Goal: Task Accomplishment & Management: Manage account settings

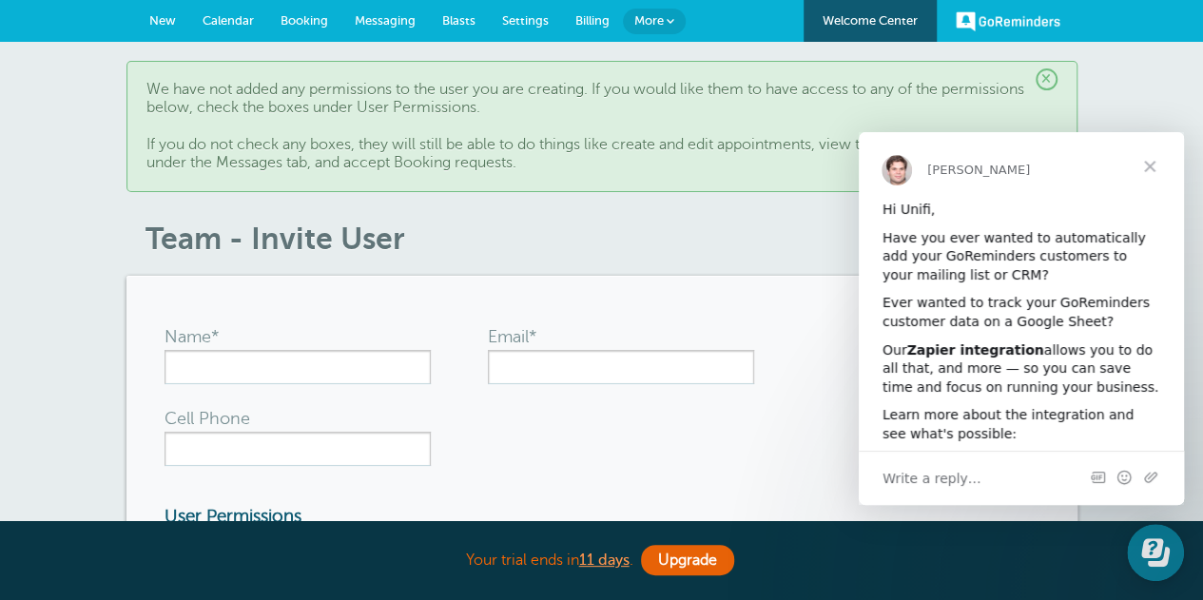
click at [1148, 159] on span "Close" at bounding box center [1149, 166] width 68 height 68
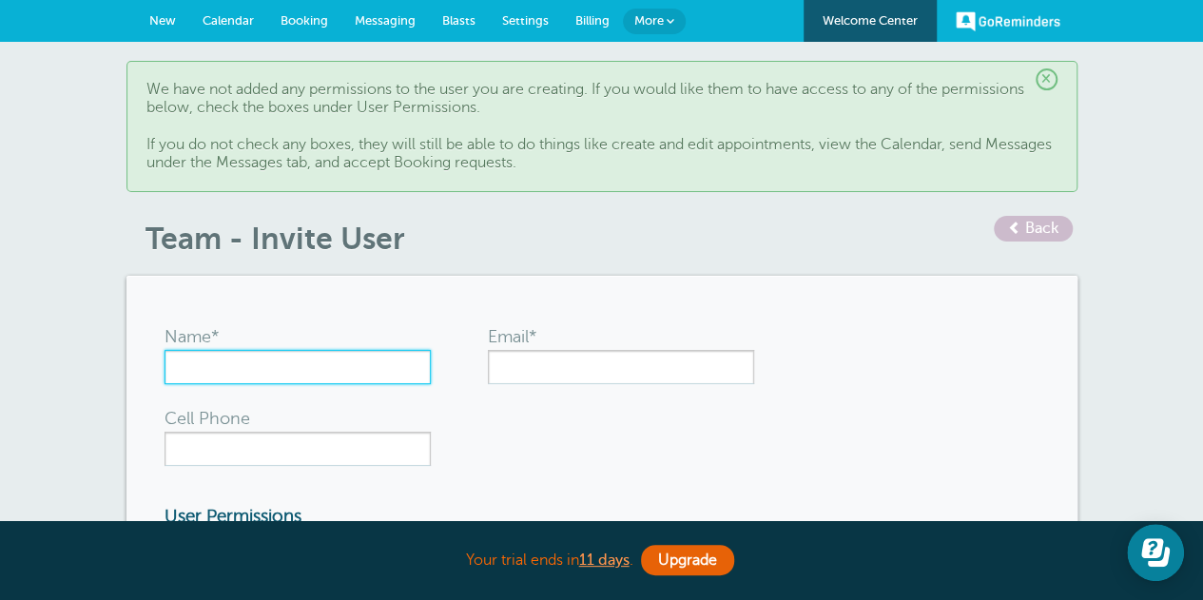
click at [280, 357] on input "Name*" at bounding box center [297, 367] width 266 height 34
type input "Megan McDonald"
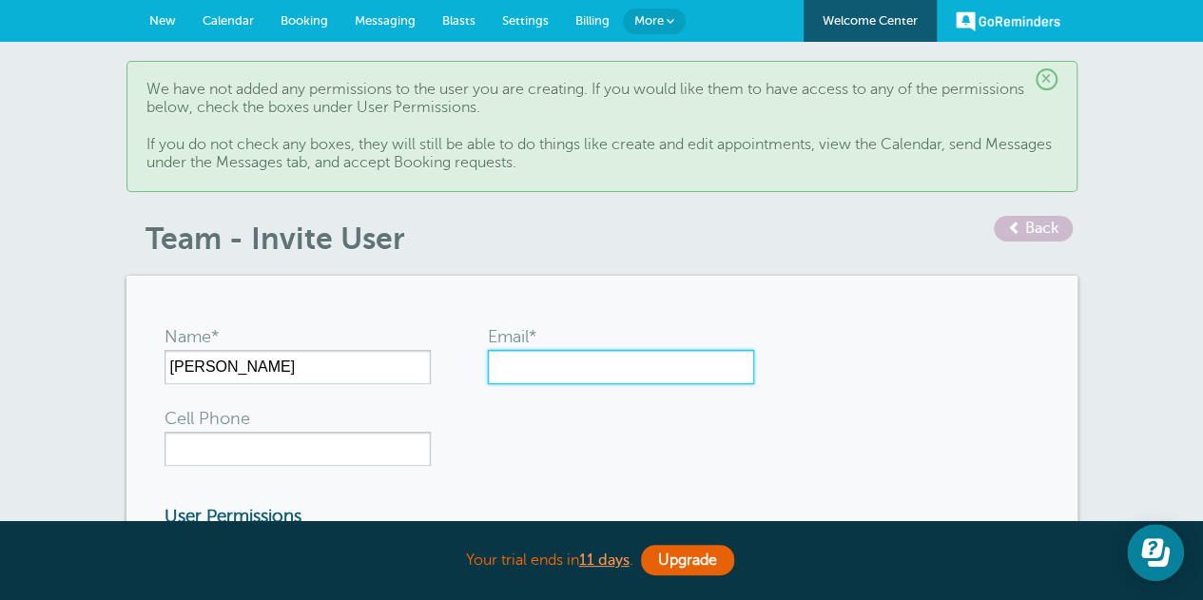
click at [594, 364] on input "Email*" at bounding box center [621, 367] width 266 height 34
paste input "mmcdonald@unifi.care"
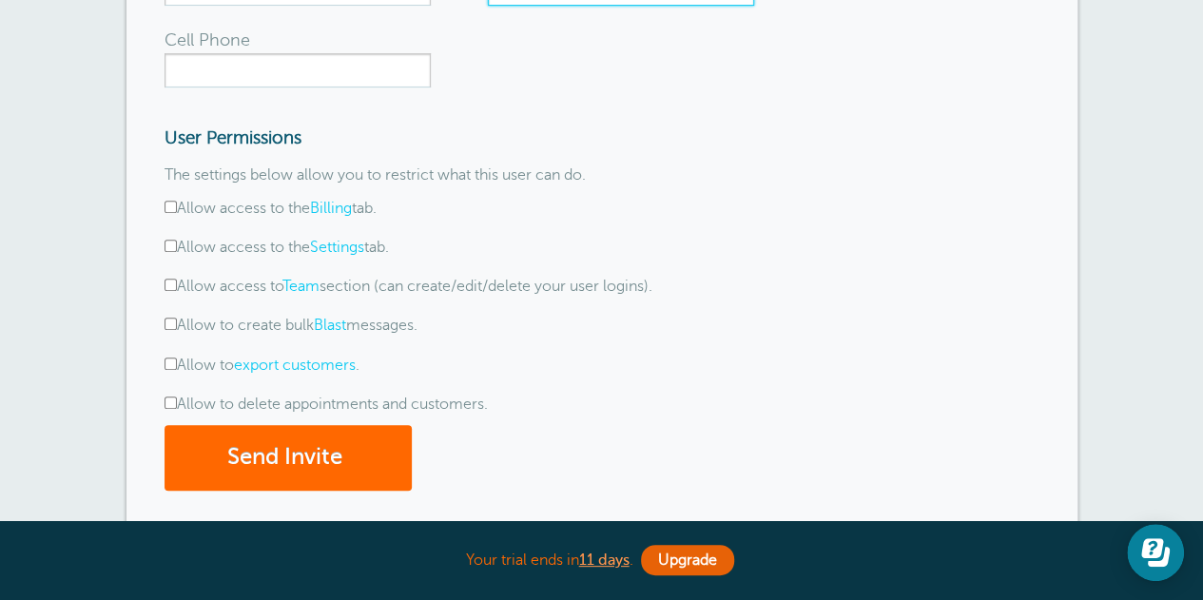
scroll to position [380, 0]
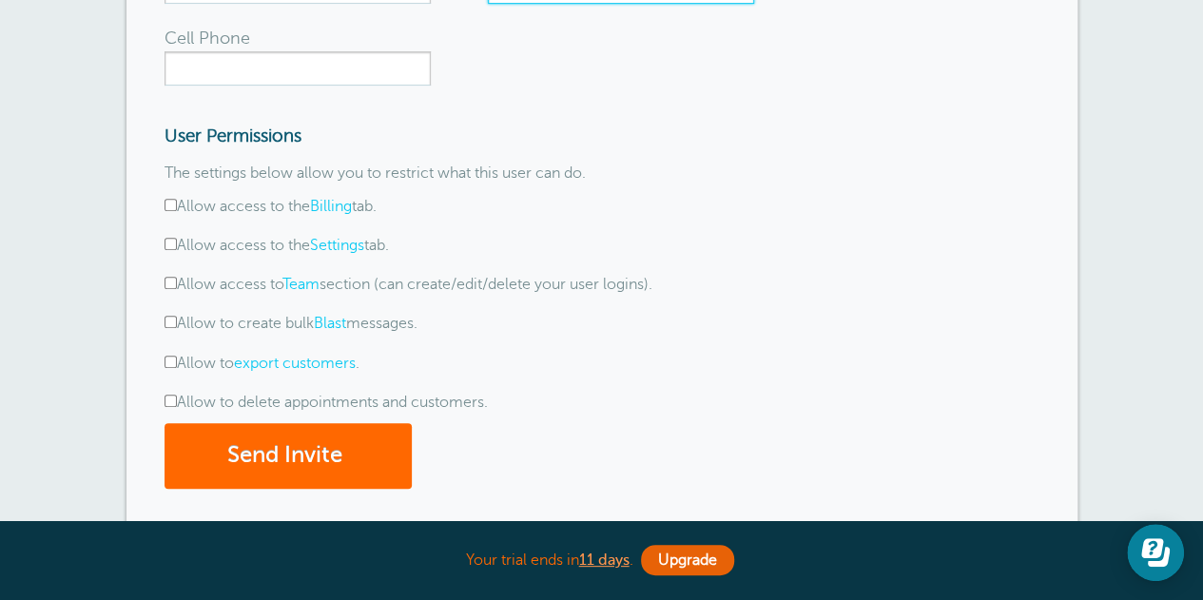
type input "mmcdonald@unifi.care"
click at [168, 322] on input "Allow to create bulk Blast messages." at bounding box center [170, 322] width 12 height 12
checkbox input "true"
click at [168, 358] on input "Allow to export customers ." at bounding box center [170, 362] width 12 height 12
checkbox input "true"
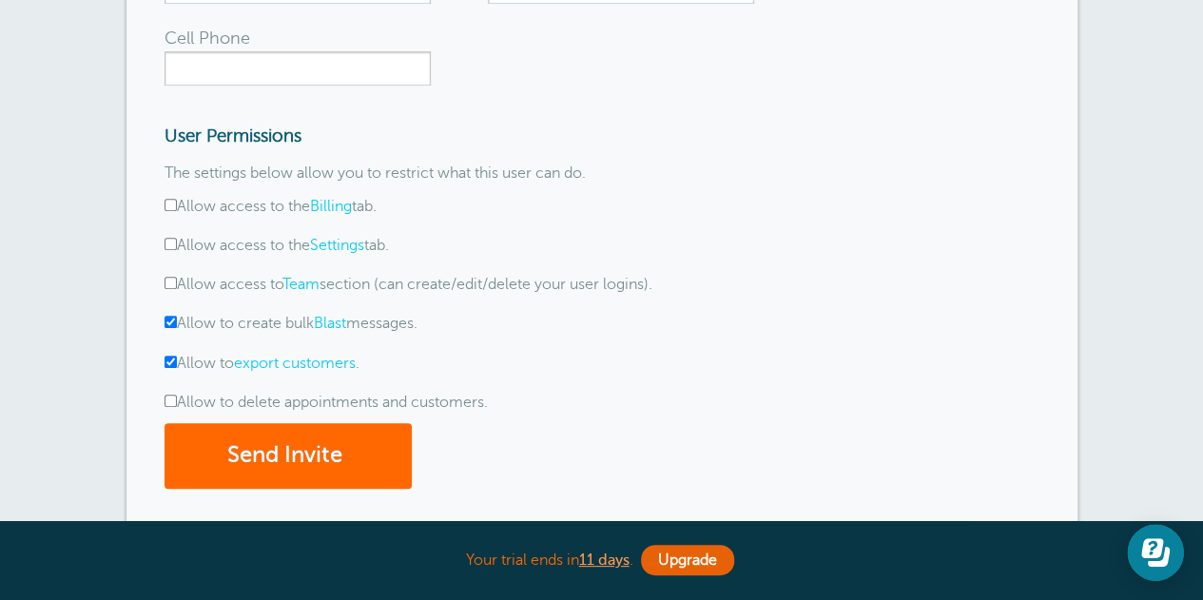
click at [170, 400] on input "Allow to delete appointments and customers." at bounding box center [170, 401] width 12 height 12
checkbox input "true"
click at [170, 204] on input "Allow access to the Billing tab." at bounding box center [170, 205] width 12 height 12
checkbox input "true"
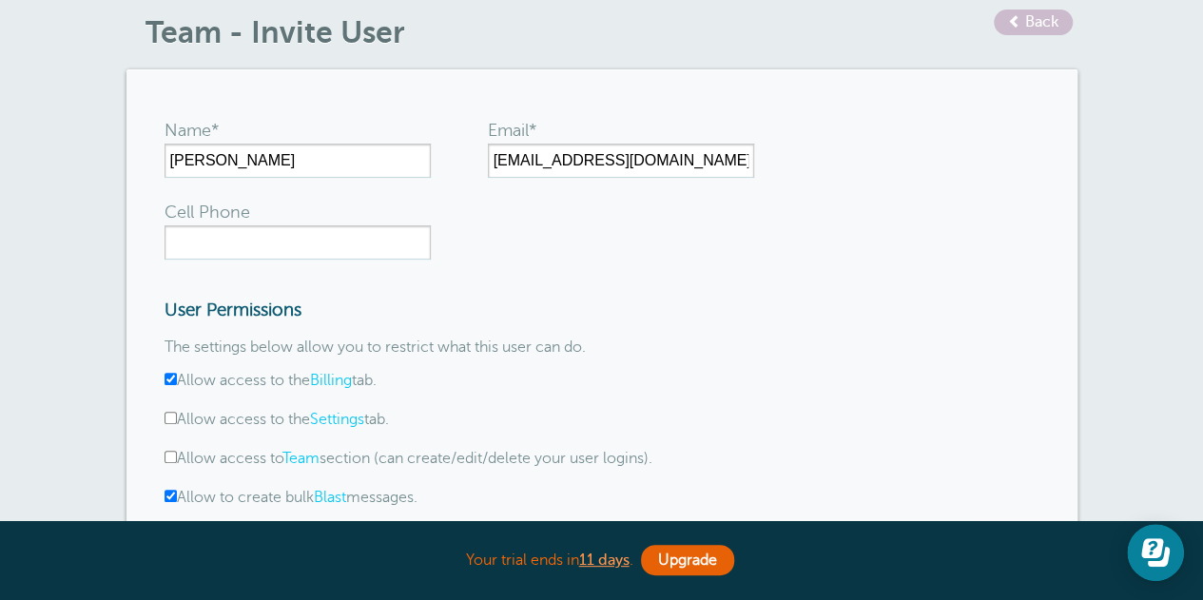
scroll to position [0, 0]
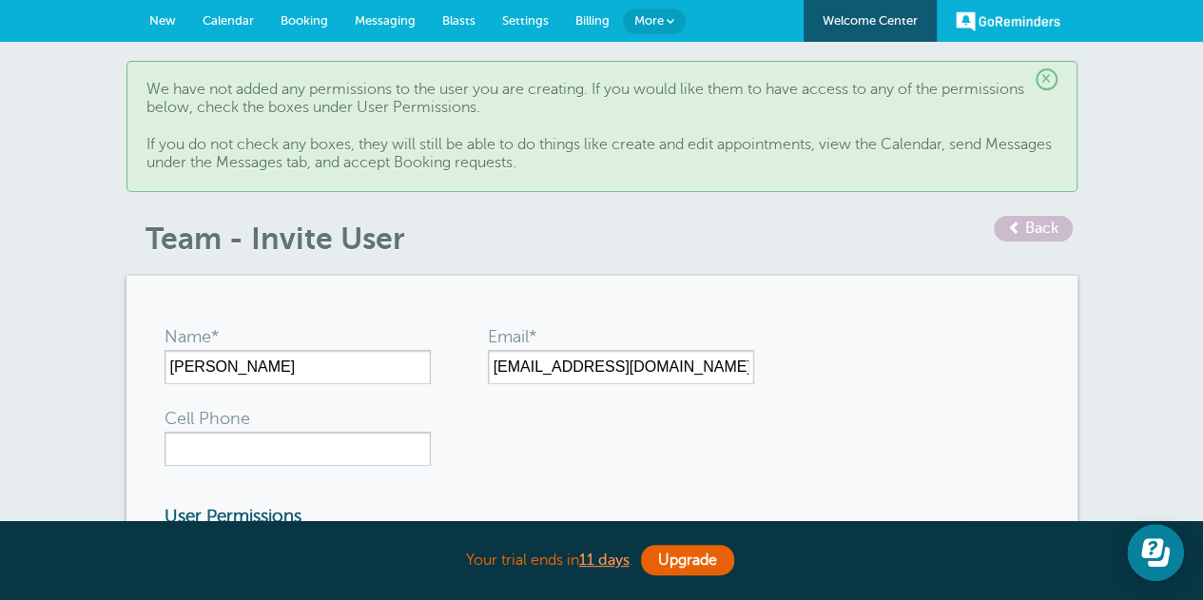
click at [661, 25] on span "More" at bounding box center [648, 20] width 29 height 14
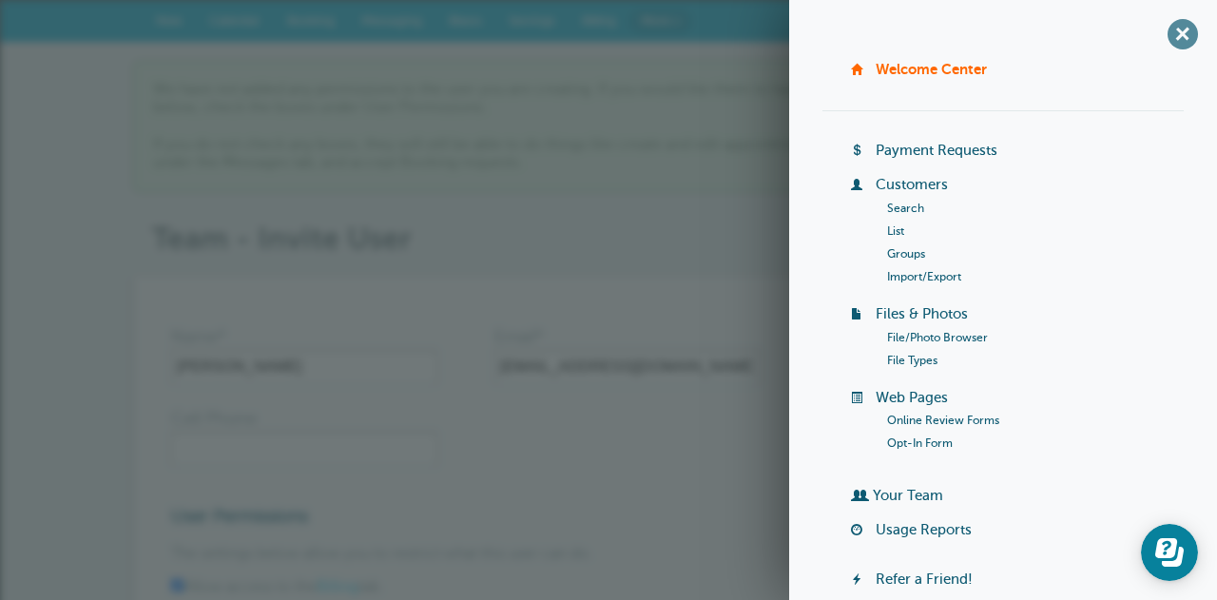
click at [1172, 34] on span "+" at bounding box center [1182, 33] width 43 height 43
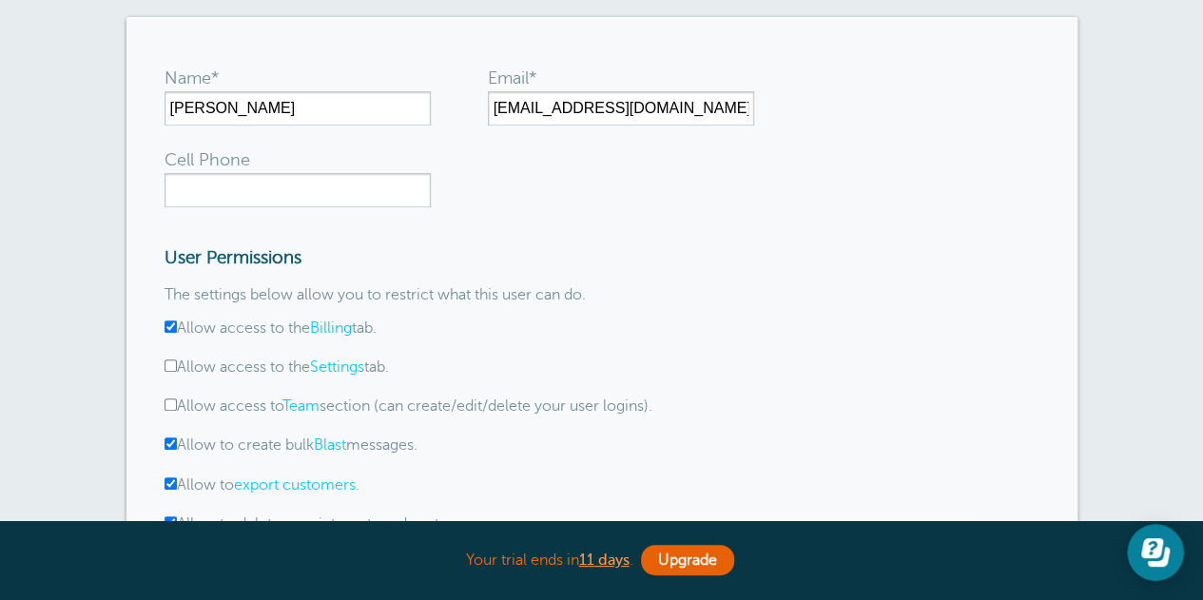
scroll to position [285, 0]
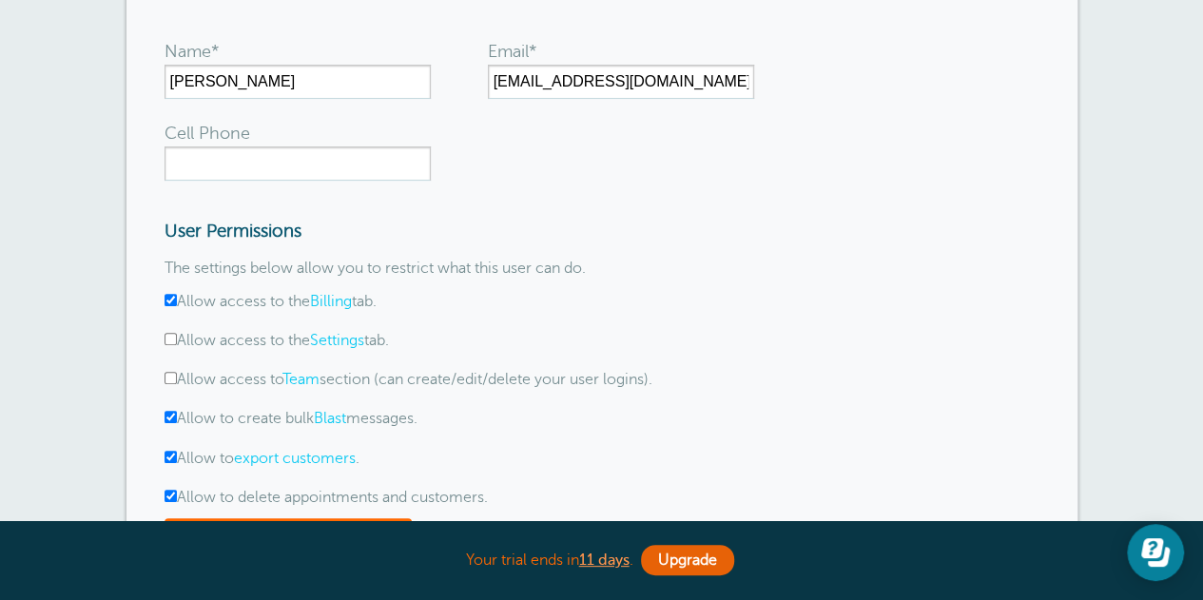
click at [165, 339] on input "Allow access to the Settings tab." at bounding box center [170, 339] width 12 height 12
checkbox input "true"
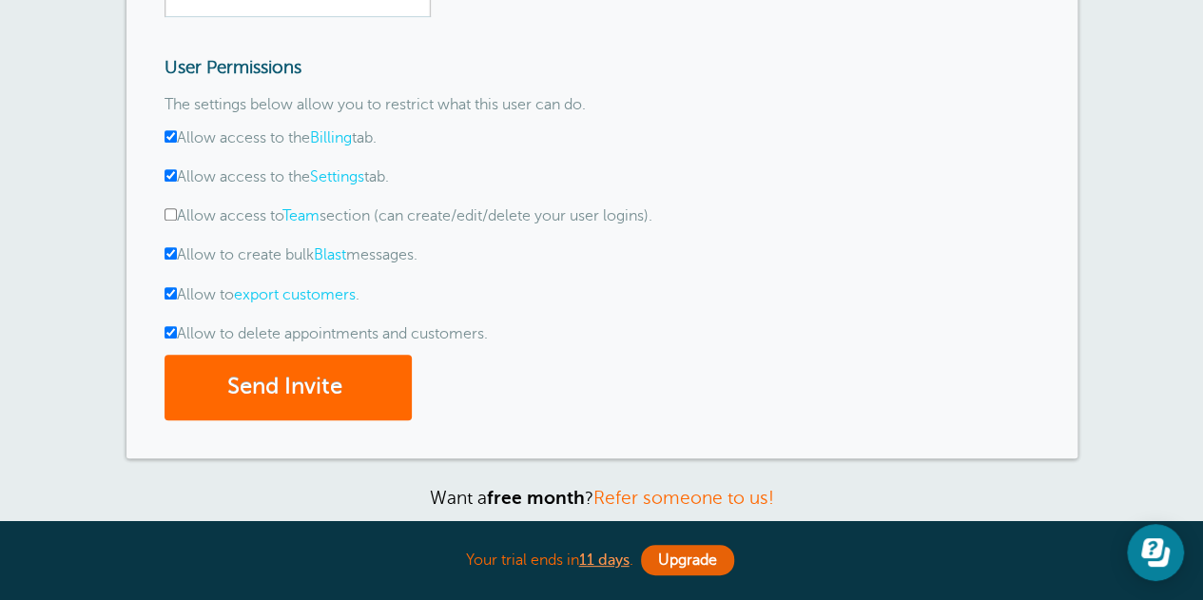
scroll to position [475, 0]
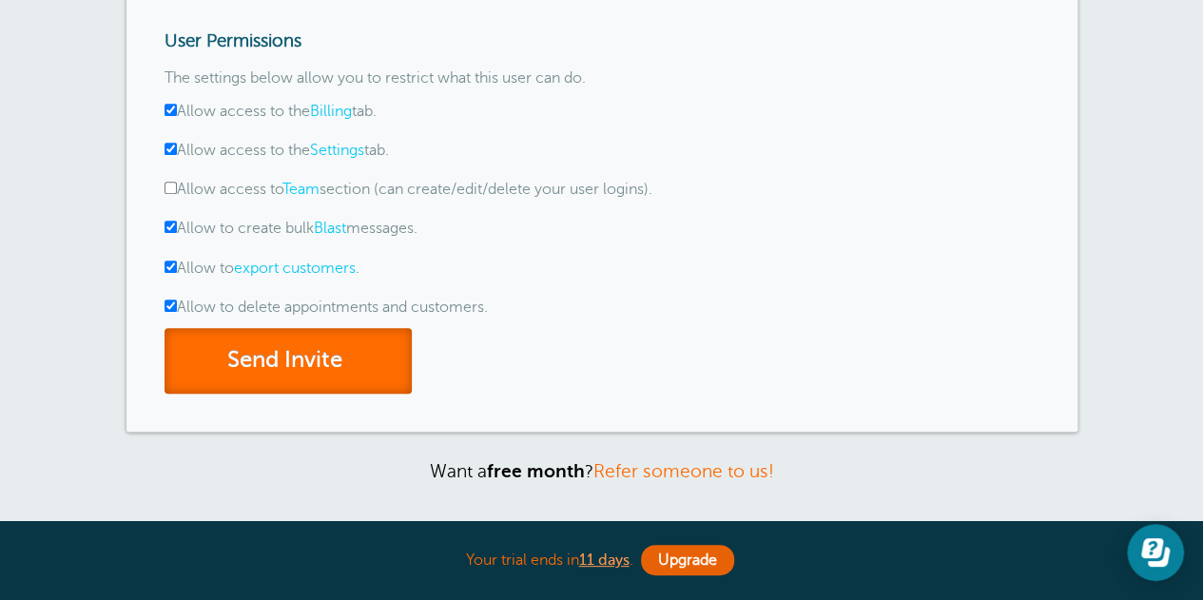
click at [299, 368] on button "Send Invite" at bounding box center [287, 361] width 247 height 66
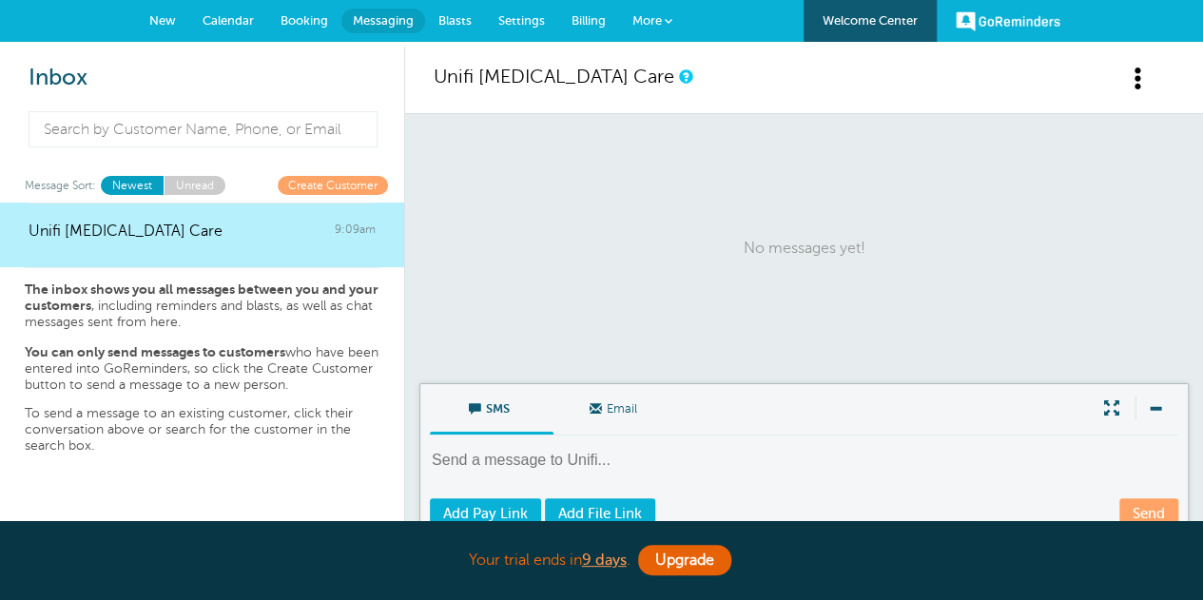
click at [289, 26] on span "Booking" at bounding box center [304, 20] width 48 height 14
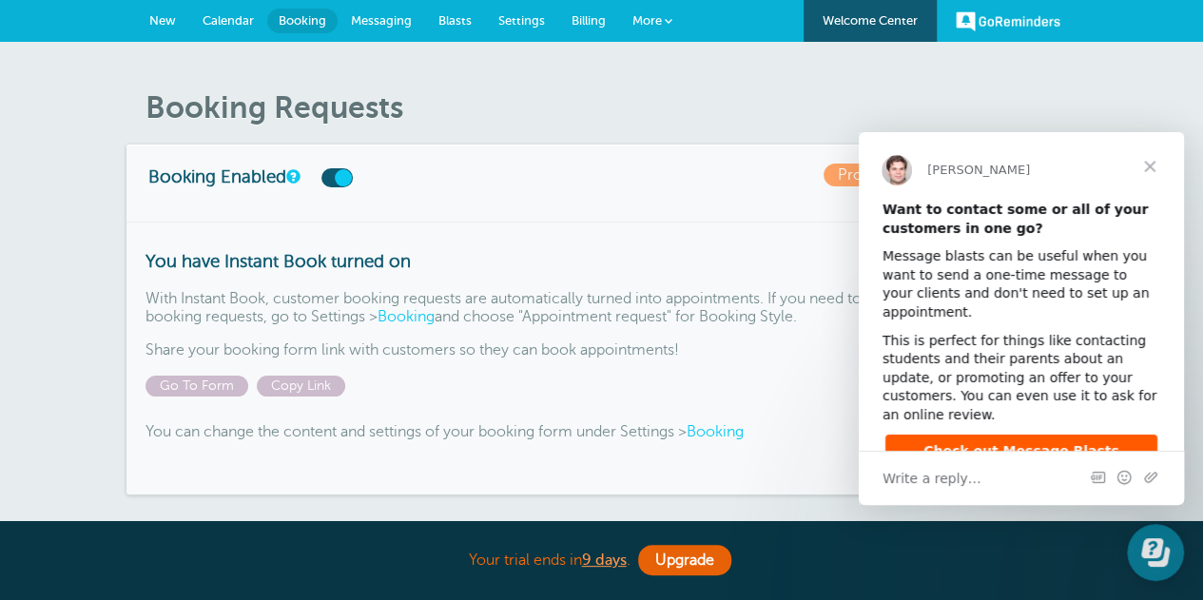
click at [1150, 167] on span "Close" at bounding box center [1149, 166] width 68 height 68
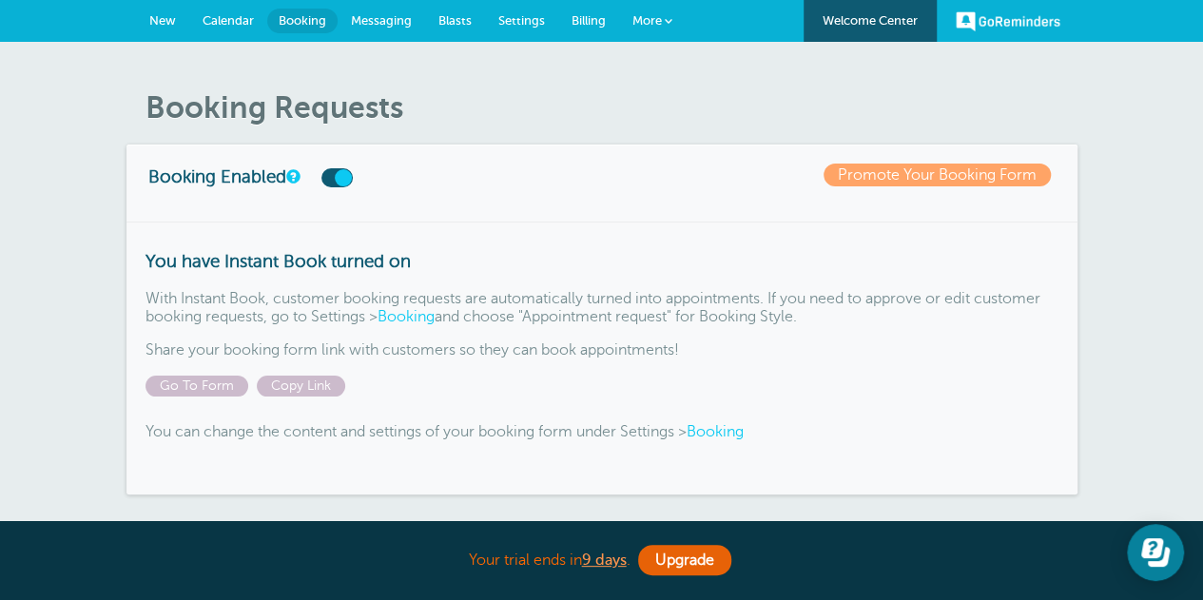
click at [726, 429] on link "Booking" at bounding box center [714, 431] width 57 height 17
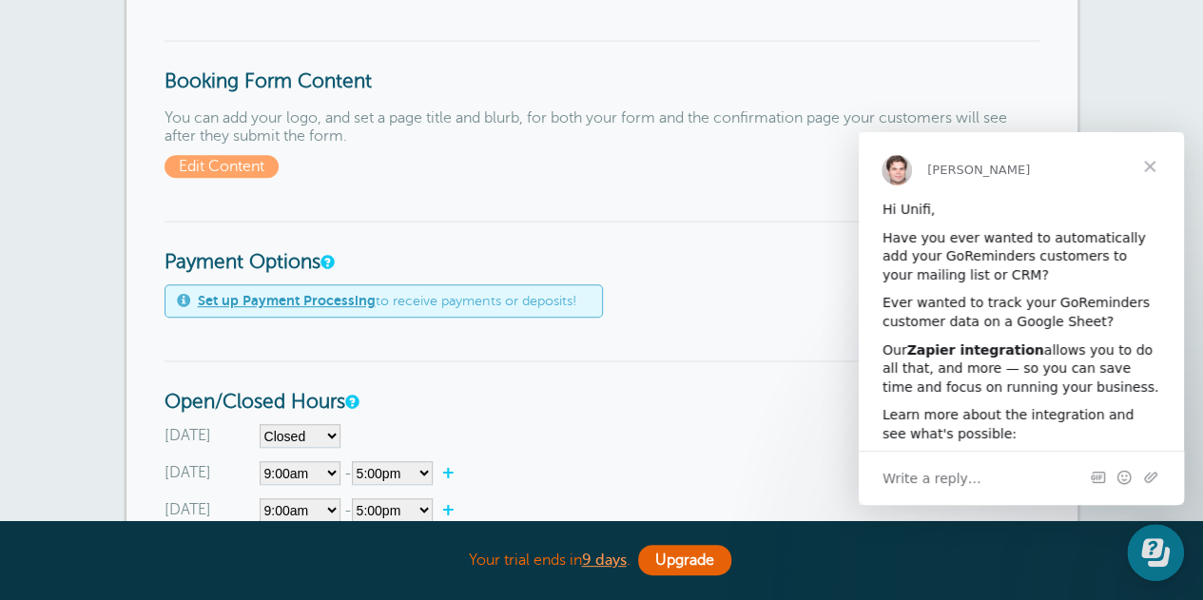
click at [1144, 163] on span "Close" at bounding box center [1149, 166] width 68 height 68
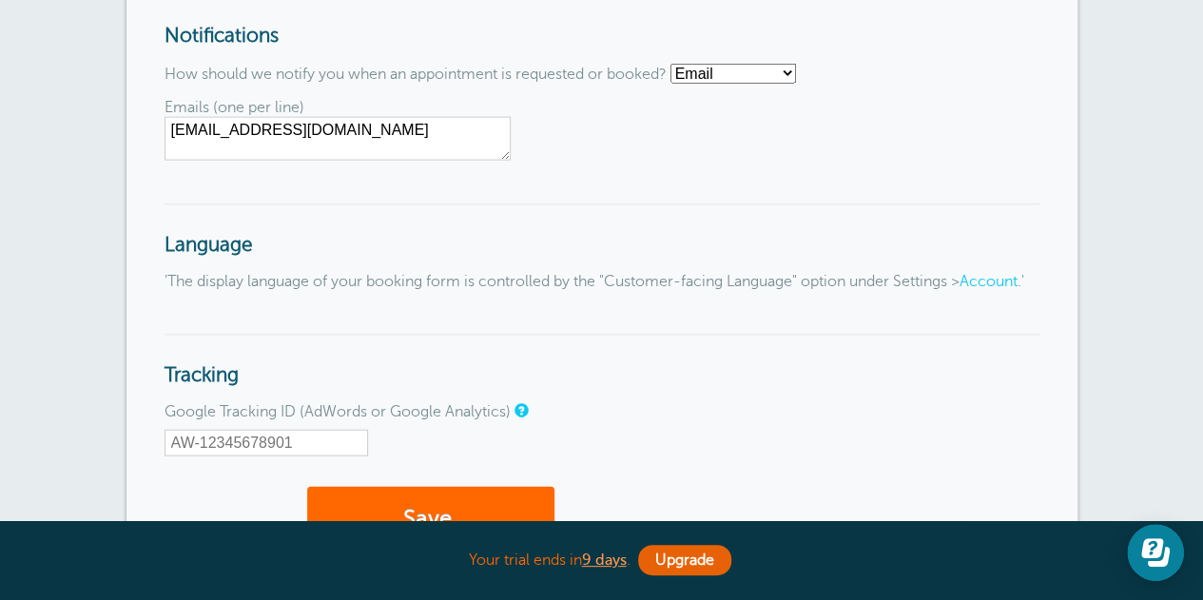
scroll to position [1997, 0]
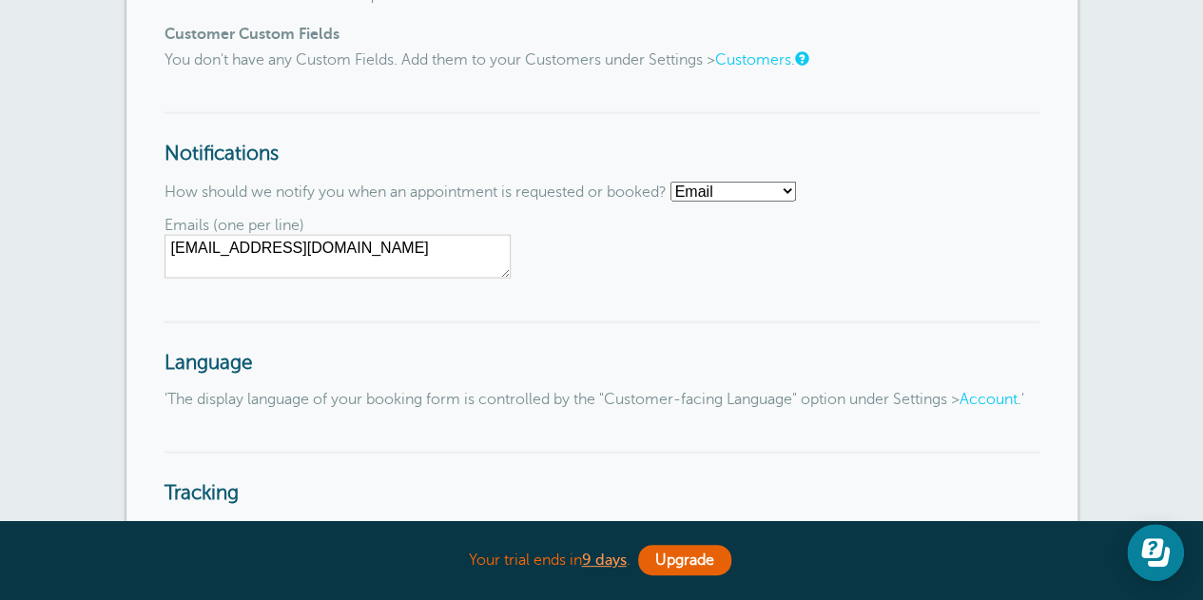
drag, startPoint x: 379, startPoint y: 261, endPoint x: 107, endPoint y: 256, distance: 272.0
paste textarea "hulsey"
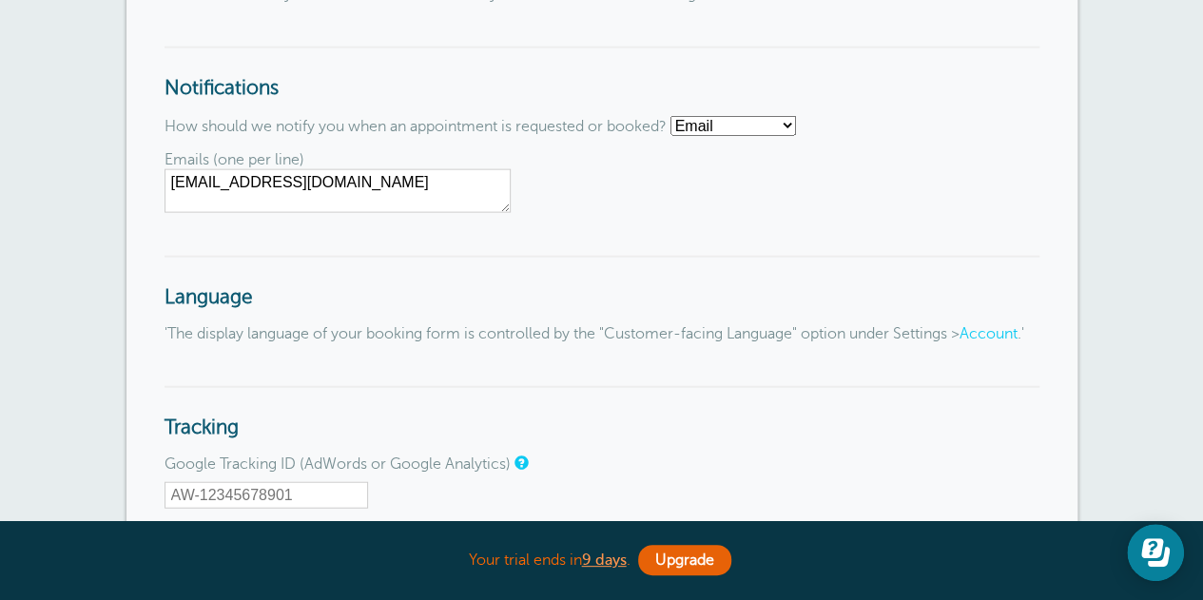
scroll to position [1901, 0]
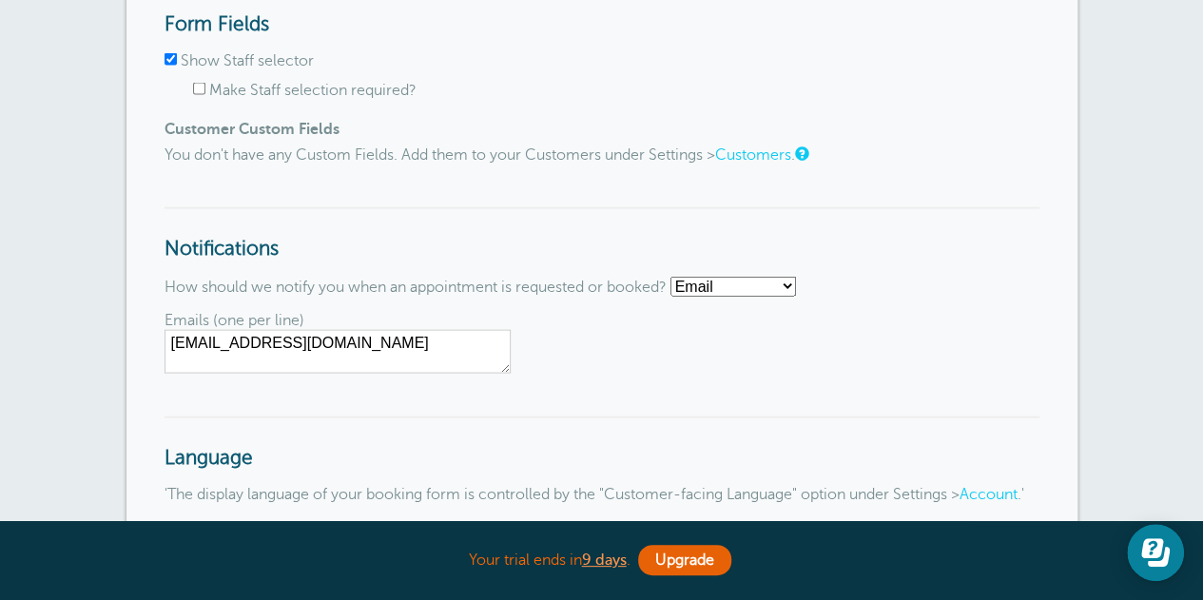
type textarea "mhulsey@unifi.care"
click at [171, 66] on input "Show Staff selector" at bounding box center [170, 59] width 12 height 12
checkbox input "false"
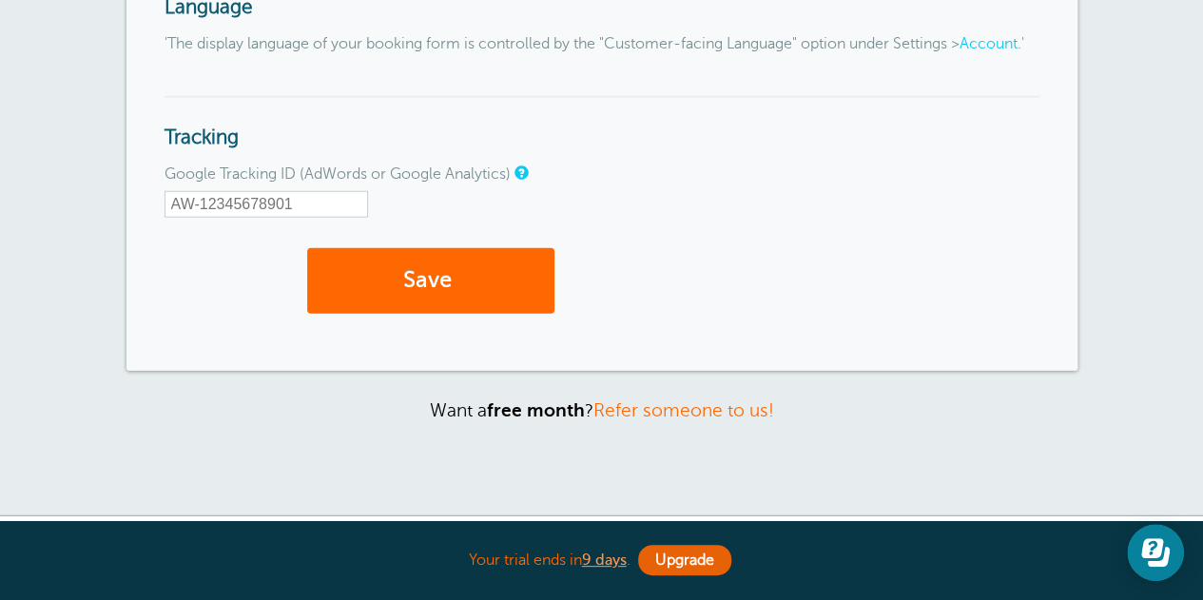
scroll to position [2377, 0]
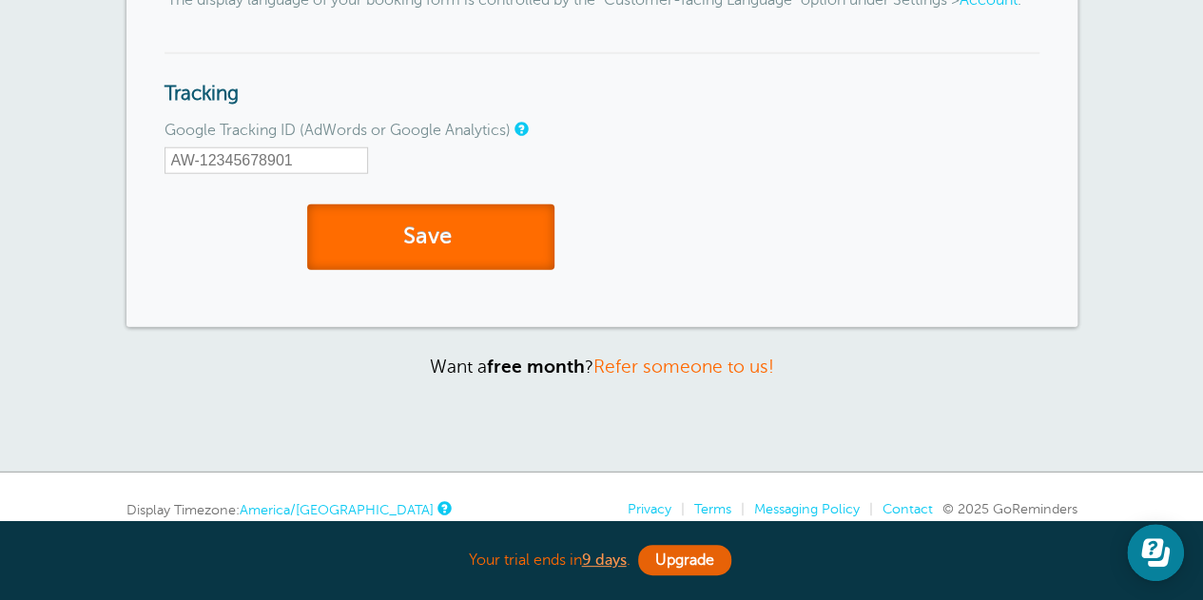
click at [437, 250] on button "Save" at bounding box center [430, 237] width 247 height 66
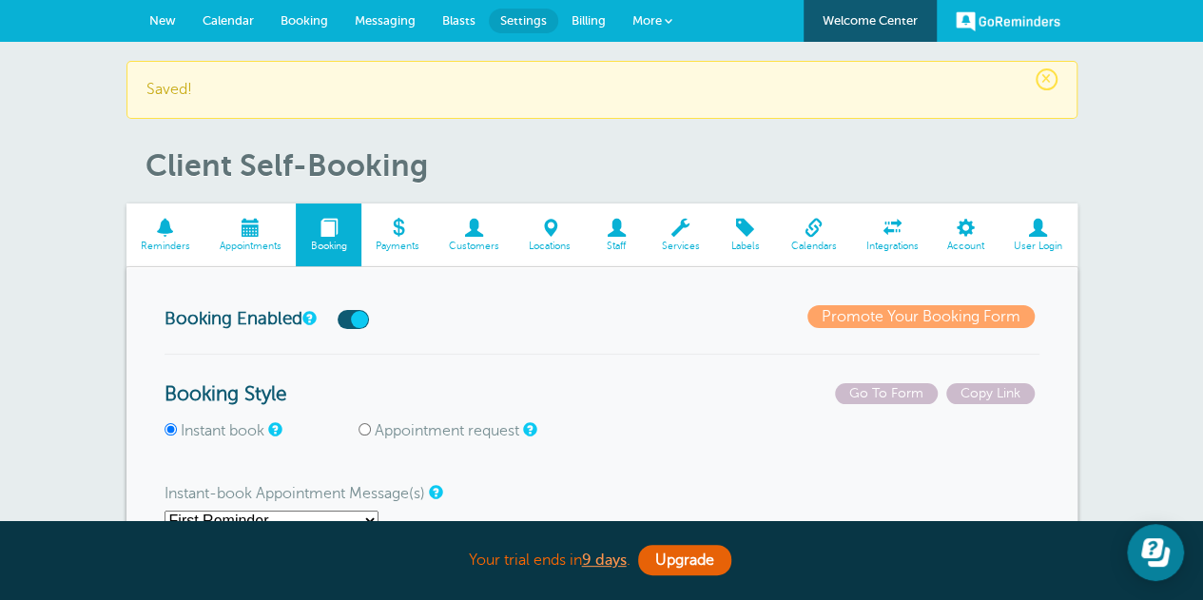
click at [165, 237] on link "Reminders" at bounding box center [165, 235] width 79 height 64
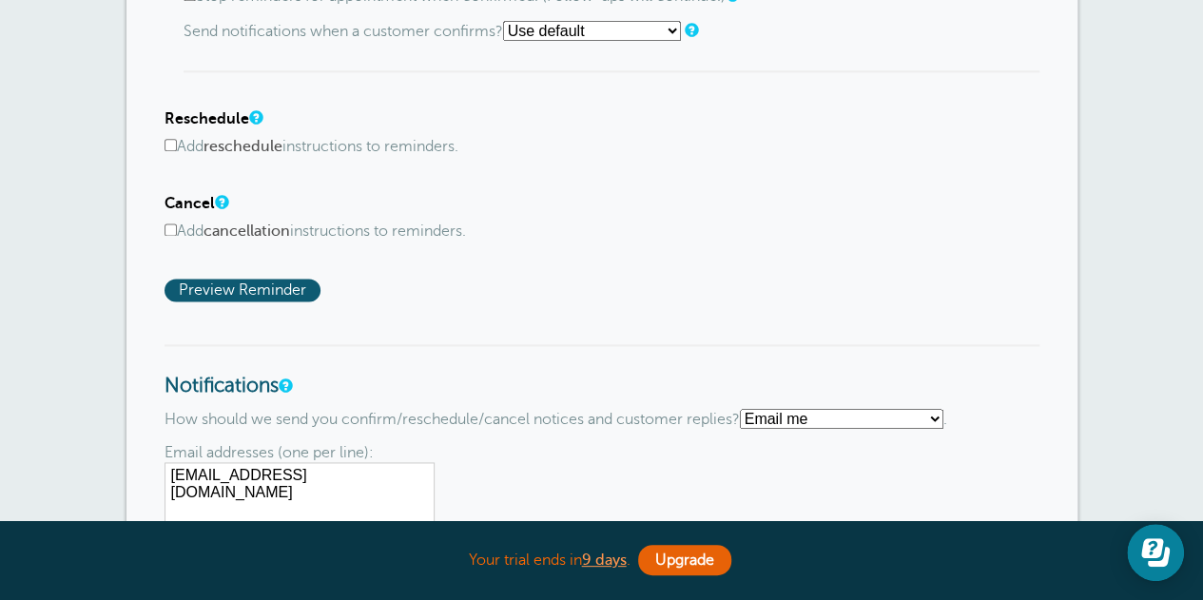
scroll to position [856, 0]
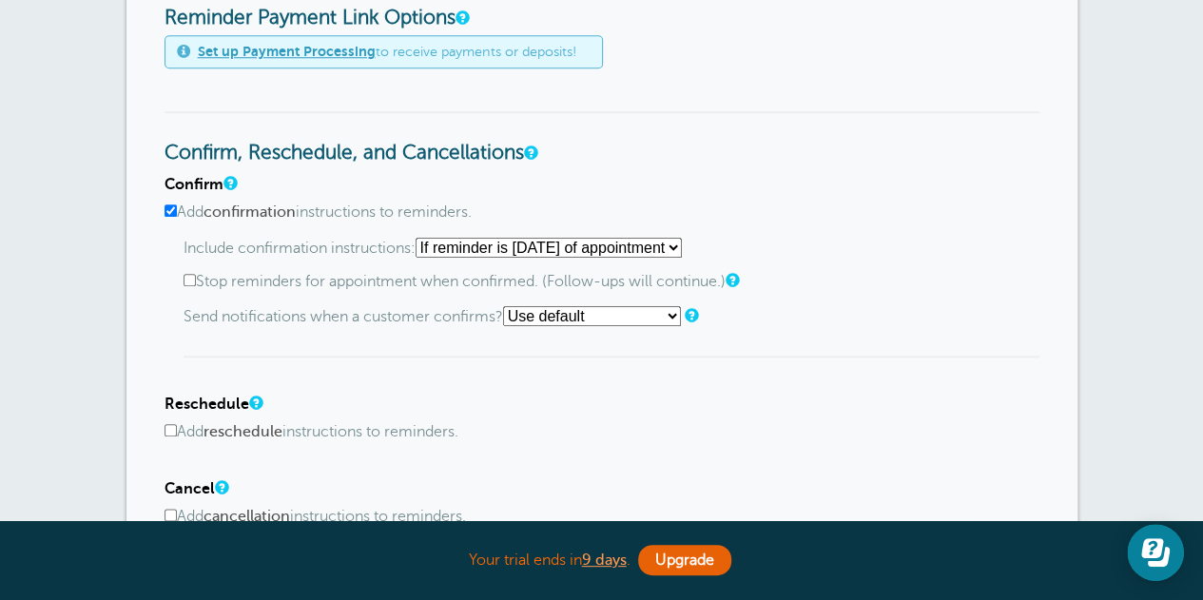
click at [682, 245] on select "Starting with first reminder If reminder is within 1 day of appointment If remi…" at bounding box center [548, 248] width 266 height 20
select select "0"
click at [421, 238] on select "Starting with first reminder If reminder is within 1 day of appointment If remi…" at bounding box center [548, 248] width 266 height 20
click at [574, 315] on select "Use default Text me Email me Don't send notifications" at bounding box center [592, 316] width 178 height 20
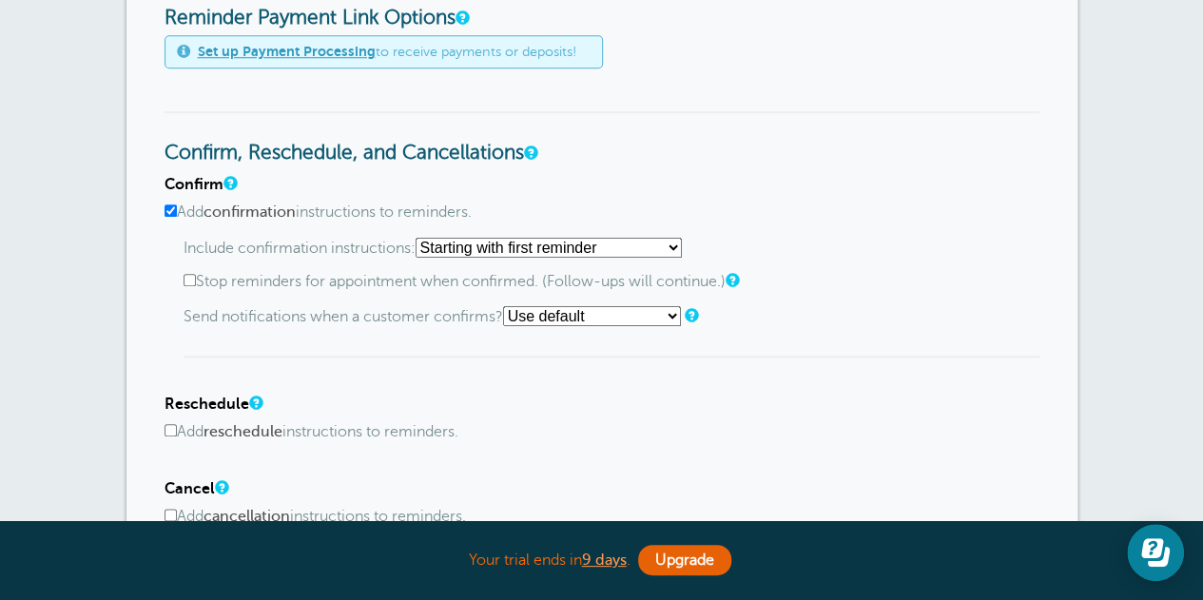
click at [574, 315] on select "Use default Text me Email me Don't send notifications" at bounding box center [592, 316] width 178 height 20
select select "5"
click at [509, 306] on select "Use default Text me Email me Don't send notifications" at bounding box center [592, 316] width 178 height 20
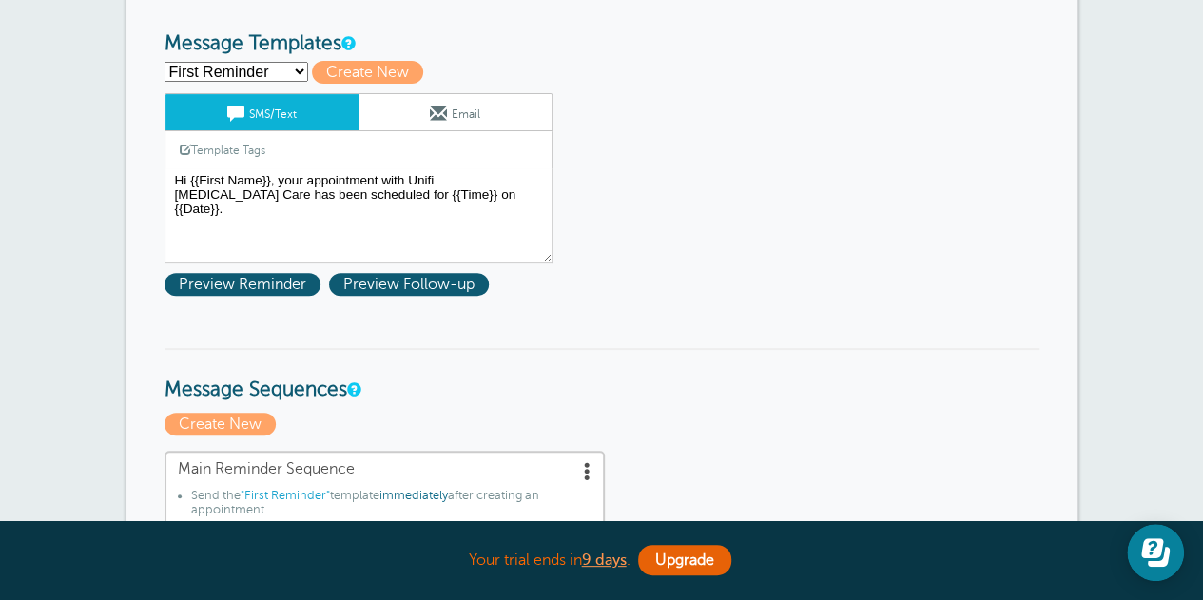
scroll to position [190, 0]
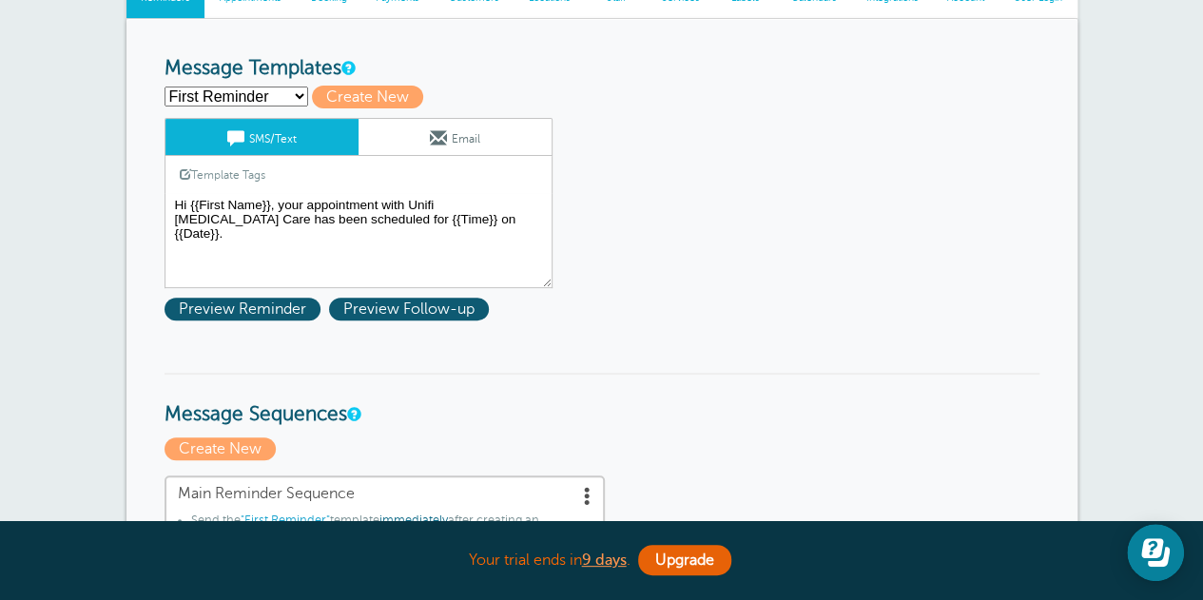
click at [432, 205] on textarea "Hi {{First Name}}, your appointment with Unifi Autism Care has been scheduled f…" at bounding box center [358, 240] width 388 height 95
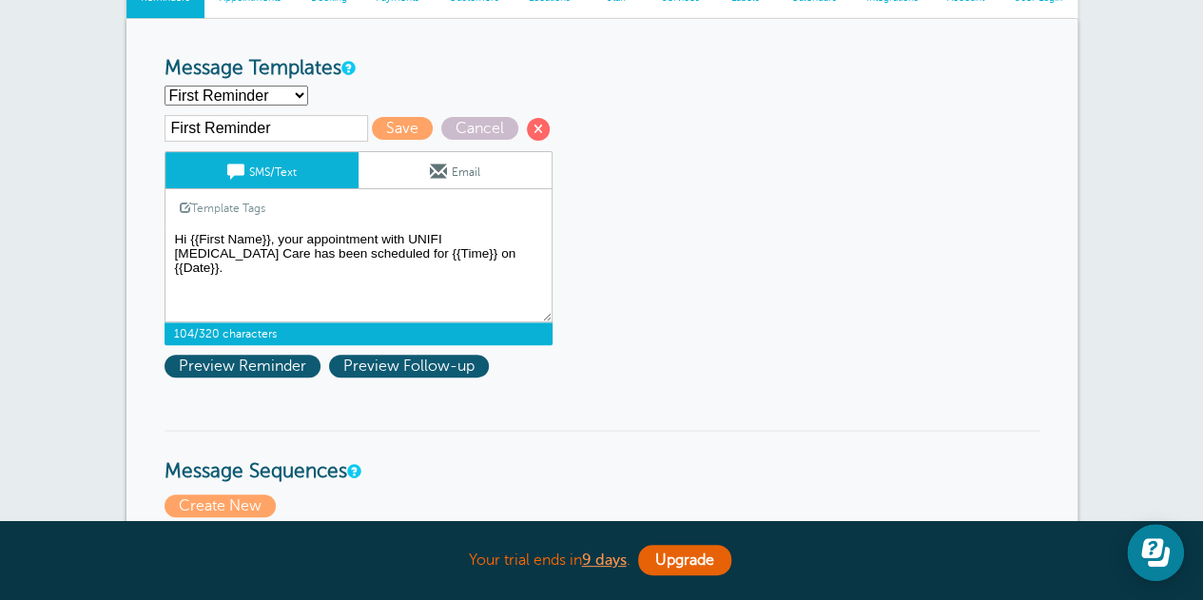
click at [304, 237] on textarea "Hi {{First Name}}, your appointment with Unifi Autism Care has been scheduled f…" at bounding box center [358, 274] width 388 height 95
type textarea "Hi {{First Name}}, your phone appointment with UNIFI Autism Care has been sched…"
click at [388, 131] on span "Save" at bounding box center [402, 128] width 61 height 23
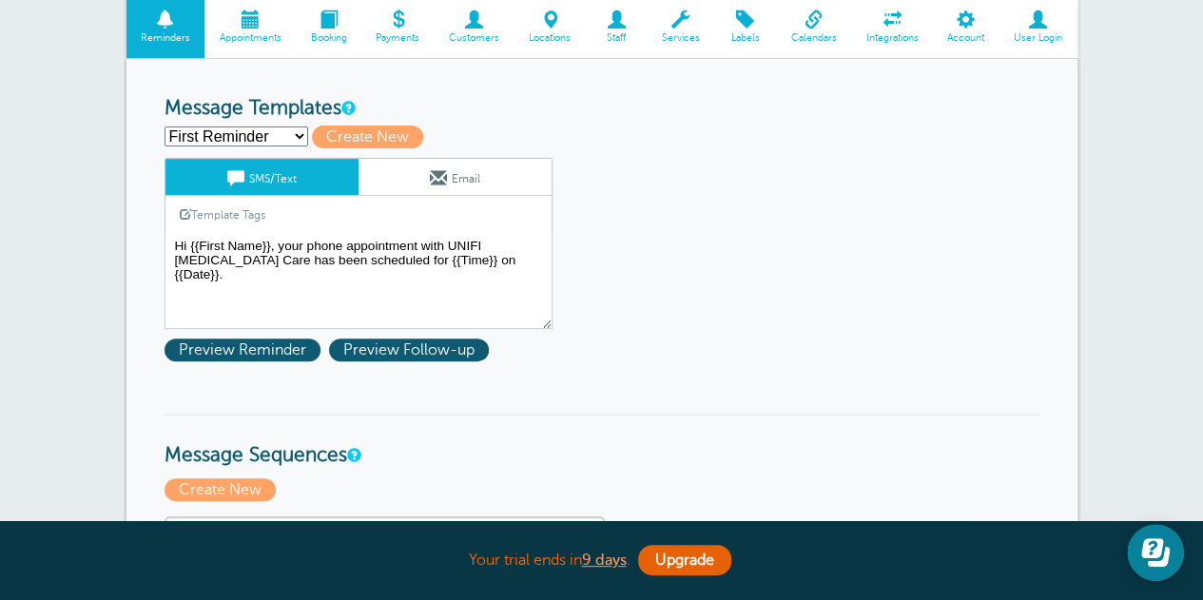
click at [291, 140] on select "First Reminder Second Reminder Third Reminder Create new..." at bounding box center [236, 136] width 144 height 20
click at [241, 340] on span "Preview Reminder" at bounding box center [242, 349] width 156 height 23
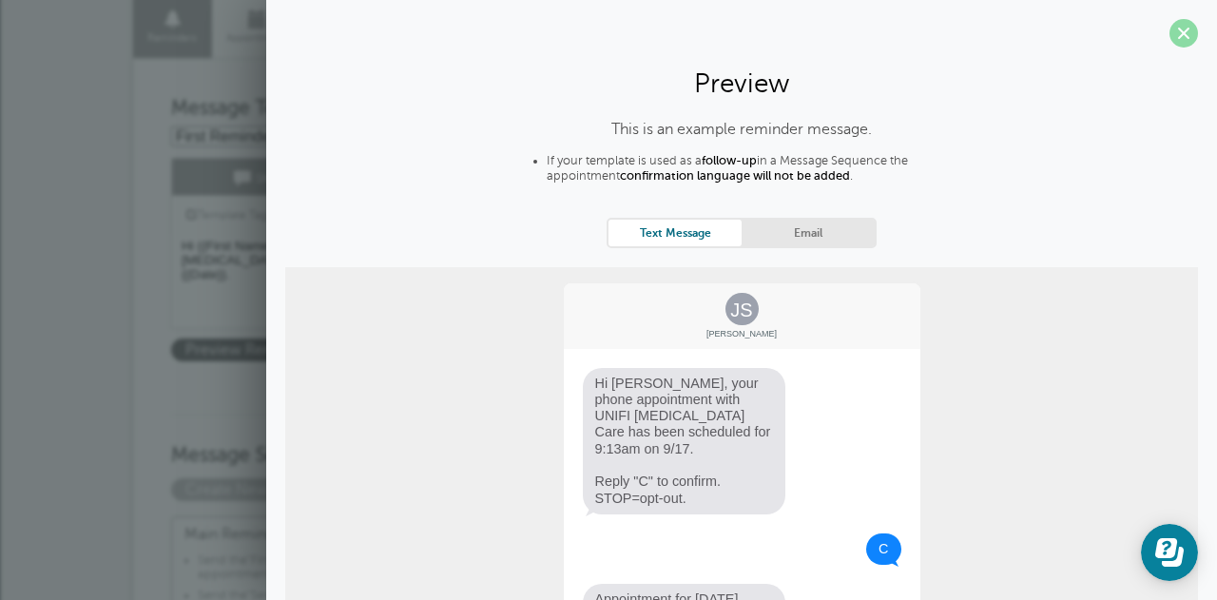
click at [1169, 29] on span at bounding box center [1183, 33] width 29 height 29
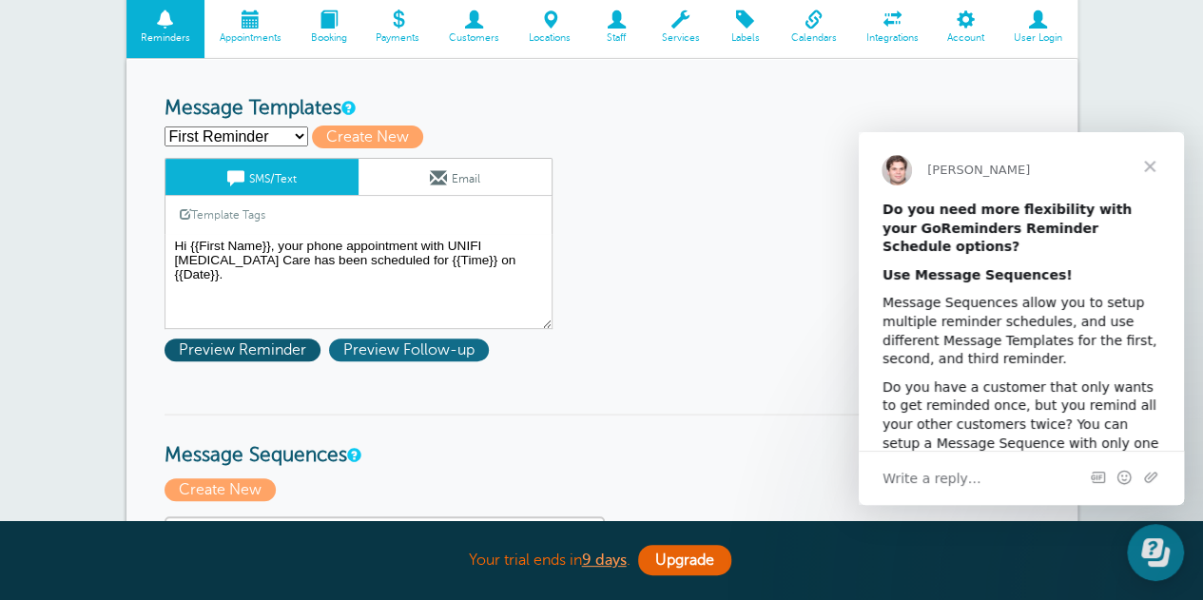
click at [396, 347] on span "Preview Follow-up" at bounding box center [409, 349] width 160 height 23
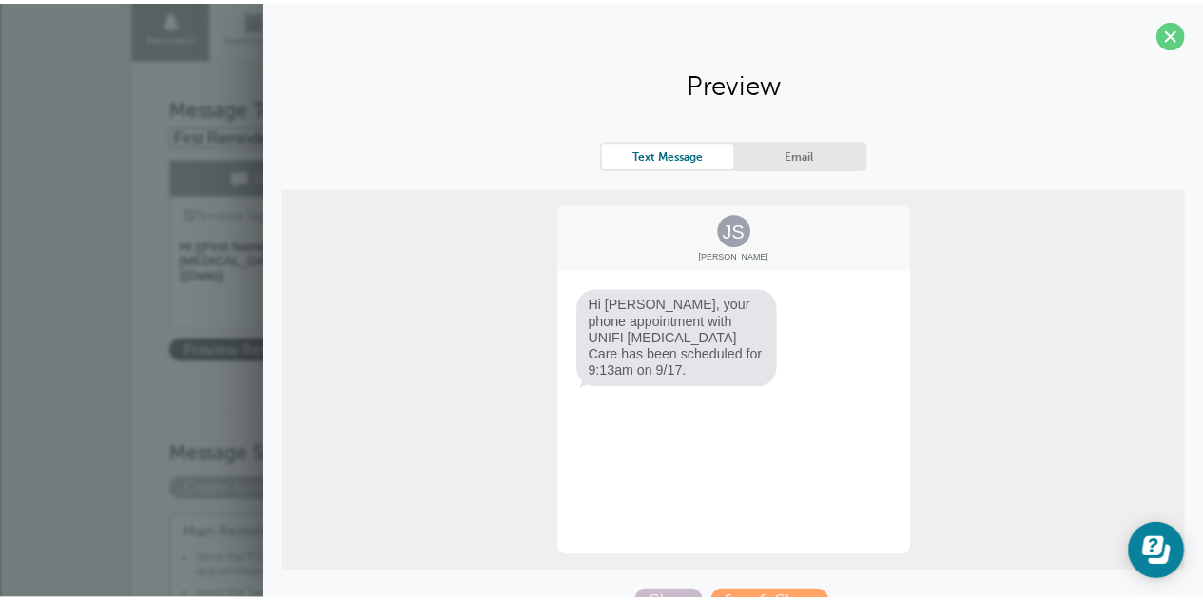
scroll to position [29, 0]
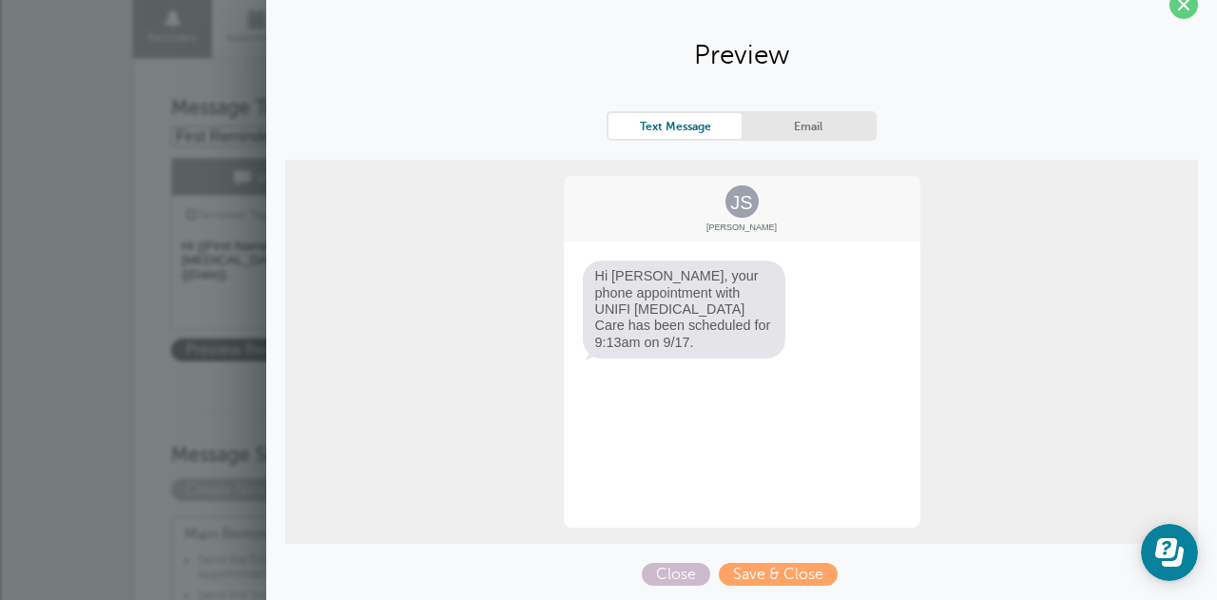
click at [822, 134] on link "Email" at bounding box center [808, 126] width 133 height 26
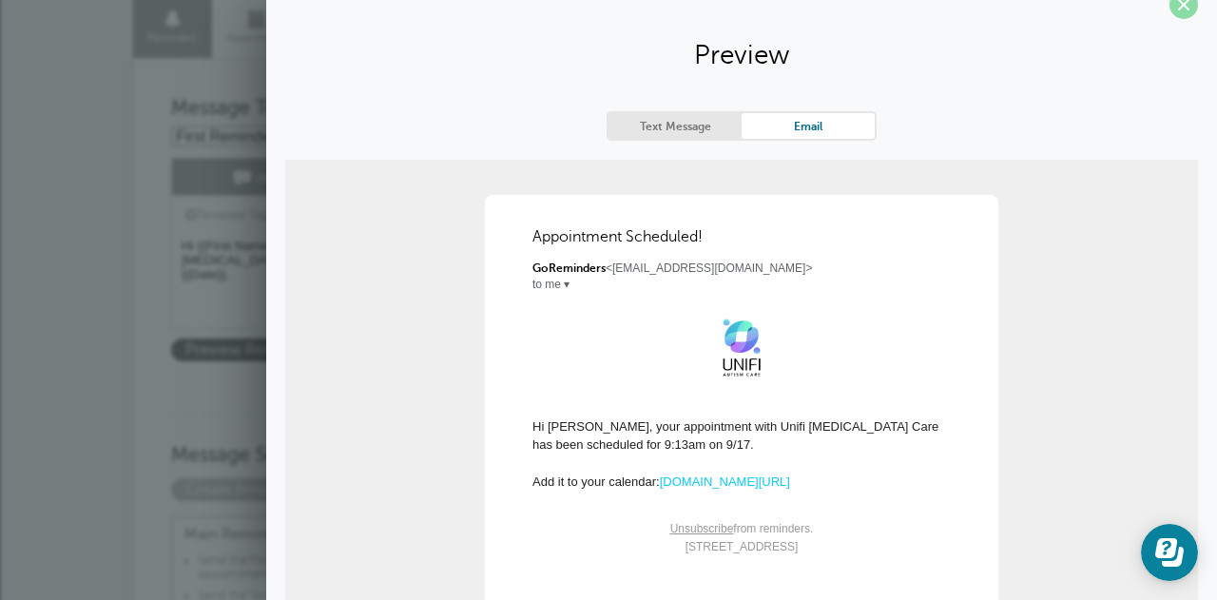
click at [1171, 5] on span at bounding box center [1183, 4] width 29 height 29
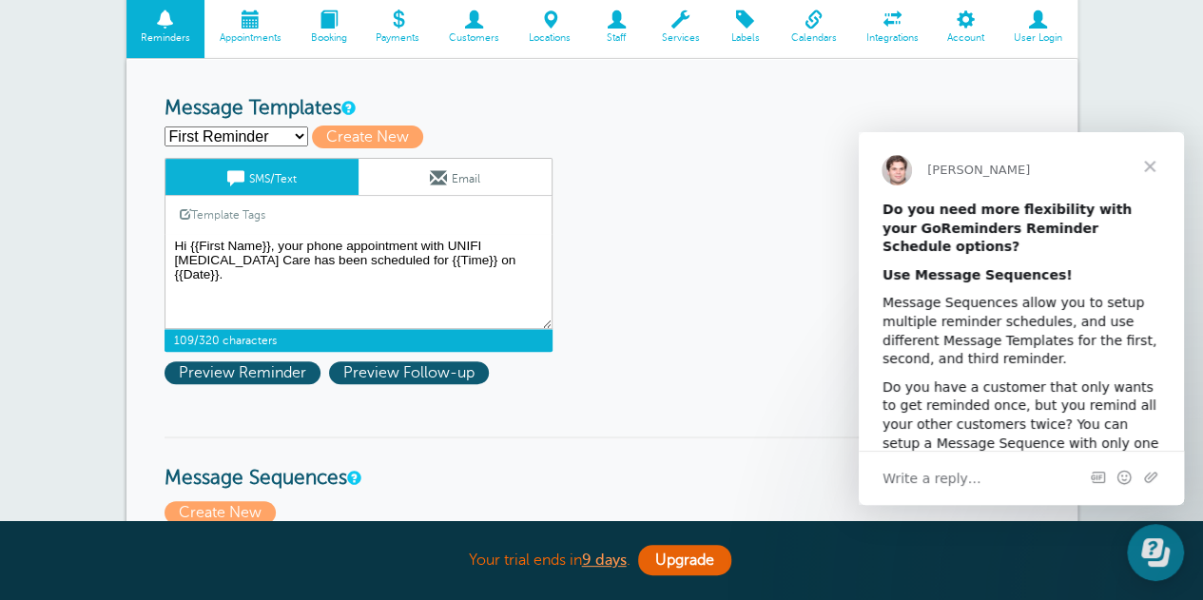
click at [274, 247] on textarea "Hi {{First Name}}, your phone appointment with UNIFI Autism Care has been sched…" at bounding box center [358, 281] width 388 height 95
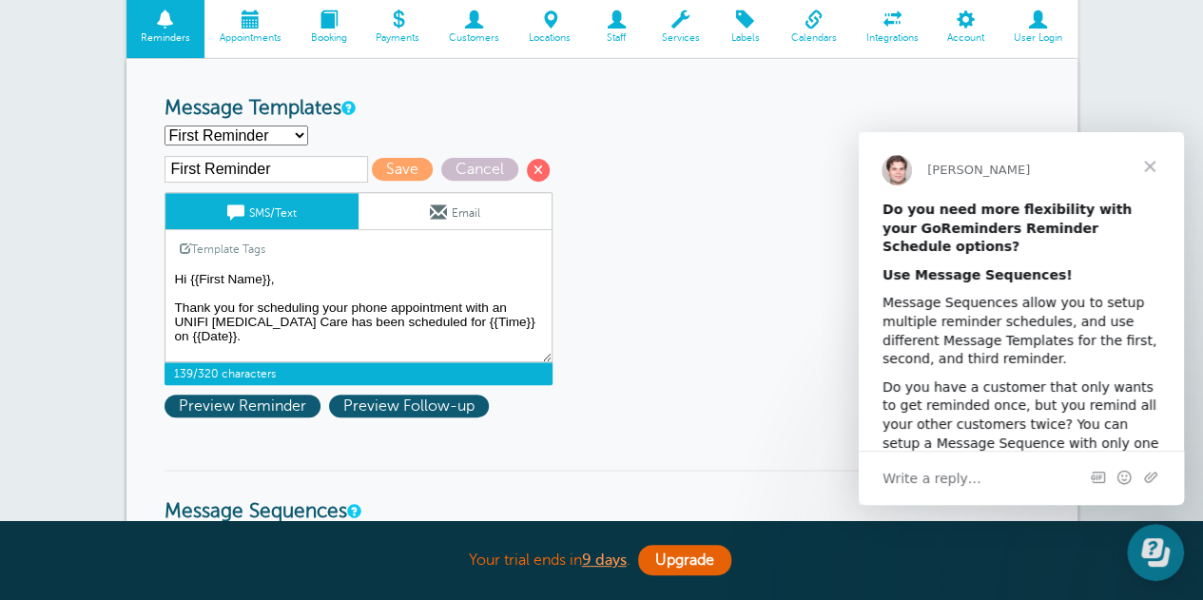
click at [281, 317] on textarea "Hi {{First Name}}, your phone appointment with UNIFI Autism Care has been sched…" at bounding box center [358, 314] width 388 height 95
click at [513, 309] on textarea "Hi {{First Name}}, your phone appointment with UNIFI Autism Care has been sched…" at bounding box center [358, 314] width 388 height 95
click at [368, 318] on textarea "Hi {{First Name}}, your phone appointment with UNIFI Autism Care has been sched…" at bounding box center [358, 314] width 388 height 95
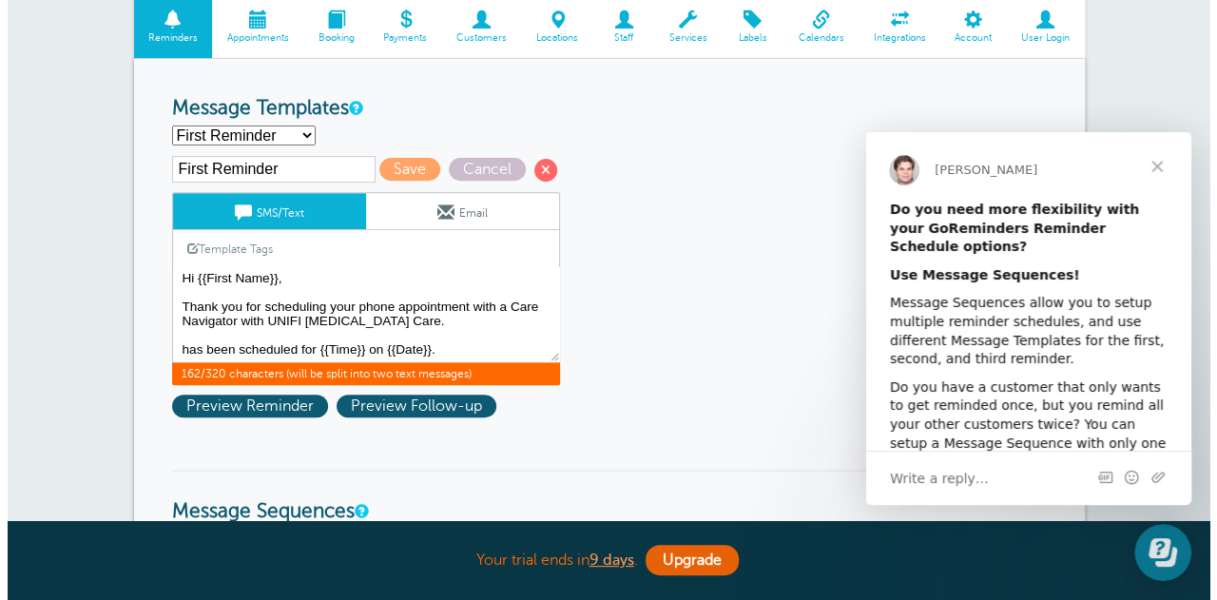
scroll to position [2, 0]
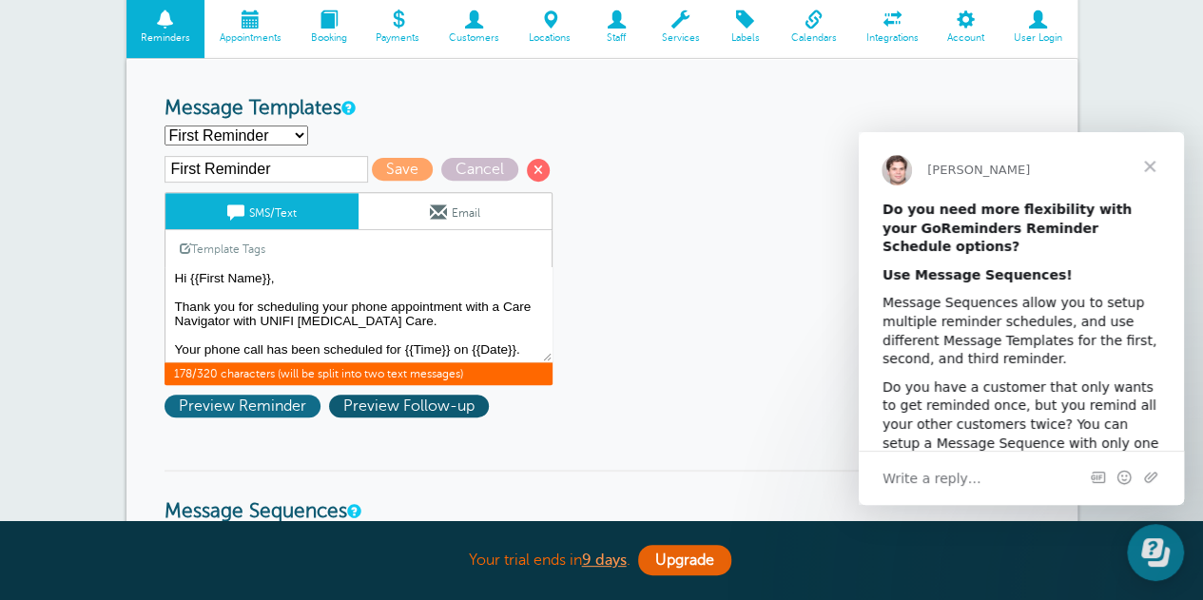
type textarea "Hi {{First Name}}, Thank you for scheduling your phone appointment with a Care …"
click at [245, 403] on span "Preview Reminder" at bounding box center [242, 406] width 156 height 23
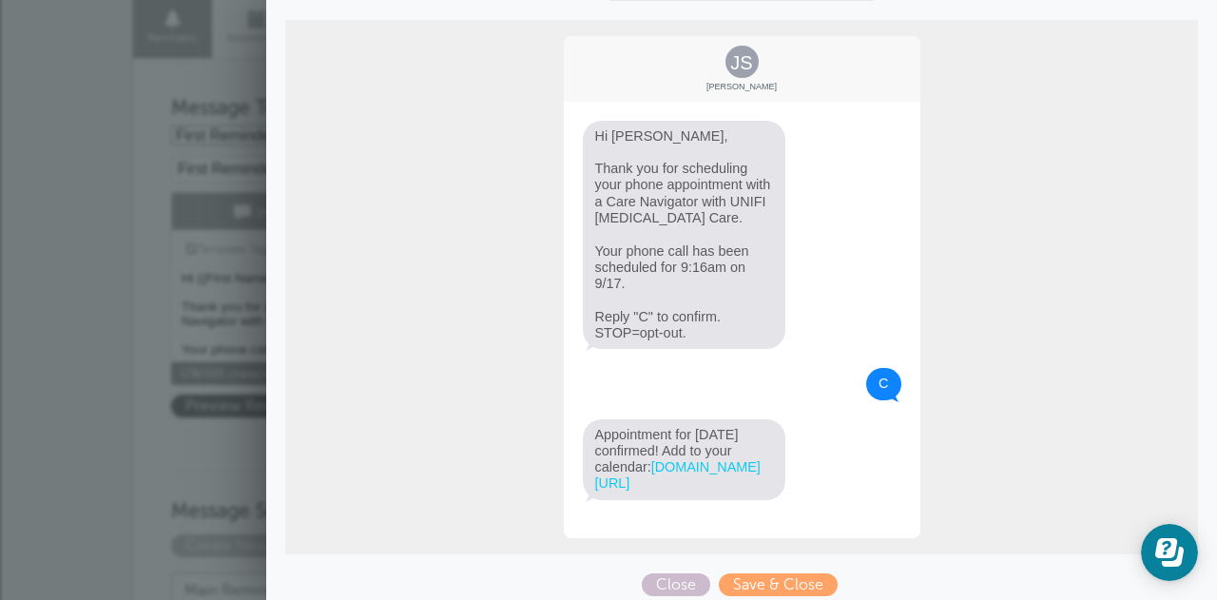
scroll to position [274, 0]
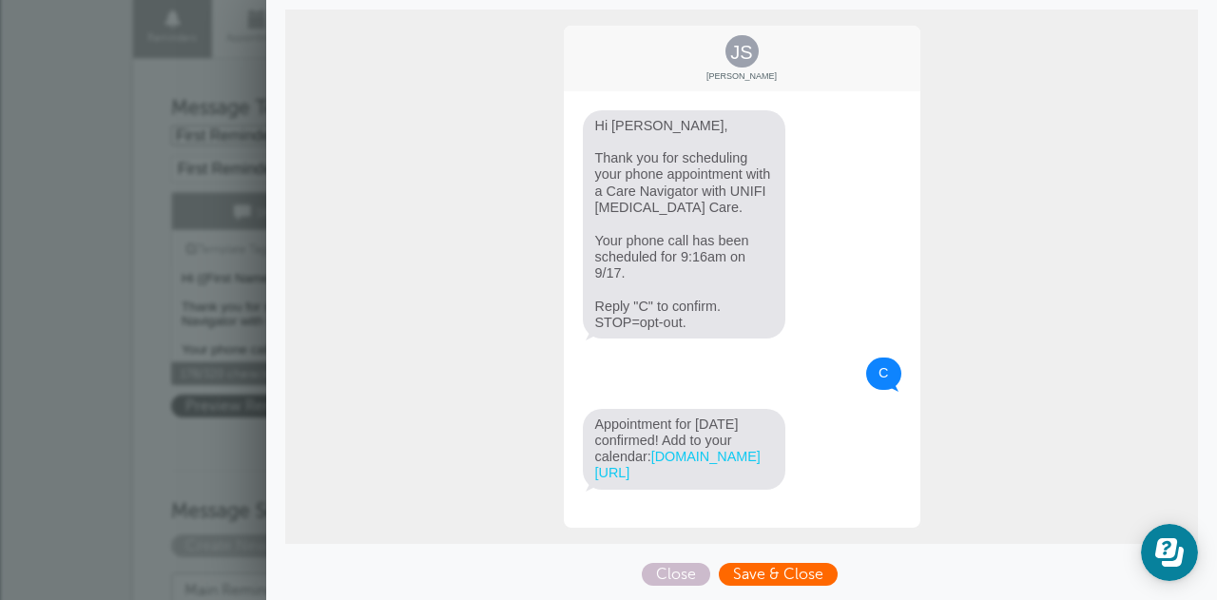
click at [736, 571] on span "Save & Close" at bounding box center [778, 574] width 119 height 23
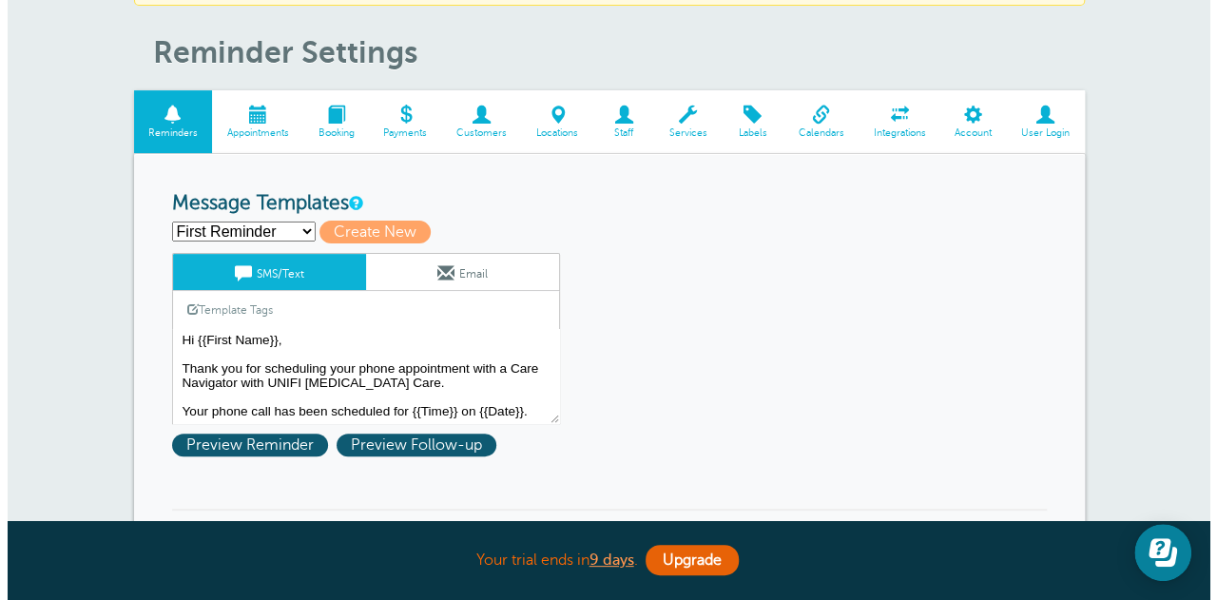
scroll to position [285, 0]
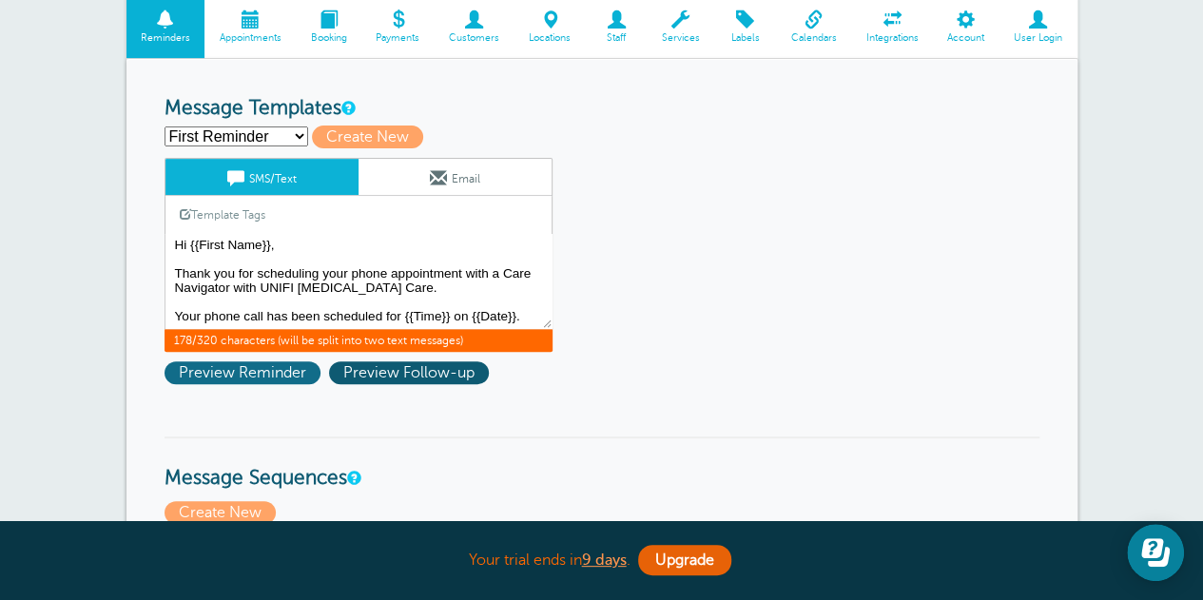
click at [259, 374] on span "Preview Reminder" at bounding box center [242, 372] width 156 height 23
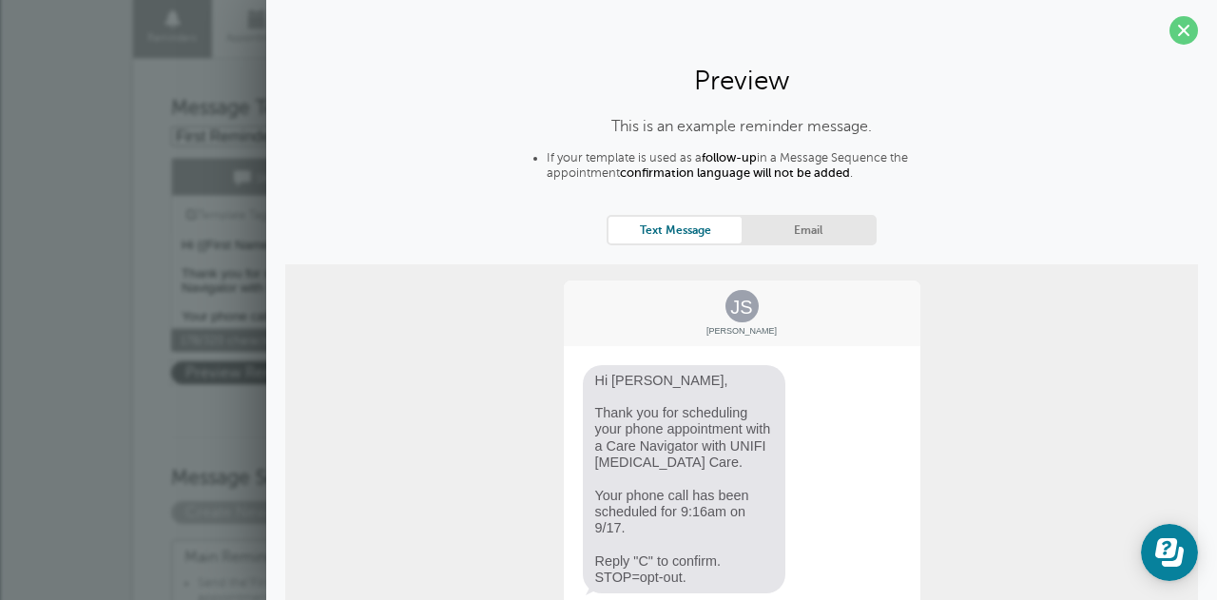
scroll to position [0, 0]
click at [785, 221] on link "Email" at bounding box center [808, 233] width 133 height 26
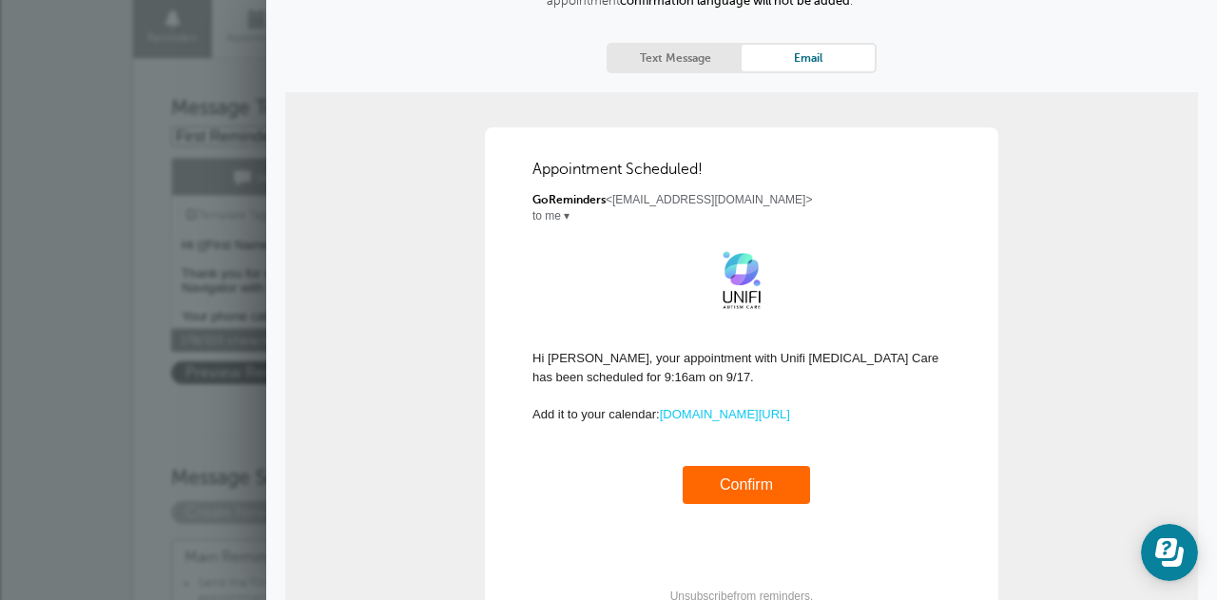
scroll to position [190, 0]
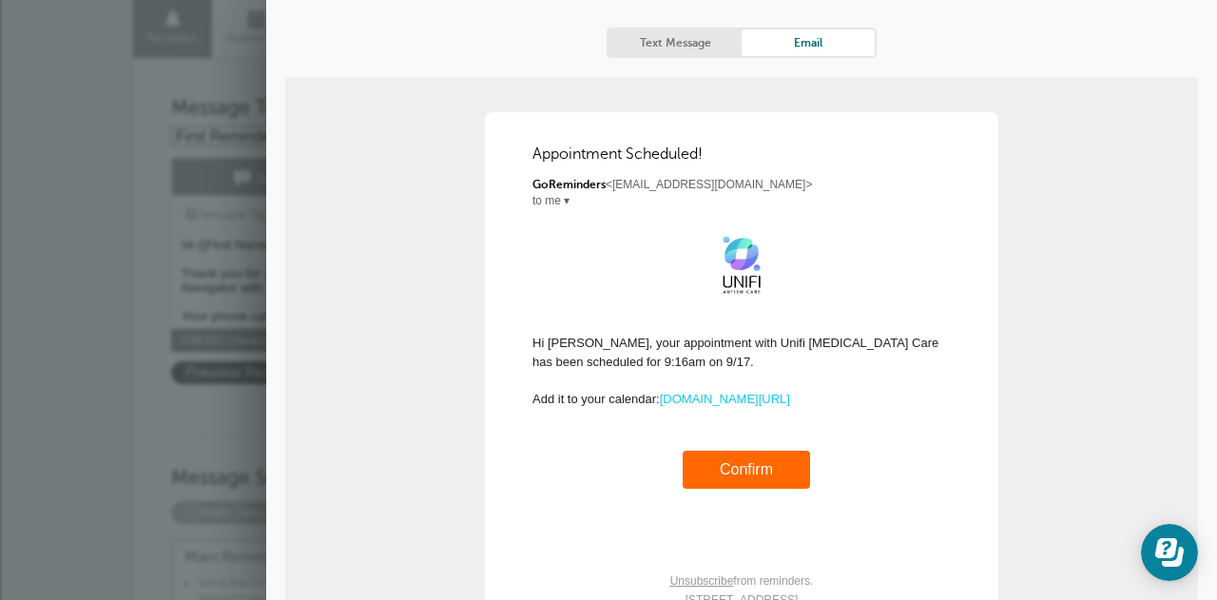
click at [686, 43] on link "Text Message" at bounding box center [674, 42] width 133 height 26
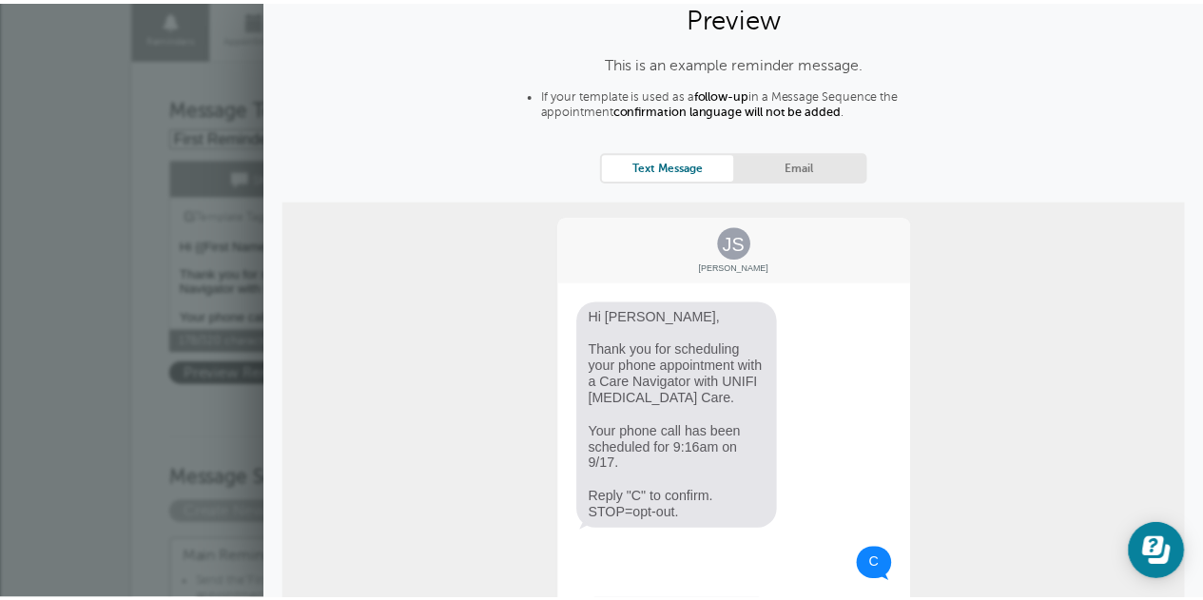
scroll to position [0, 0]
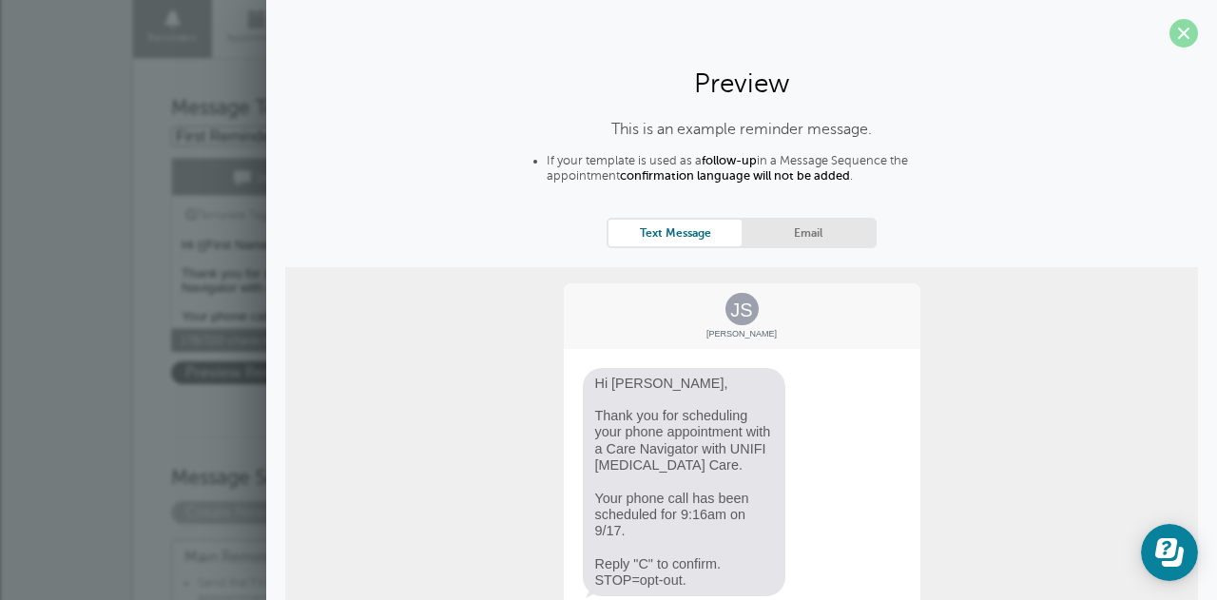
click at [1169, 35] on span at bounding box center [1183, 33] width 29 height 29
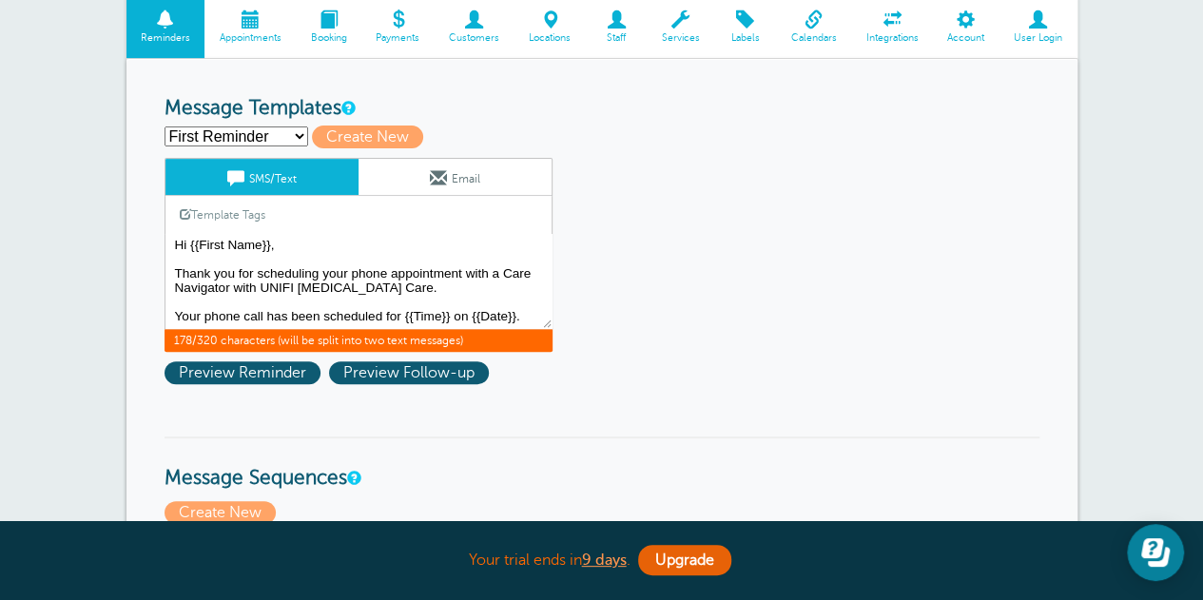
scroll to position [2, 0]
drag, startPoint x: 173, startPoint y: 244, endPoint x: 531, endPoint y: 324, distance: 367.2
click at [531, 324] on textarea "Hi {{First Name}}, Thank you for scheduling your phone appointment with a Care …" at bounding box center [358, 281] width 388 height 95
click at [454, 174] on link "Email" at bounding box center [454, 177] width 193 height 36
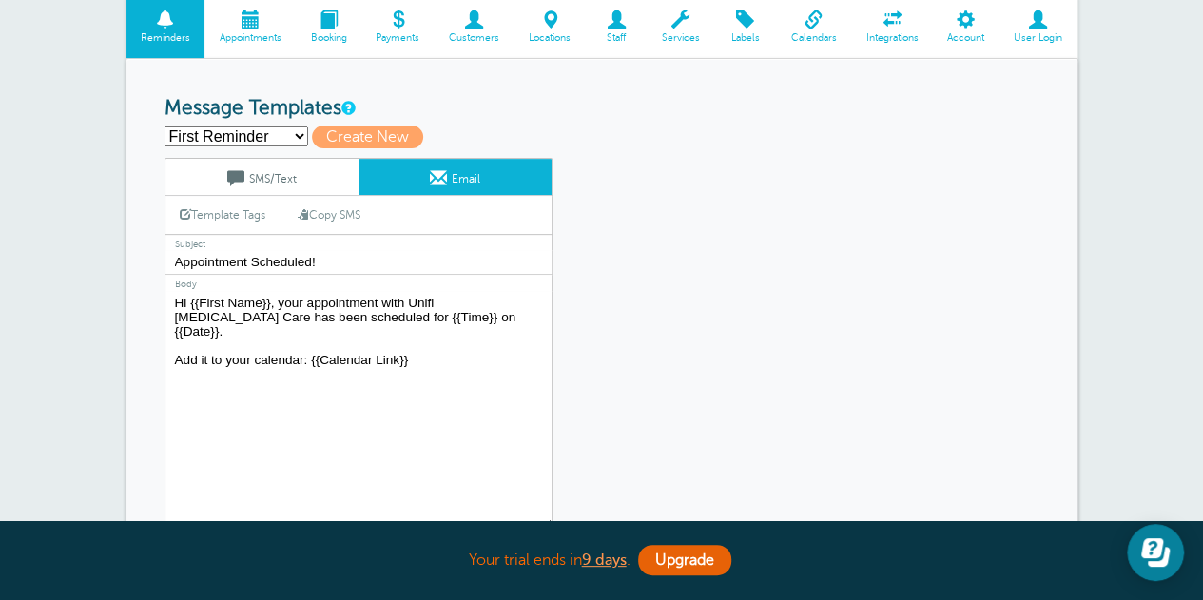
drag, startPoint x: 172, startPoint y: 303, endPoint x: 418, endPoint y: 352, distance: 251.0
click at [418, 352] on textarea "Hi {{First Name}}, your appointment with Unifi [MEDICAL_DATA] Care has been sch…" at bounding box center [358, 410] width 388 height 238
click at [301, 184] on link "SMS/Text" at bounding box center [261, 177] width 193 height 36
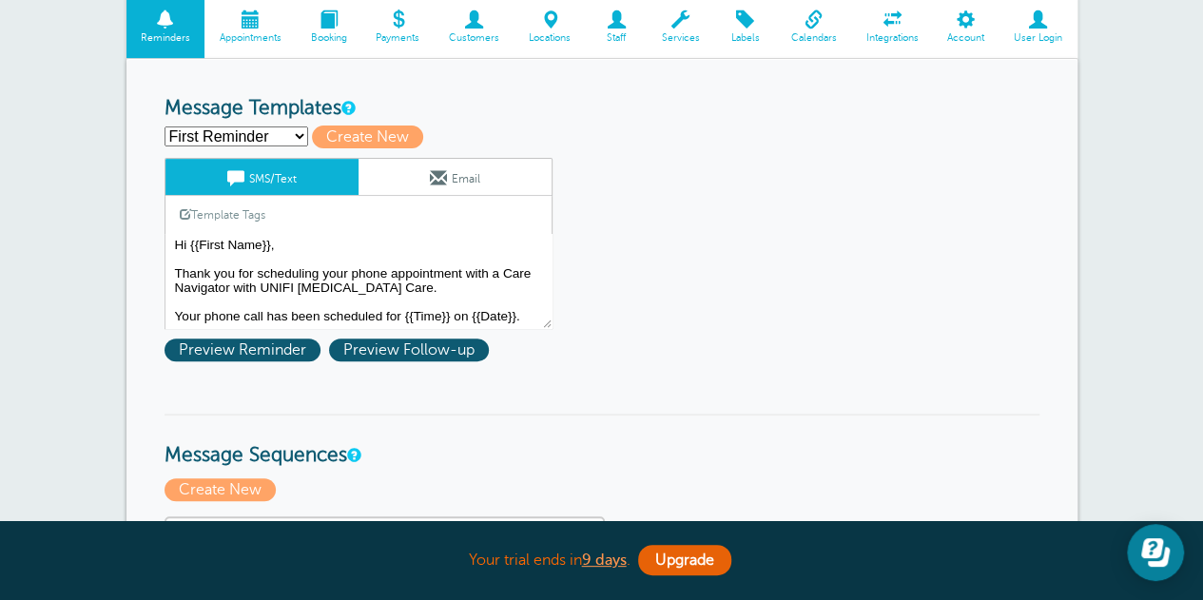
click at [438, 178] on span at bounding box center [438, 177] width 17 height 17
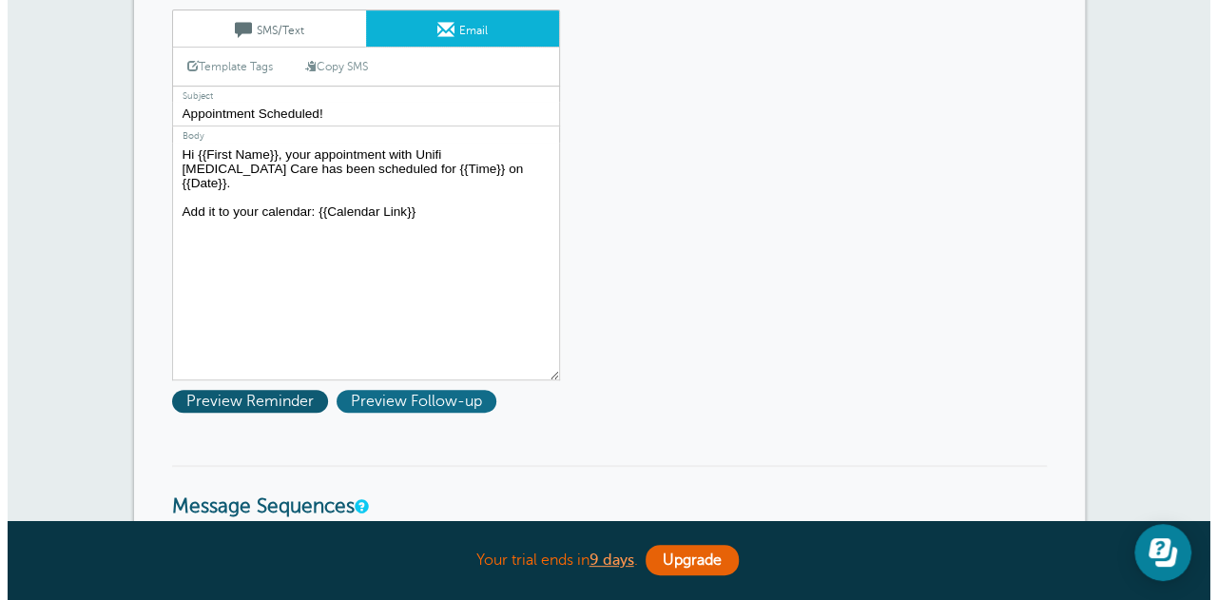
scroll to position [475, 0]
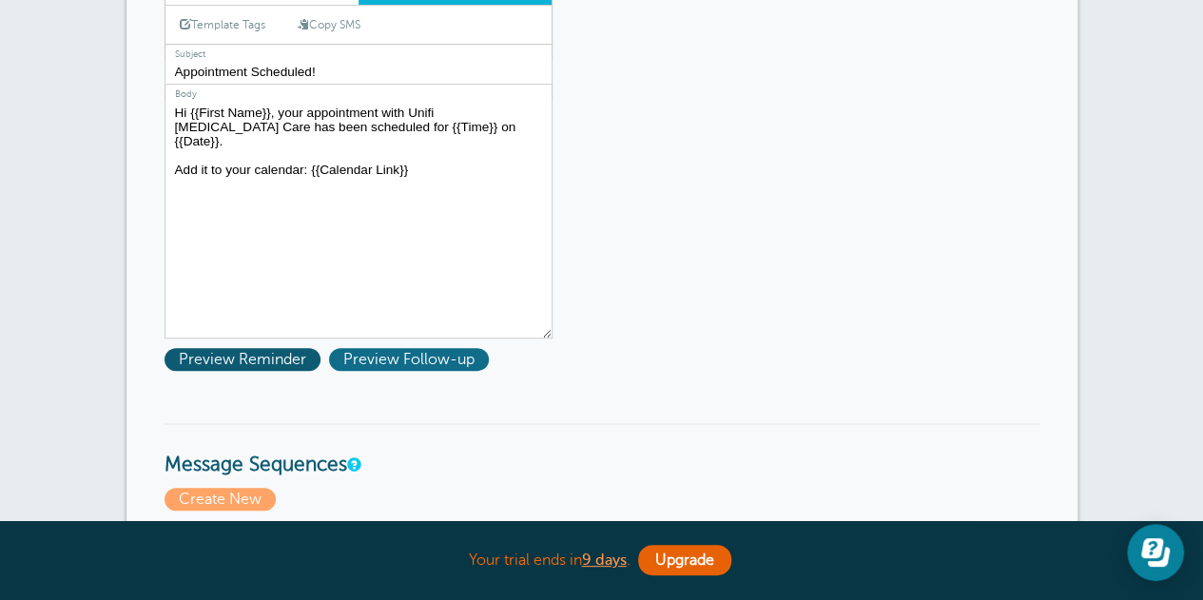
click at [402, 353] on span "Preview Follow-up" at bounding box center [409, 359] width 160 height 23
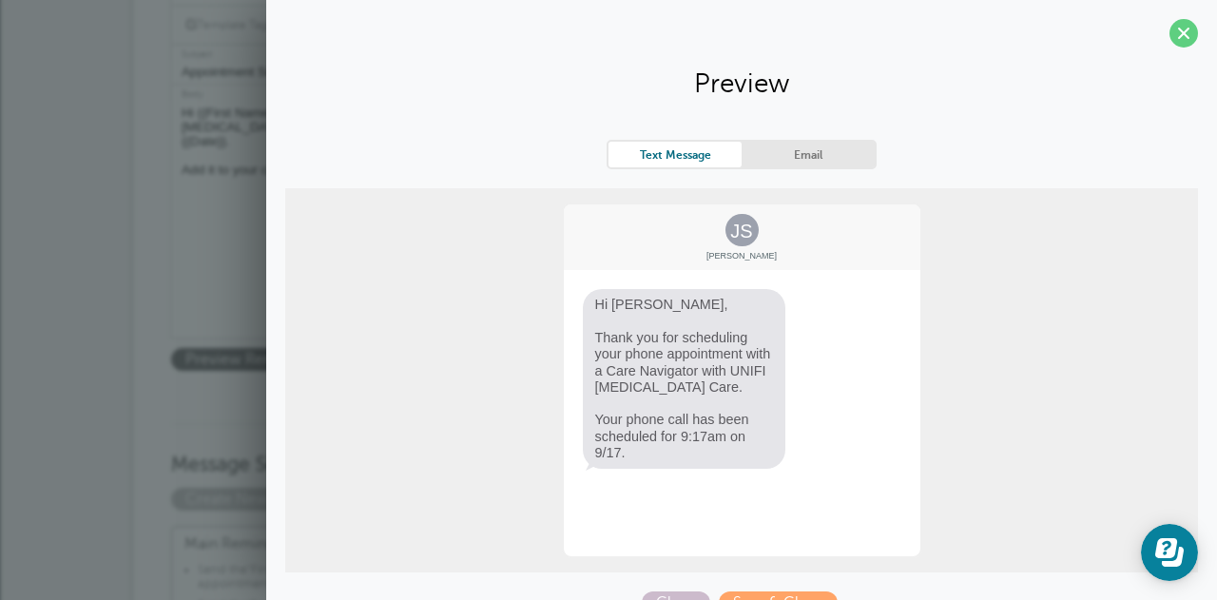
click at [793, 160] on link "Email" at bounding box center [808, 155] width 133 height 26
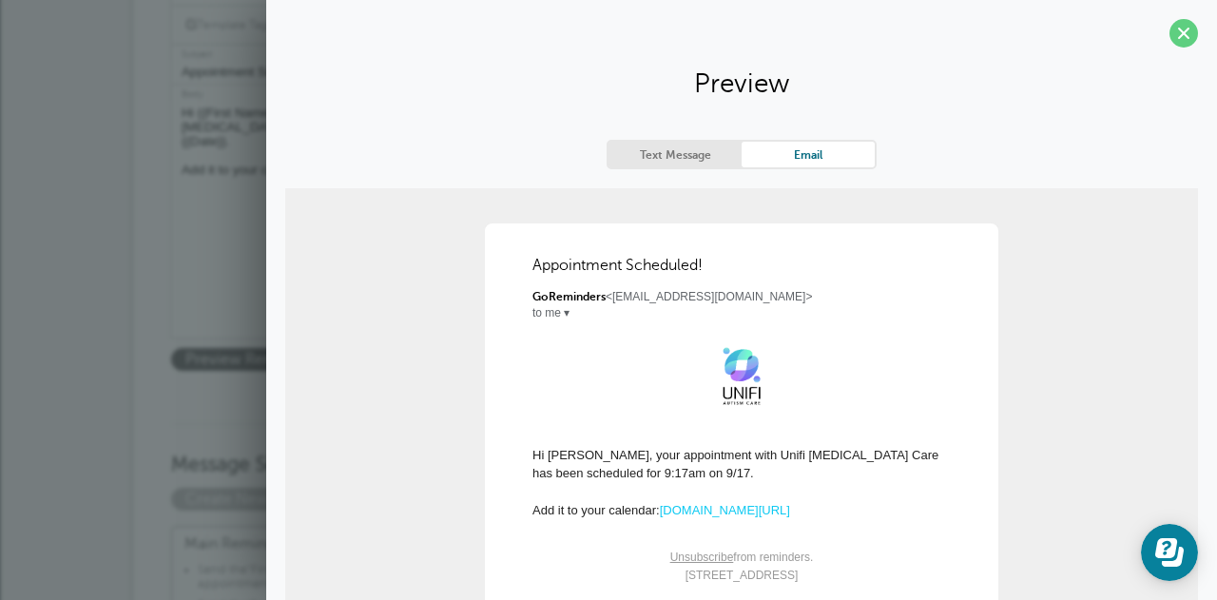
click at [675, 157] on link "Text Message" at bounding box center [674, 155] width 133 height 26
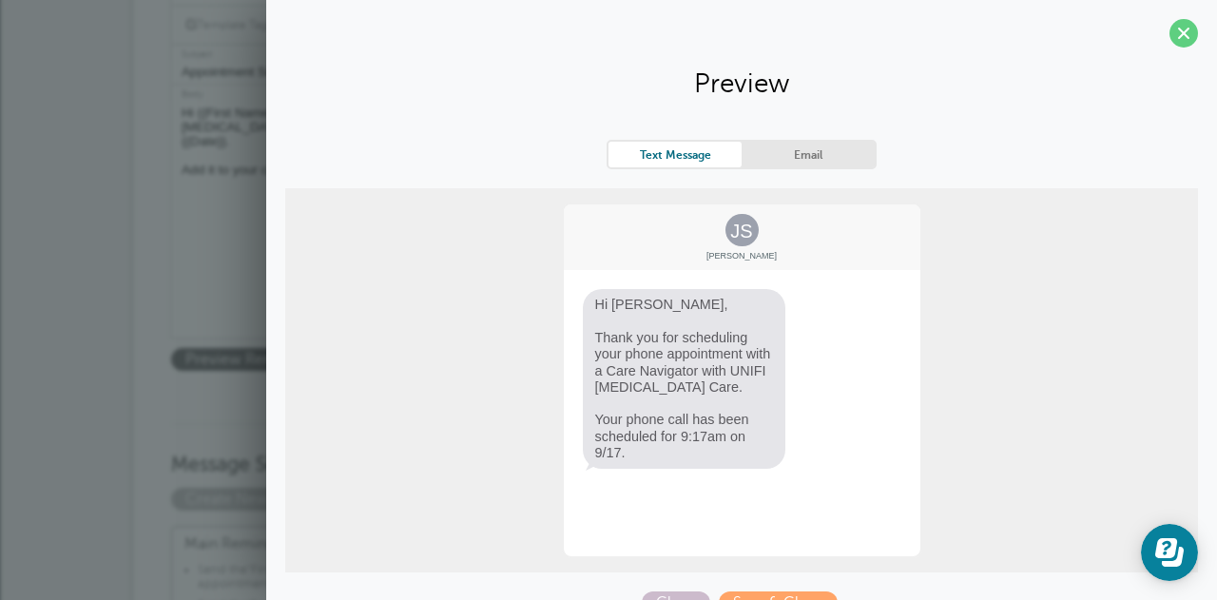
click at [778, 156] on link "Email" at bounding box center [808, 155] width 133 height 26
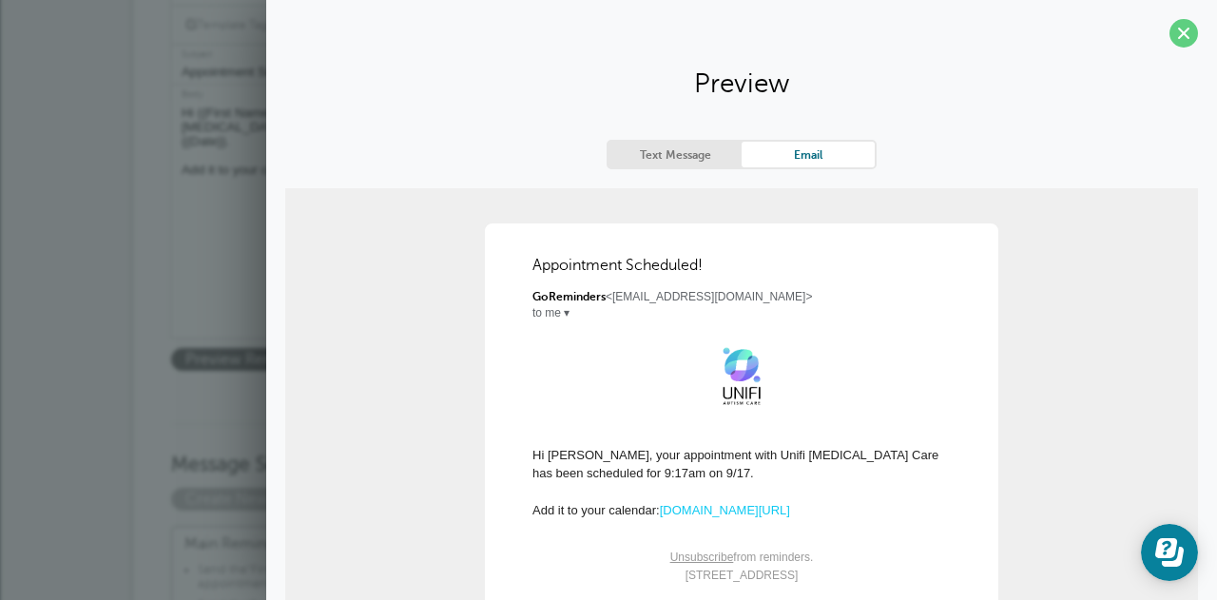
click at [694, 143] on link "Text Message" at bounding box center [674, 155] width 133 height 26
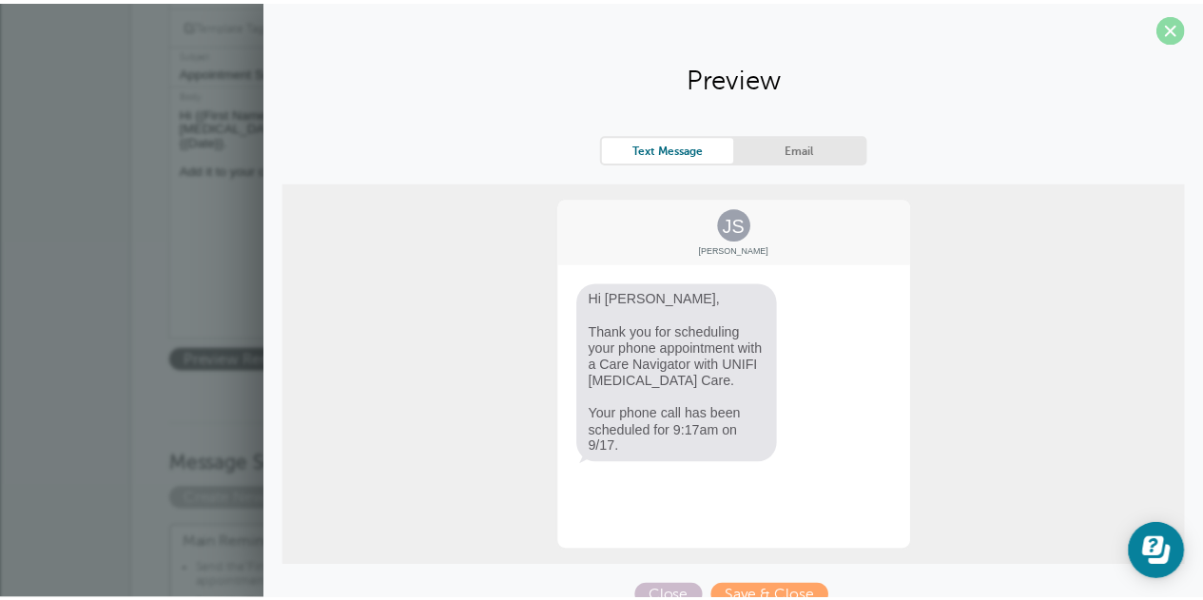
scroll to position [0, 0]
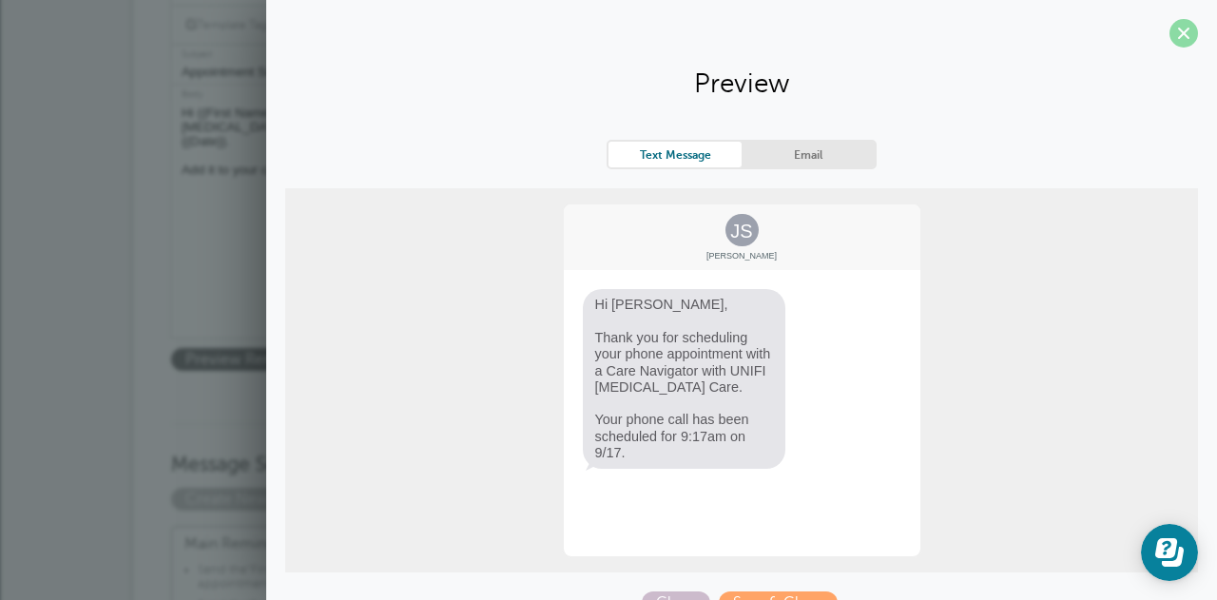
click at [1173, 32] on span at bounding box center [1183, 33] width 29 height 29
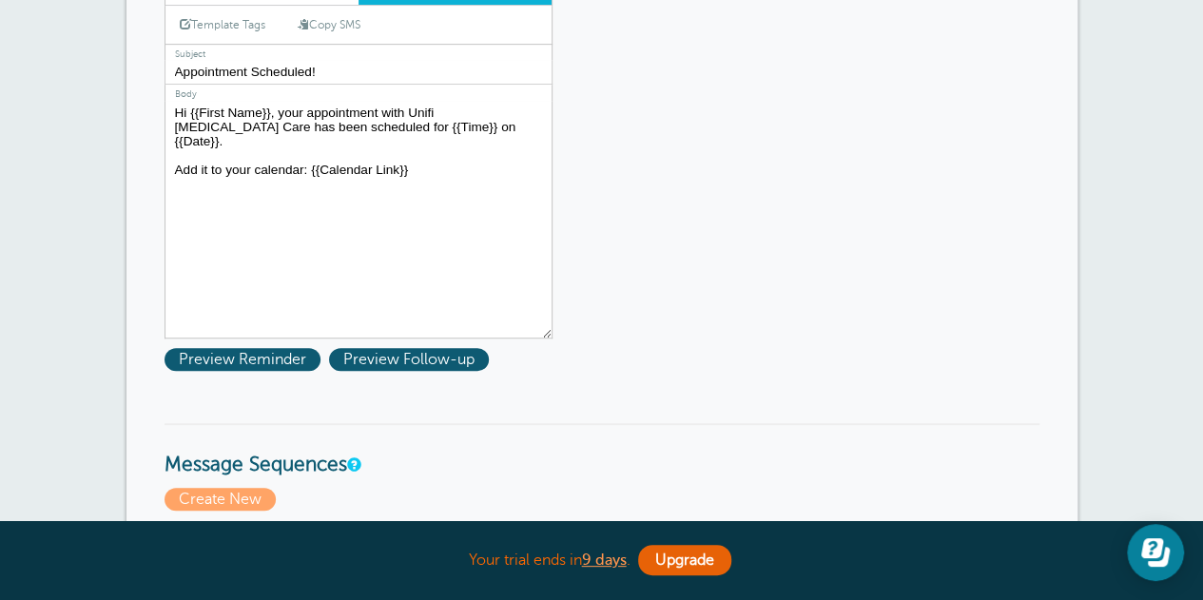
drag, startPoint x: 425, startPoint y: 125, endPoint x: 171, endPoint y: 113, distance: 254.1
click at [171, 113] on textarea "Hi {{First Name}}, your appointment with Unifi [MEDICAL_DATA] Care has been sch…" at bounding box center [358, 220] width 388 height 238
paste textarea "Thank you for scheduling your phone appointment with a Care Navigator with UNIF…"
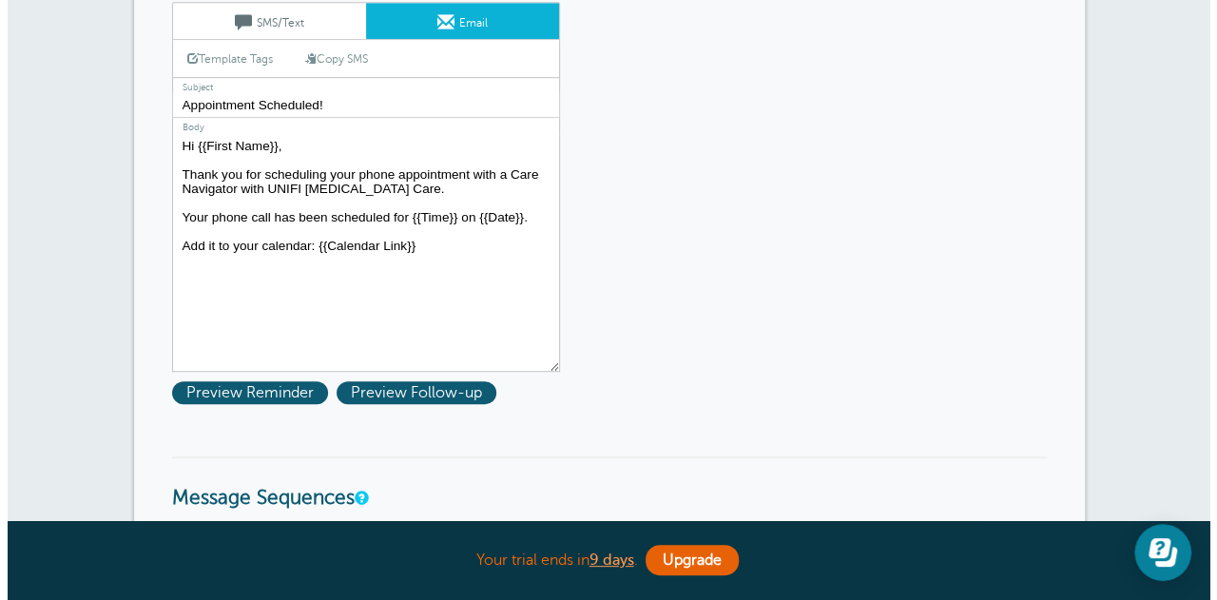
scroll to position [508, 0]
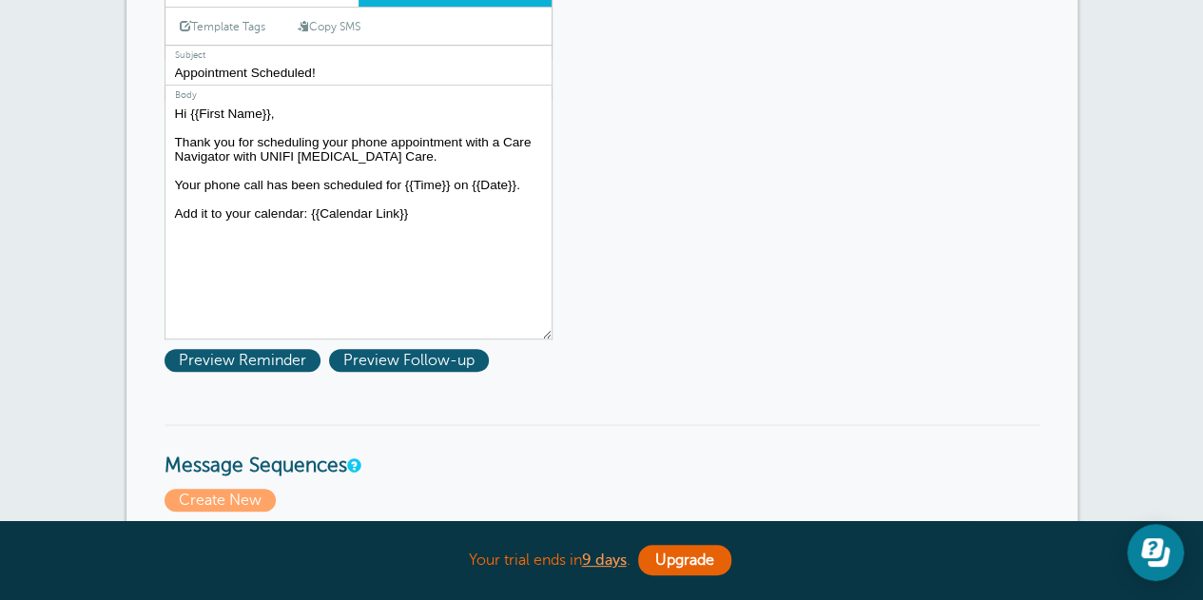
click at [340, 26] on link "Copy SMS" at bounding box center [328, 27] width 91 height 36
click at [262, 358] on span "Preview Reminder" at bounding box center [242, 360] width 156 height 23
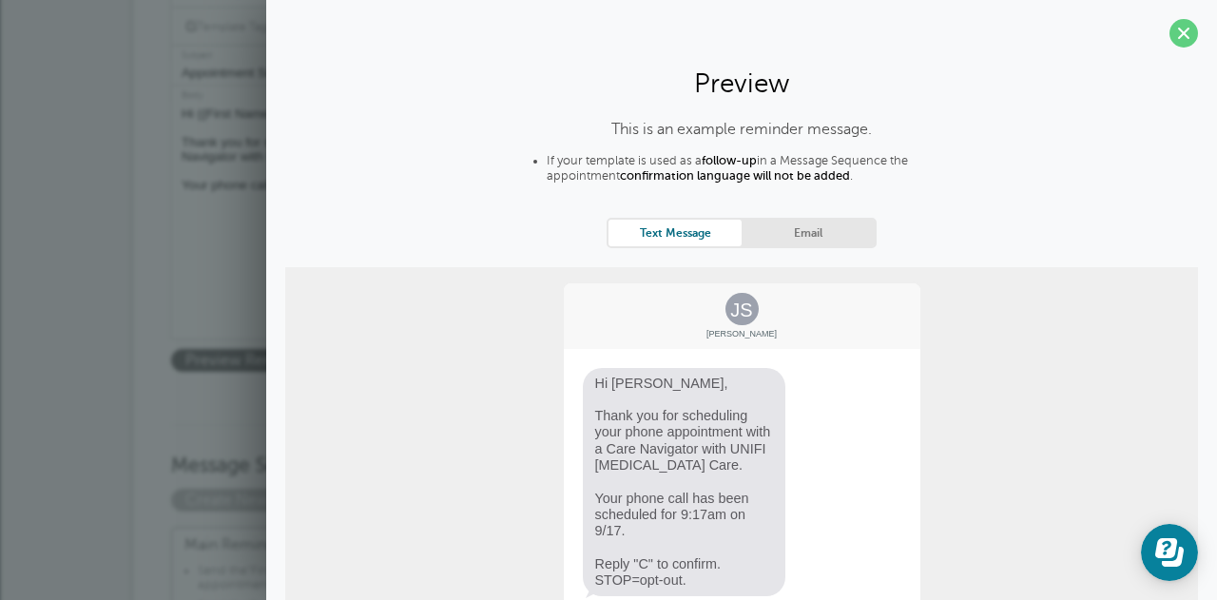
click at [793, 234] on link "Email" at bounding box center [808, 233] width 133 height 26
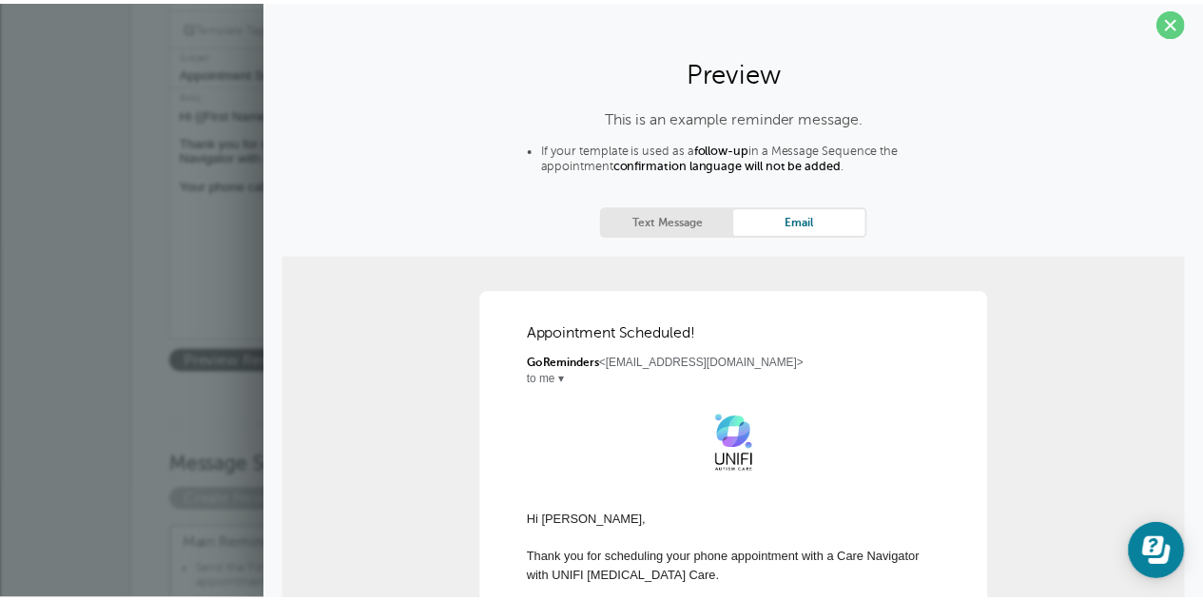
scroll to position [0, 0]
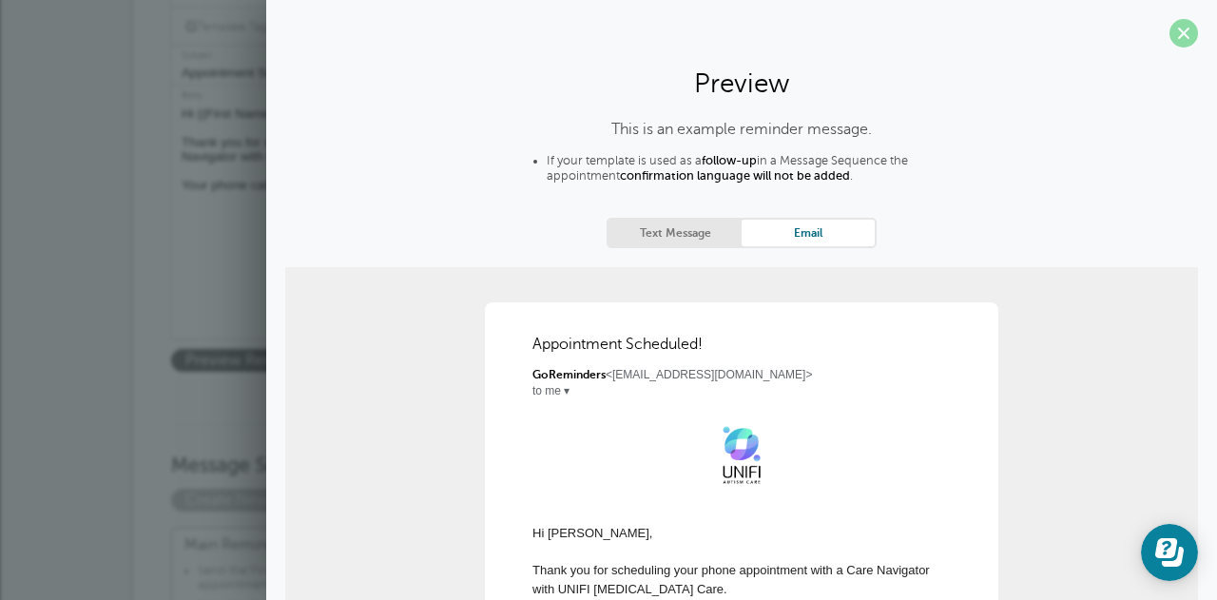
click at [1169, 43] on span at bounding box center [1183, 33] width 29 height 29
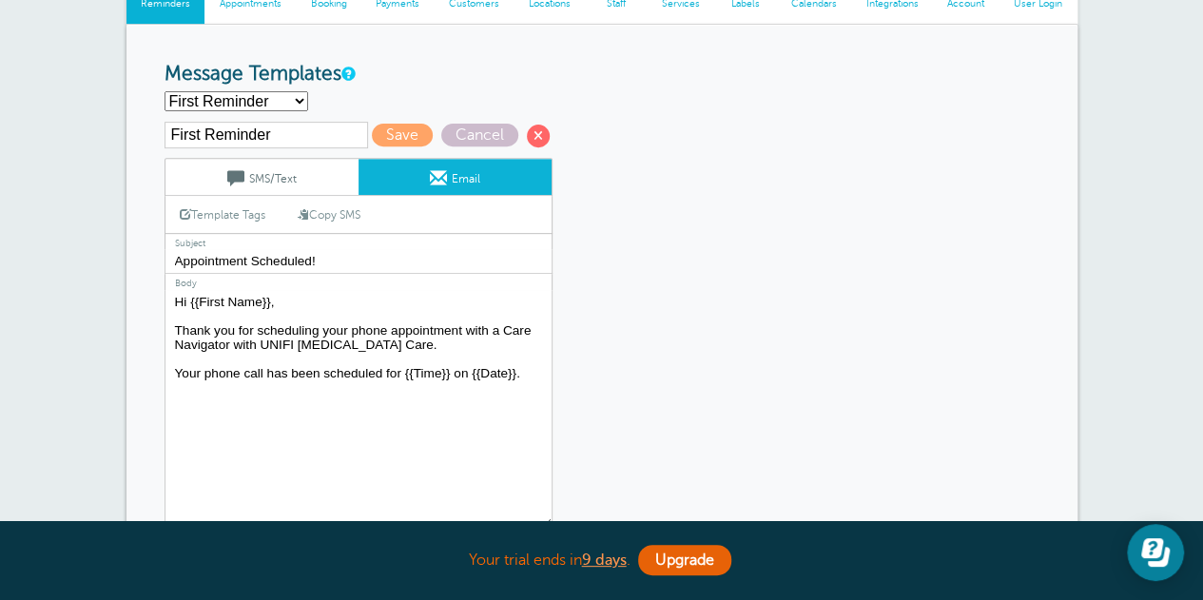
scroll to position [318, 0]
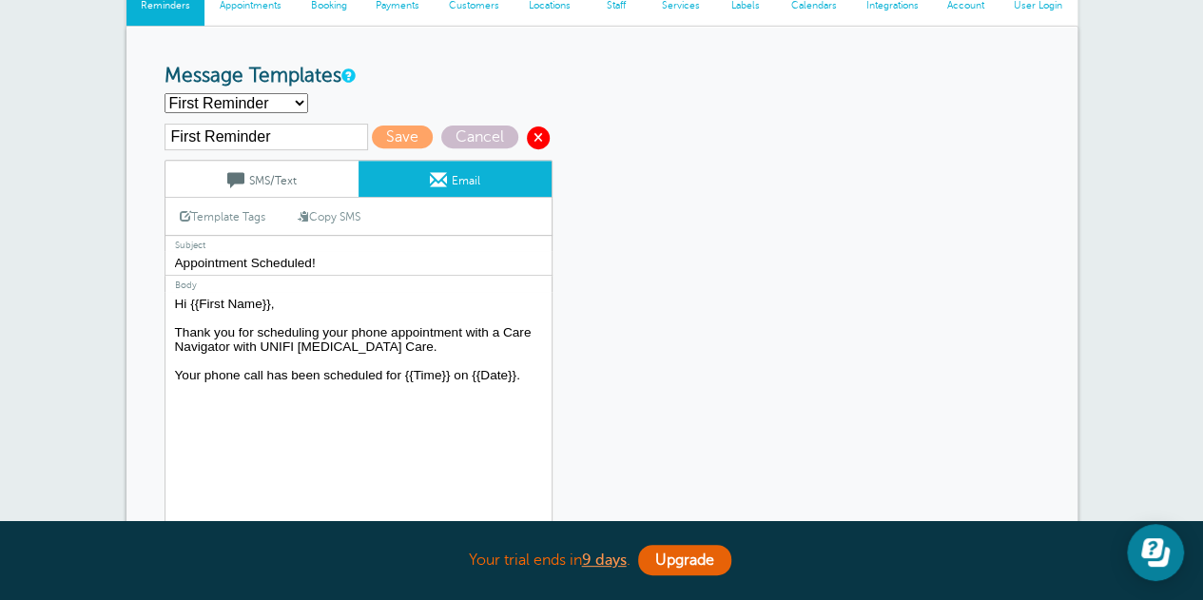
click at [532, 136] on span at bounding box center [538, 137] width 23 height 23
click at [501, 130] on span "Cancel" at bounding box center [479, 136] width 77 height 23
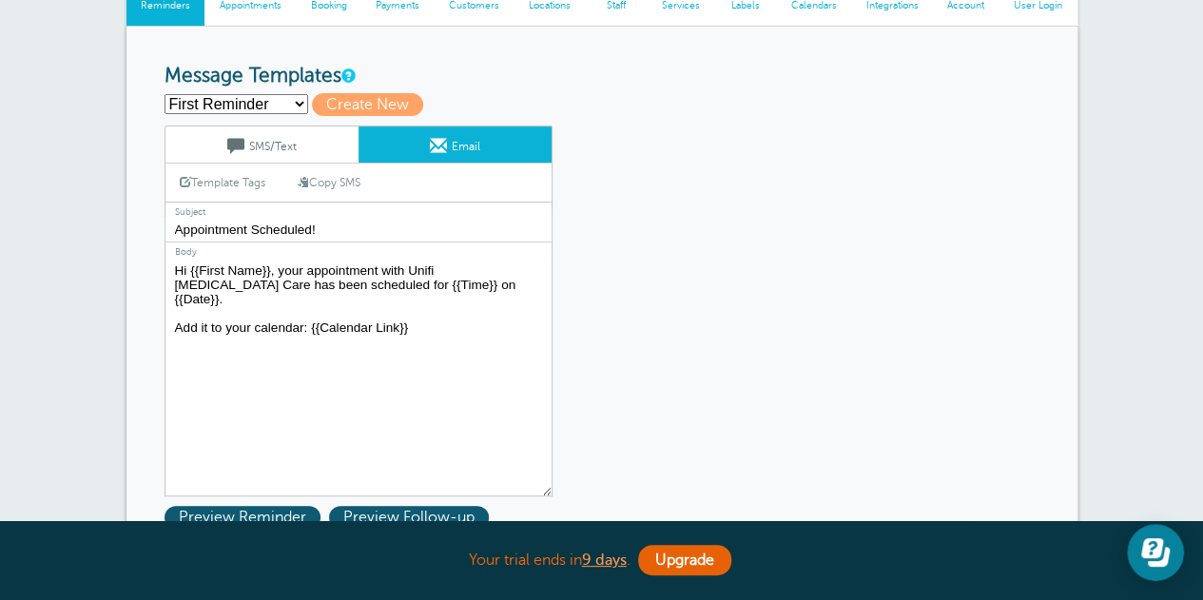
drag, startPoint x: 432, startPoint y: 283, endPoint x: 173, endPoint y: 265, distance: 259.2
click at [173, 265] on textarea "Hi {{First Name}}, your appointment with Unifi [MEDICAL_DATA] Care has been sch…" at bounding box center [358, 378] width 388 height 238
paste textarea "Thank you for scheduling your phone appointment with a Care Navigator with UNIF…"
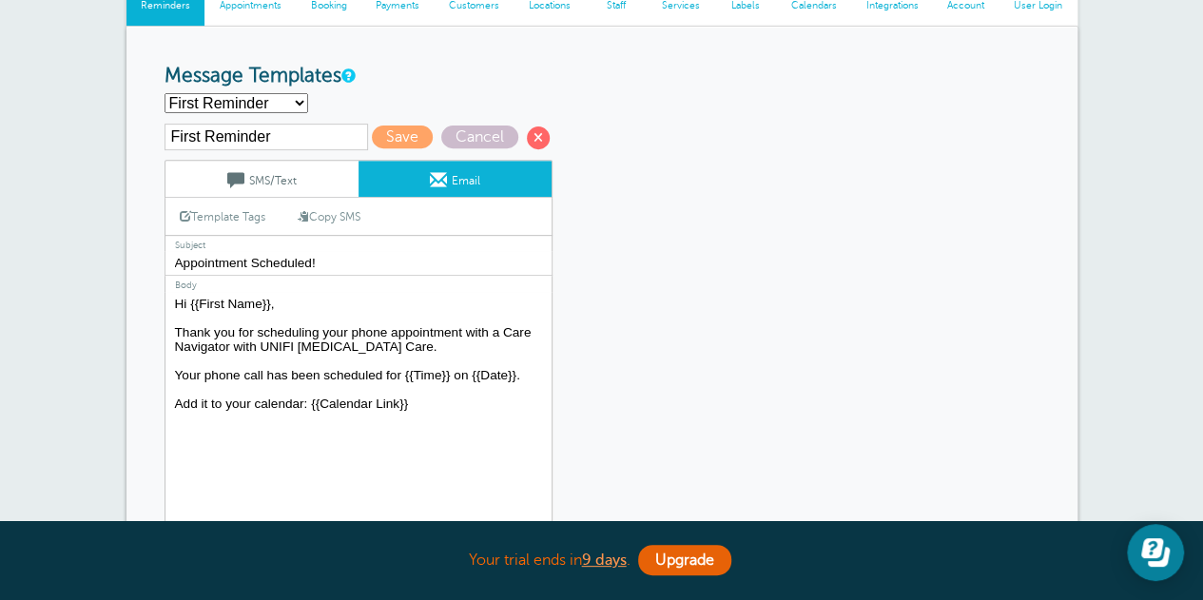
type textarea "Hi {{First Name}}, Thank you for scheduling your phone appointment with a Care …"
click at [177, 265] on input "Appointment Scheduled!" at bounding box center [358, 263] width 388 height 25
type input "UNIFI Autism Care Phone Appointment Scheduled!"
drag, startPoint x: 255, startPoint y: 344, endPoint x: 232, endPoint y: 345, distance: 22.8
click at [232, 345] on textarea "Hi {{First Name}}, your appointment with Unifi [MEDICAL_DATA] Care has been sch…" at bounding box center [358, 411] width 388 height 238
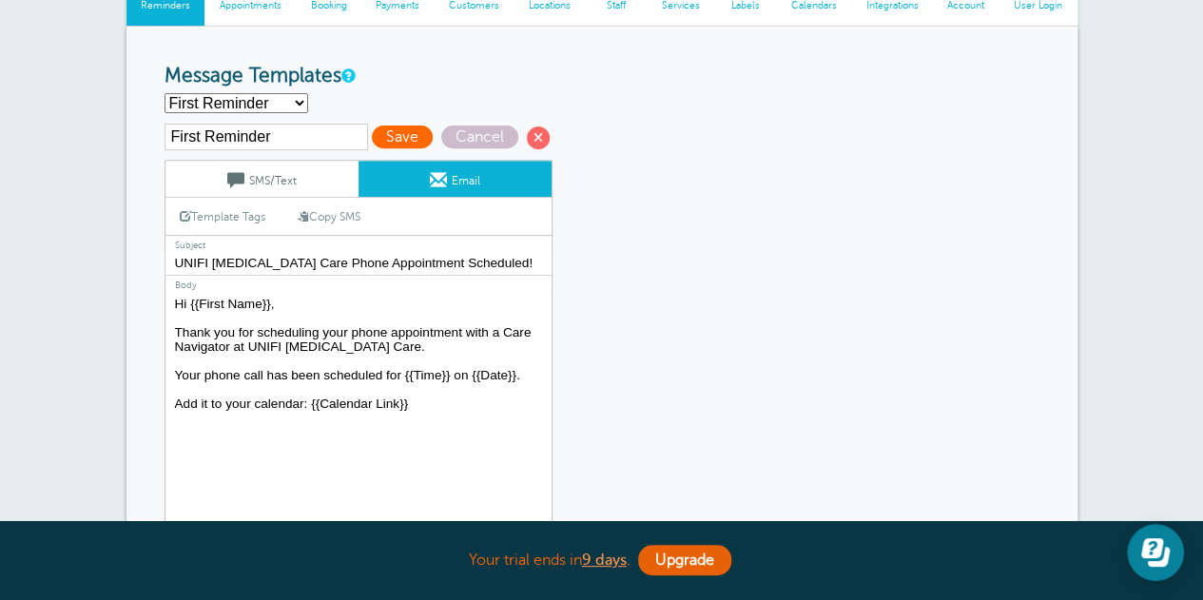
type textarea "Hi {{First Name}}, Thank you for scheduling your phone appointment with a Care …"
click at [390, 129] on span "Save" at bounding box center [402, 136] width 61 height 23
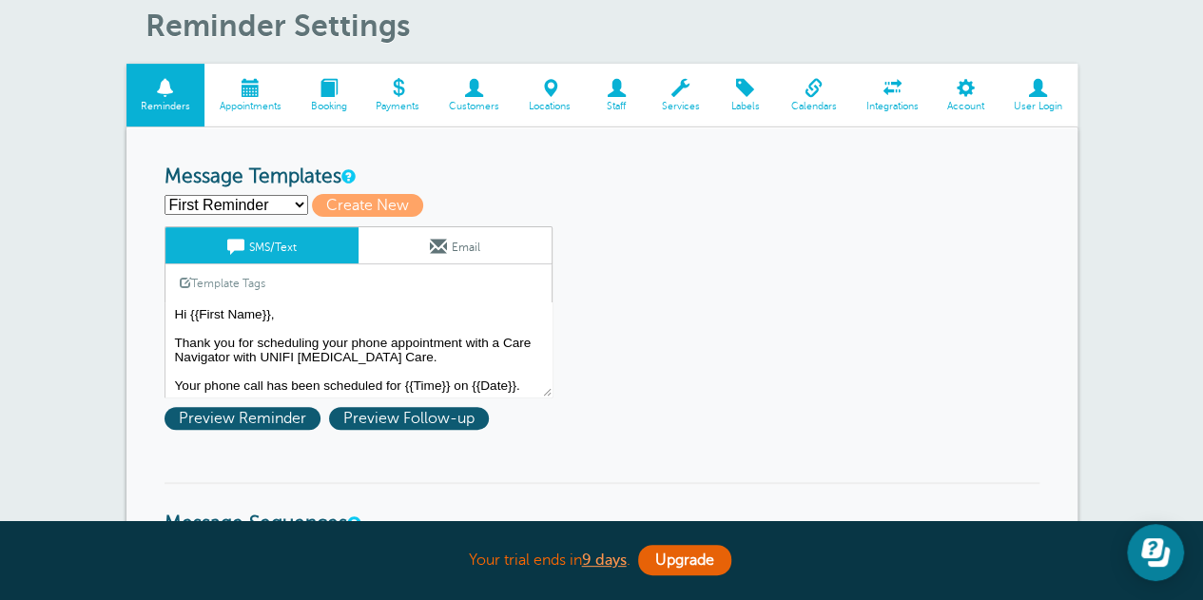
scroll to position [285, 0]
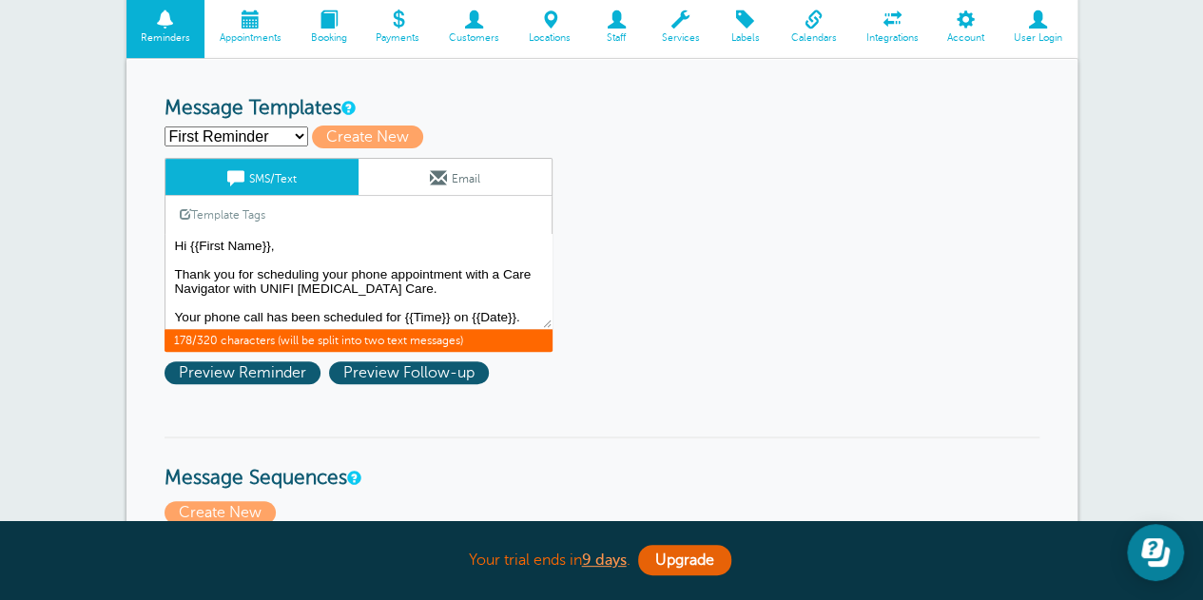
drag, startPoint x: 285, startPoint y: 288, endPoint x: 265, endPoint y: 288, distance: 20.0
click at [265, 288] on textarea "Hi {{First Name}}, Thank you for scheduling your phone appointment with a Care …" at bounding box center [358, 281] width 388 height 95
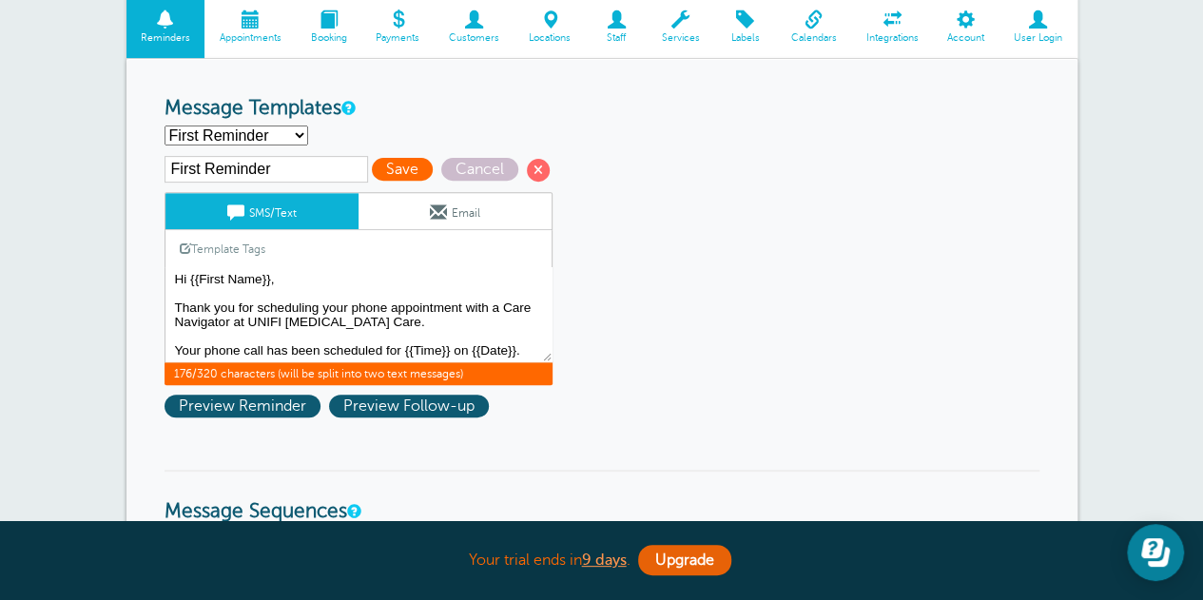
type textarea "Hi {{First Name}}, Thank you for scheduling your phone appointment with a Care …"
click at [394, 165] on span "Save" at bounding box center [402, 169] width 61 height 23
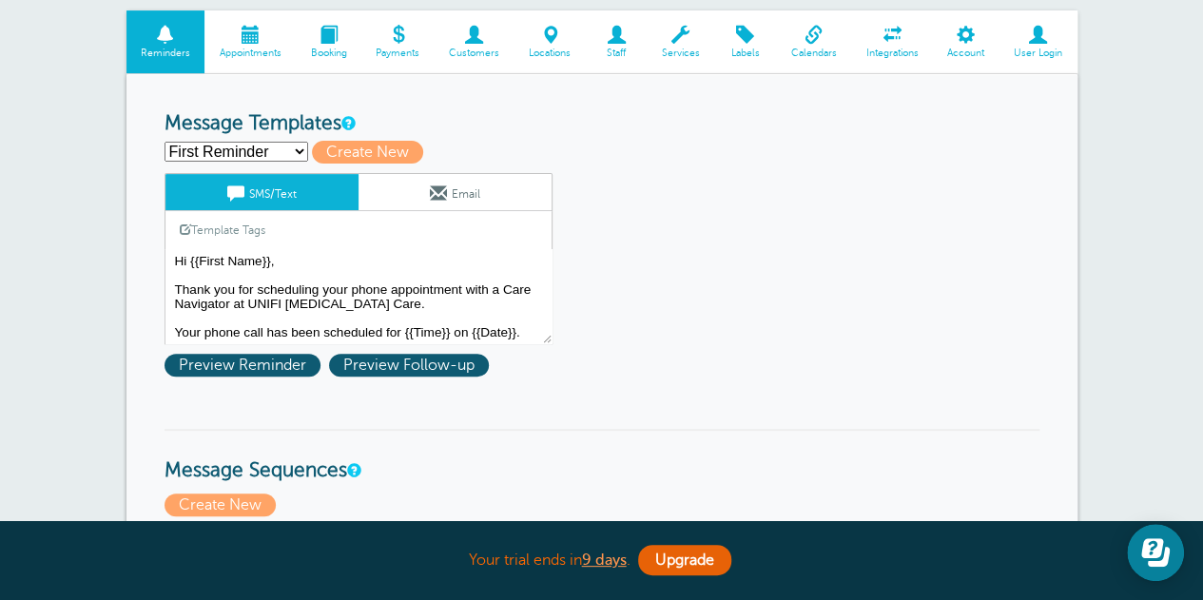
scroll to position [285, 0]
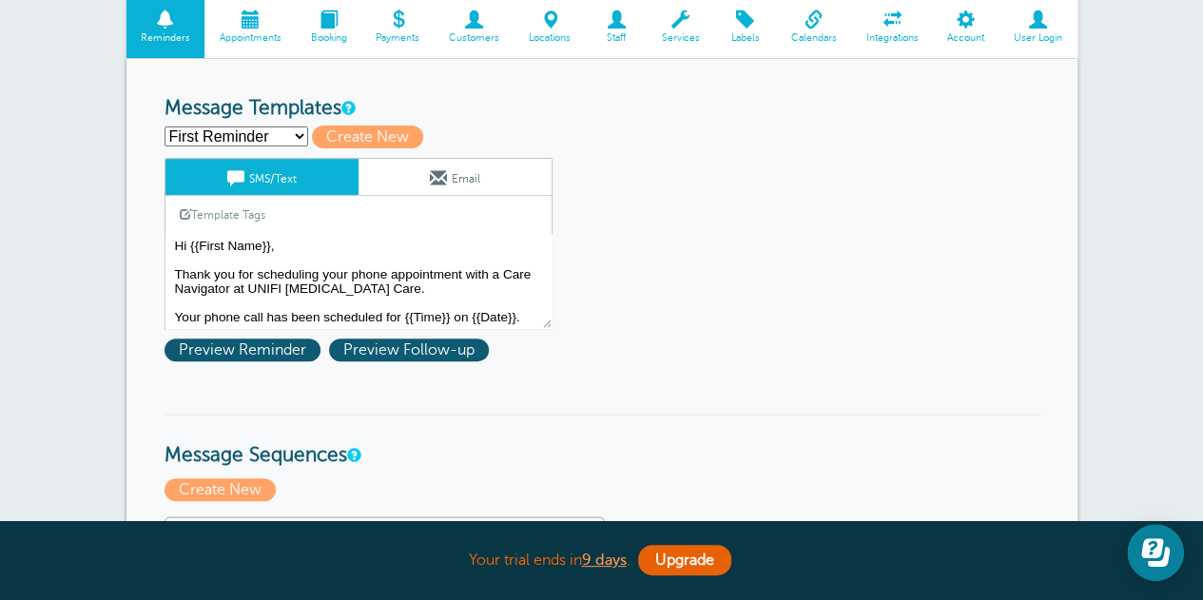
click at [295, 136] on select "First Reminder Second Reminder Third Reminder Create new..." at bounding box center [236, 136] width 144 height 20
select select "161561"
click at [164, 126] on select "First Reminder Second Reminder Third Reminder Create new..." at bounding box center [236, 136] width 144 height 20
type input "Second Reminder"
type textarea "Hi {{First Name}}, you have an appointment with Unifi [MEDICAL_DATA] Care at {{…"
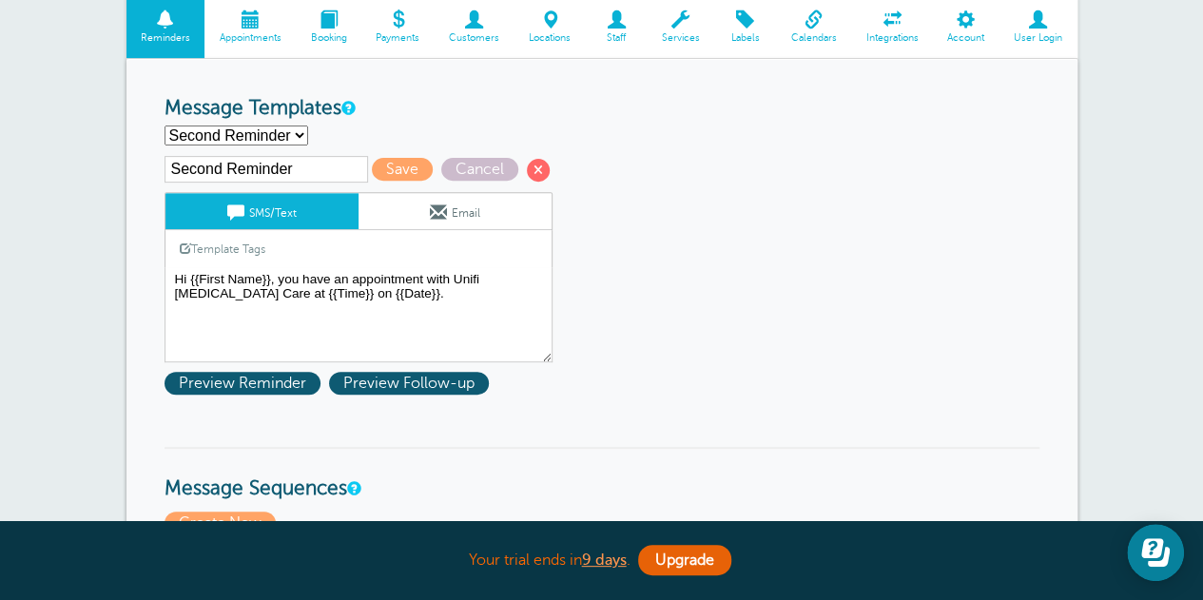
click at [274, 136] on select "First Reminder Second Reminder Third Reminder Create new..." at bounding box center [236, 135] width 144 height 20
select select "161559"
click at [164, 125] on select "First Reminder Second Reminder Third Reminder Create new..." at bounding box center [236, 135] width 144 height 20
type input "First Reminder"
type textarea "Hi {{First Name}}, Thank you for scheduling your phone appointment with a Care …"
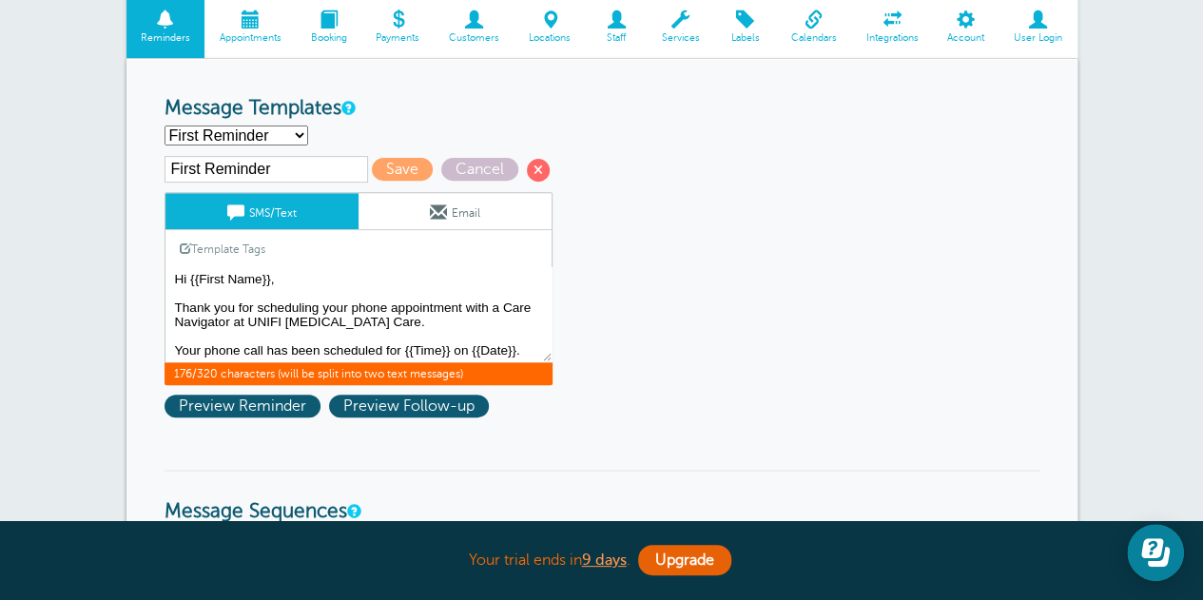
scroll to position [2, 0]
drag, startPoint x: 174, startPoint y: 279, endPoint x: 525, endPoint y: 348, distance: 357.6
click at [525, 348] on textarea "Hi {{First Name}}, Thank you for scheduling your phone appointment with a Care …" at bounding box center [358, 314] width 388 height 95
click at [423, 315] on textarea "Hi {{First Name}}, Thank you for scheduling your phone appointment with a Care …" at bounding box center [358, 314] width 388 height 95
click at [288, 135] on select "First Reminder Second Reminder Third Reminder Create new..." at bounding box center [236, 135] width 144 height 20
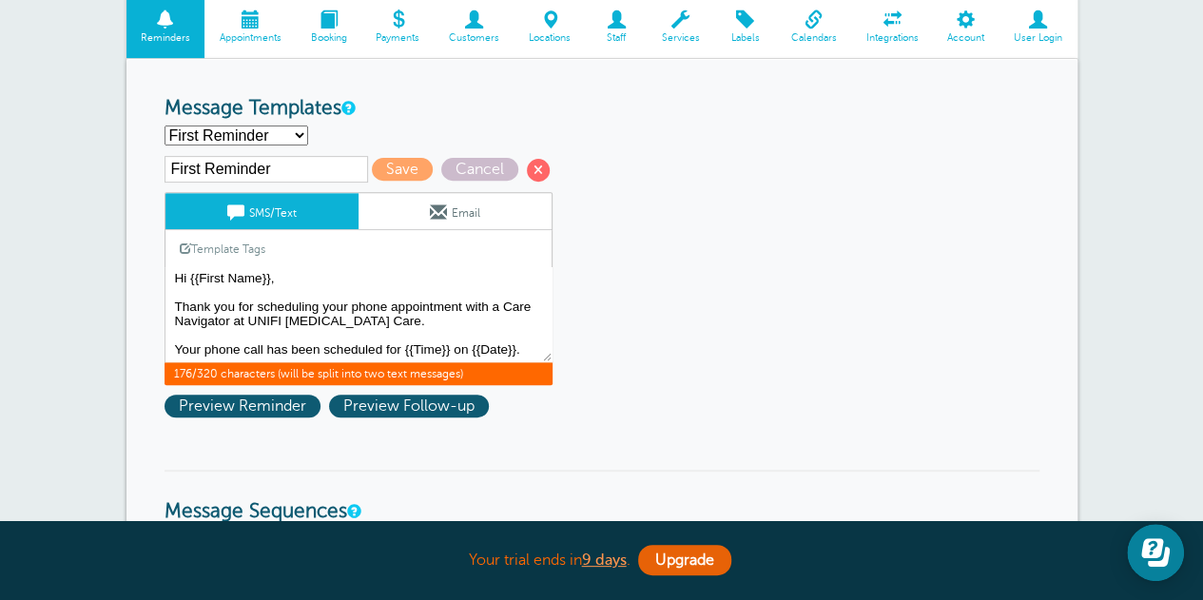
select select "161561"
click at [164, 125] on select "First Reminder Second Reminder Third Reminder Create new..." at bounding box center [236, 135] width 144 height 20
type input "Second Reminder"
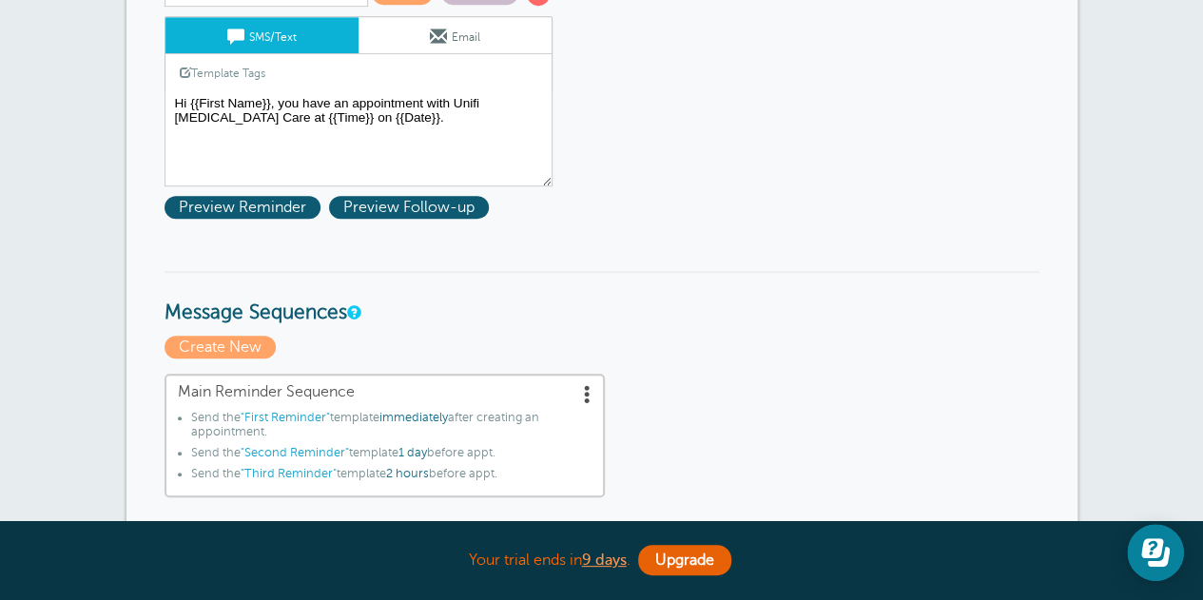
scroll to position [380, 0]
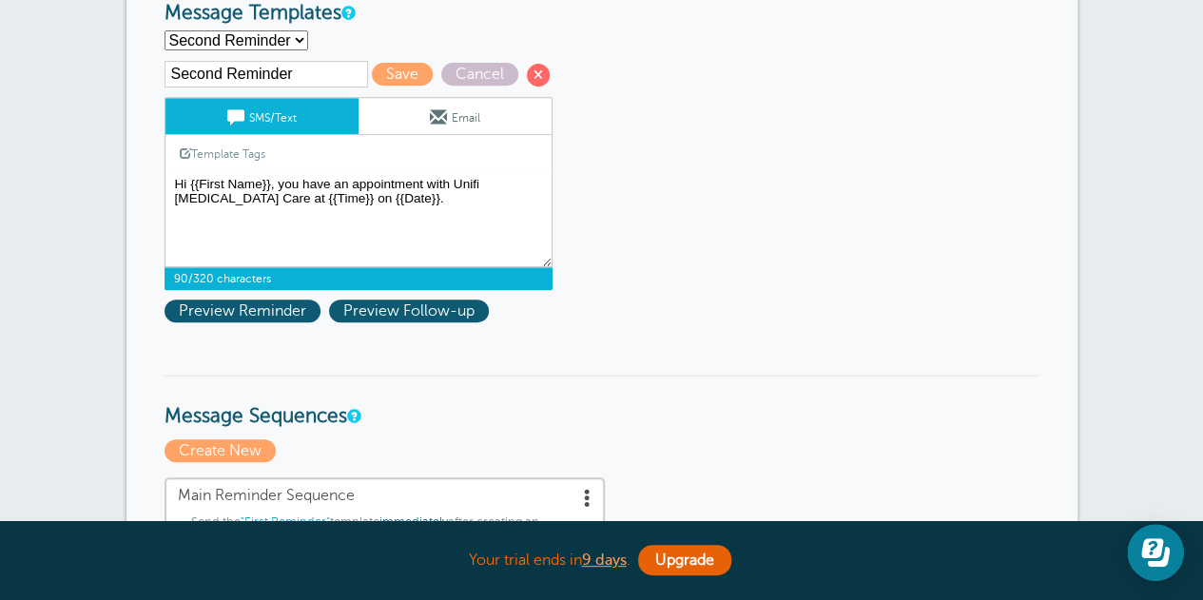
click at [356, 200] on textarea "Hi {{First Name}}, Thank you for scheduling your phone appointment with a Care …" at bounding box center [358, 219] width 388 height 95
paste textarea "Hi {{First Name}}, Thank you for scheduling your phone appointment with a Care …"
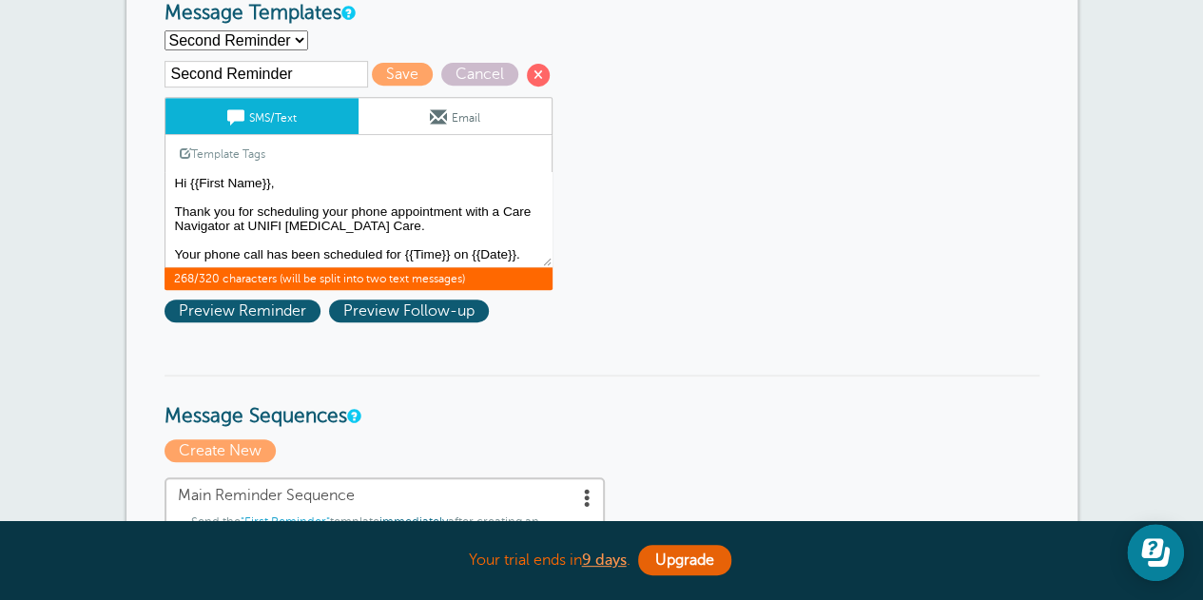
scroll to position [0, 0]
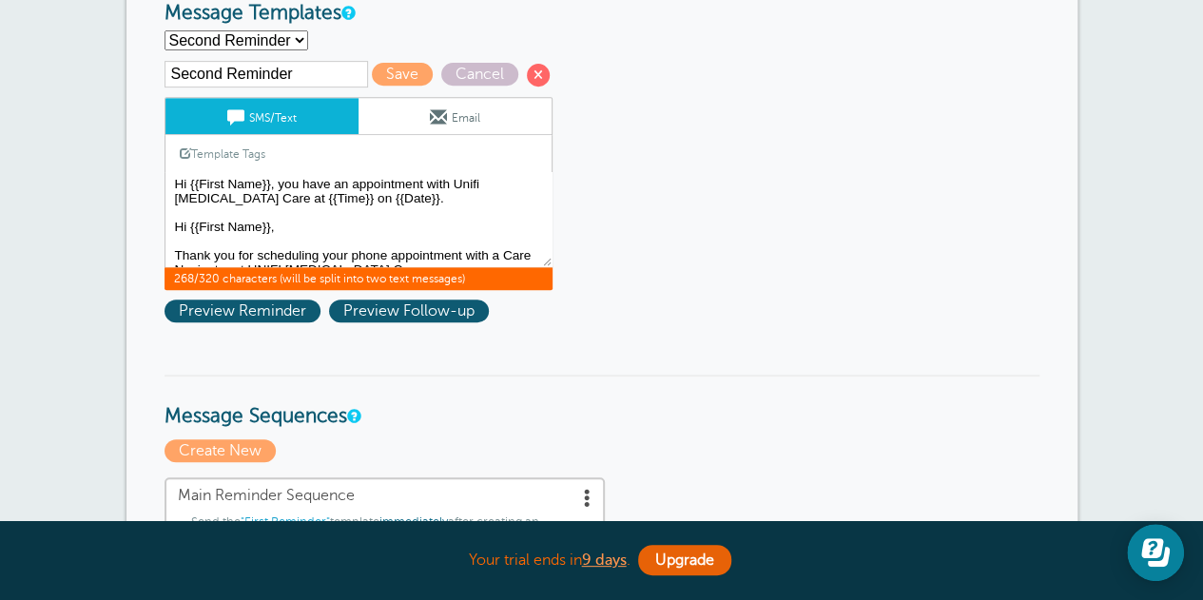
drag, startPoint x: 276, startPoint y: 183, endPoint x: 346, endPoint y: 201, distance: 72.4
click at [346, 201] on textarea "Hi {{First Name}}, Thank you for scheduling your phone appointment with a Care …" at bounding box center [358, 219] width 388 height 95
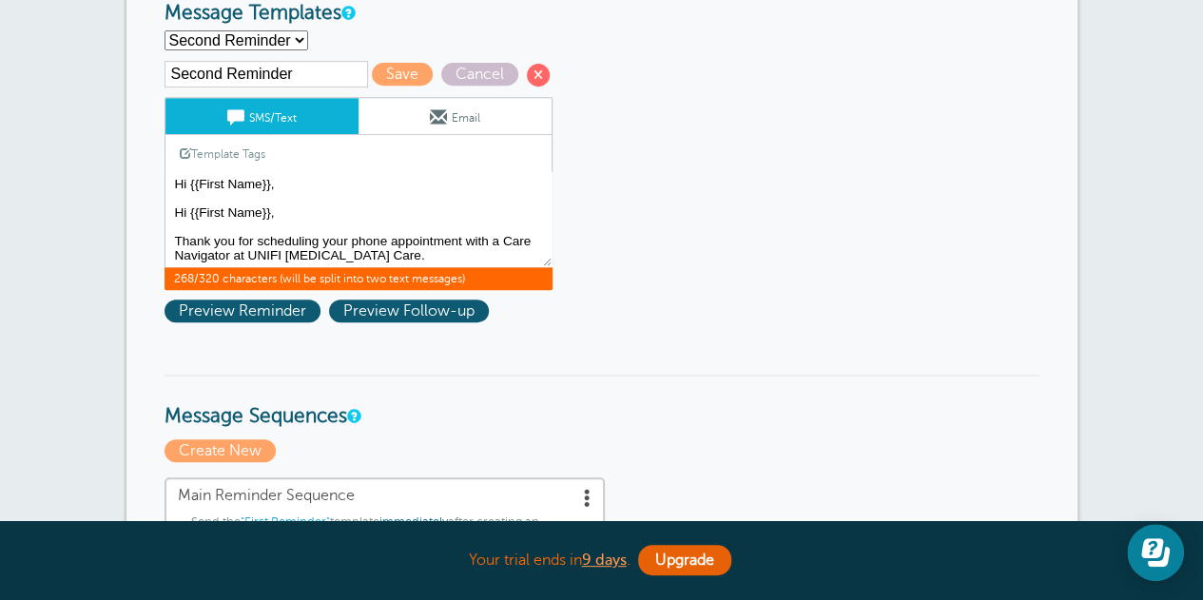
scroll to position [31, 0]
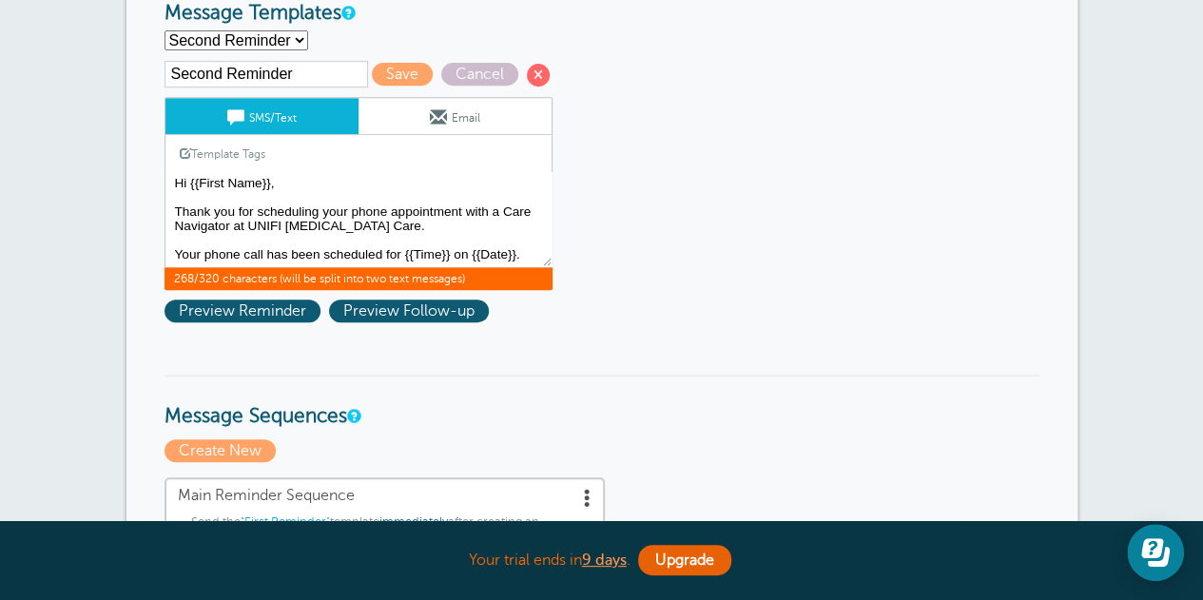
drag, startPoint x: 479, startPoint y: 206, endPoint x: 171, endPoint y: 208, distance: 308.0
click at [171, 208] on textarea "Hi {{First Name}}, Thank you for scheduling your phone appointment with a Care …" at bounding box center [358, 219] width 388 height 95
paste textarea "you have an appointment with Unifi Autism Care at {{Time}} on {{Date}}."
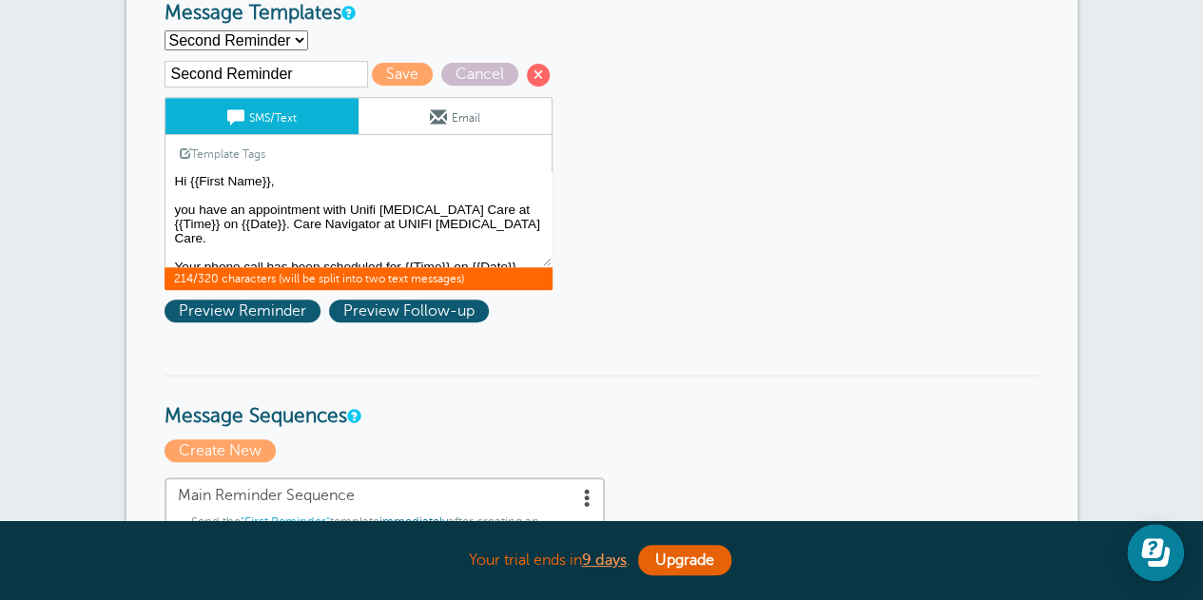
click at [180, 206] on textarea "Hi {{First Name}}, Thank you for scheduling your phone appointment with a Care …" at bounding box center [358, 219] width 388 height 95
click at [376, 209] on textarea "Hi {{First Name}}, Thank you for scheduling your phone appointment with a Care …" at bounding box center [358, 219] width 388 height 95
drag, startPoint x: 481, startPoint y: 222, endPoint x: 244, endPoint y: 222, distance: 236.7
click at [244, 222] on textarea "Hi {{First Name}}, Thank you for scheduling your phone appointment with a Care …" at bounding box center [358, 219] width 388 height 95
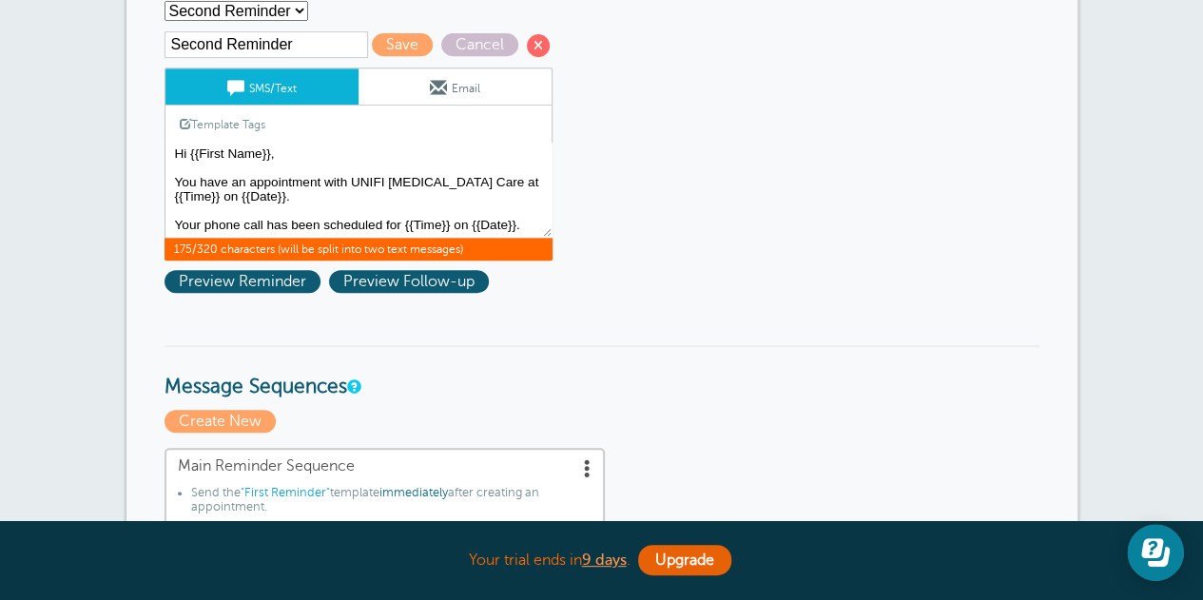
scroll to position [380, 0]
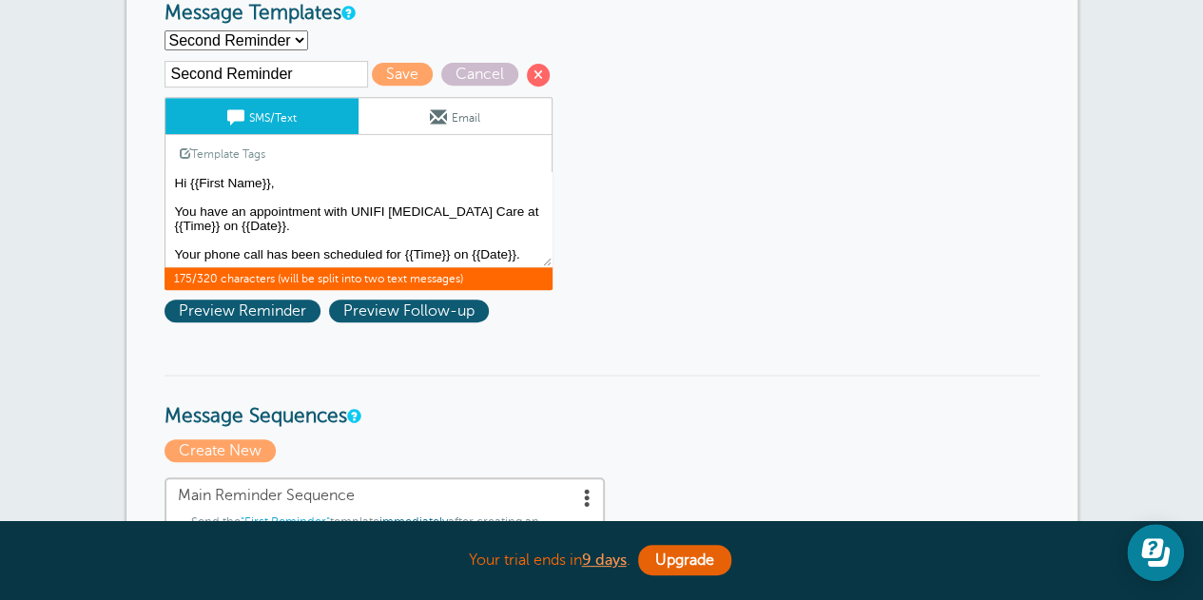
drag, startPoint x: 529, startPoint y: 249, endPoint x: 175, endPoint y: 252, distance: 353.7
click at [175, 252] on textarea "Hi {{First Name}}, Thank you for scheduling your phone appointment with a Care …" at bounding box center [358, 219] width 388 height 95
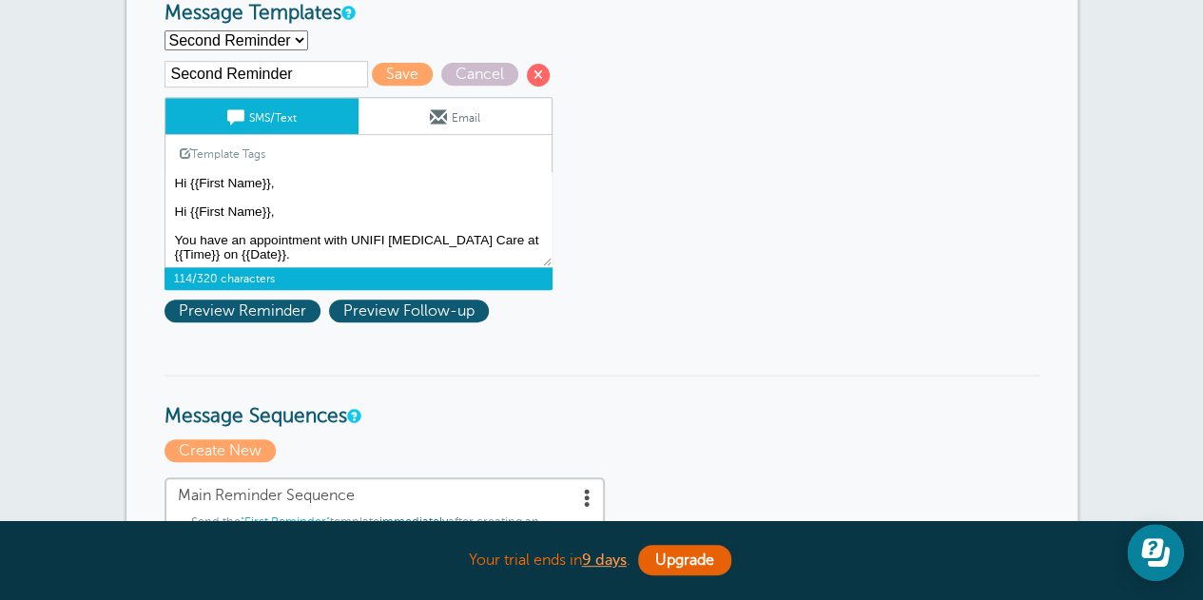
scroll to position [0, 0]
drag, startPoint x: 324, startPoint y: 195, endPoint x: 167, endPoint y: 187, distance: 157.1
click at [167, 187] on textarea "Hi {{First Name}}, Thank you for scheduling your phone appointment with a Care …" at bounding box center [358, 219] width 388 height 95
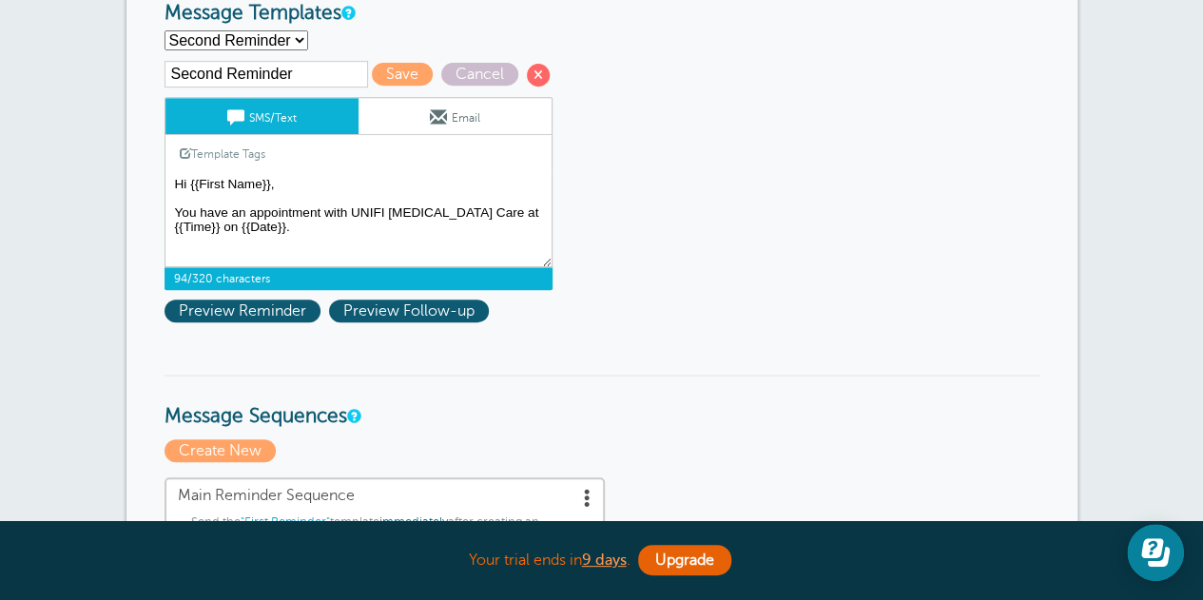
click at [177, 198] on textarea "Hi {{First Name}}, Thank you for scheduling your phone appointment with a Care …" at bounding box center [358, 219] width 388 height 95
click at [239, 145] on link "Template Tags" at bounding box center [222, 153] width 114 height 37
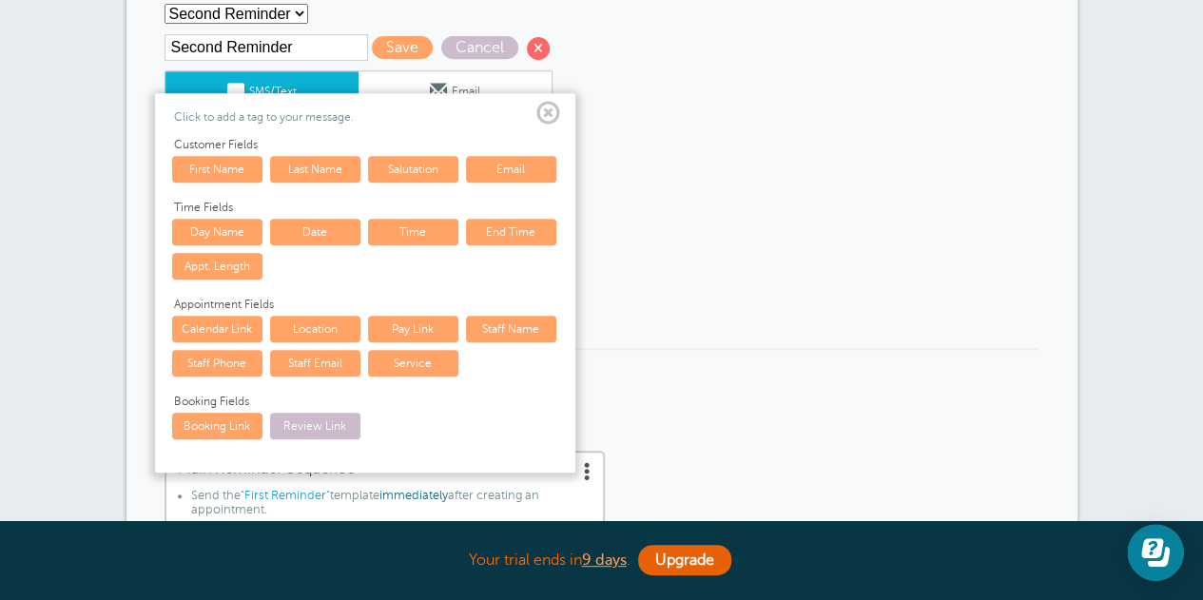
scroll to position [380, 0]
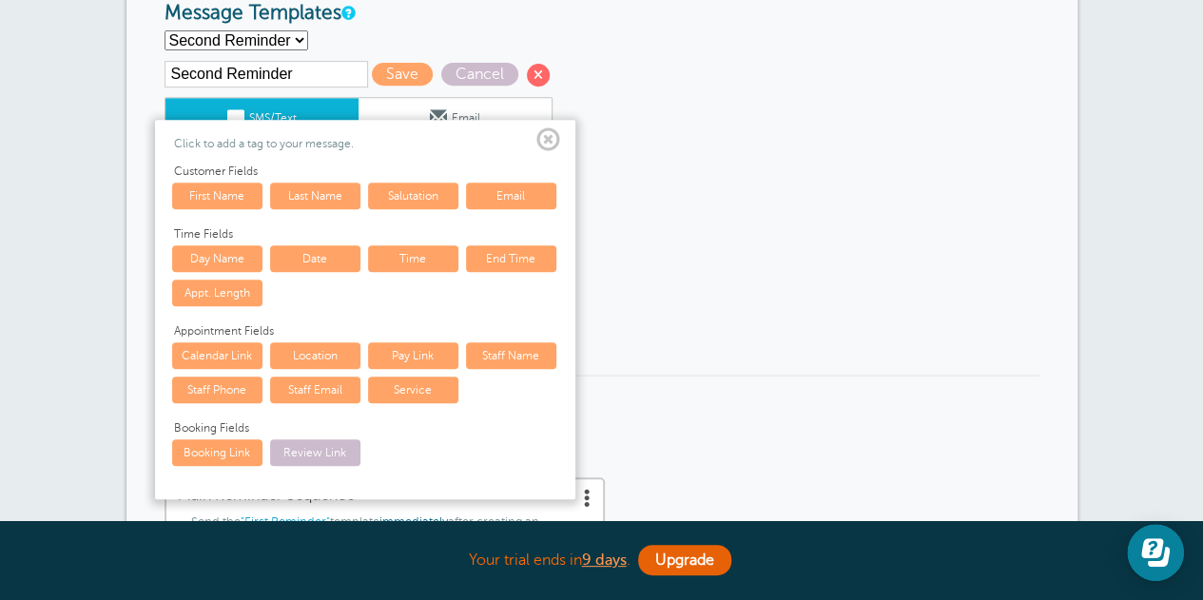
click at [552, 141] on span at bounding box center [548, 140] width 24 height 24
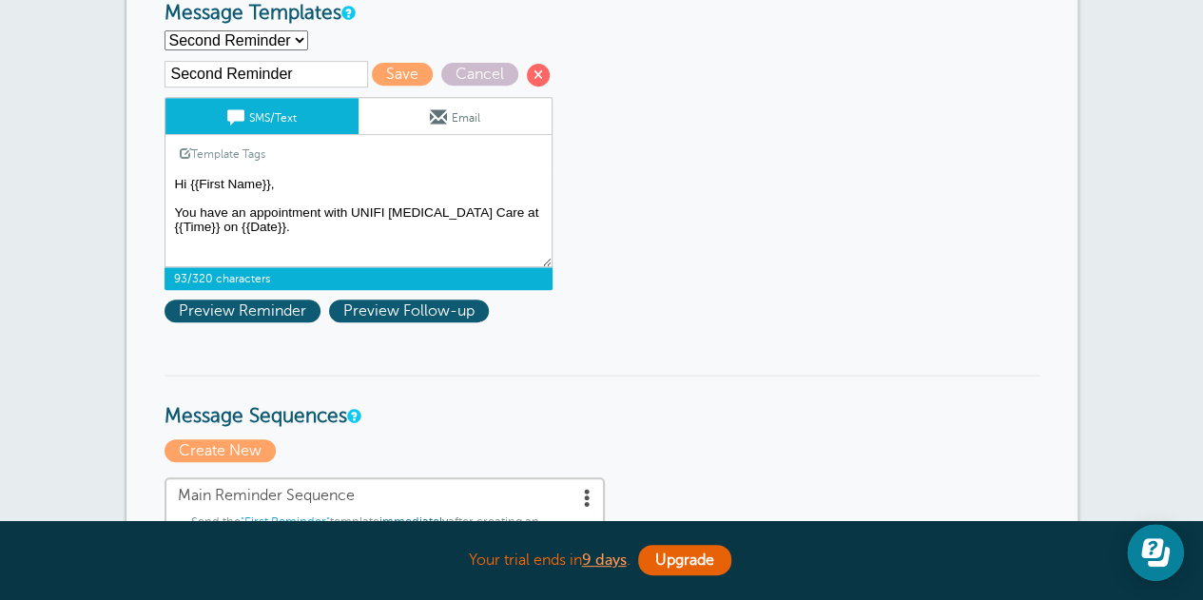
click at [272, 225] on textarea "Hi {{First Name}}, Thank you for scheduling your phone appointment with a Care …" at bounding box center [358, 219] width 388 height 95
click at [461, 209] on textarea "Hi {{First Name}}, Thank you for scheduling your phone appointment with a Care …" at bounding box center [358, 219] width 388 height 95
click at [279, 309] on span "Preview Reminder" at bounding box center [242, 310] width 156 height 23
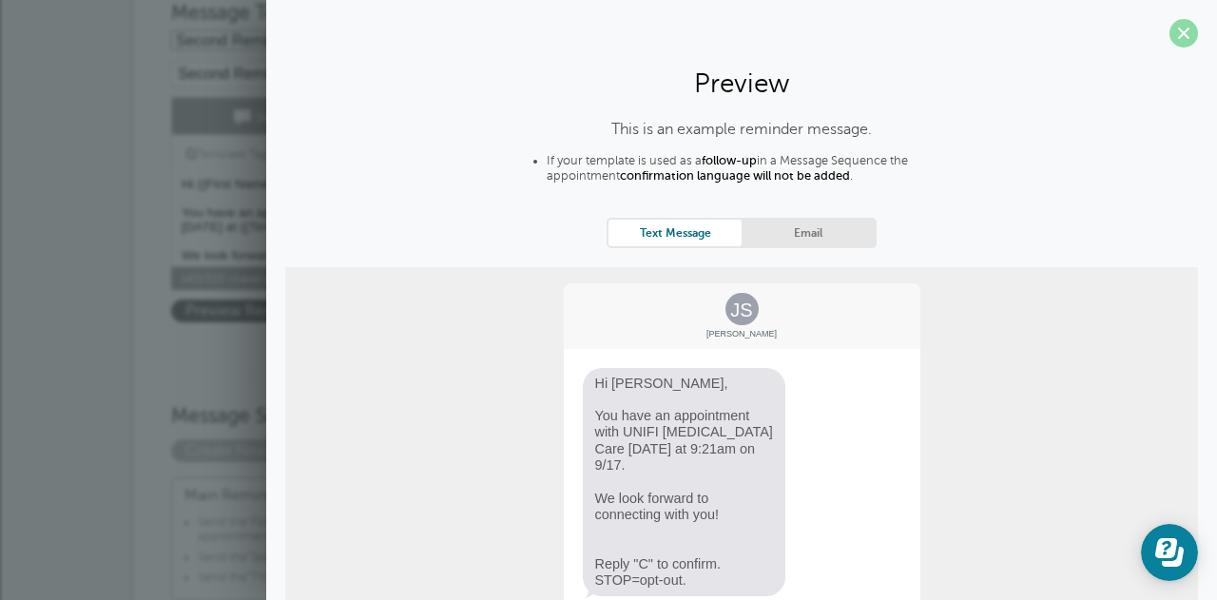
click at [1173, 32] on span at bounding box center [1183, 33] width 29 height 29
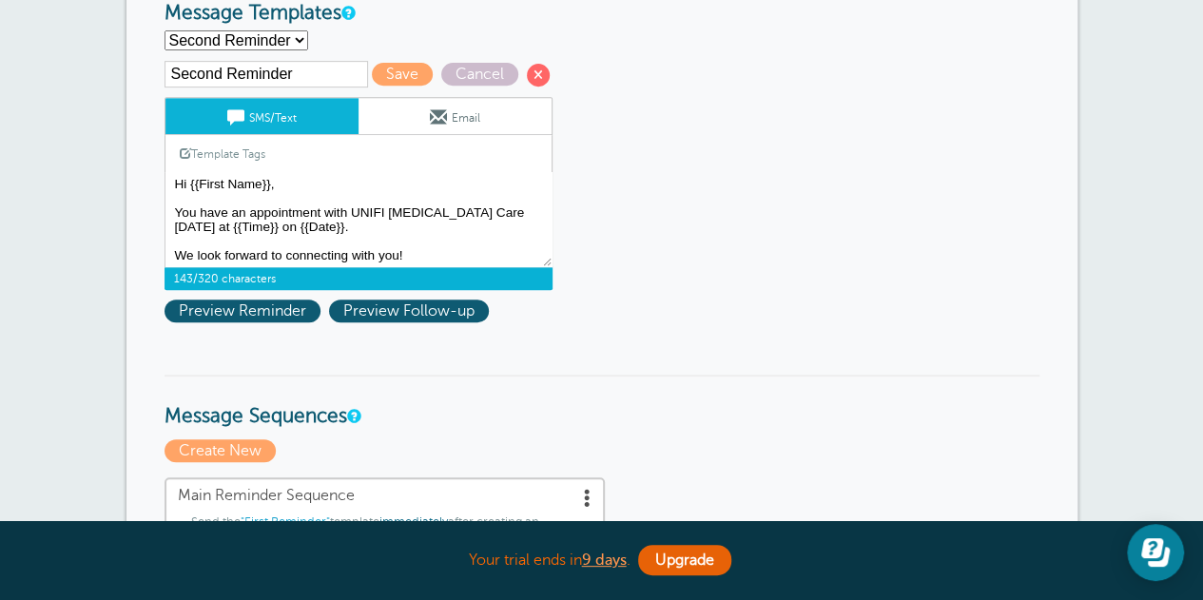
scroll to position [17, 0]
click at [194, 254] on textarea "Hi {{First Name}}, Thank you for scheduling your phone appointment with a Care …" at bounding box center [358, 219] width 388 height 95
type textarea "Hi {{First Name}}, You have an appointment with UNIFI Autism Care tomorrow at {…"
click at [402, 73] on span "Save" at bounding box center [402, 74] width 61 height 23
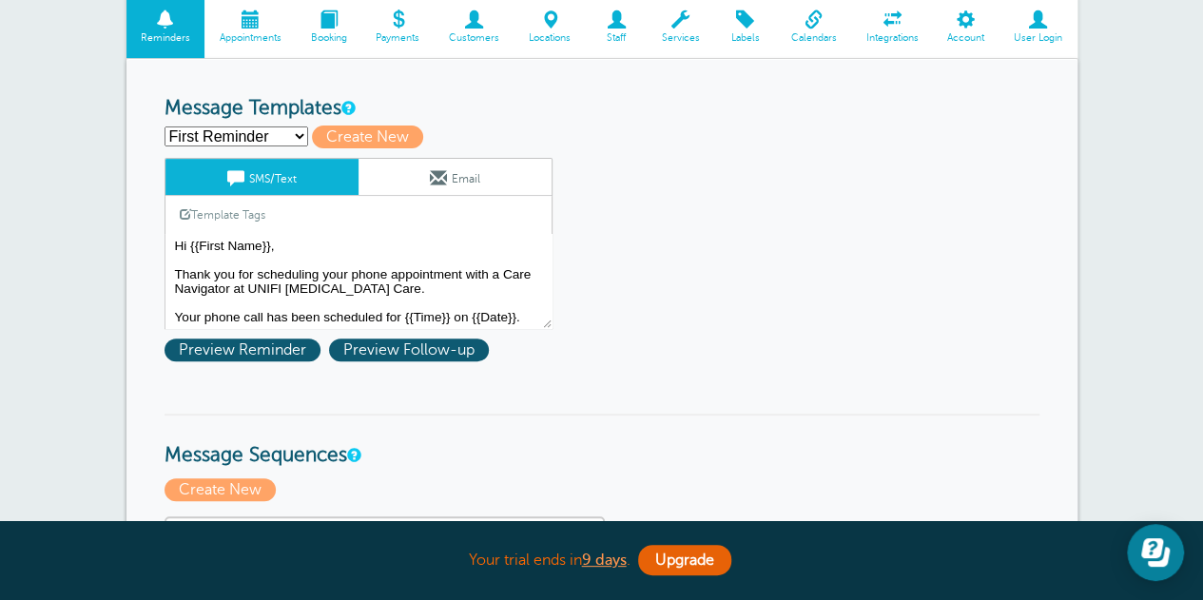
click at [454, 172] on link "Email" at bounding box center [454, 177] width 193 height 36
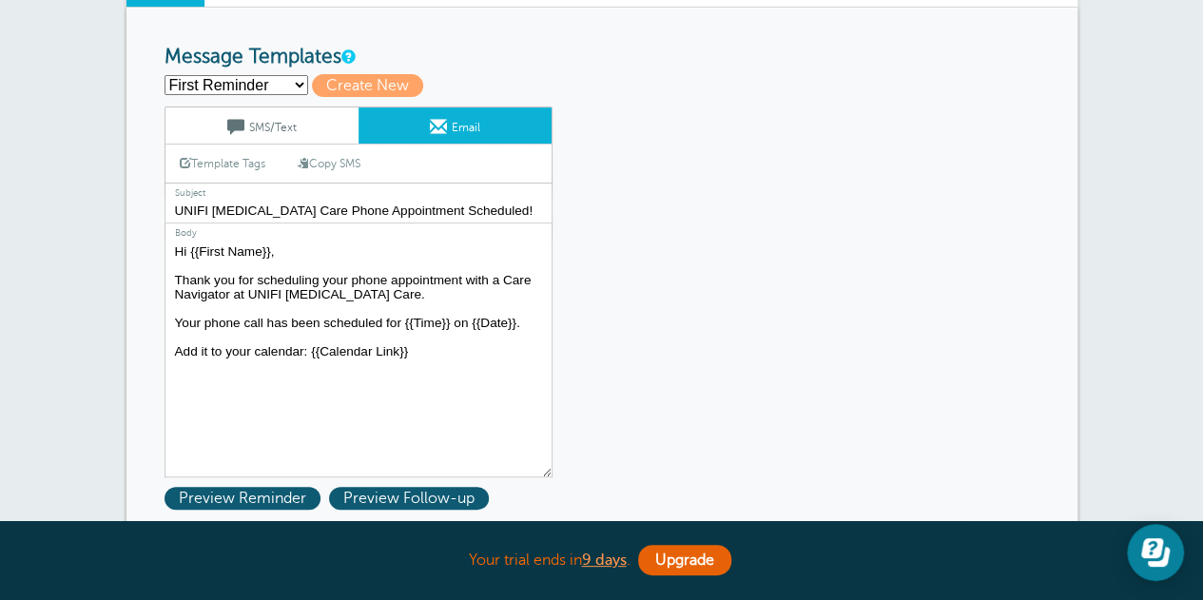
scroll to position [380, 0]
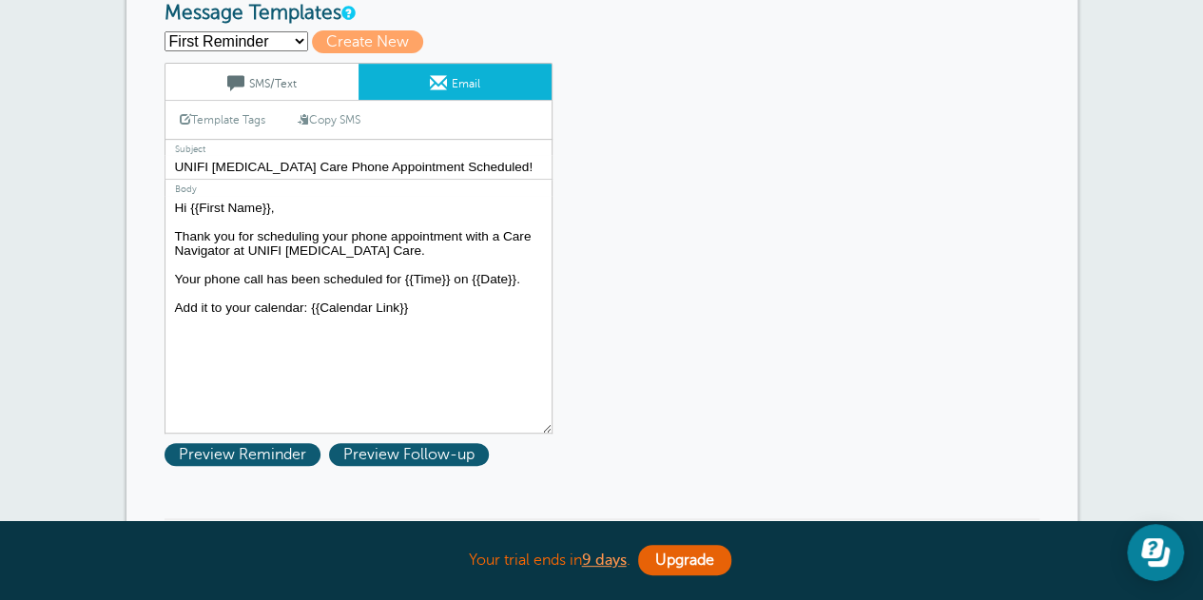
drag, startPoint x: 416, startPoint y: 307, endPoint x: 168, endPoint y: 308, distance: 248.1
click at [168, 308] on textarea "Hi {{First Name}}, Thank you for scheduling your phone appointment with a Care …" at bounding box center [358, 315] width 388 height 238
click at [314, 111] on link "Copy SMS" at bounding box center [328, 120] width 91 height 36
type textarea "Hi {{First Name}}, Thank you for scheduling your phone appointment with a Care …"
click at [342, 117] on link "Copy SMS" at bounding box center [328, 120] width 91 height 36
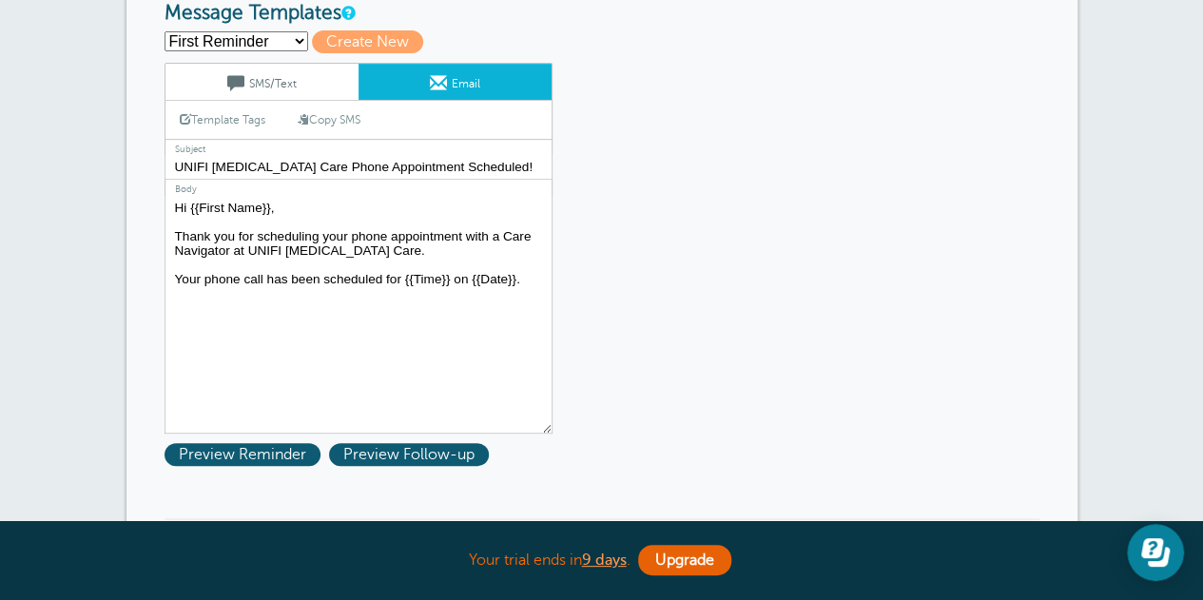
click at [253, 88] on link "SMS/Text" at bounding box center [261, 82] width 193 height 36
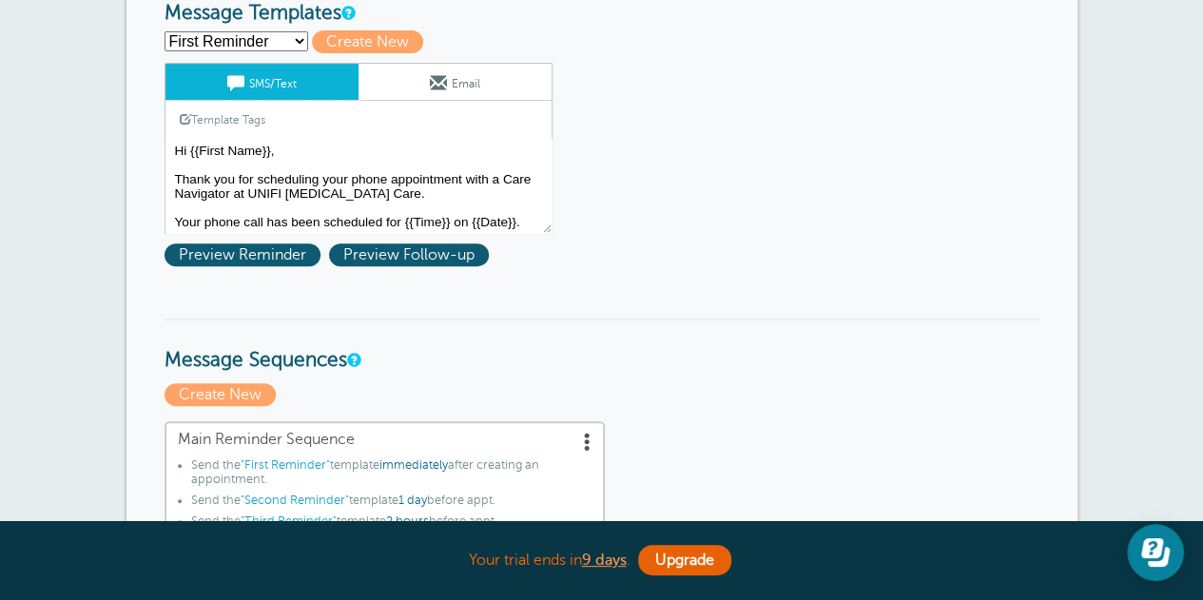
scroll to position [2, 0]
click at [282, 45] on select "First Reminder Second Reminder Third Reminder Create new..." at bounding box center [236, 41] width 144 height 20
click at [164, 31] on select "First Reminder Second Reminder Third Reminder Create new..." at bounding box center [236, 41] width 144 height 20
click at [297, 45] on select "First Reminder Second Reminder Third Reminder Create new..." at bounding box center [236, 41] width 144 height 20
click at [164, 31] on select "First Reminder Second Reminder Third Reminder Create new..." at bounding box center [236, 41] width 144 height 20
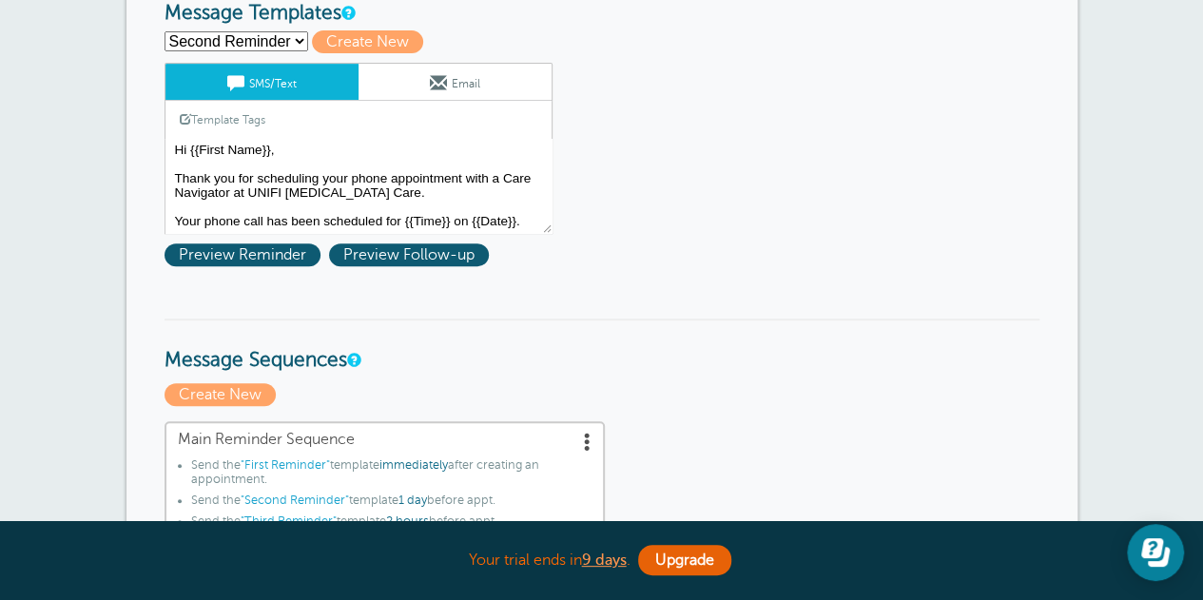
select select "161559"
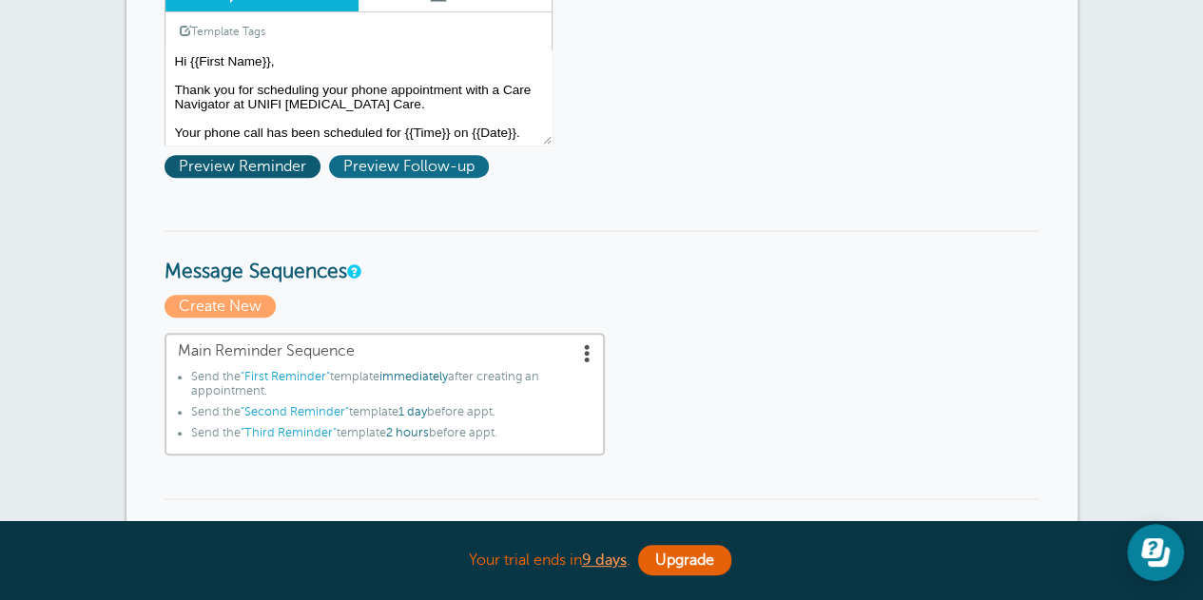
scroll to position [380, 0]
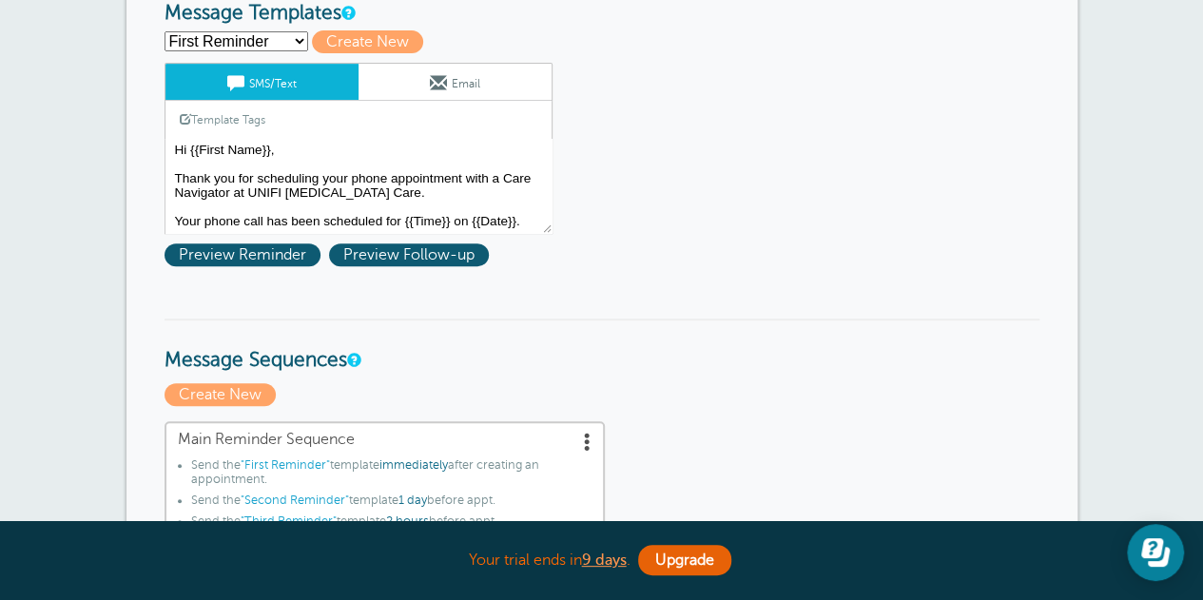
click at [467, 87] on link "Email" at bounding box center [454, 82] width 193 height 36
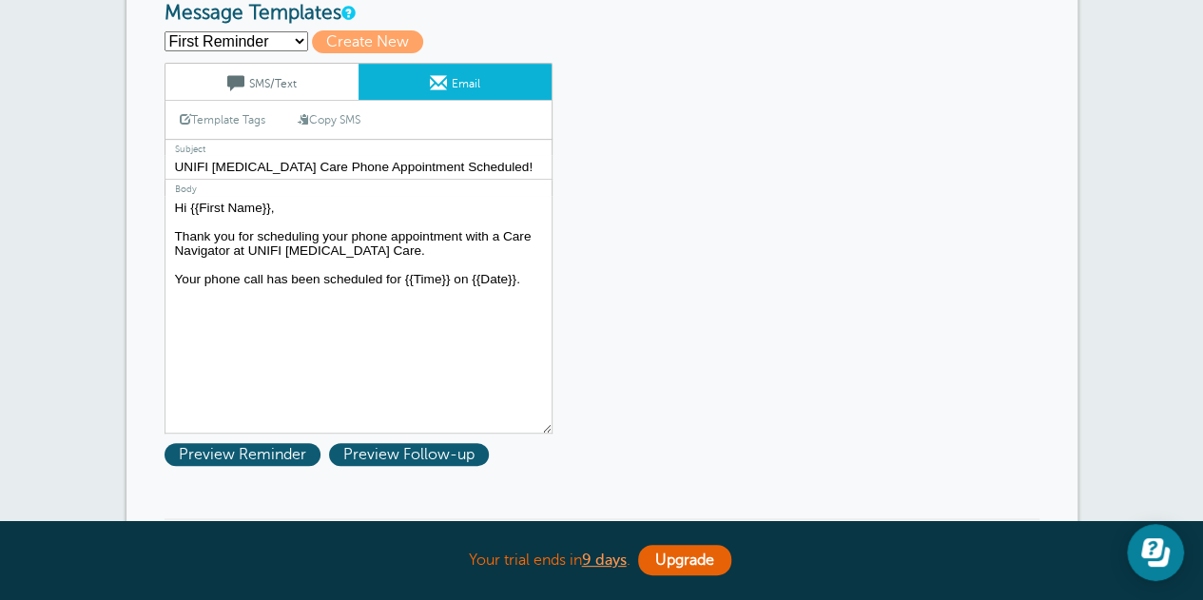
click at [287, 69] on link "SMS/Text" at bounding box center [261, 82] width 193 height 36
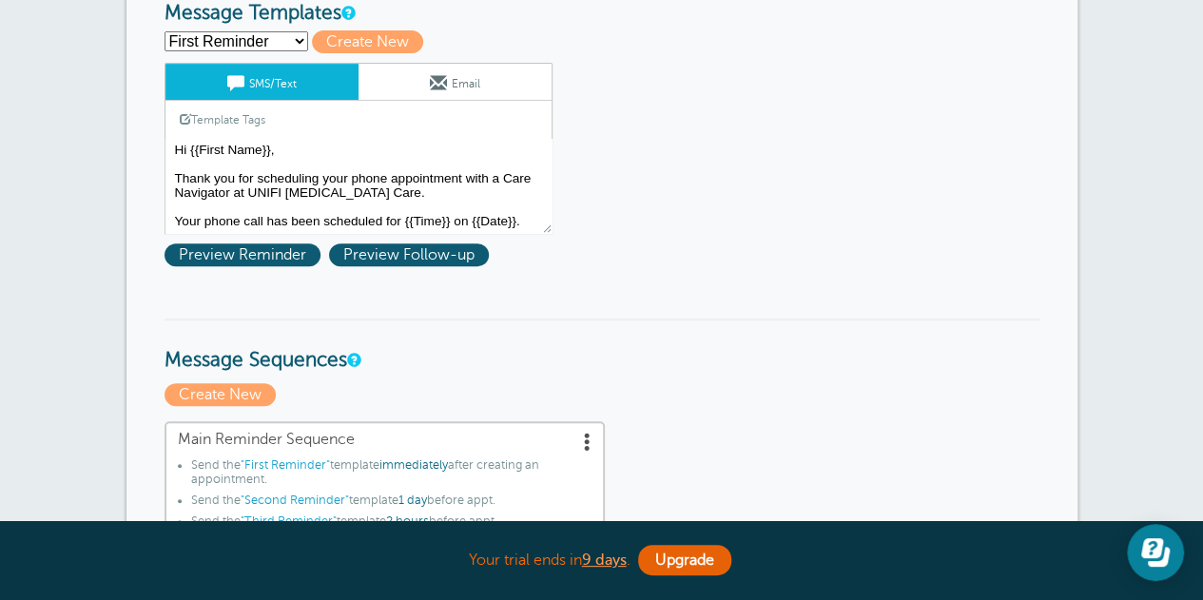
click at [417, 83] on link "Email" at bounding box center [454, 82] width 193 height 36
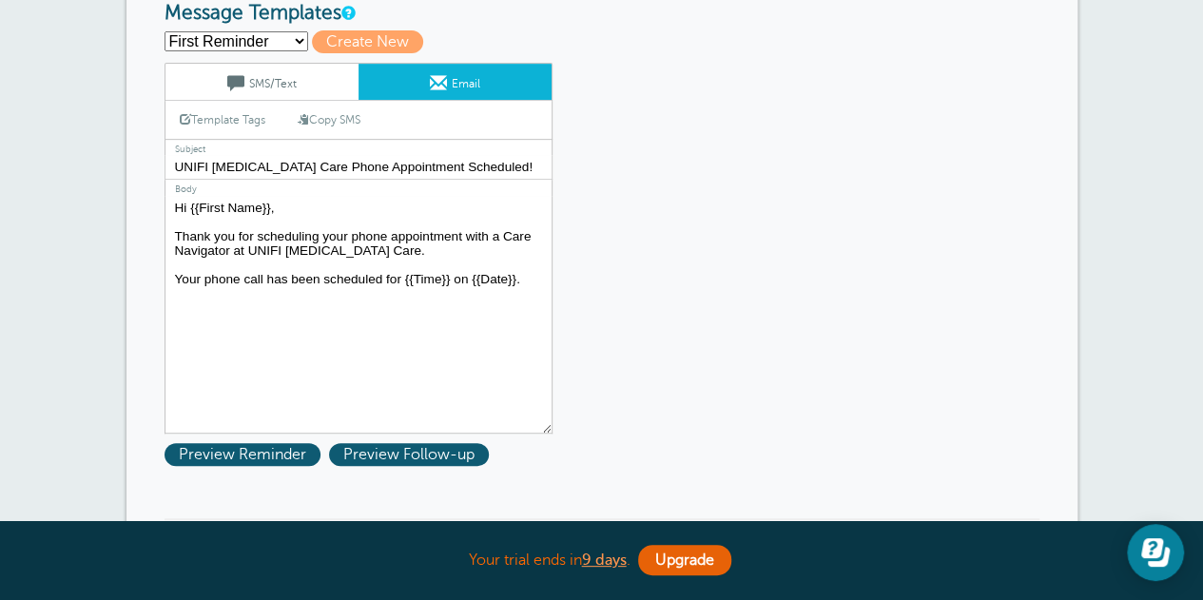
click at [523, 272] on textarea "Hi {{First Name}}, Thank you for scheduling your phone appointment with a Care …" at bounding box center [358, 315] width 388 height 238
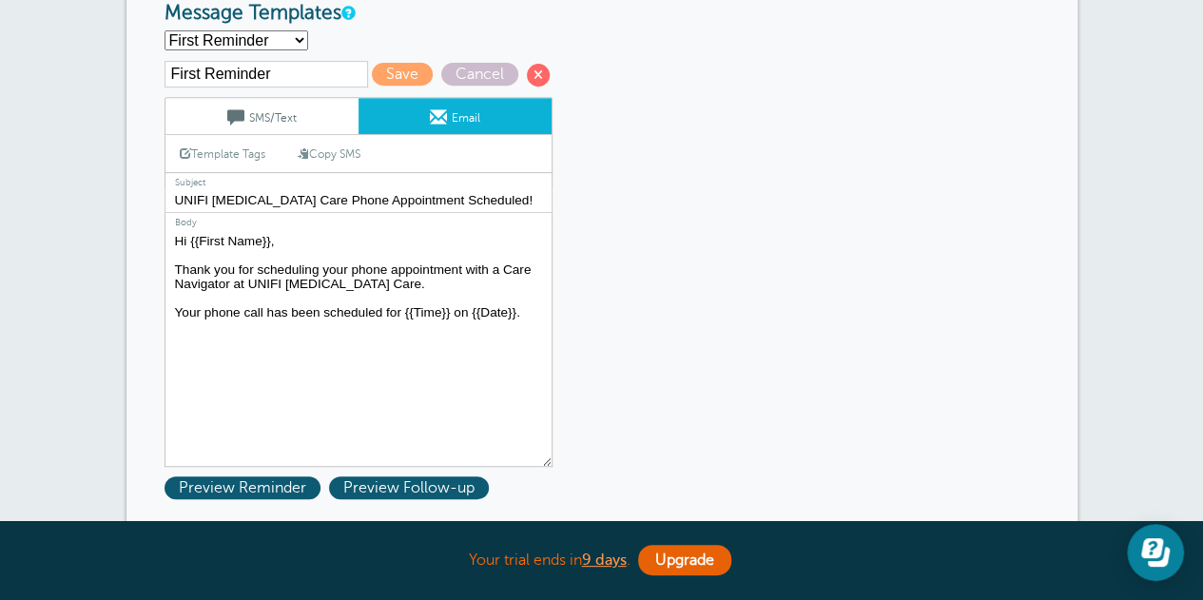
paste textarea "Add it to your calendar: {{Calendar Link}}"
type textarea "Hi {{First Name}}, Thank you for scheduling your phone appointment with a Care …"
click at [394, 72] on span "Save" at bounding box center [402, 74] width 61 height 23
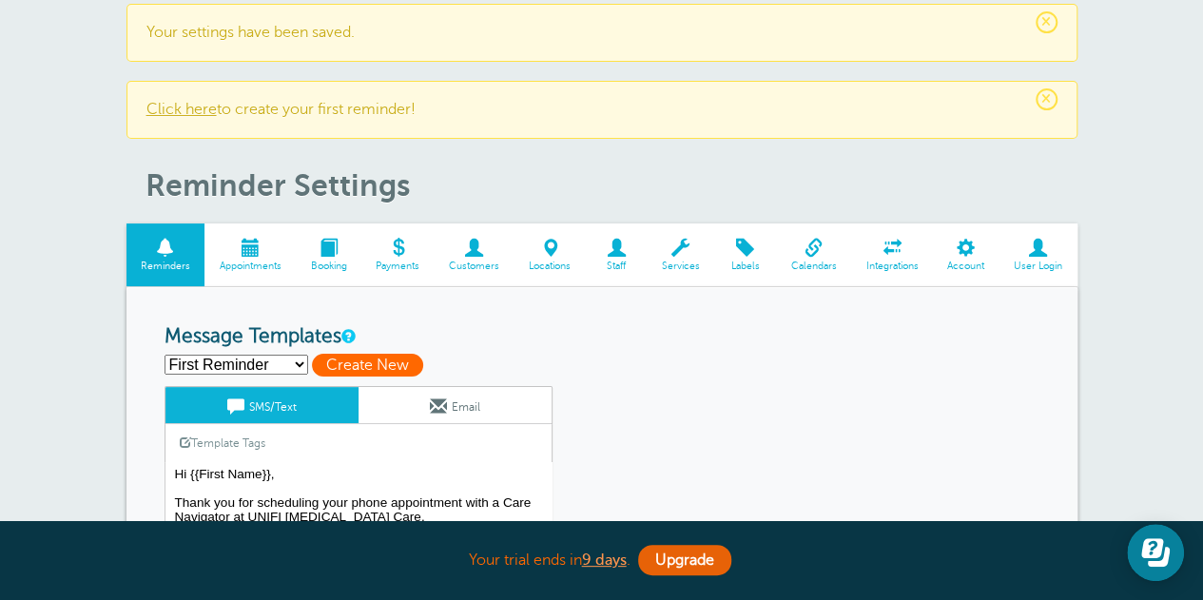
scroll to position [190, 0]
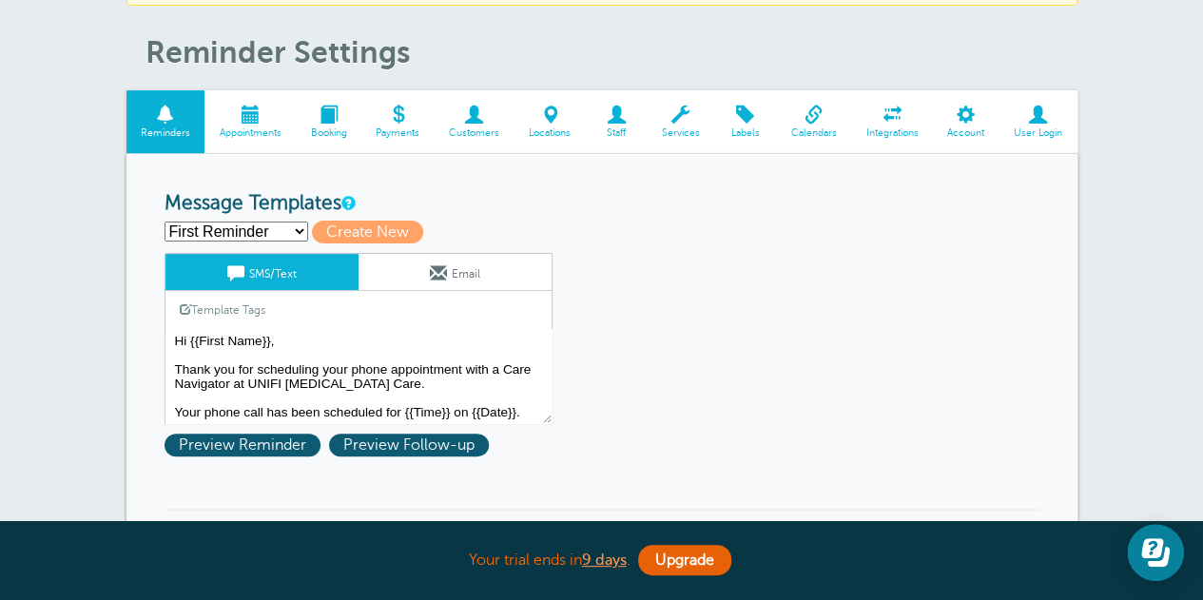
click at [430, 269] on span at bounding box center [438, 272] width 17 height 17
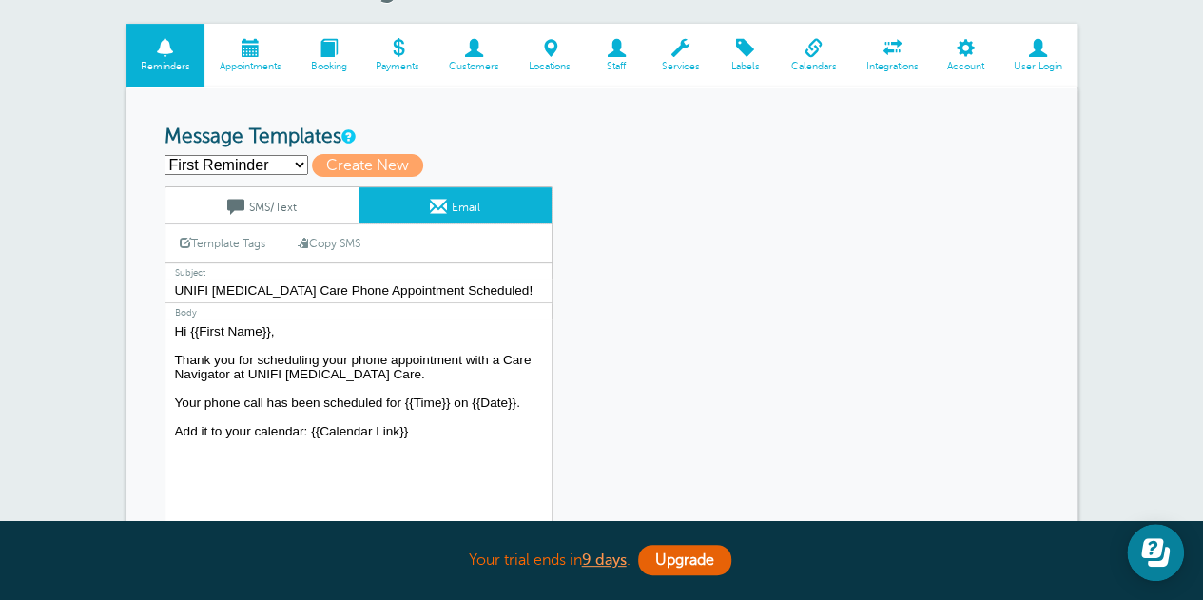
scroll to position [285, 0]
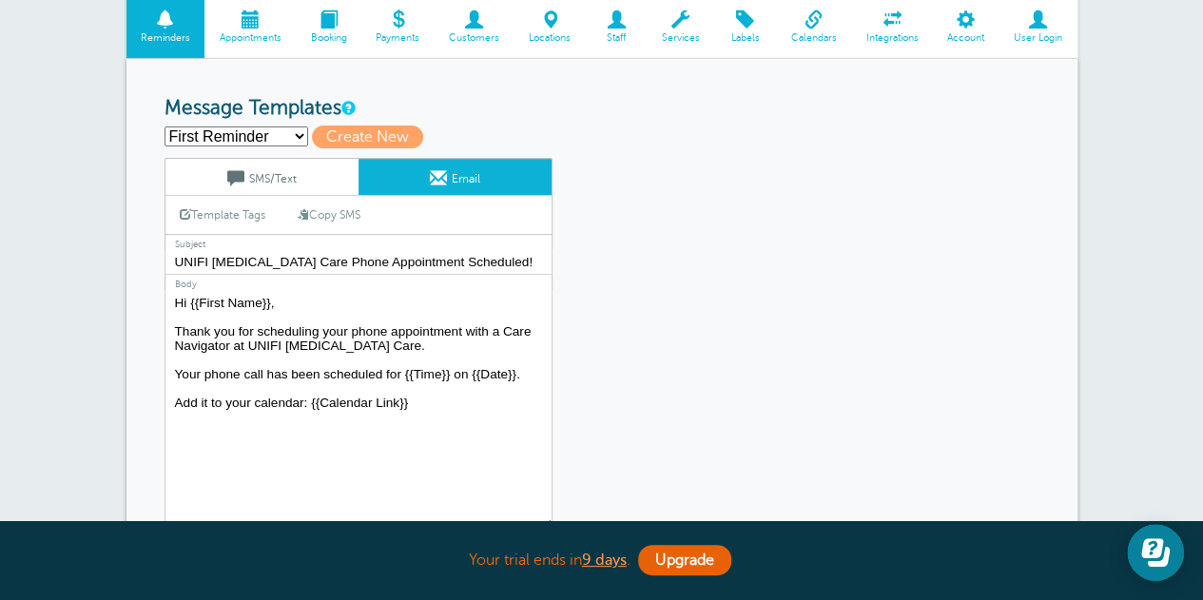
click at [262, 138] on select "First Reminder Second Reminder Third Reminder Create new..." at bounding box center [236, 136] width 144 height 20
select select "161561"
click at [164, 126] on select "First Reminder Second Reminder Third Reminder Create new..." at bounding box center [236, 136] width 144 height 20
type input "Second Reminder"
type input "Appointment [DATE]"
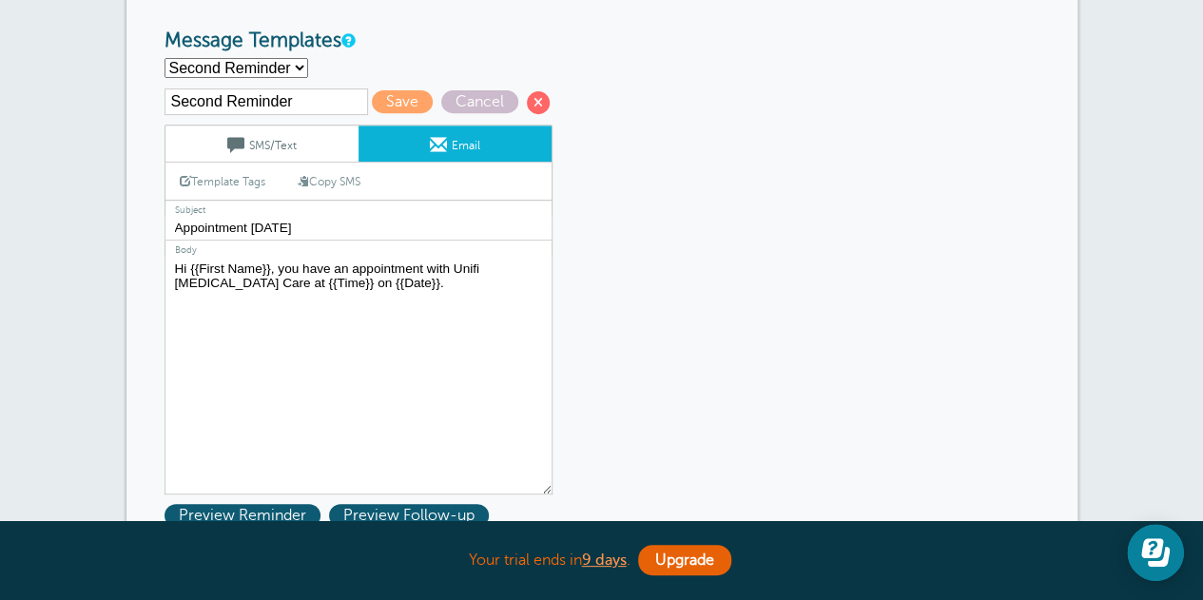
scroll to position [380, 0]
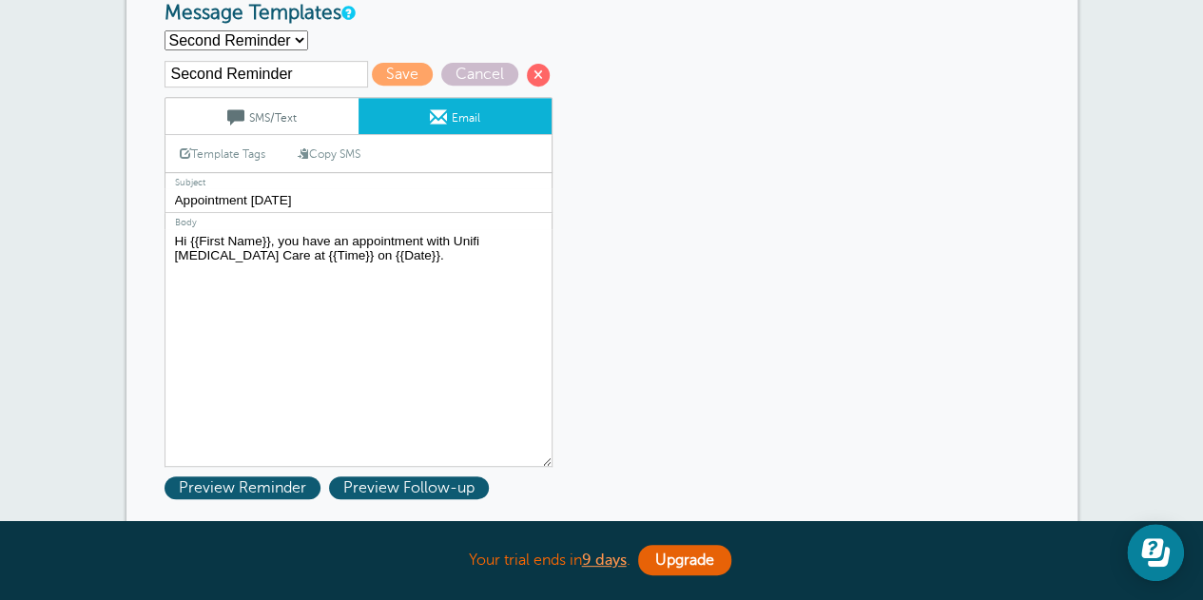
click at [285, 107] on link "SMS/Text" at bounding box center [261, 116] width 193 height 36
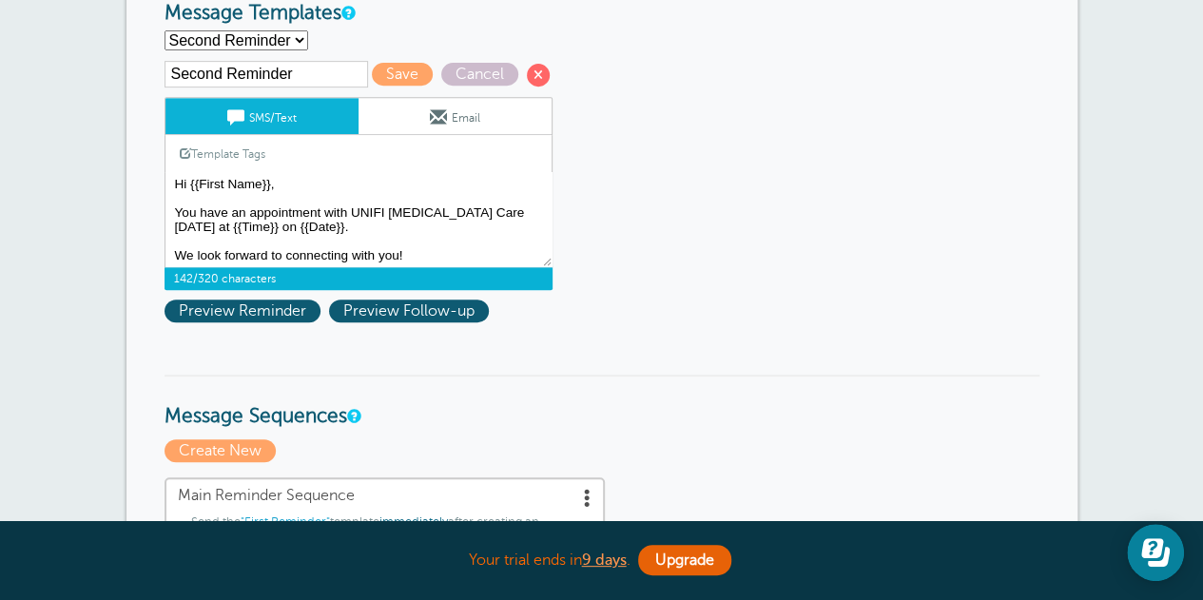
scroll to position [2, 0]
drag, startPoint x: 171, startPoint y: 183, endPoint x: 409, endPoint y: 248, distance: 246.6
click at [409, 248] on textarea "Hi {{First Name}}, Thank you for scheduling your phone appointment with a Care …" at bounding box center [358, 219] width 388 height 95
click at [435, 116] on span at bounding box center [438, 116] width 17 height 17
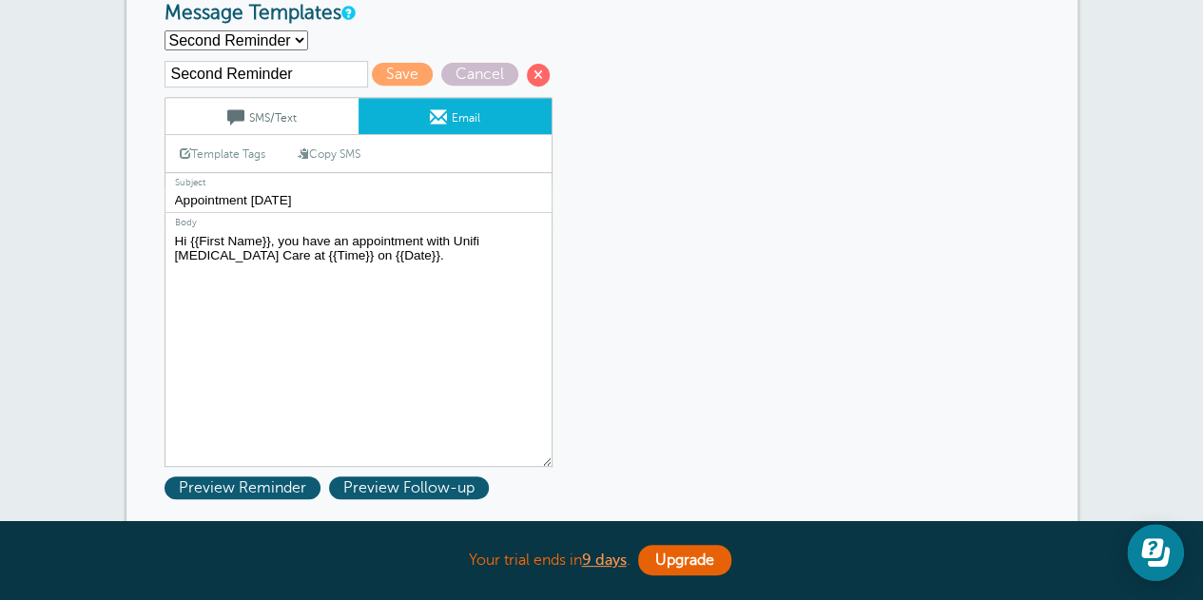
drag, startPoint x: 357, startPoint y: 256, endPoint x: 166, endPoint y: 241, distance: 190.8
click at [166, 241] on textarea "Hi {{First Name}}, Thank you for scheduling your phone appointment with a Care …" at bounding box center [358, 348] width 388 height 238
paste textarea "You have an appointment with UNIFI Autism Care tomorrow at {{Time}} on {{Date}}…"
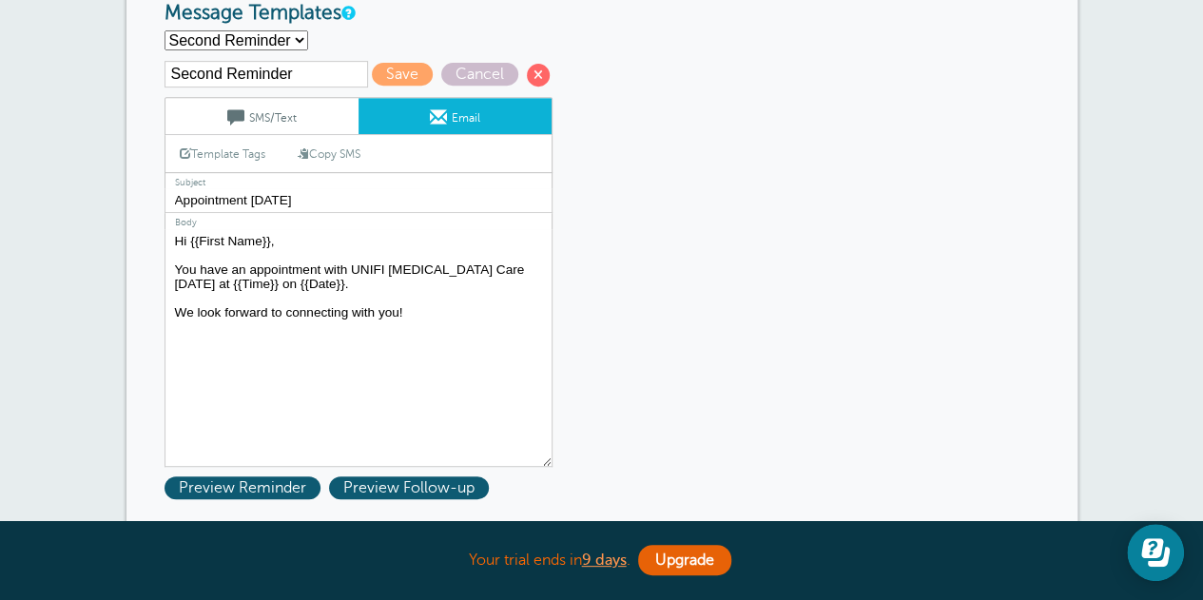
click at [246, 151] on link "Template Tags" at bounding box center [222, 153] width 114 height 37
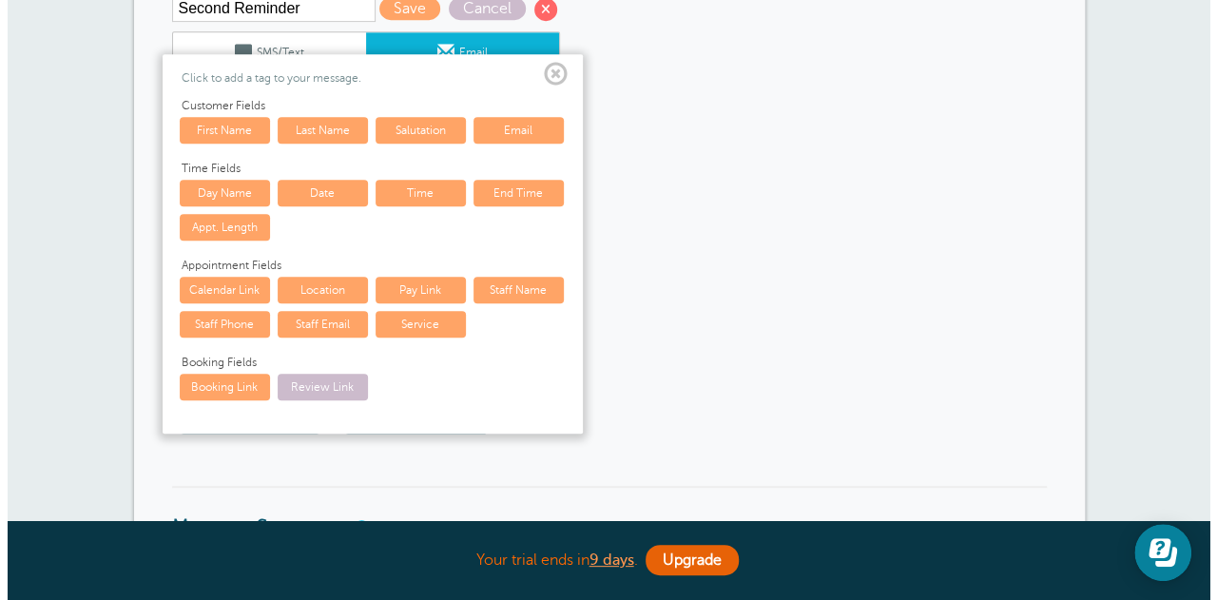
scroll to position [475, 0]
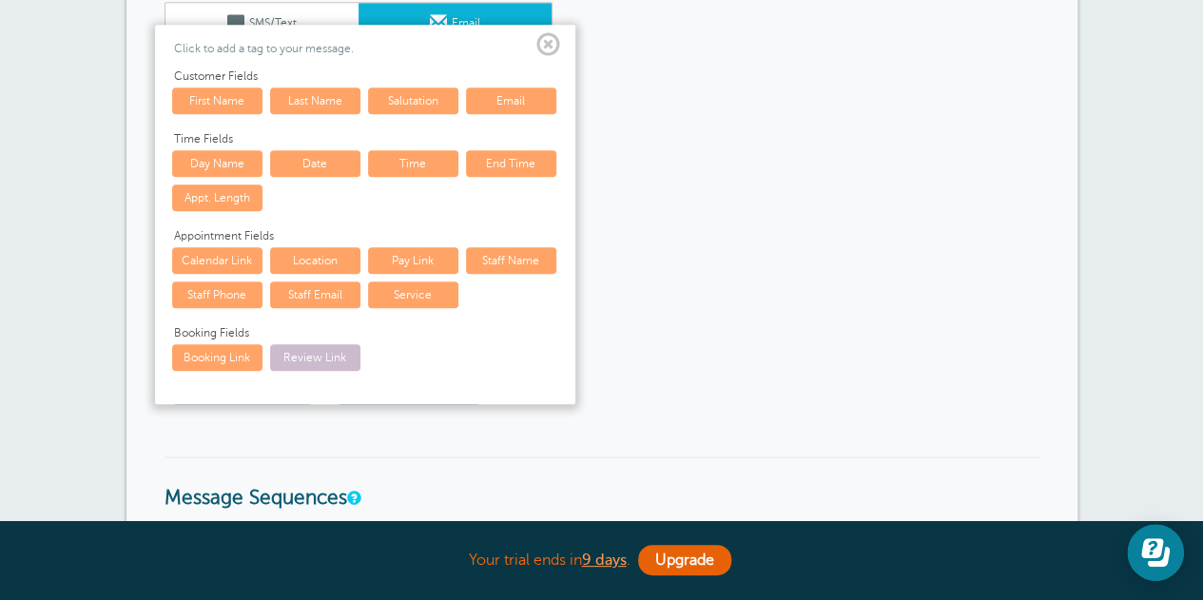
click at [218, 256] on link "Calendar Link" at bounding box center [217, 260] width 90 height 27
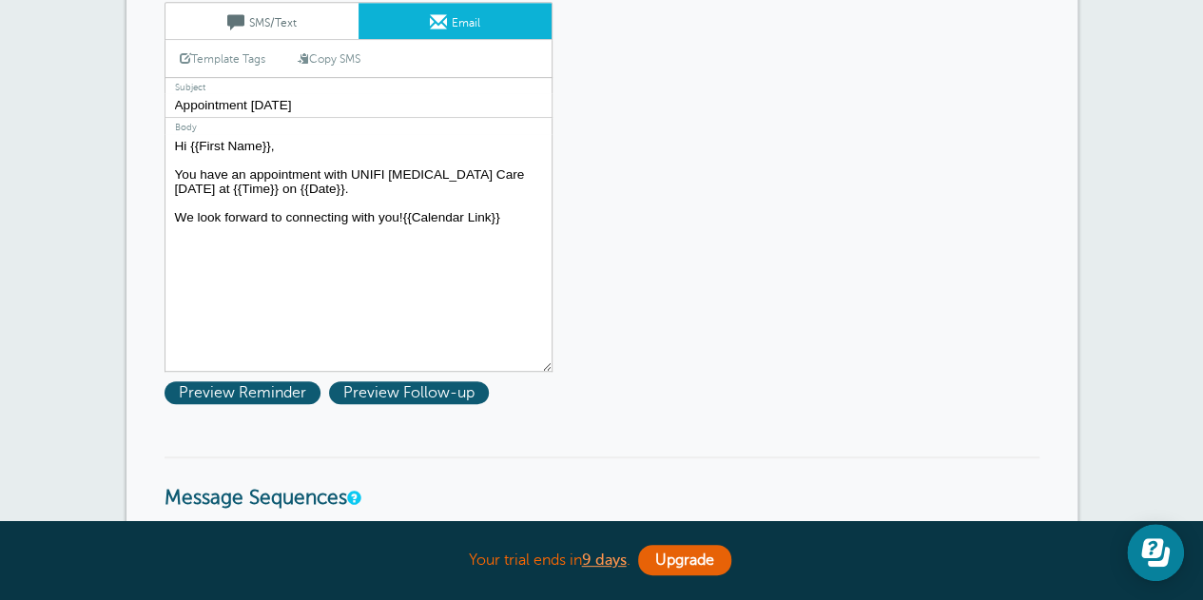
click at [405, 214] on textarea "Hi {{First Name}}, Thank you for scheduling your phone appointment with a Care …" at bounding box center [358, 253] width 388 height 238
click at [410, 387] on span "Preview Follow-up" at bounding box center [409, 392] width 160 height 23
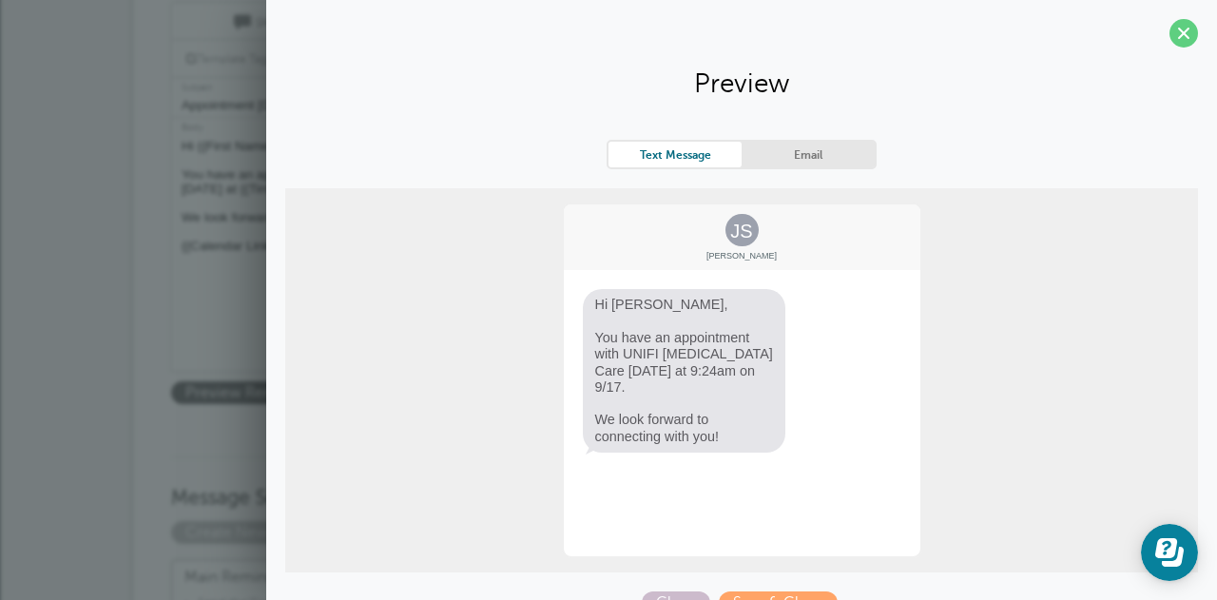
click at [852, 151] on link "Email" at bounding box center [808, 155] width 133 height 26
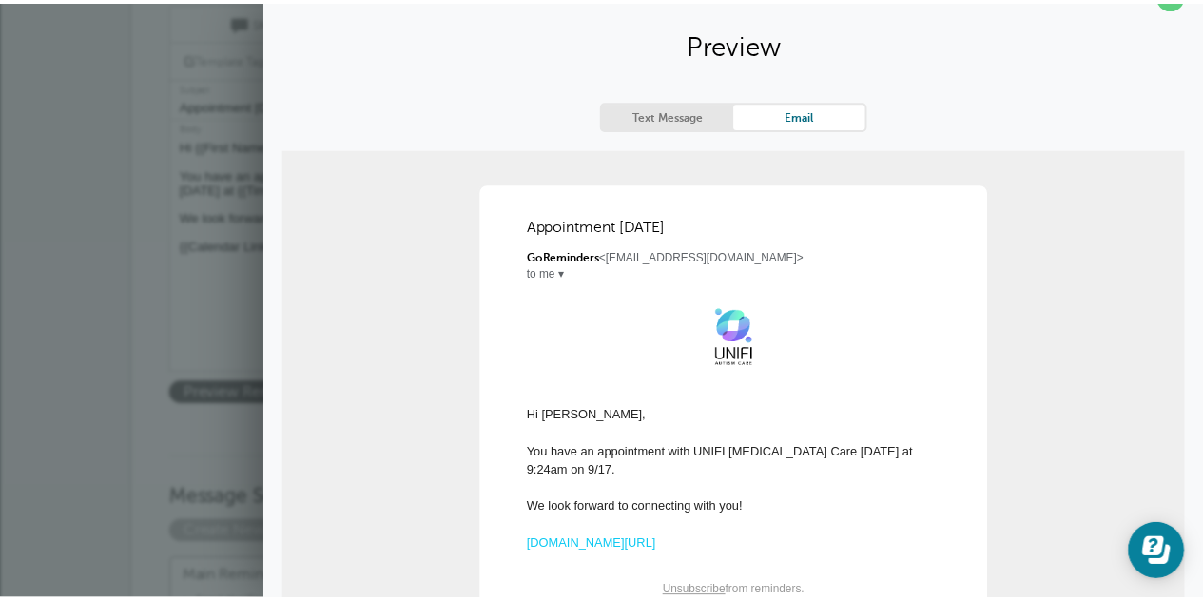
scroll to position [0, 0]
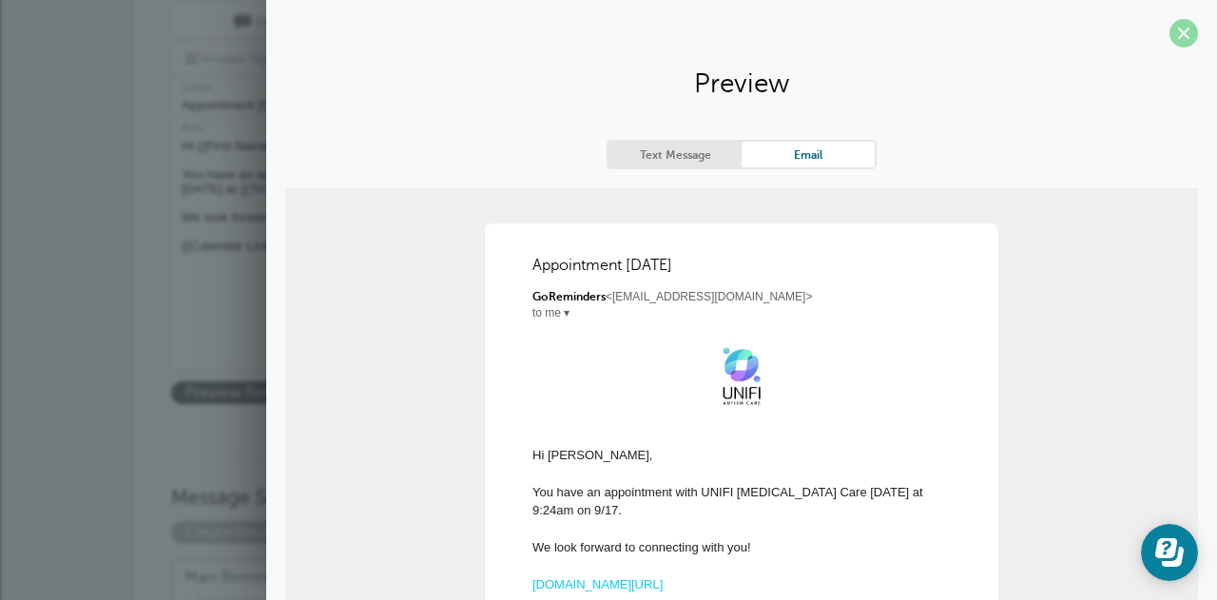
click at [1173, 28] on span at bounding box center [1183, 33] width 29 height 29
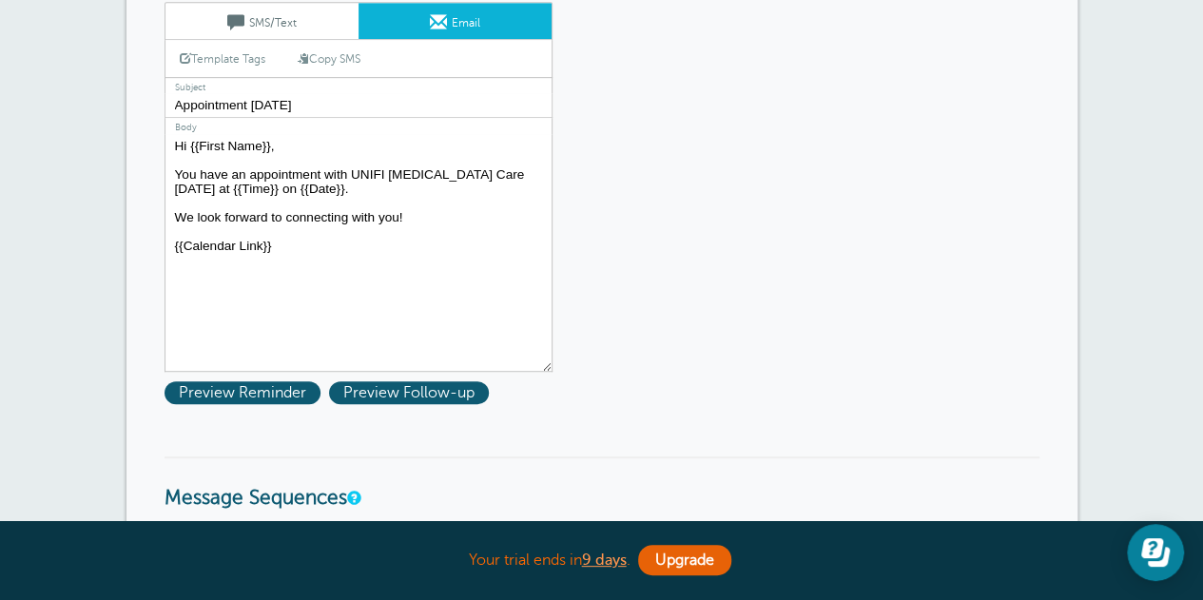
click at [174, 245] on textarea "Hi {{First Name}}, Thank you for scheduling your phone appointment with a Care …" at bounding box center [358, 253] width 388 height 238
click at [242, 170] on textarea "Hi {{First Name}}, Thank you for scheduling your phone appointment with a Care …" at bounding box center [358, 253] width 388 height 238
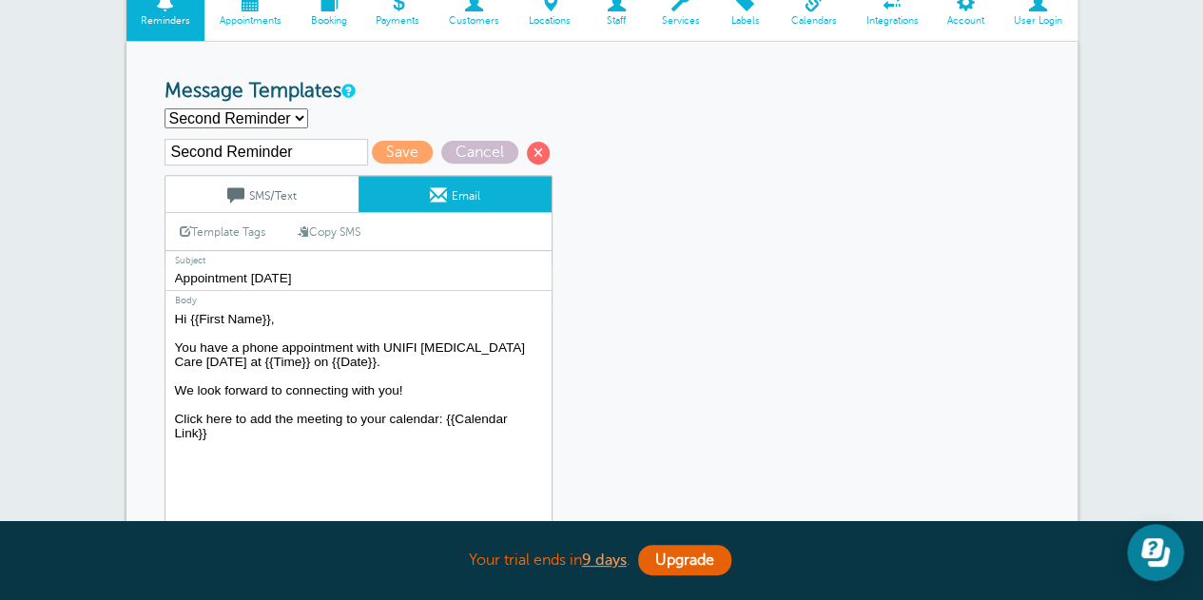
scroll to position [285, 0]
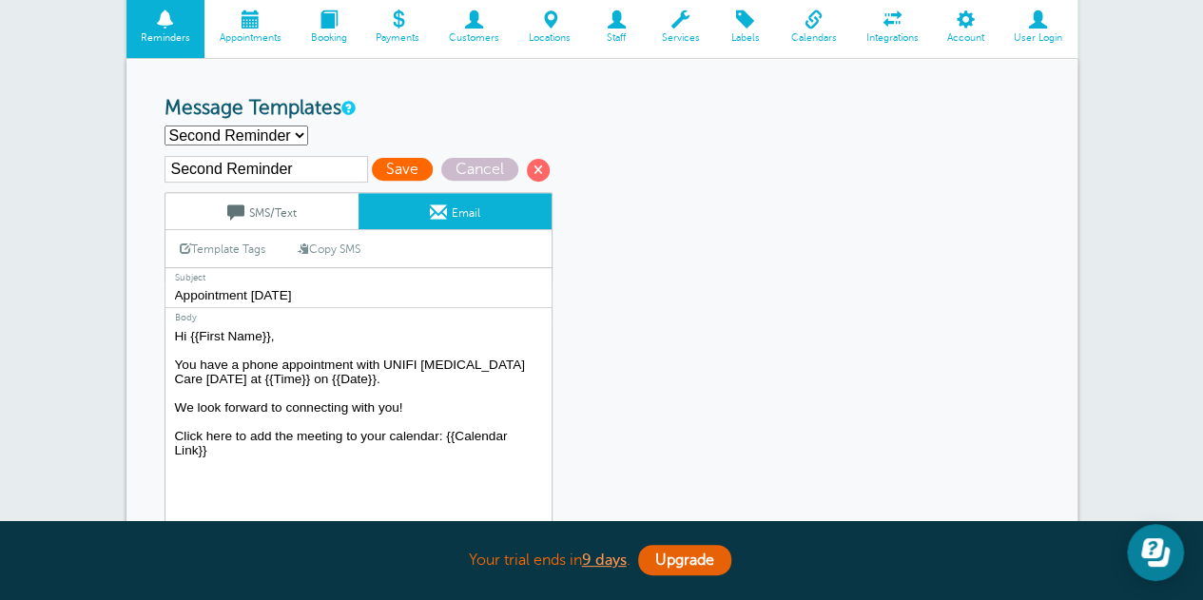
type textarea "Hi {{First Name}}, You have a phone appointment with UNIFI [MEDICAL_DATA] Care …"
click at [399, 169] on span "Save" at bounding box center [402, 169] width 61 height 23
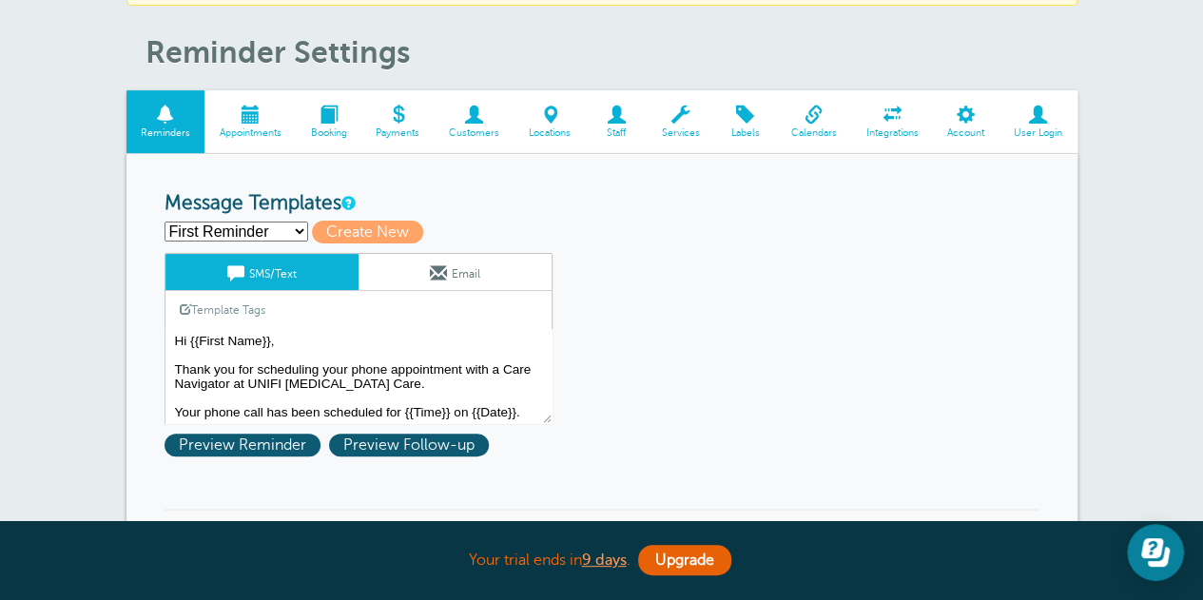
click at [287, 224] on select "First Reminder Second Reminder Third Reminder Create new..." at bounding box center [236, 232] width 144 height 20
select select "161561"
click at [164, 222] on select "First Reminder Second Reminder Third Reminder Create new..." at bounding box center [236, 232] width 144 height 20
type input "Second Reminder"
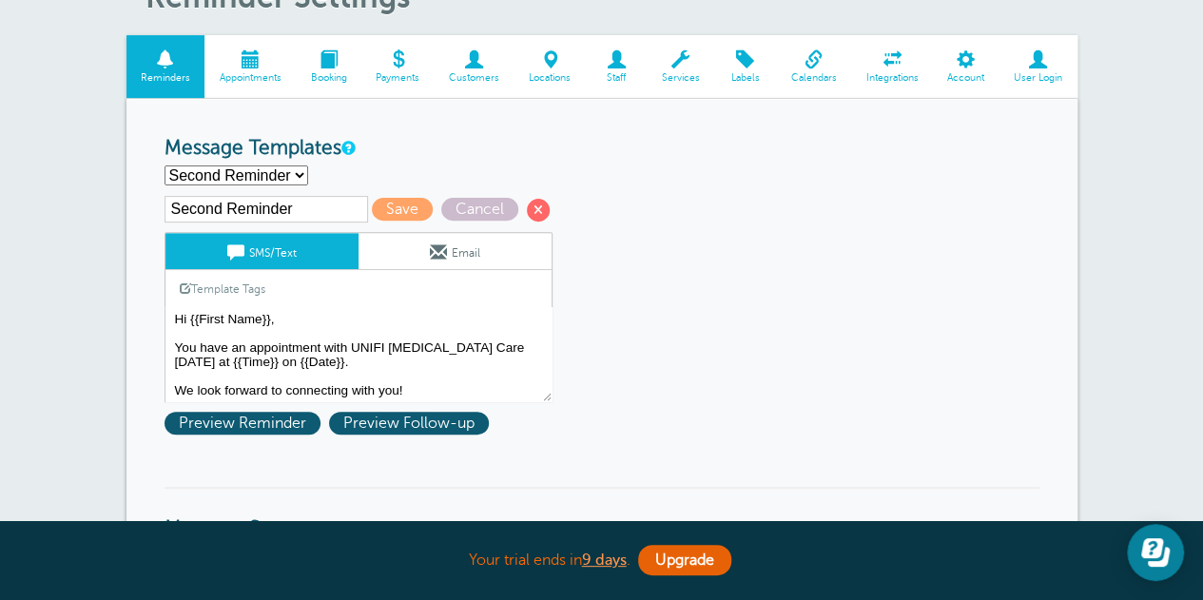
scroll to position [285, 0]
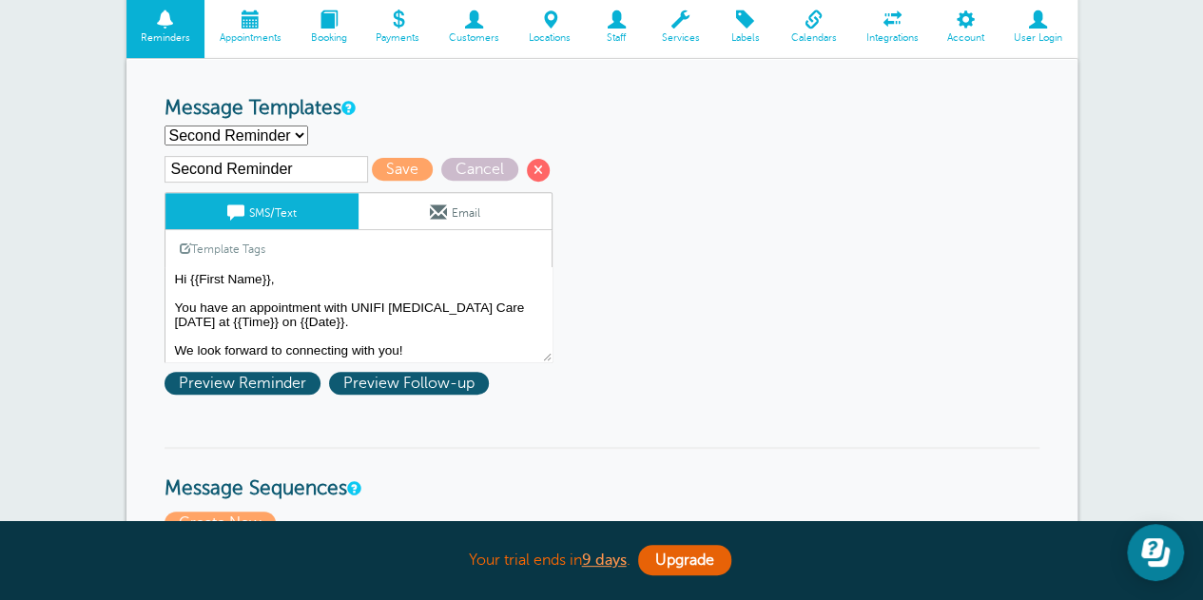
click at [247, 307] on textarea "Hi {{First Name}}, Thank you for scheduling your phone appointment with a Care …" at bounding box center [358, 314] width 388 height 95
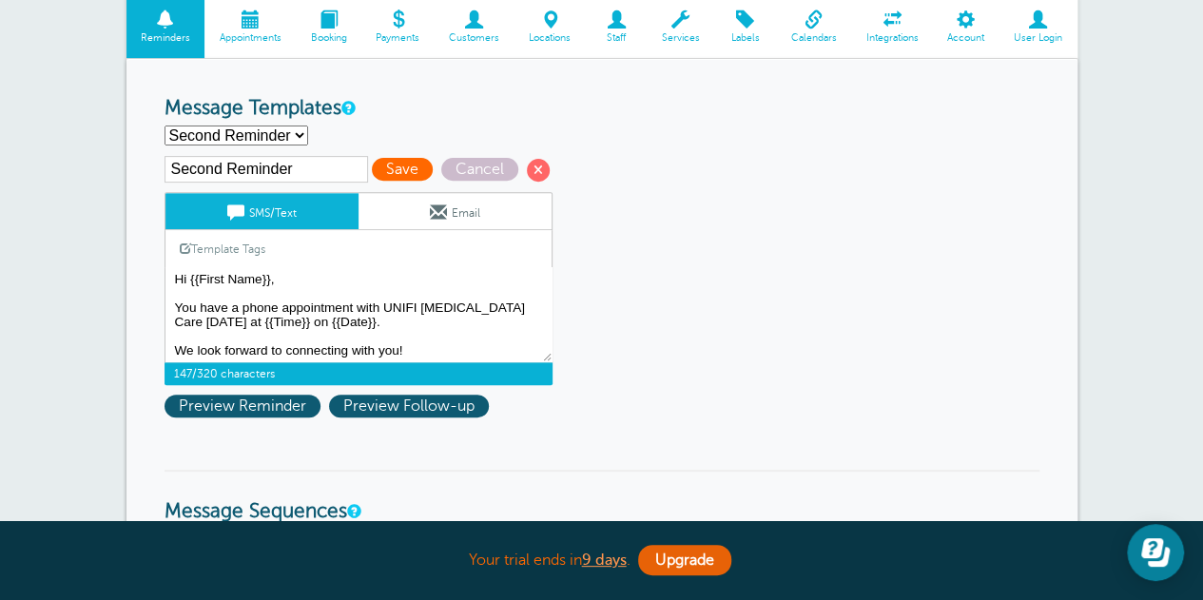
type textarea "Hi {{First Name}}, You have a phone appointment with UNIFI [MEDICAL_DATA] Care …"
click at [392, 167] on span "Save" at bounding box center [402, 169] width 61 height 23
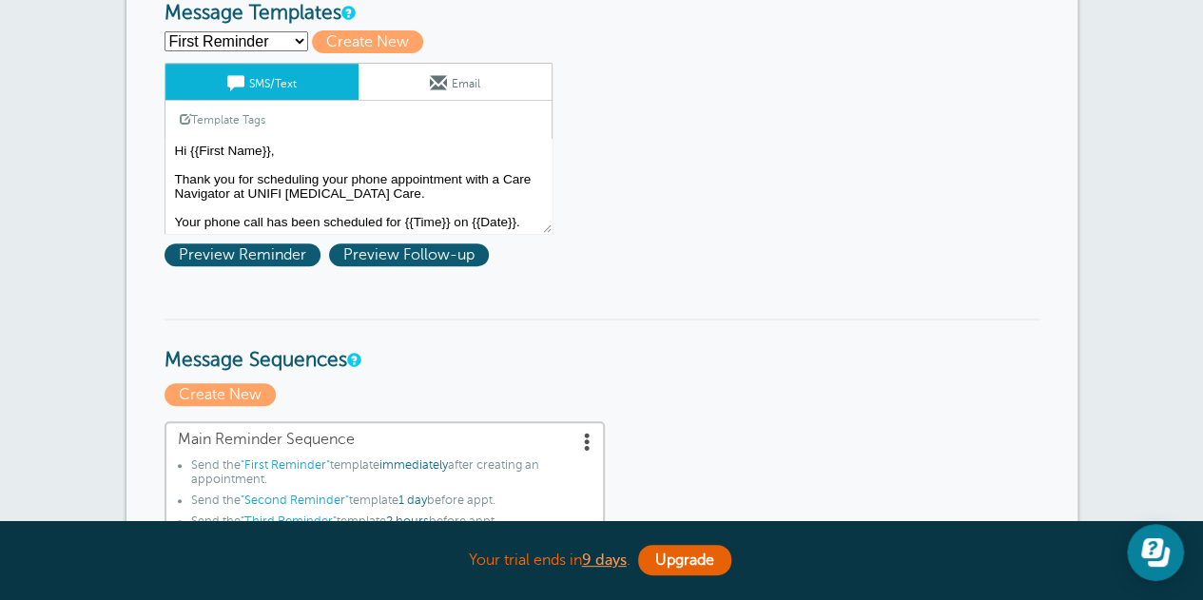
click at [273, 43] on select "First Reminder Second Reminder Third Reminder Create new..." at bounding box center [236, 41] width 144 height 20
select select "161562"
click at [164, 31] on select "First Reminder Second Reminder Third Reminder Create new..." at bounding box center [236, 41] width 144 height 20
type input "Third Reminder"
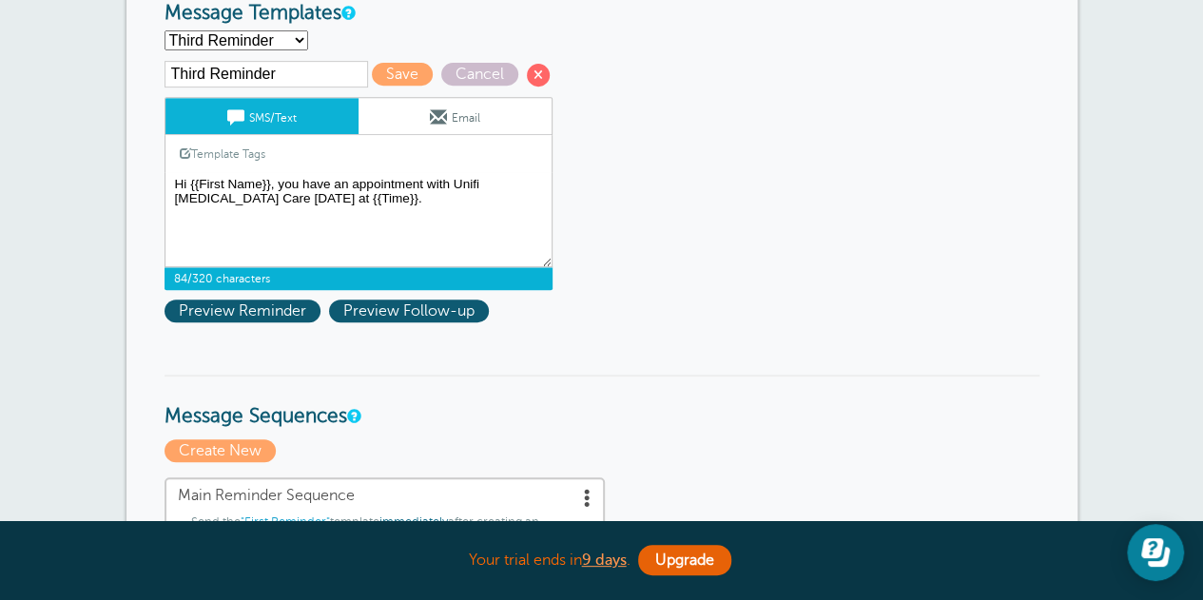
drag, startPoint x: 237, startPoint y: 199, endPoint x: 205, endPoint y: 199, distance: 31.4
click at [205, 199] on textarea "Hi {{First Name}}, Thank you for scheduling your phone appointment with a Care …" at bounding box center [358, 219] width 388 height 95
click at [346, 177] on textarea "Hi {{First Name}}, Thank you for scheduling your phone appointment with a Care …" at bounding box center [358, 219] width 388 height 95
click at [214, 229] on textarea "Hi {{First Name}}, Thank you for scheduling your phone appointment with a Care …" at bounding box center [358, 219] width 388 height 95
click at [376, 198] on textarea "Hi {{First Name}}, Thank you for scheduling your phone appointment with a Care …" at bounding box center [358, 219] width 388 height 95
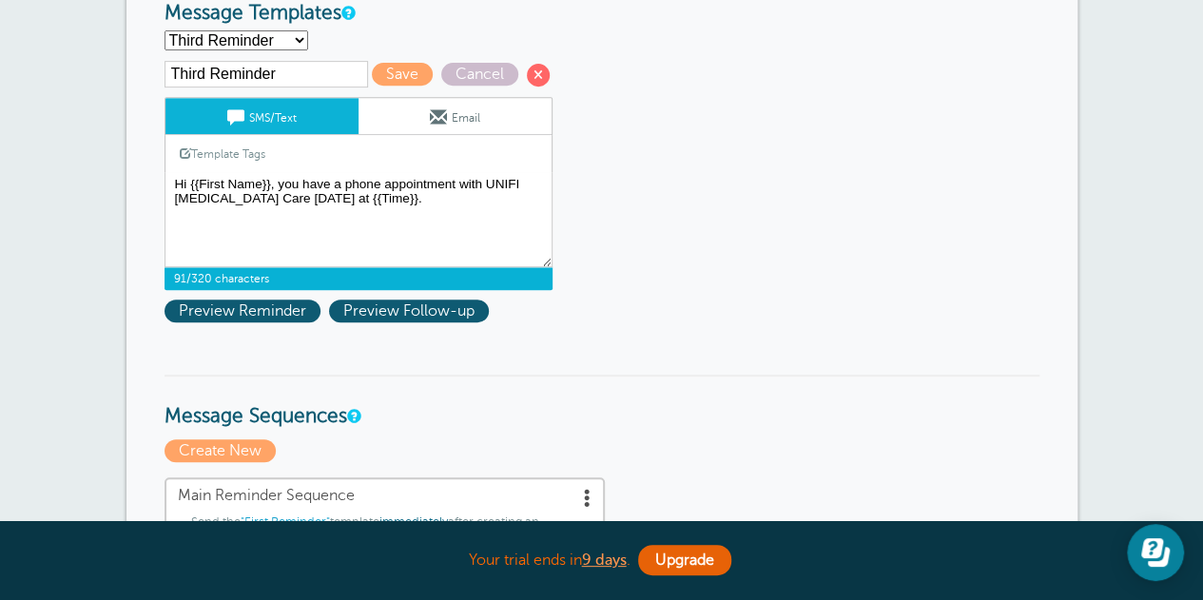
click at [243, 159] on link "Template Tags" at bounding box center [222, 153] width 114 height 37
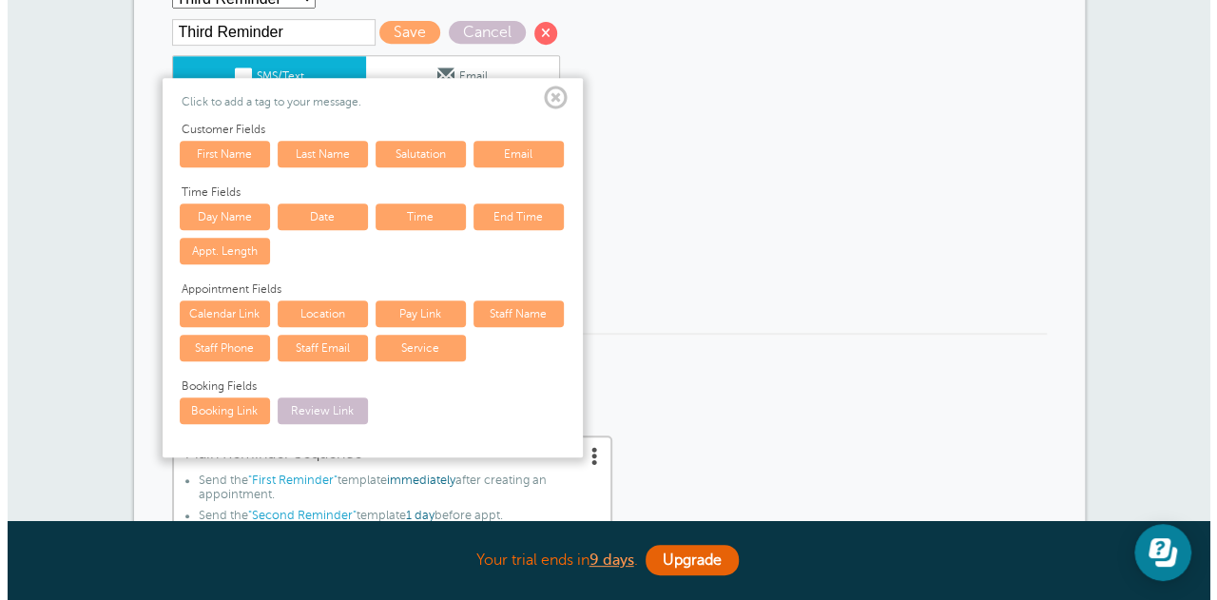
scroll to position [380, 0]
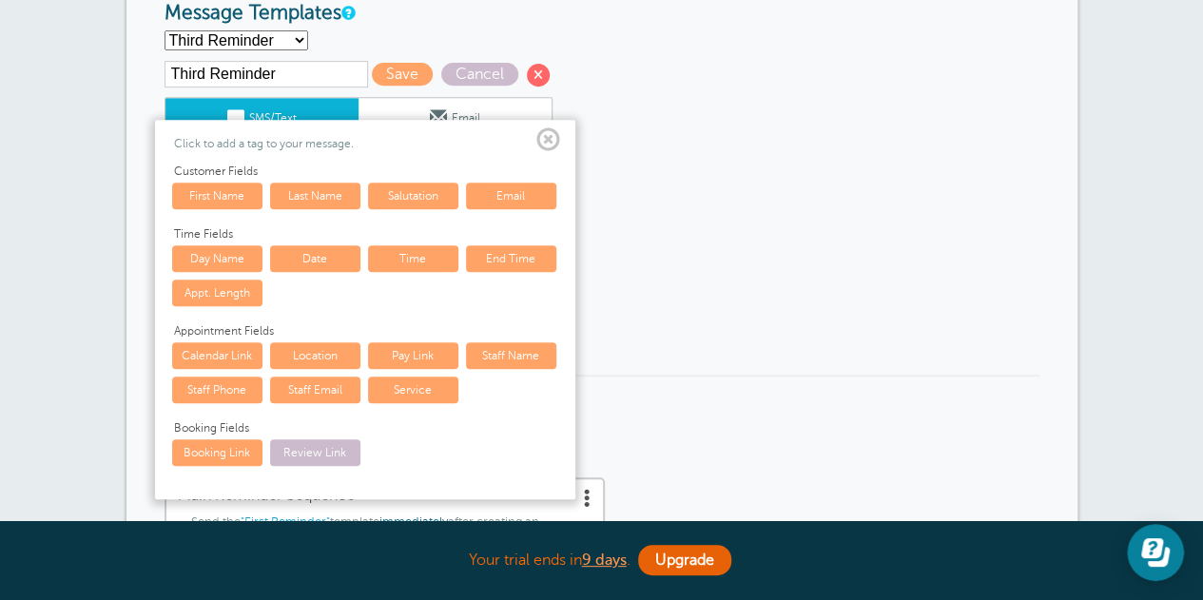
click at [547, 137] on span at bounding box center [548, 140] width 24 height 24
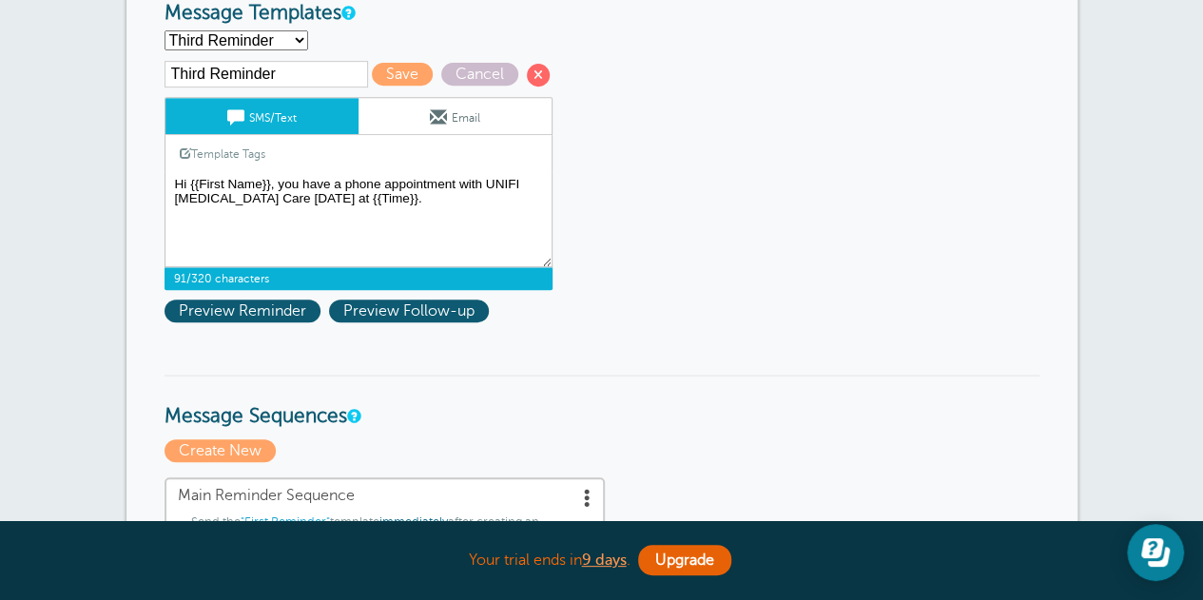
click at [346, 180] on textarea "Hi {{First Name}}, Thank you for scheduling your phone appointment with a Care …" at bounding box center [358, 219] width 388 height 95
click at [244, 151] on link "Template Tags" at bounding box center [222, 153] width 114 height 37
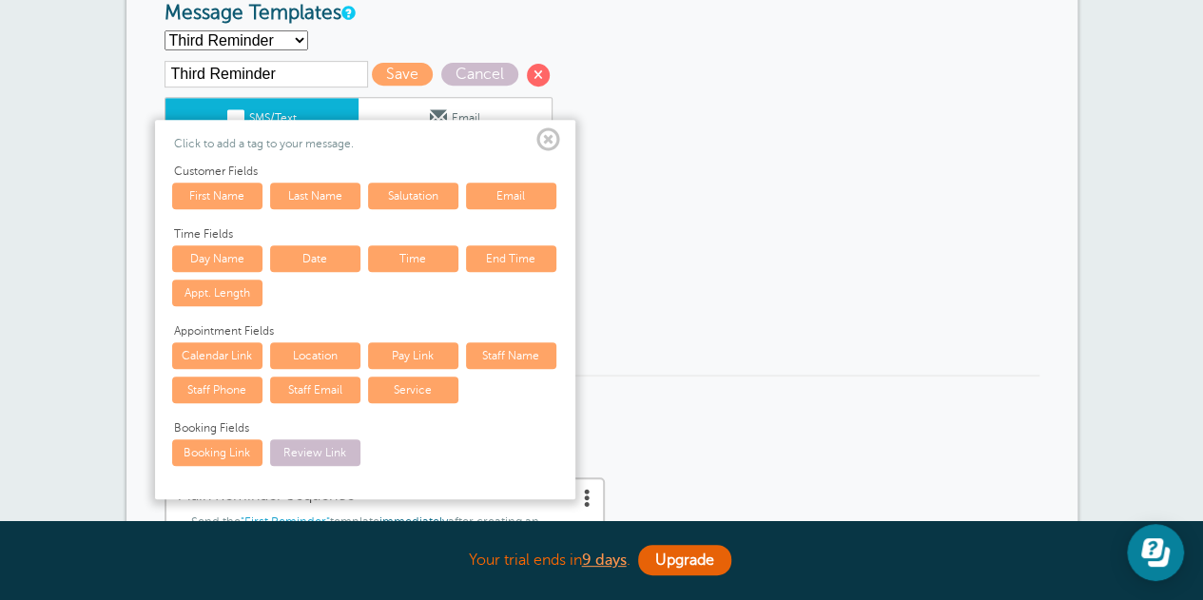
click at [217, 290] on link "Appt. Length" at bounding box center [217, 293] width 90 height 27
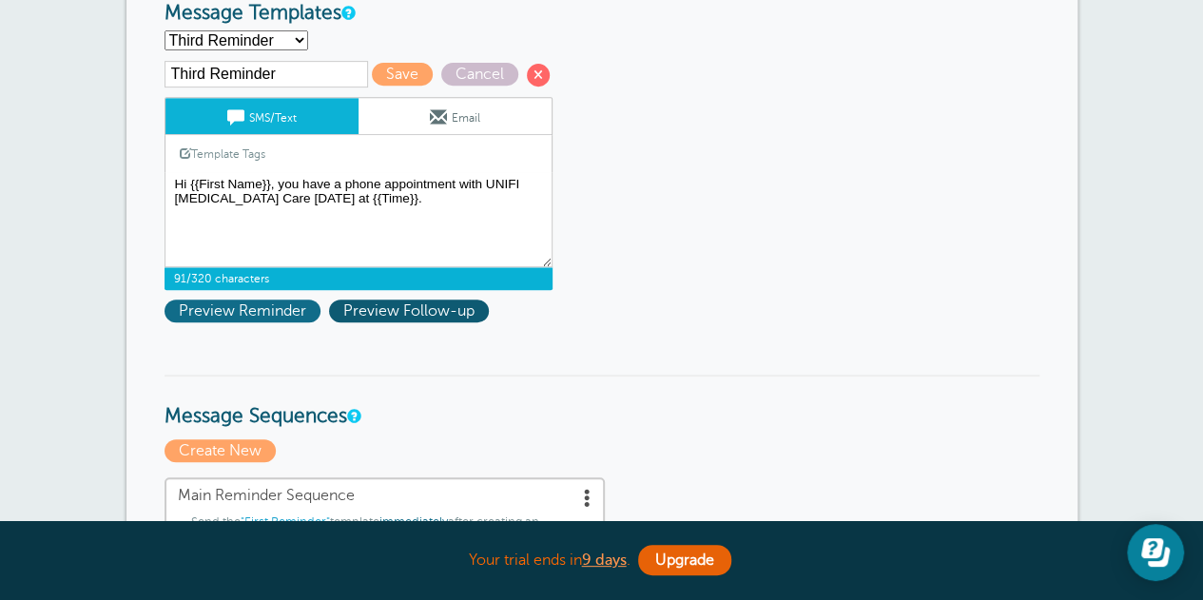
click at [294, 311] on span "Preview Reminder" at bounding box center [242, 310] width 156 height 23
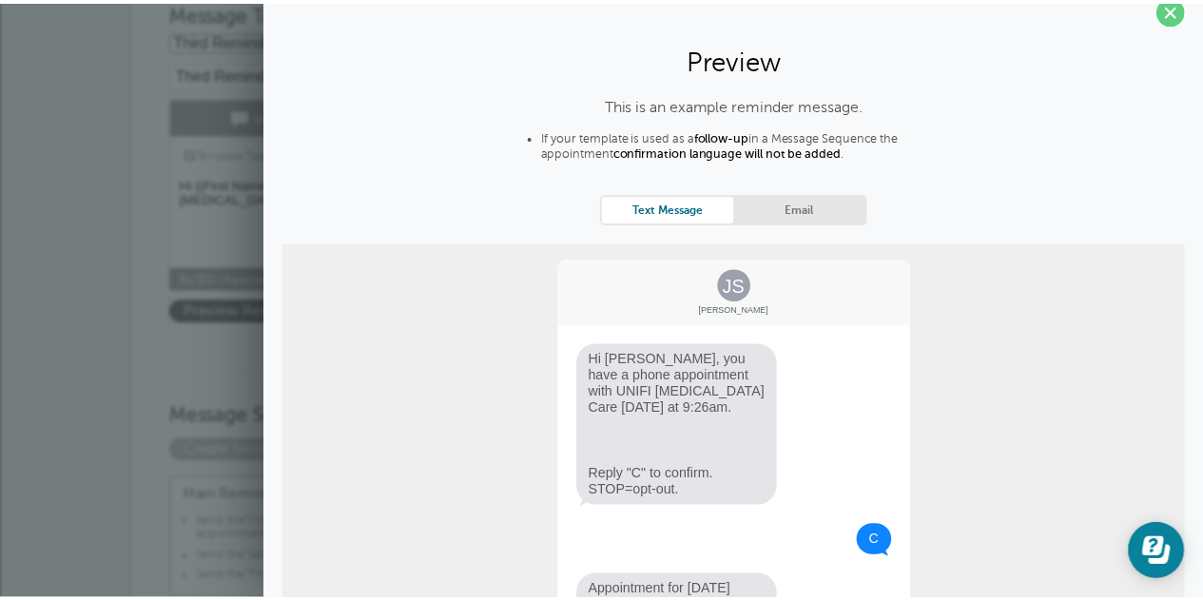
scroll to position [0, 0]
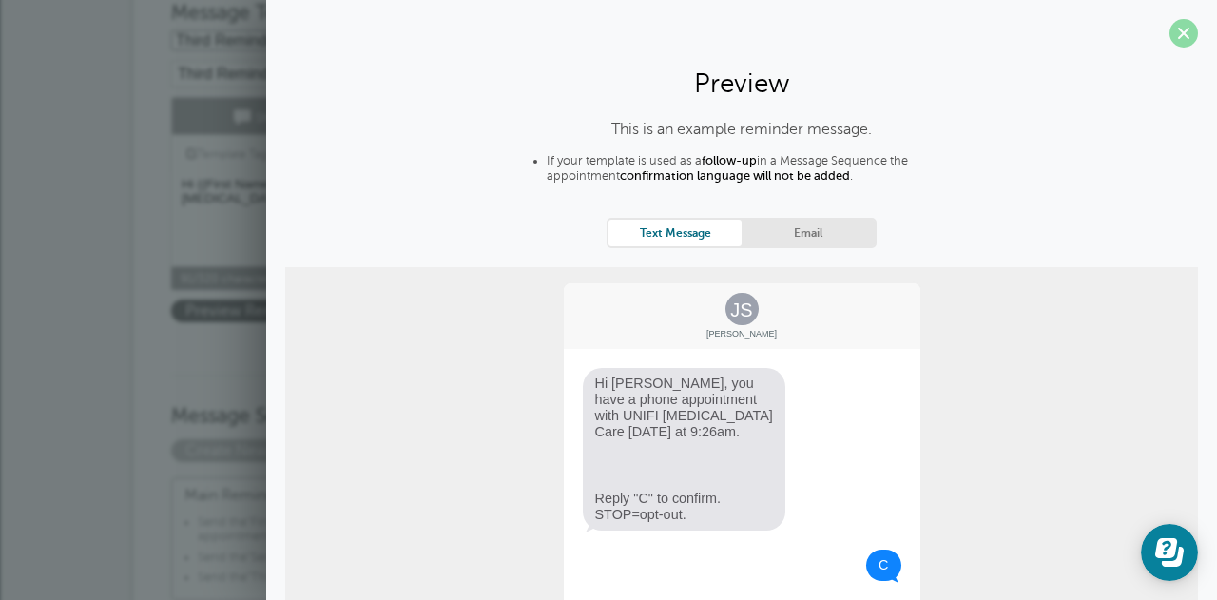
click at [1169, 32] on span at bounding box center [1183, 33] width 29 height 29
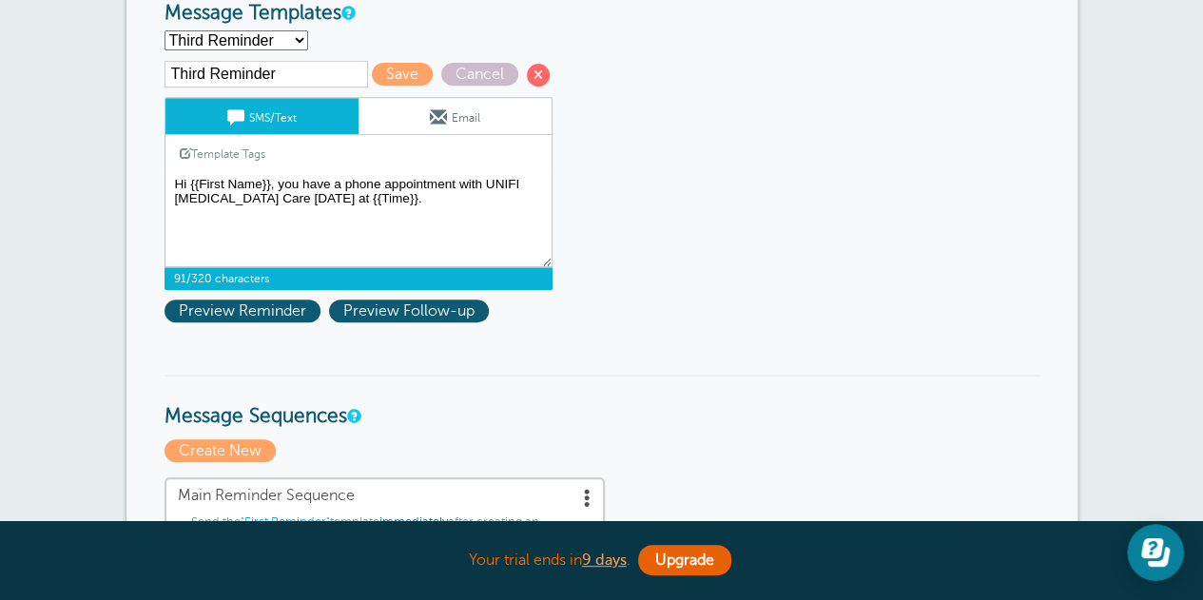
click at [280, 179] on textarea "Hi {{First Name}}, Thank you for scheduling your phone appointment with a Care …" at bounding box center [358, 219] width 388 height 95
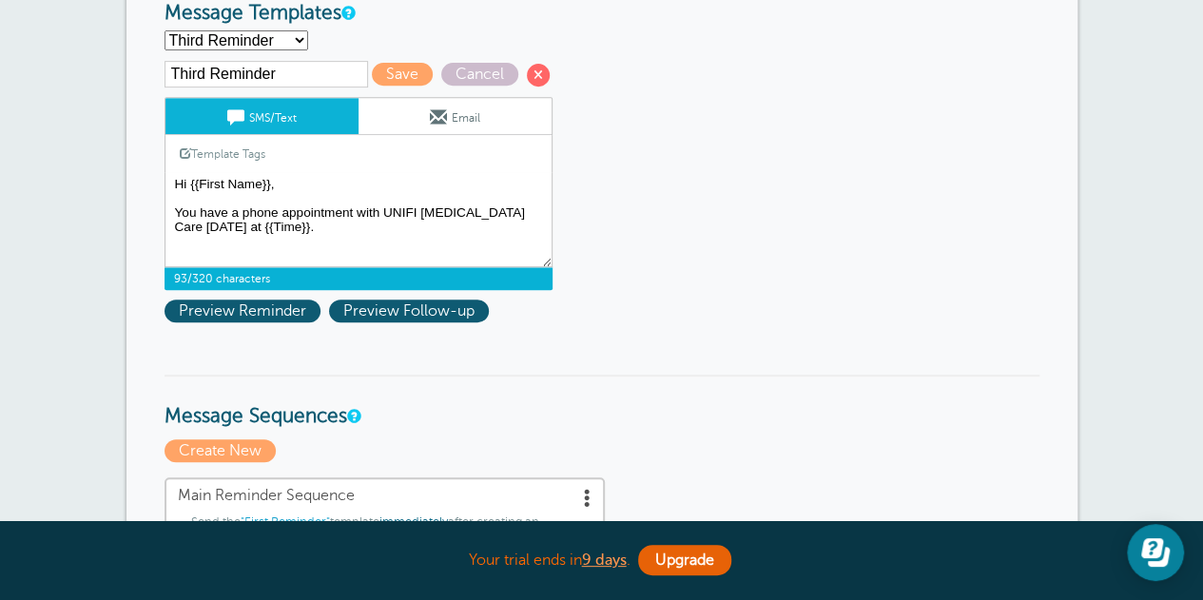
scroll to position [2, 0]
type textarea "Hi {{First Name}}, You have a phone appointment with UNIFI [MEDICAL_DATA] Care …"
click at [401, 66] on span "Save" at bounding box center [402, 74] width 61 height 23
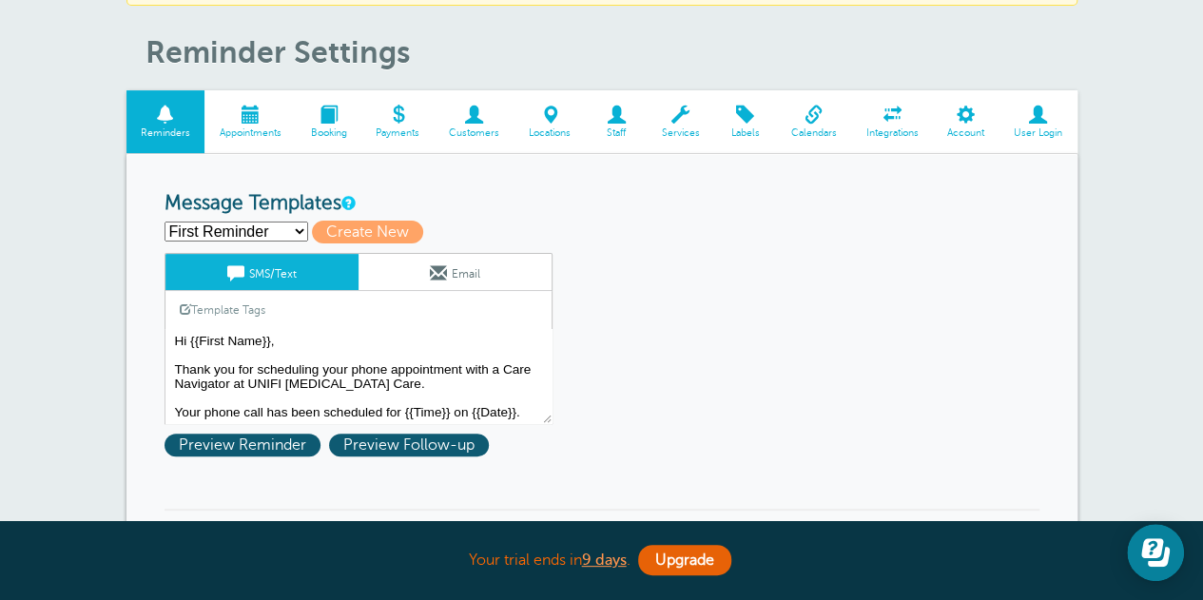
click at [249, 228] on select "First Reminder Second Reminder Third Reminder Create new..." at bounding box center [236, 232] width 144 height 20
select select "161561"
click at [164, 222] on select "First Reminder Second Reminder Third Reminder Create new..." at bounding box center [236, 232] width 144 height 20
type input "Second Reminder"
type textarea "Hi {{First Name}}, You have a phone appointment with UNIFI [MEDICAL_DATA] Care …"
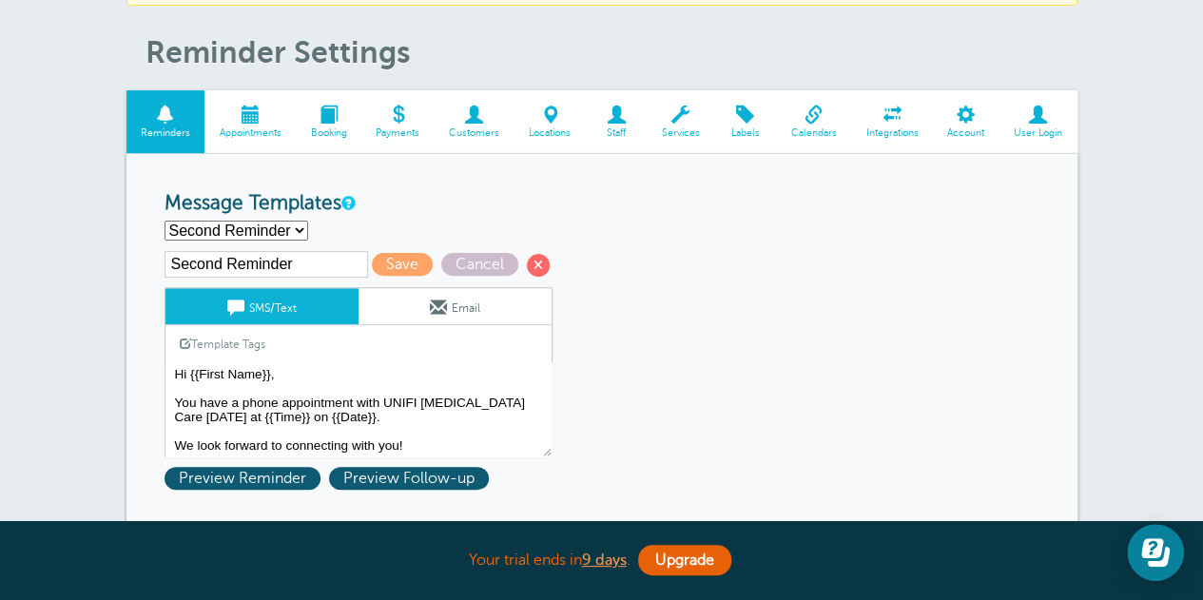
scroll to position [2, 0]
click at [435, 300] on span at bounding box center [438, 307] width 17 height 17
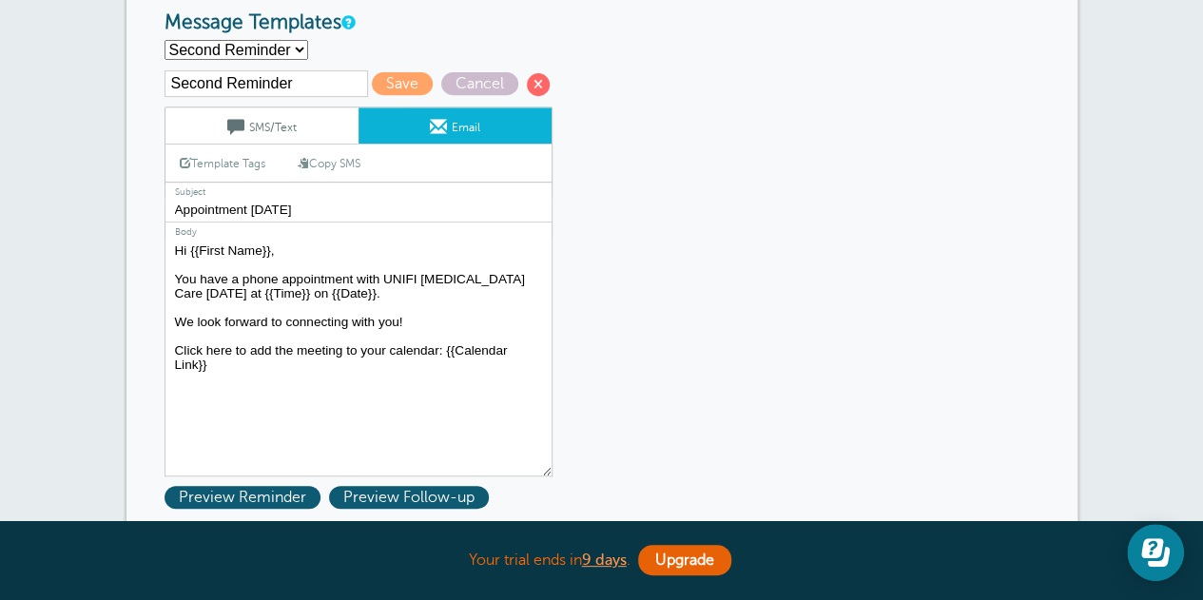
scroll to position [380, 0]
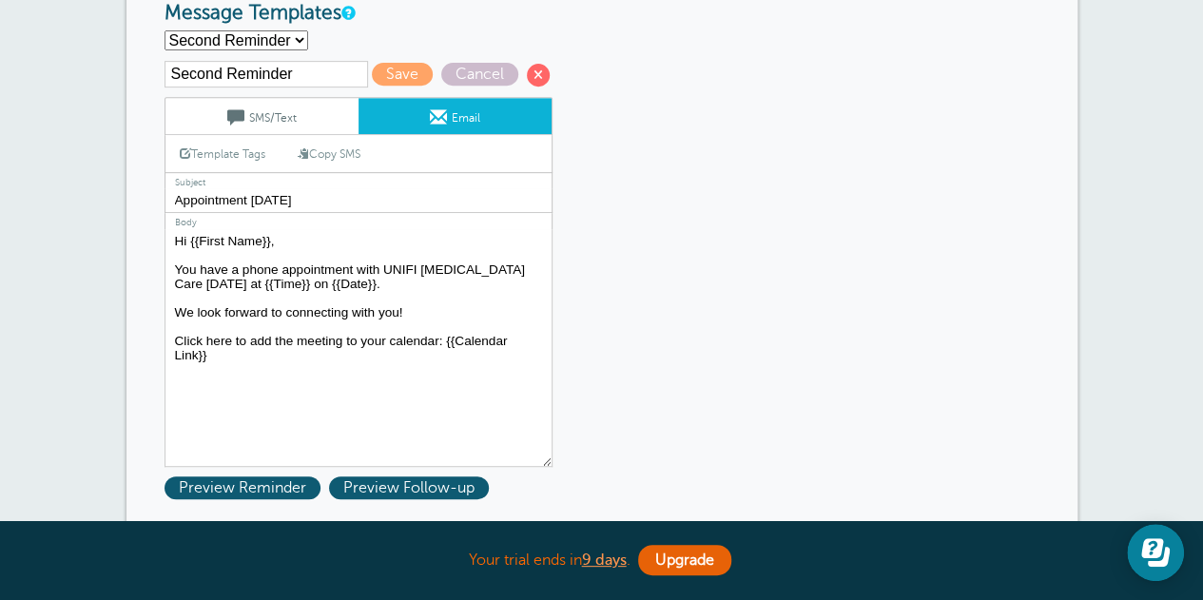
click at [173, 203] on input "Appointment Tomorrow" at bounding box center [358, 200] width 388 height 25
type input "UNIFI Autism Care Phone Appointment Tomorrow"
click at [397, 66] on span "Save" at bounding box center [402, 74] width 61 height 23
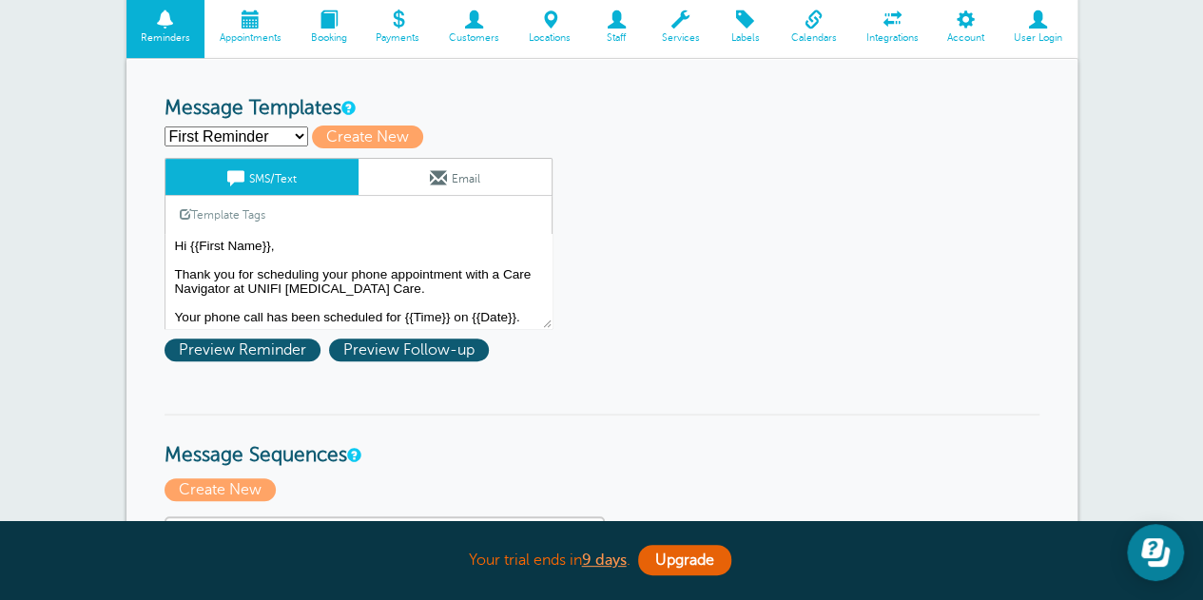
click at [224, 133] on select "First Reminder Second Reminder Third Reminder Create new..." at bounding box center [236, 136] width 144 height 20
select select "161561"
click at [164, 126] on select "First Reminder Second Reminder Third Reminder Create new..." at bounding box center [236, 136] width 144 height 20
type input "Second Reminder"
type textarea "Hi {{First Name}}, You have a phone appointment with UNIFI [MEDICAL_DATA] Care …"
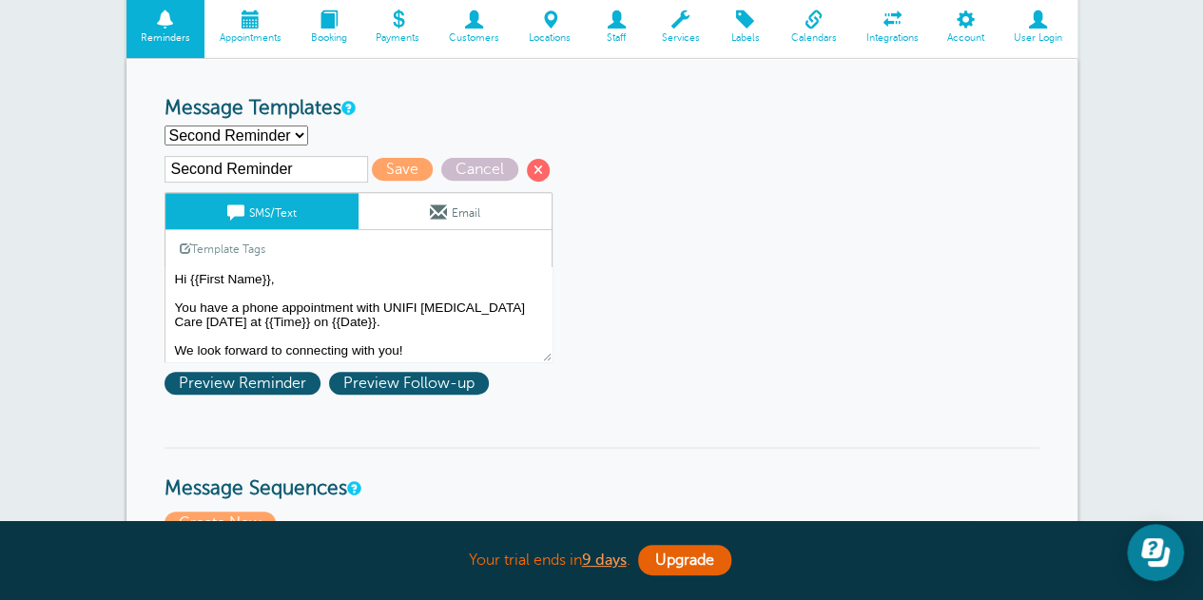
scroll to position [2, 0]
click at [433, 206] on span at bounding box center [438, 211] width 17 height 17
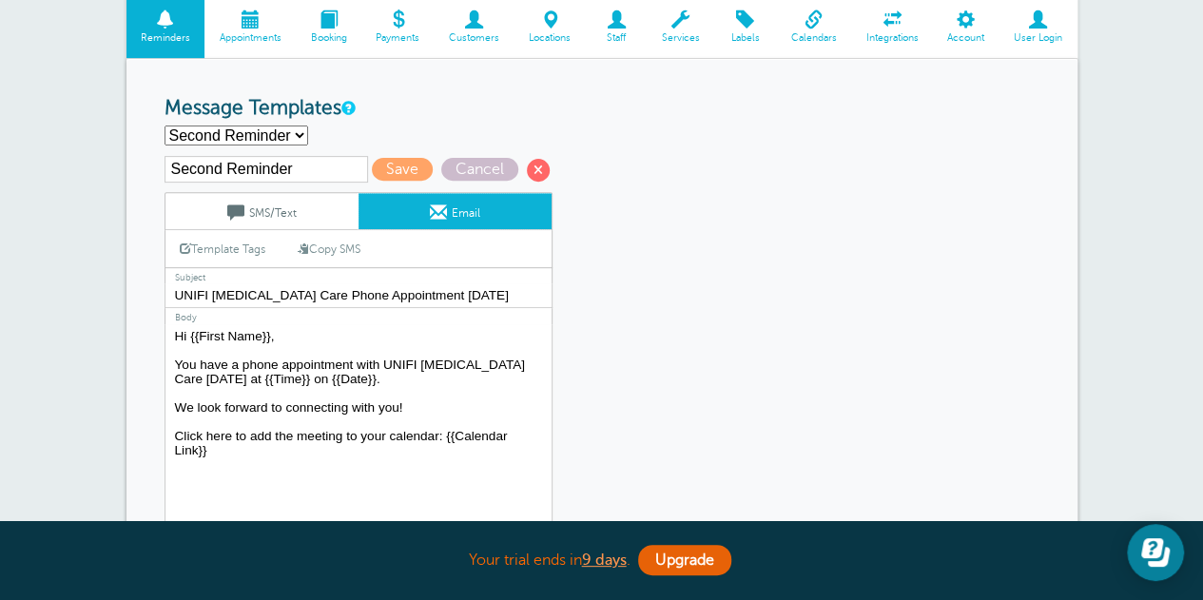
scroll to position [380, 0]
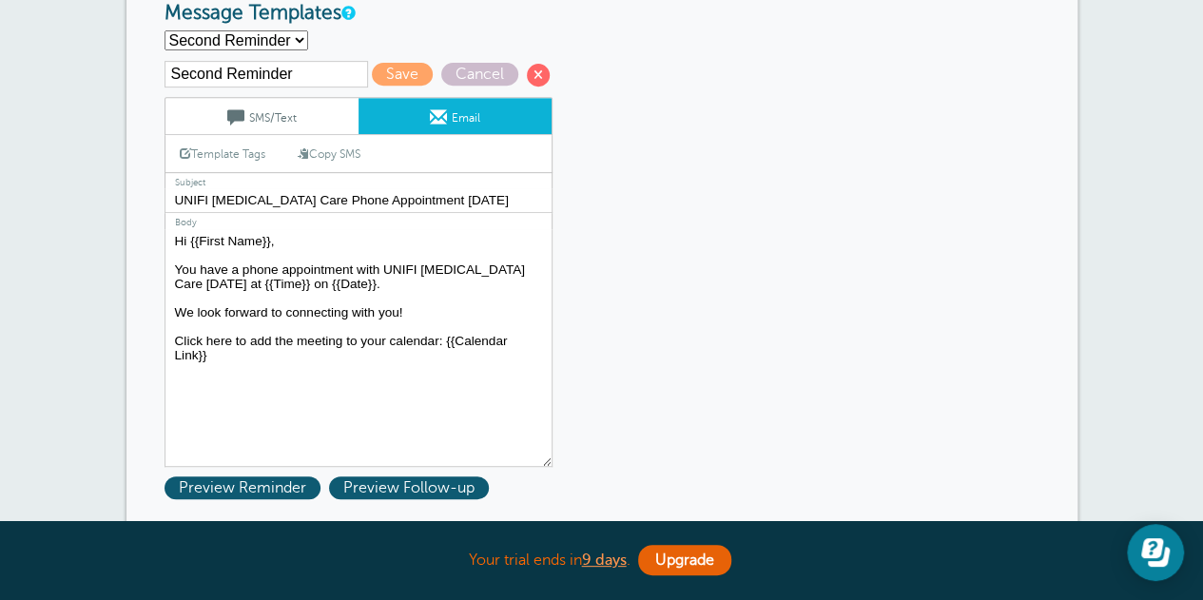
click at [199, 45] on select "First Reminder Second Reminder Third Reminder Create new..." at bounding box center [236, 40] width 144 height 20
select select "161562"
click at [164, 30] on select "First Reminder Second Reminder Third Reminder Create new..." at bounding box center [236, 40] width 144 height 20
type input "Third Reminder"
type textarea "Hi {{First Name}}, You have a phone appointment with UNIFI [MEDICAL_DATA] Care …"
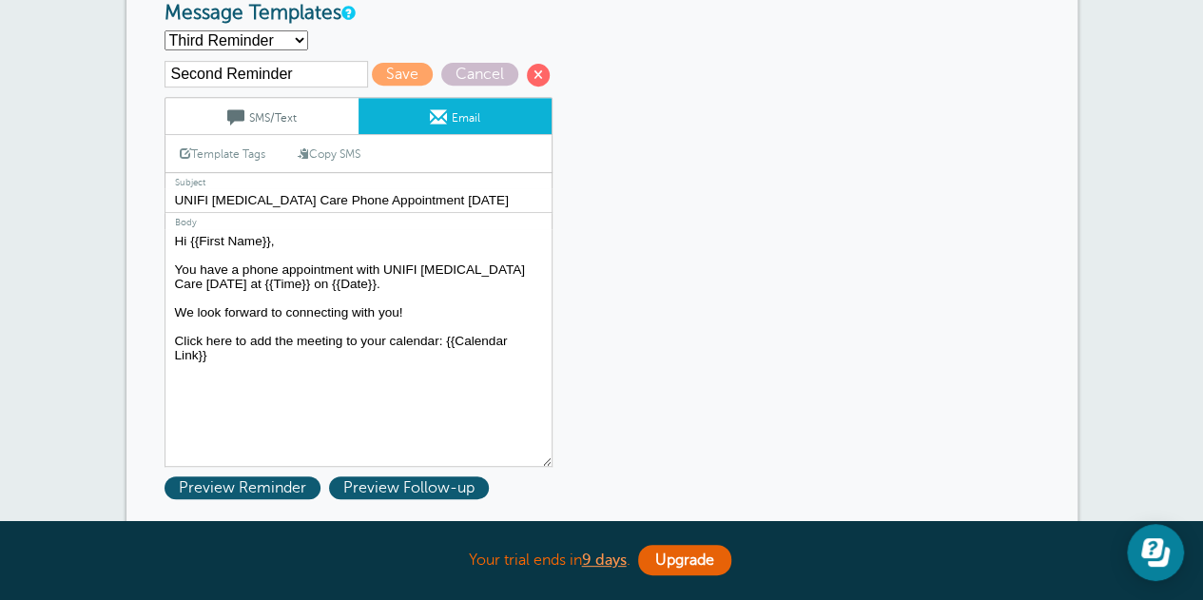
type input "Appointment [DATE]"
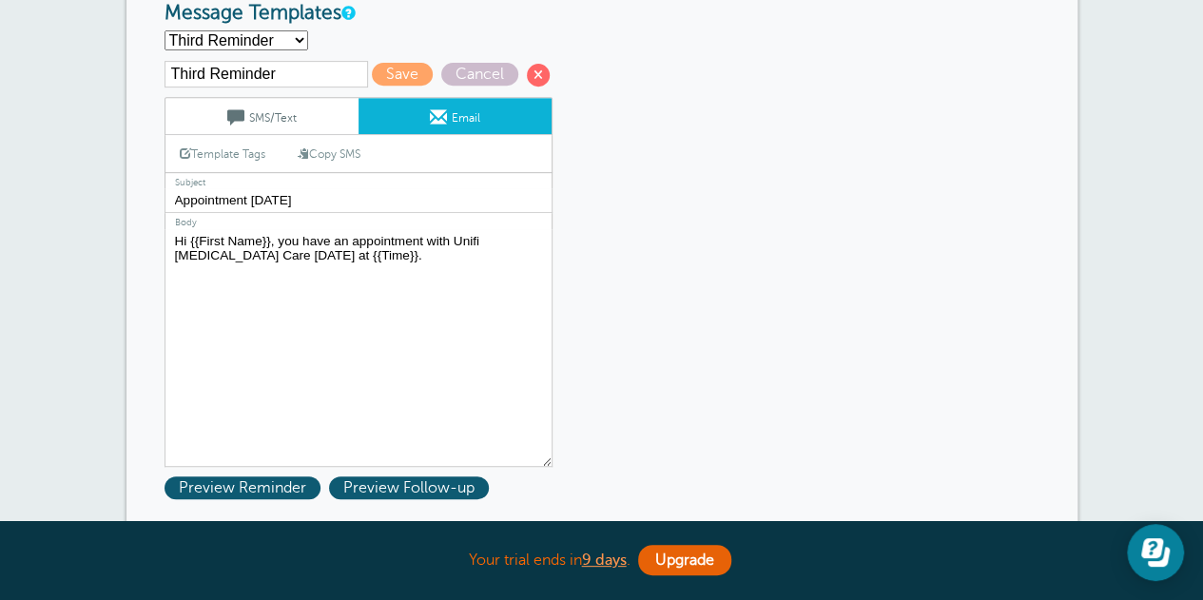
click at [262, 121] on link "SMS/Text" at bounding box center [261, 116] width 193 height 36
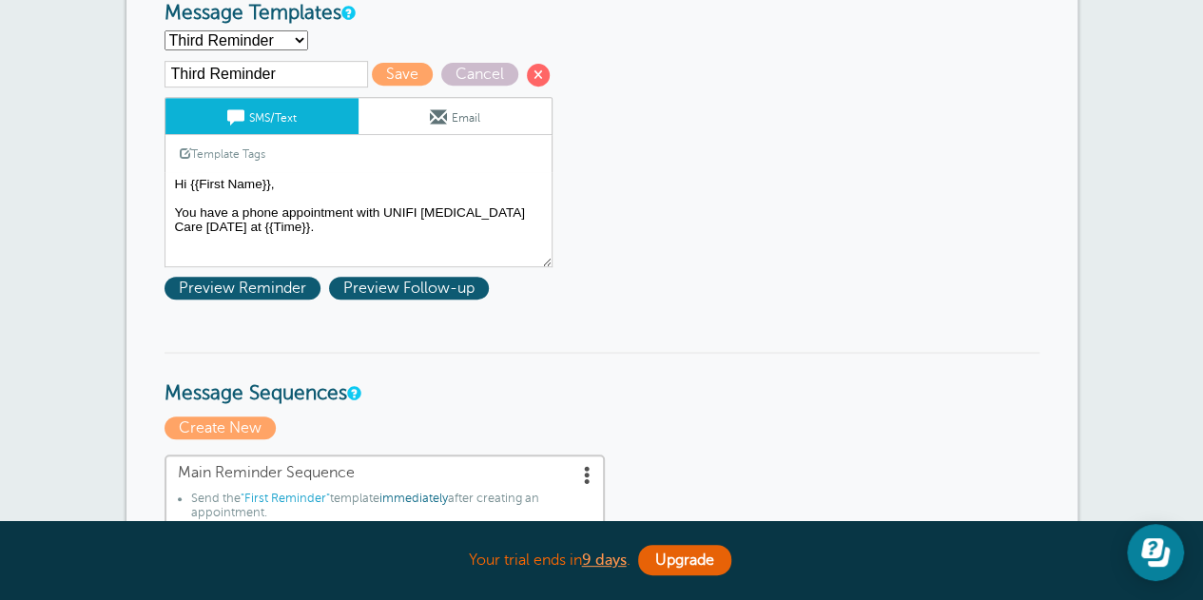
click at [438, 117] on span at bounding box center [438, 116] width 17 height 17
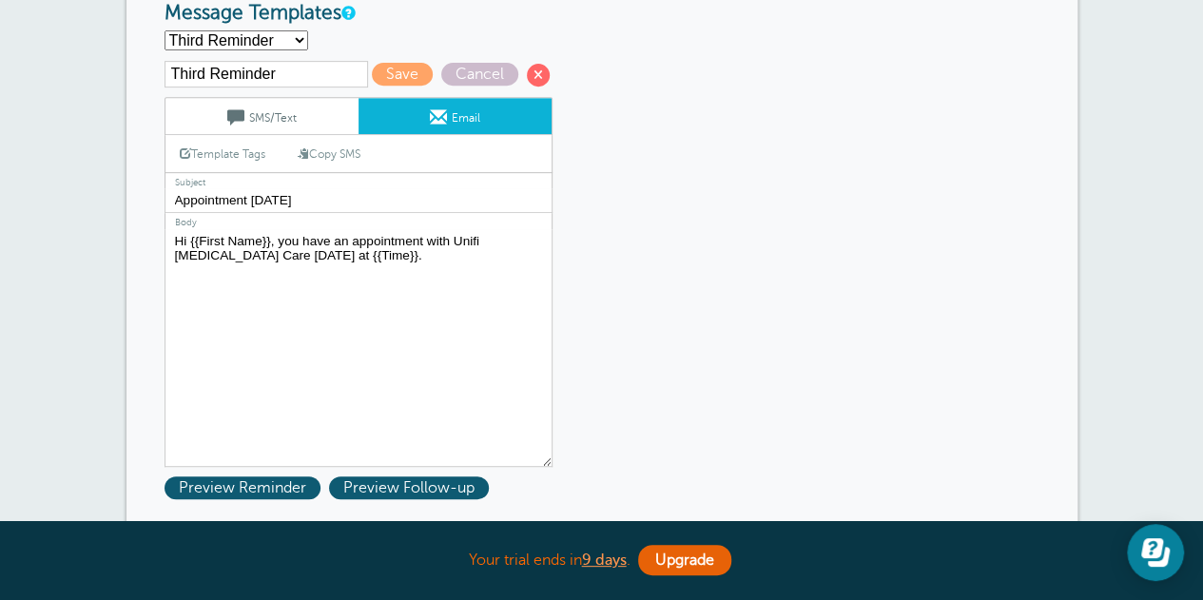
click at [306, 113] on link "SMS/Text" at bounding box center [261, 116] width 193 height 36
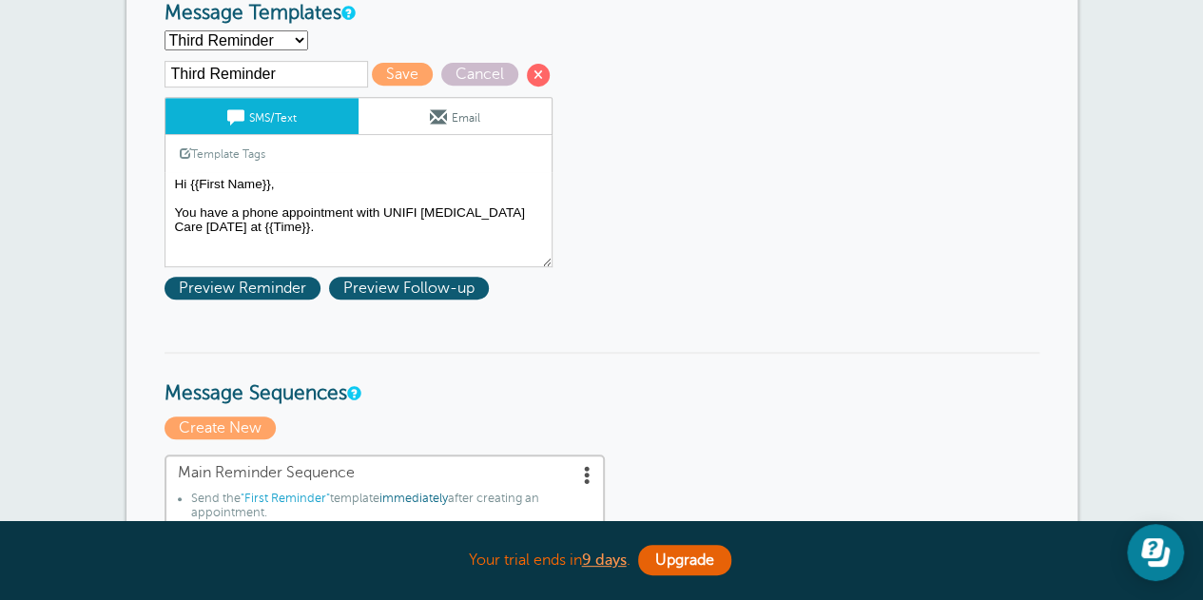
click at [445, 118] on link "Email" at bounding box center [454, 116] width 193 height 36
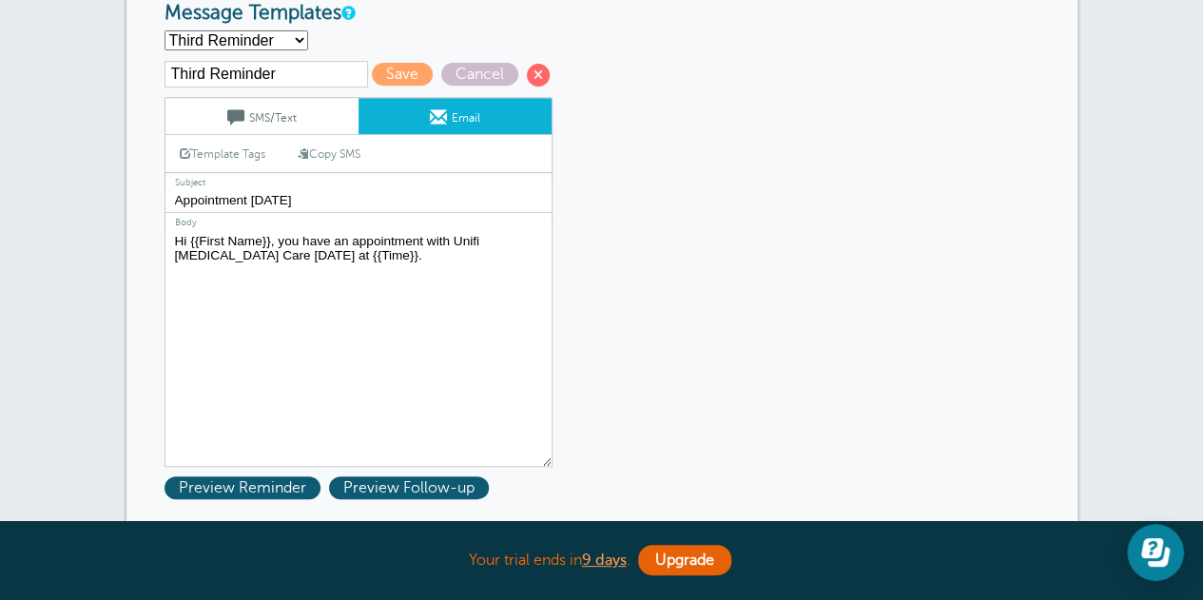
click at [333, 153] on link "Copy SMS" at bounding box center [328, 154] width 91 height 36
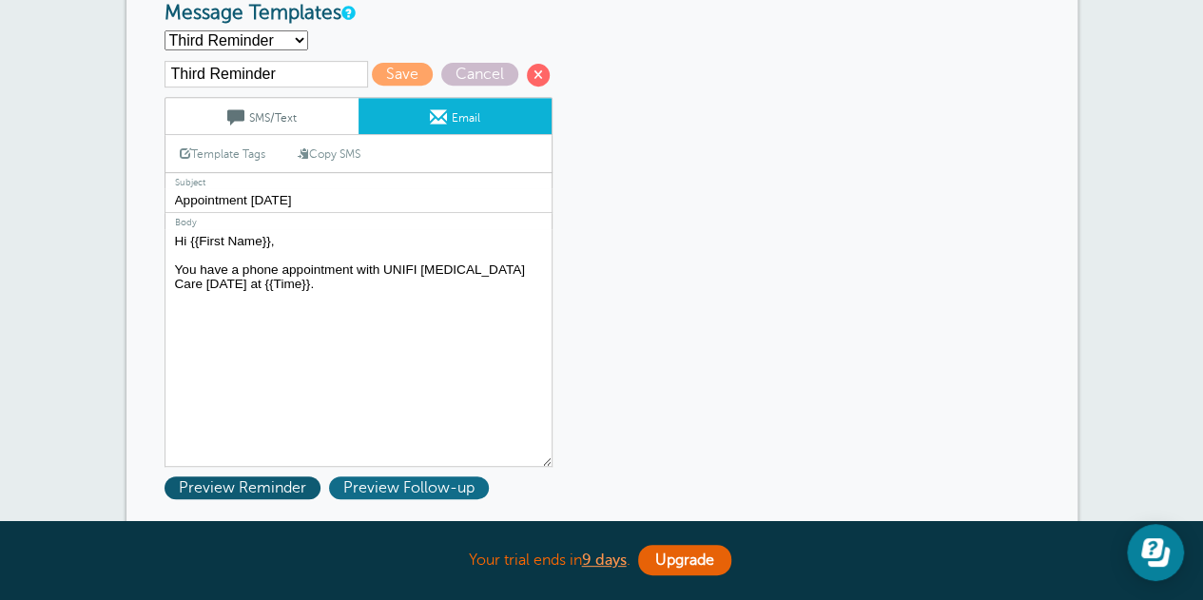
click at [357, 491] on span "Preview Follow-up" at bounding box center [409, 487] width 160 height 23
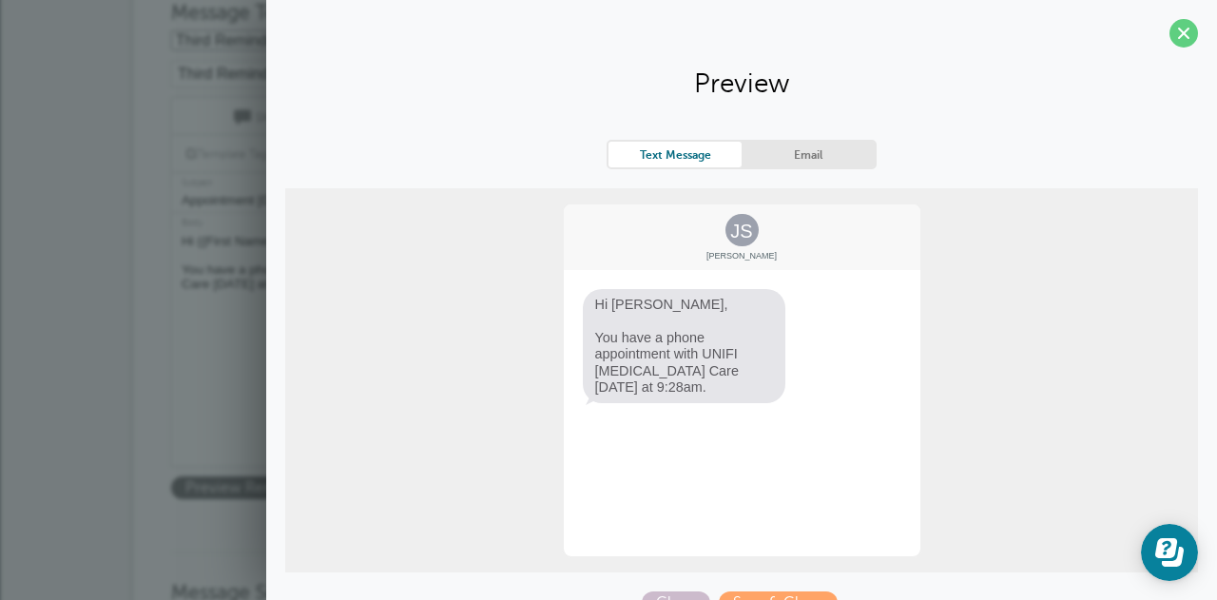
click at [783, 149] on link "Email" at bounding box center [808, 155] width 133 height 26
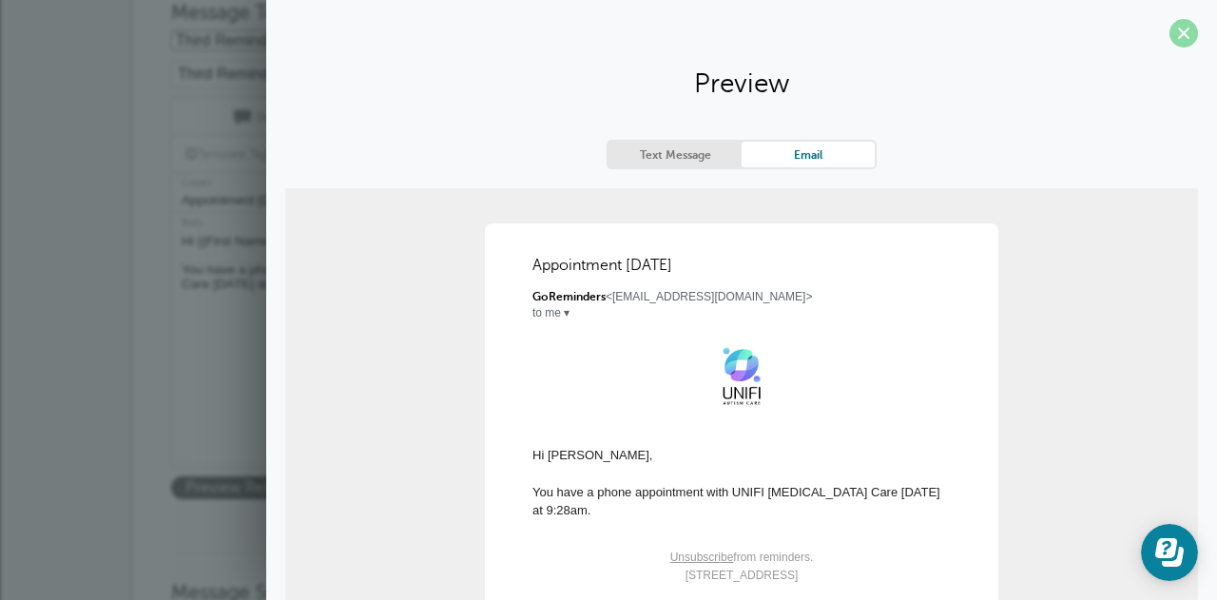
click at [1169, 36] on span at bounding box center [1183, 33] width 29 height 29
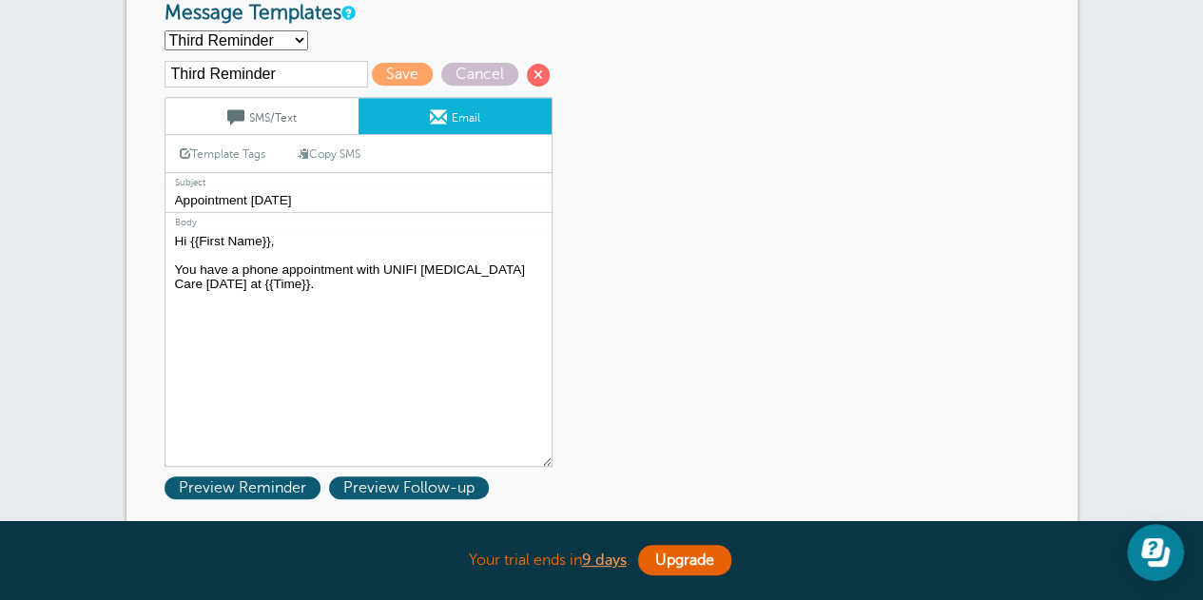
click at [251, 287] on textarea "Hi {{First Name}}, Thank you for scheduling your phone appointment with a Care …" at bounding box center [358, 348] width 388 height 238
paste textarea "Our Care Navigators look forward to speaking with you today"
drag, startPoint x: 525, startPoint y: 314, endPoint x: 494, endPoint y: 320, distance: 31.1
click at [494, 320] on textarea "Hi {{First Name}}, Thank you for scheduling your phone appointment with a Care …" at bounding box center [358, 348] width 388 height 238
drag, startPoint x: 510, startPoint y: 307, endPoint x: 175, endPoint y: 313, distance: 334.7
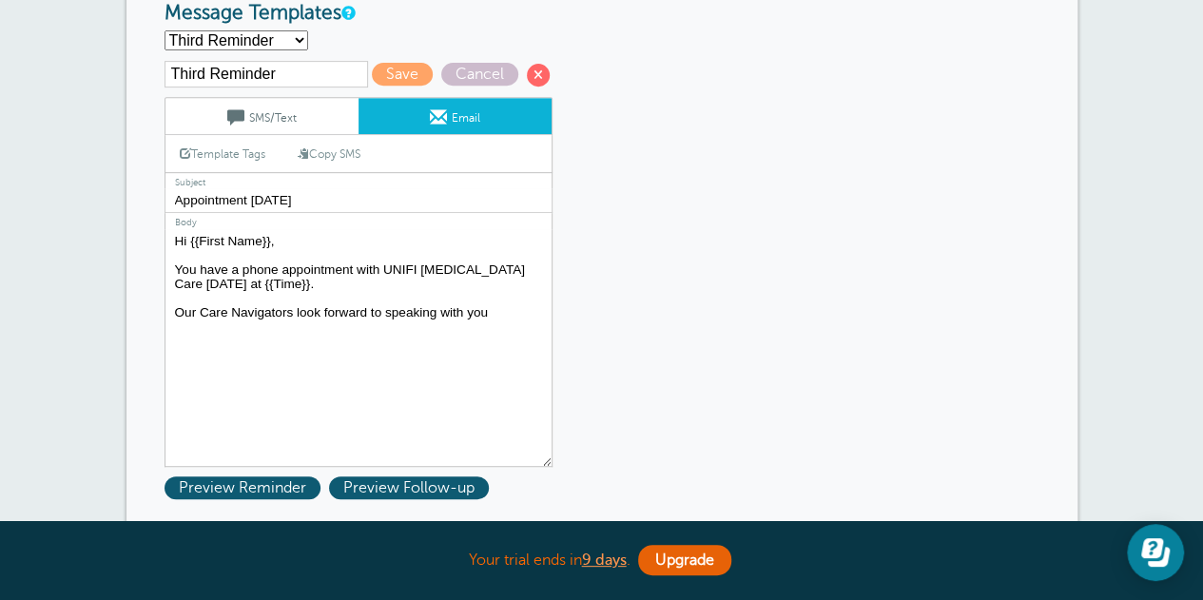
click at [175, 313] on textarea "Hi {{First Name}}, Thank you for scheduling your phone appointment with a Care …" at bounding box center [358, 348] width 388 height 238
paste textarea "team is ready to support your family every step of your child’s autism journey."
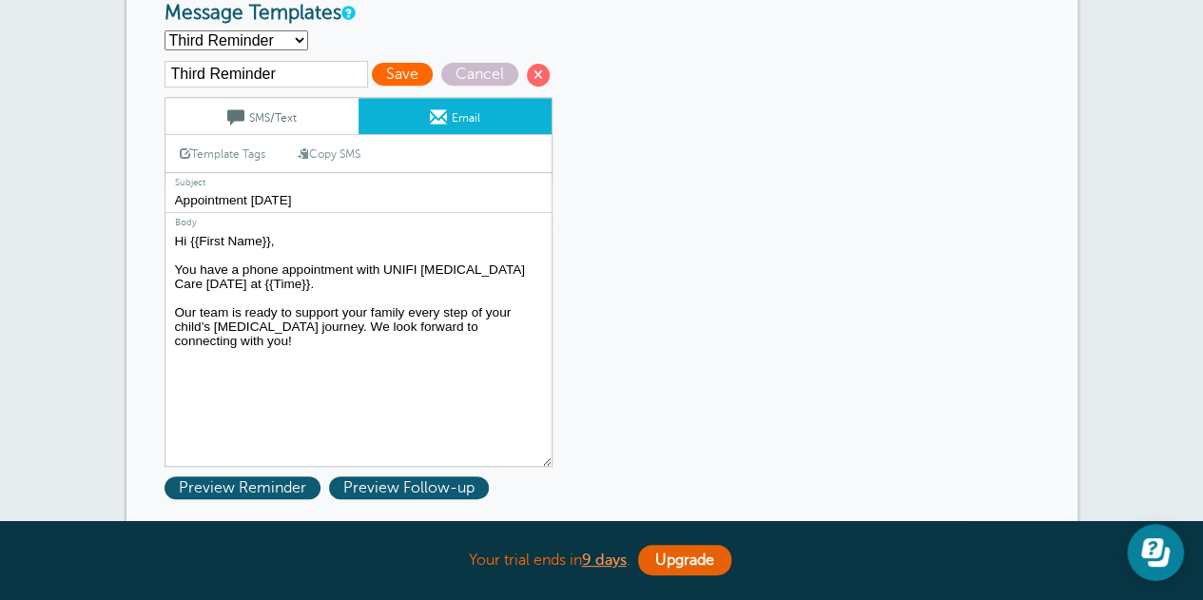
type textarea "Hi {{First Name}}, You have a phone appointment with UNIFI Autism Care TODAY at…"
click at [398, 71] on span "Save" at bounding box center [402, 74] width 61 height 23
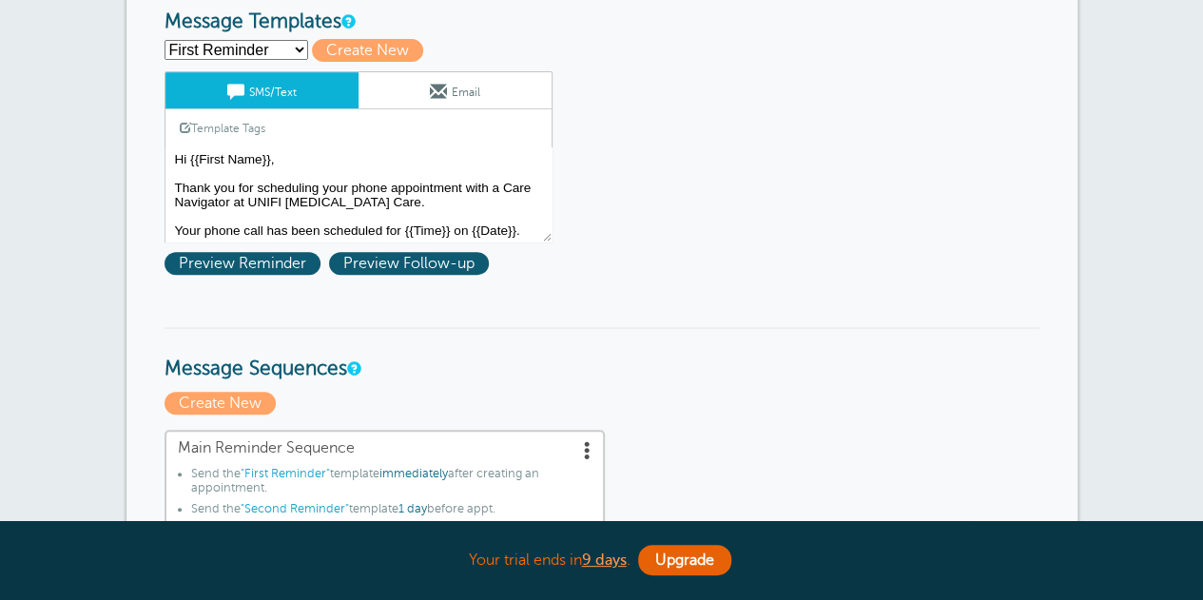
scroll to position [380, 0]
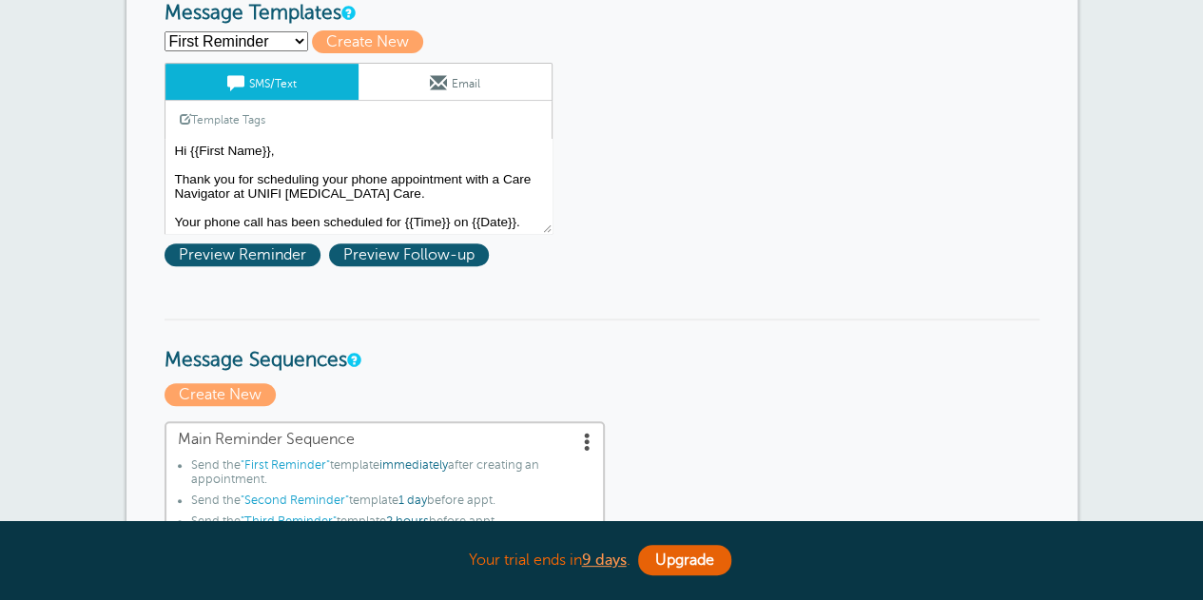
click at [222, 43] on select "First Reminder Second Reminder Third Reminder Create new..." at bounding box center [236, 41] width 144 height 20
select select "161562"
click at [164, 31] on select "First Reminder Second Reminder Third Reminder Create new..." at bounding box center [236, 41] width 144 height 20
type input "Third Reminder"
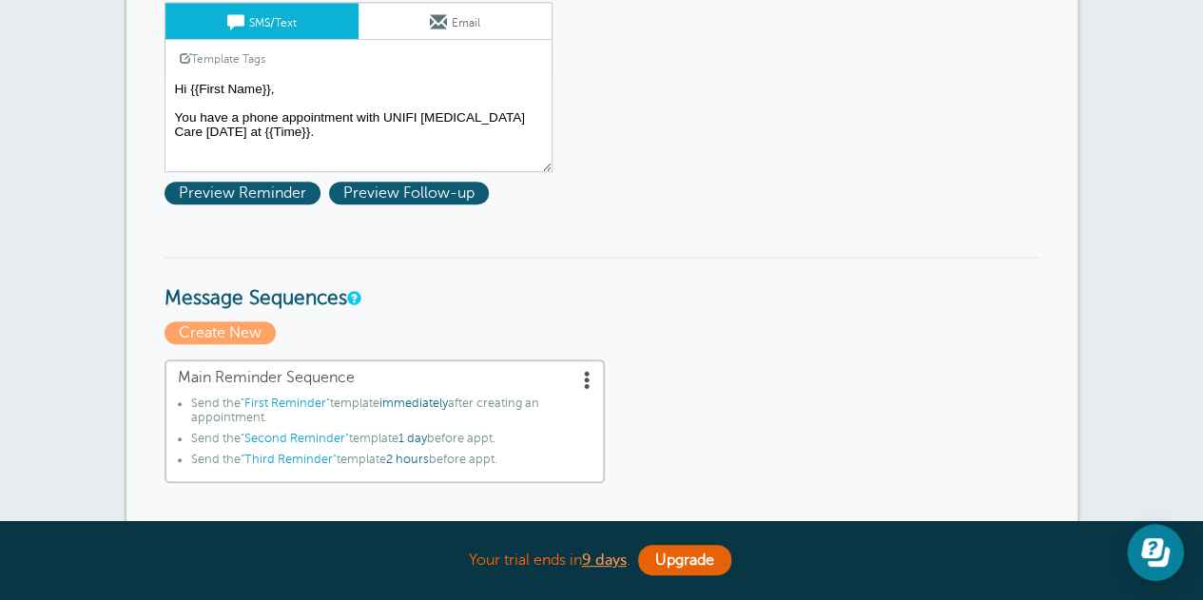
scroll to position [0, 0]
click at [481, 18] on link "Email" at bounding box center [454, 21] width 193 height 36
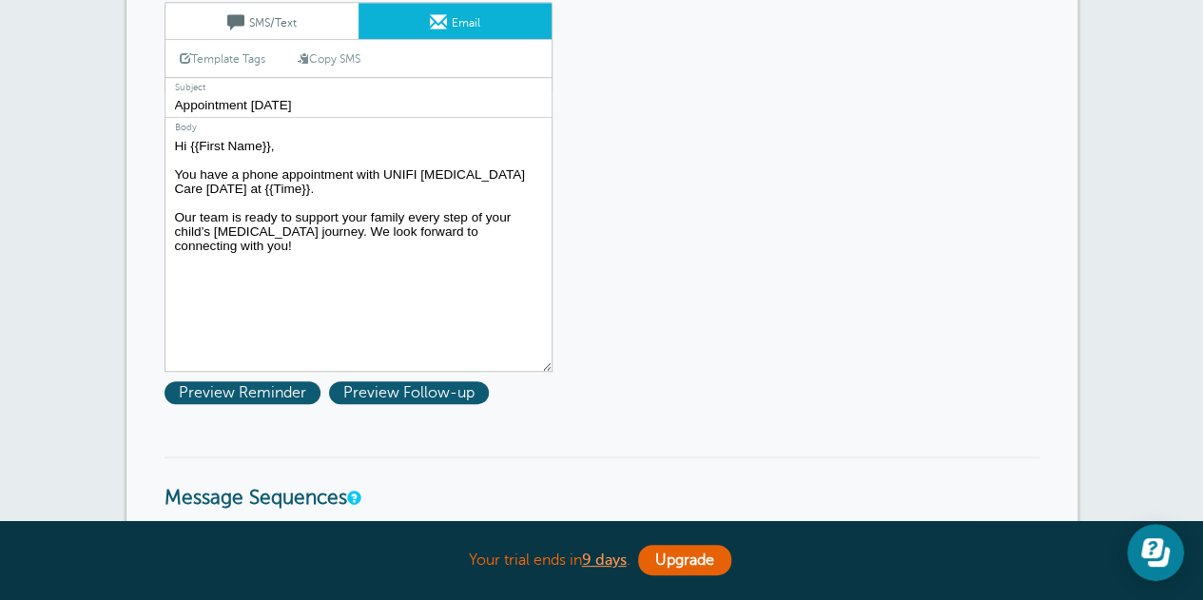
drag, startPoint x: 532, startPoint y: 230, endPoint x: 161, endPoint y: 210, distance: 372.3
click at [264, 18] on link "SMS/Text" at bounding box center [261, 21] width 193 height 36
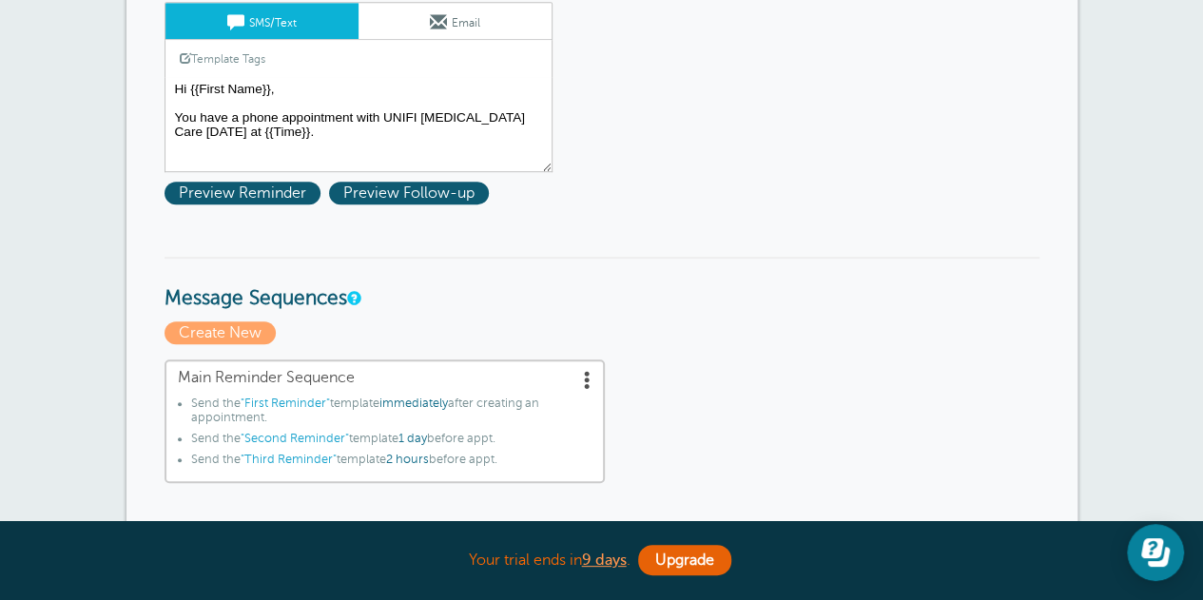
click at [281, 138] on textarea "Hi {{First Name}}, Thank you for scheduling your phone appointment with a Care …" at bounding box center [358, 124] width 388 height 95
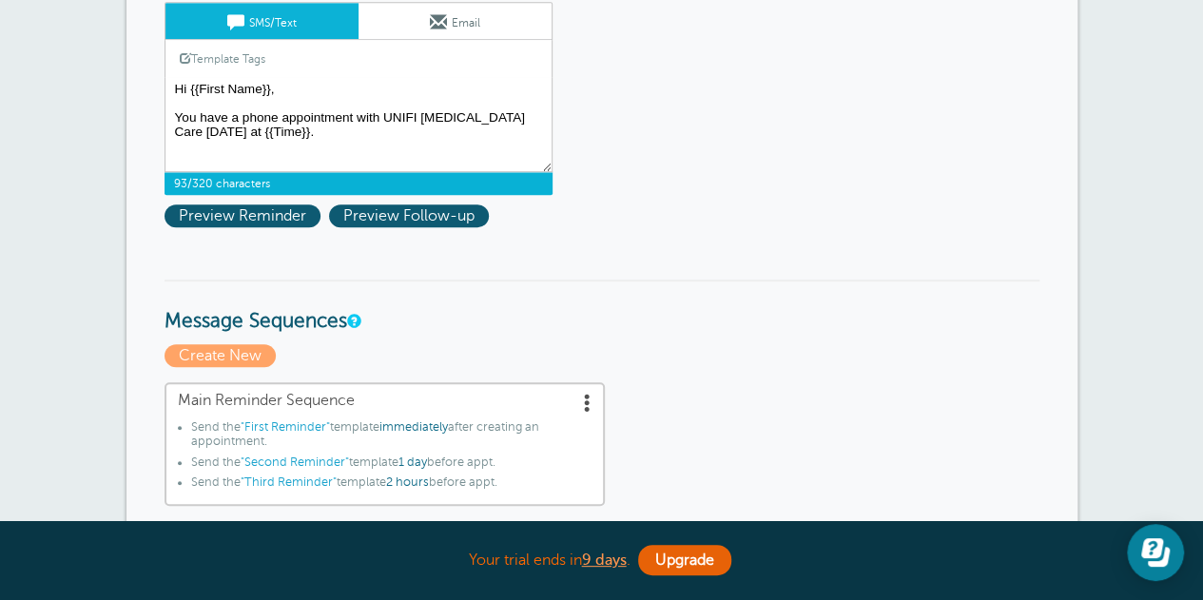
paste textarea "Our team is ready to support your family every step of your child’s autism jour…"
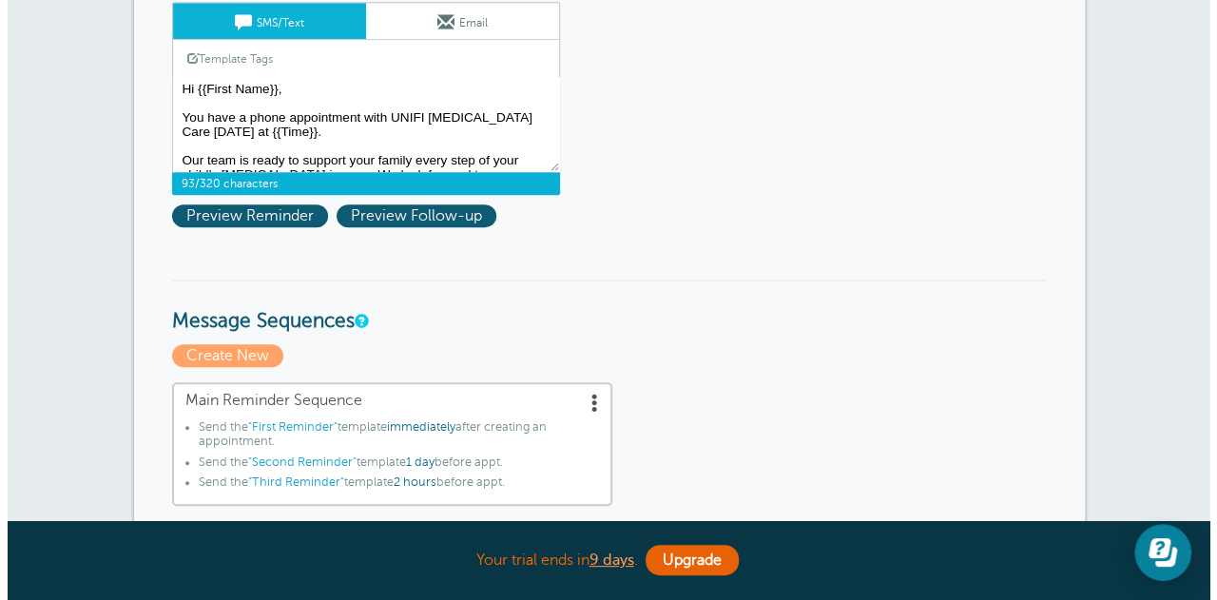
scroll to position [27, 0]
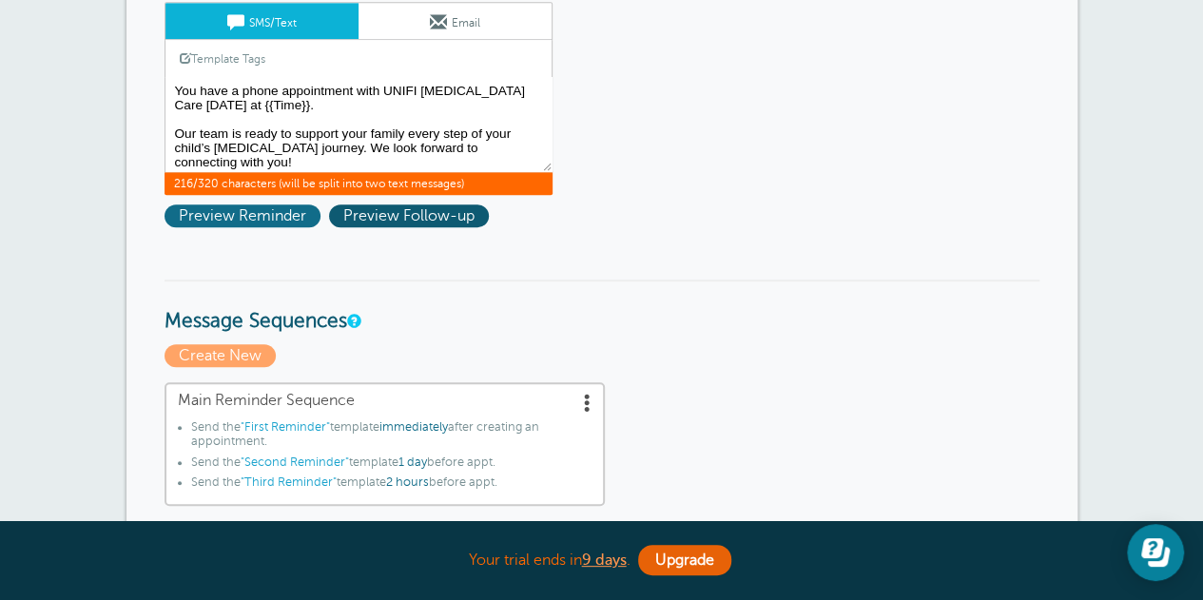
type textarea "Hi {{First Name}}, You have a phone appointment with UNIFI Autism Care TODAY at…"
click at [293, 208] on span "Preview Reminder" at bounding box center [242, 215] width 156 height 23
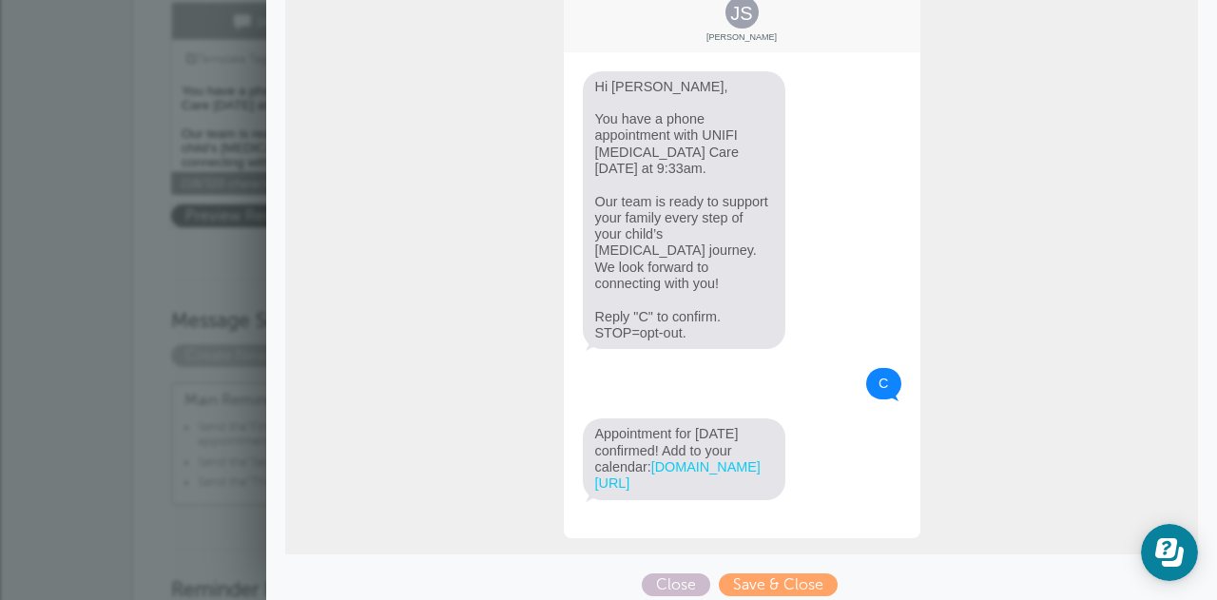
scroll to position [306, 0]
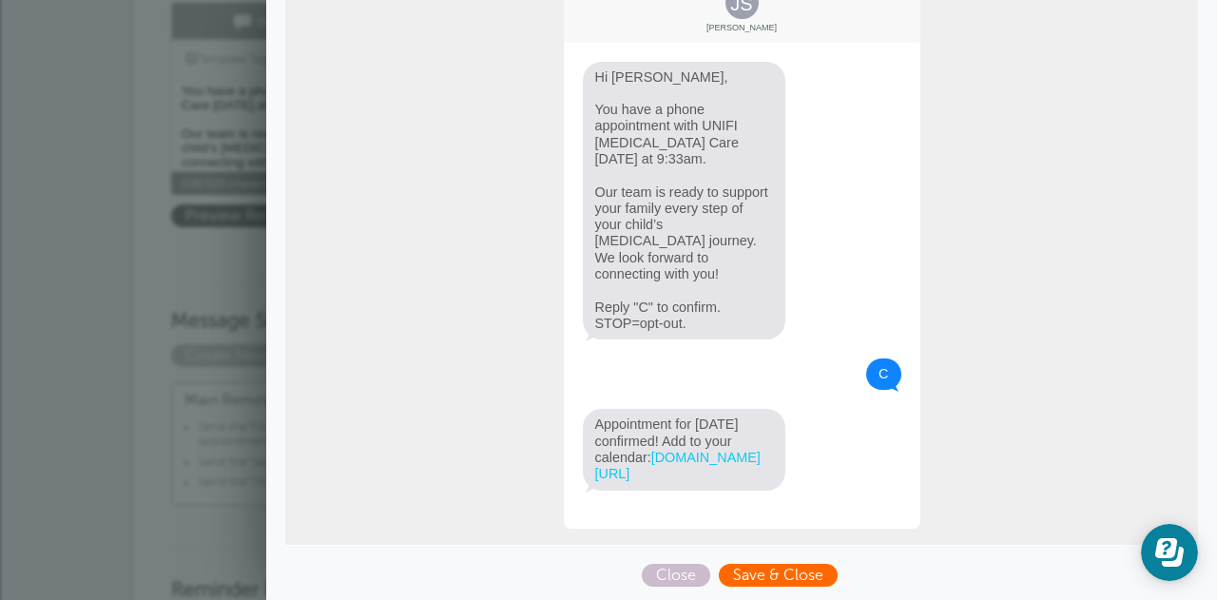
click at [785, 567] on span "Save & Close" at bounding box center [778, 575] width 119 height 23
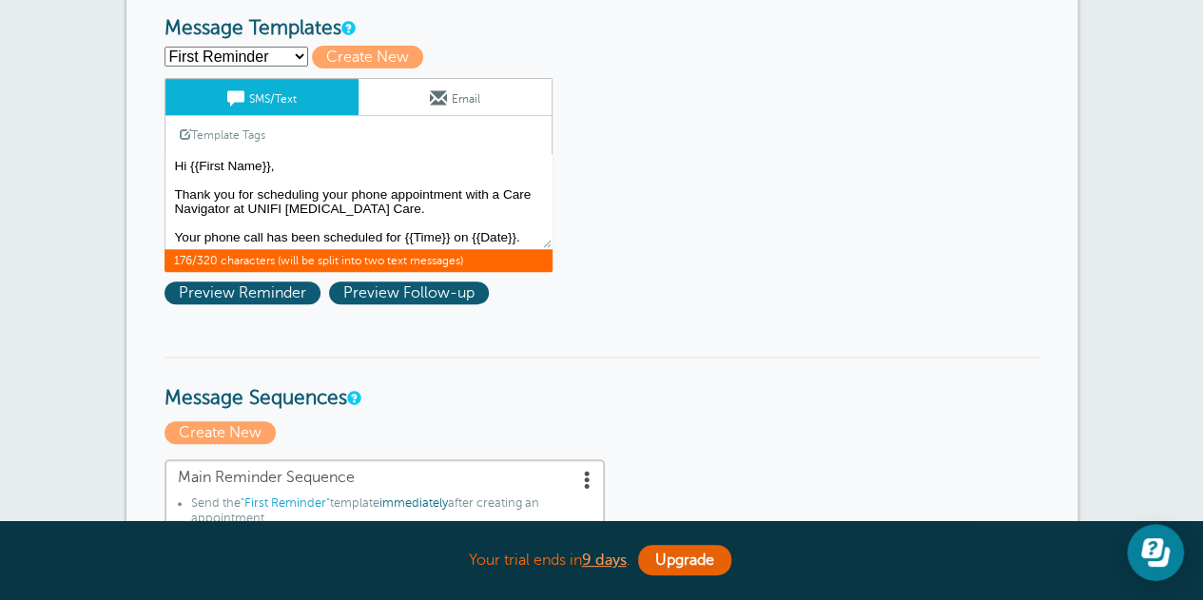
scroll to position [285, 0]
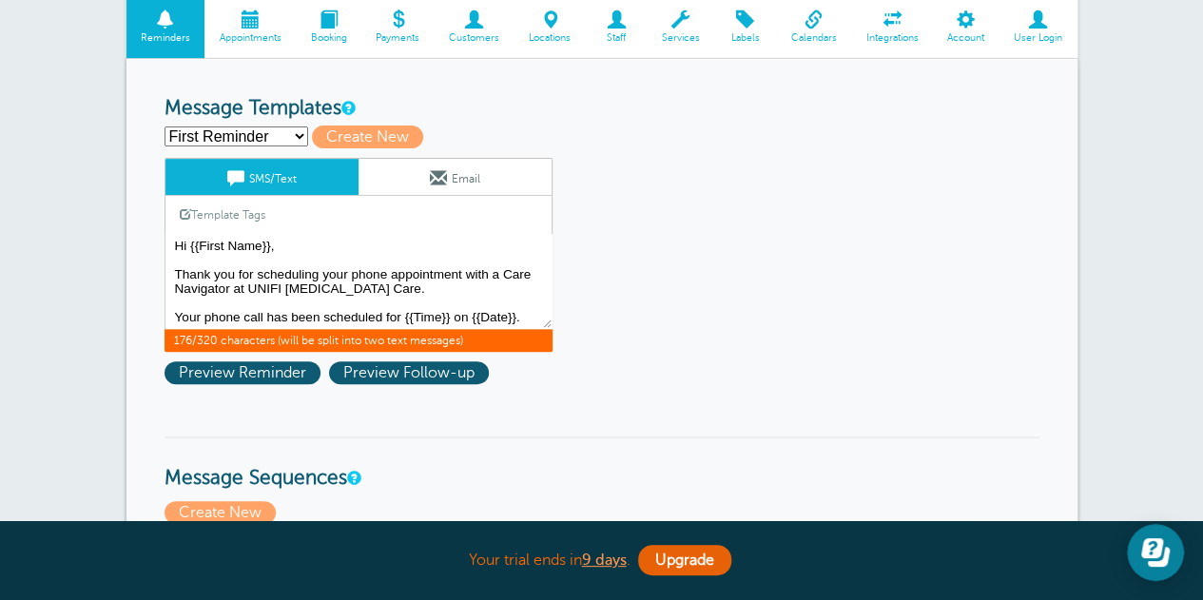
click at [453, 170] on link "Email" at bounding box center [454, 177] width 193 height 36
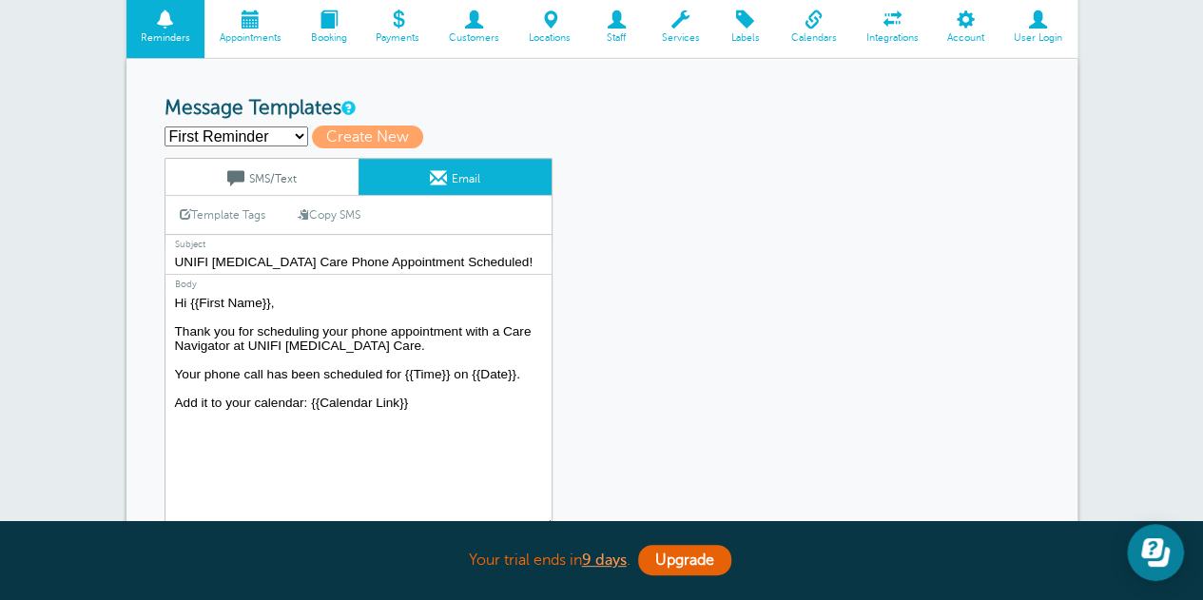
click at [449, 394] on textarea "Hi {{First Name}}, Thank you for scheduling your phone appointment with a Care …" at bounding box center [358, 410] width 388 height 238
click at [439, 413] on textarea "Hi {{First Name}}, Thank you for scheduling your phone appointment with a Care …" at bounding box center [358, 410] width 388 height 238
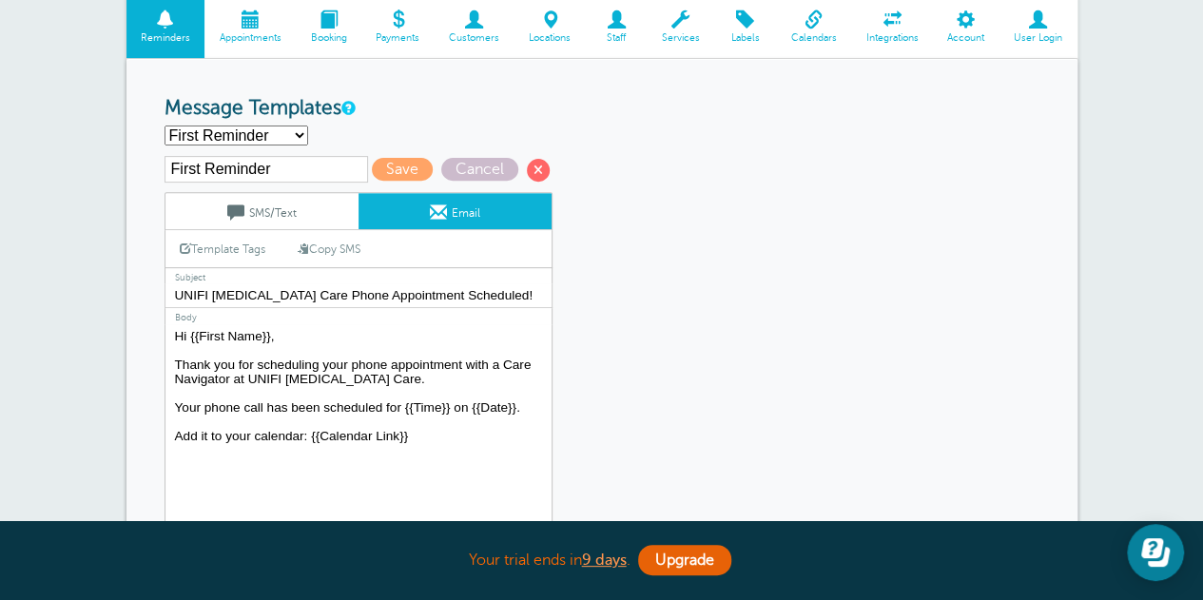
paste textarea "We look forward to helping your family take the next step in your child’s [MEDI…"
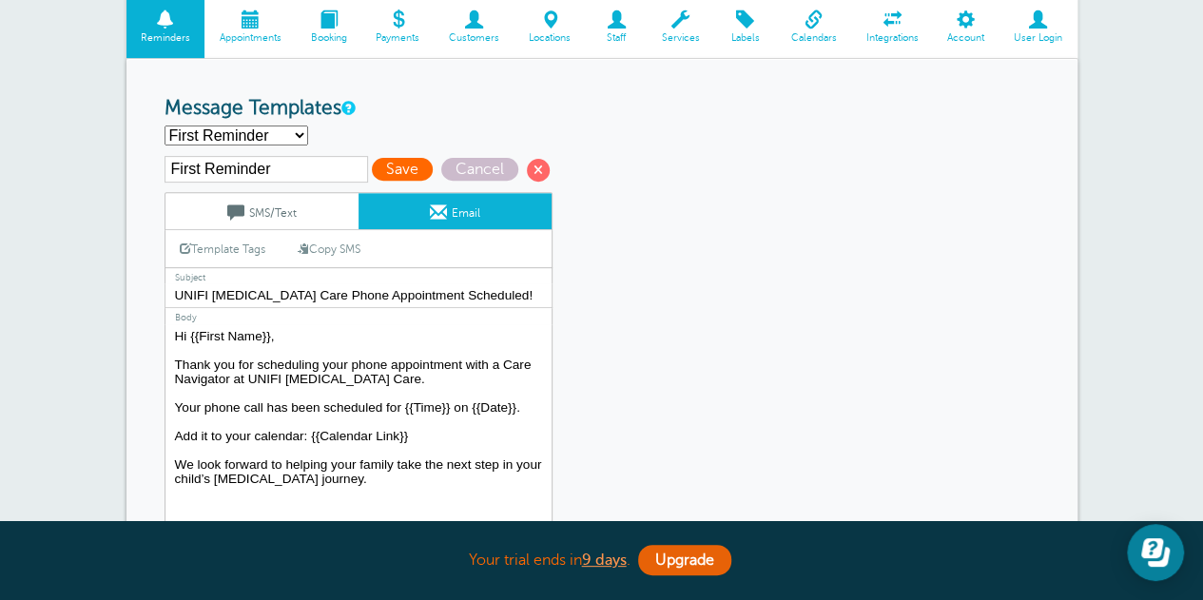
type textarea "Hi {{First Name}}, Thank you for scheduling your phone appointment with a Care …"
click at [407, 166] on span "Save" at bounding box center [402, 169] width 61 height 23
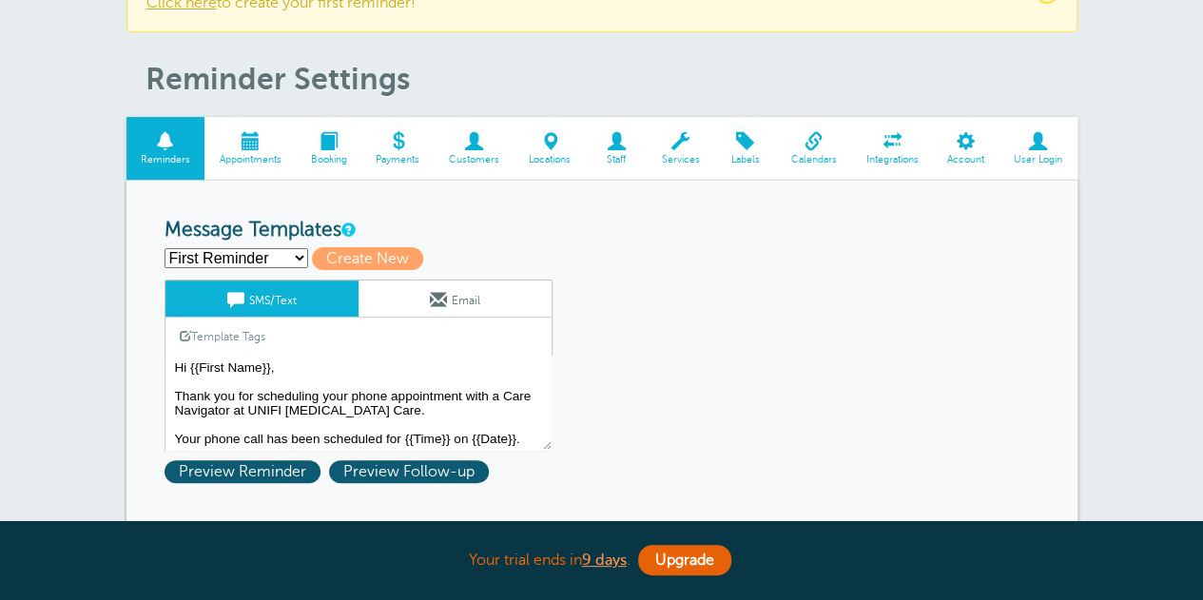
scroll to position [285, 0]
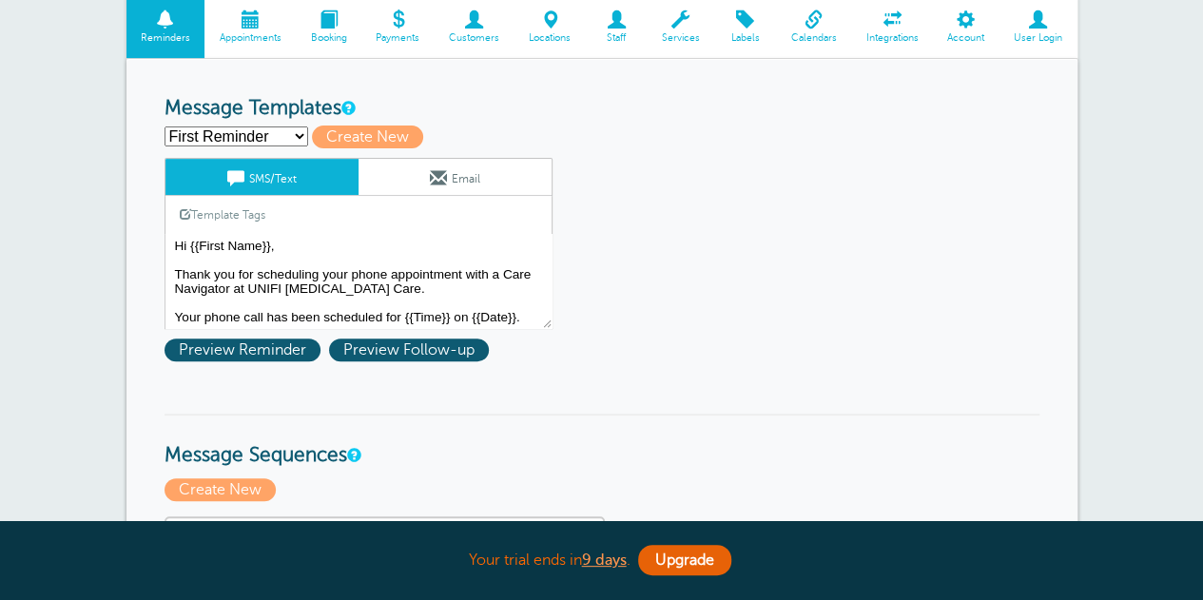
click at [430, 179] on span at bounding box center [438, 177] width 17 height 17
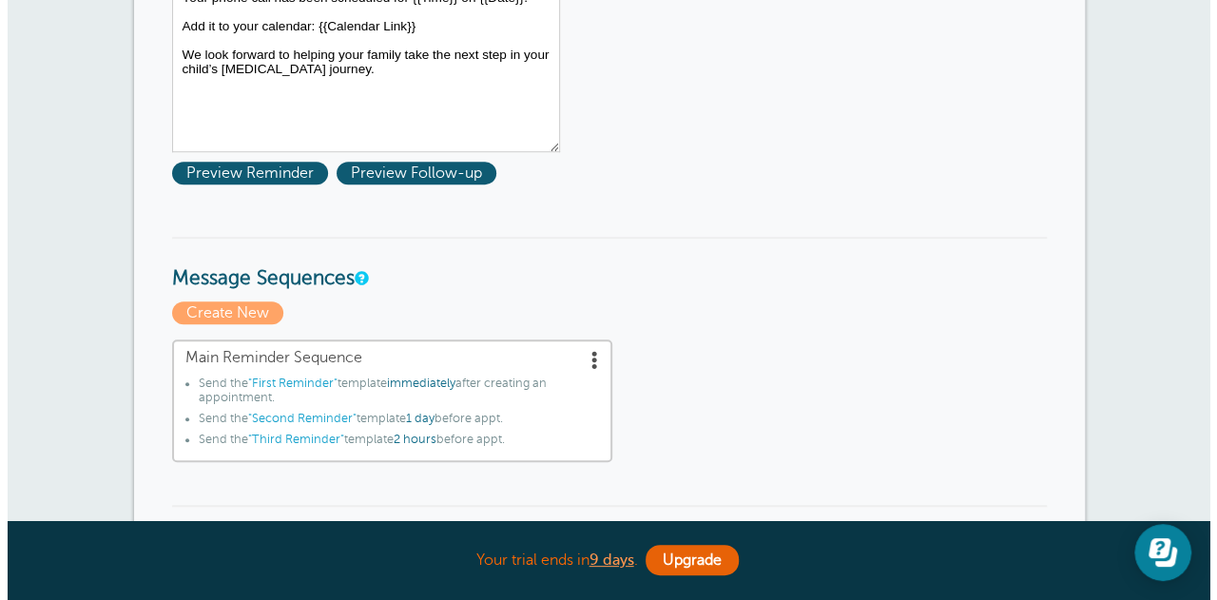
scroll to position [666, 0]
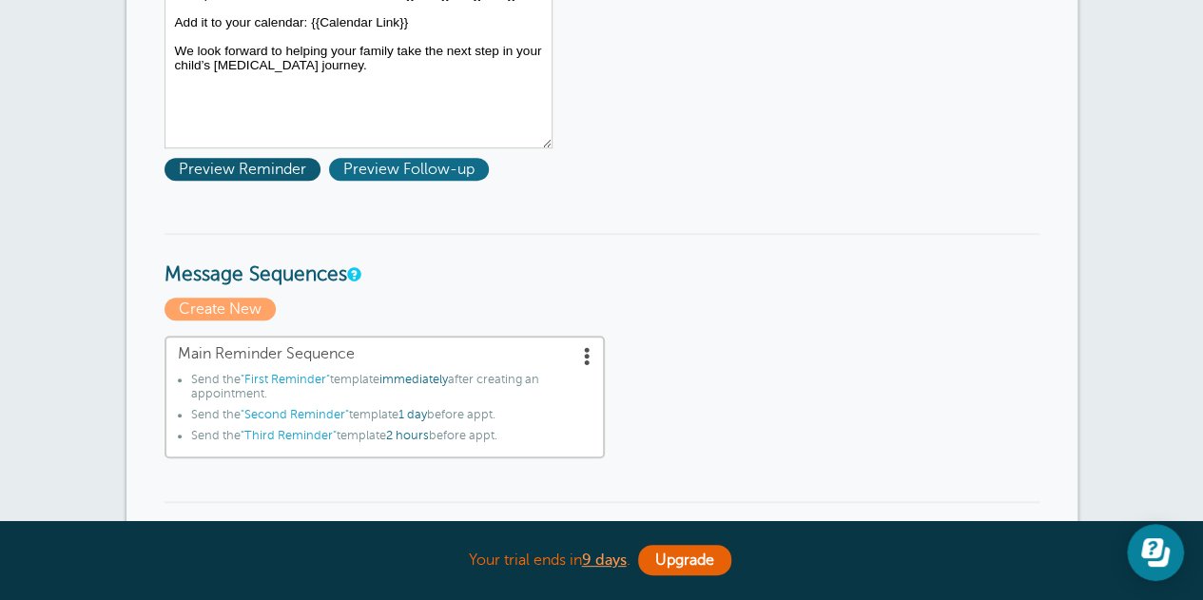
click at [415, 165] on span "Preview Follow-up" at bounding box center [409, 169] width 160 height 23
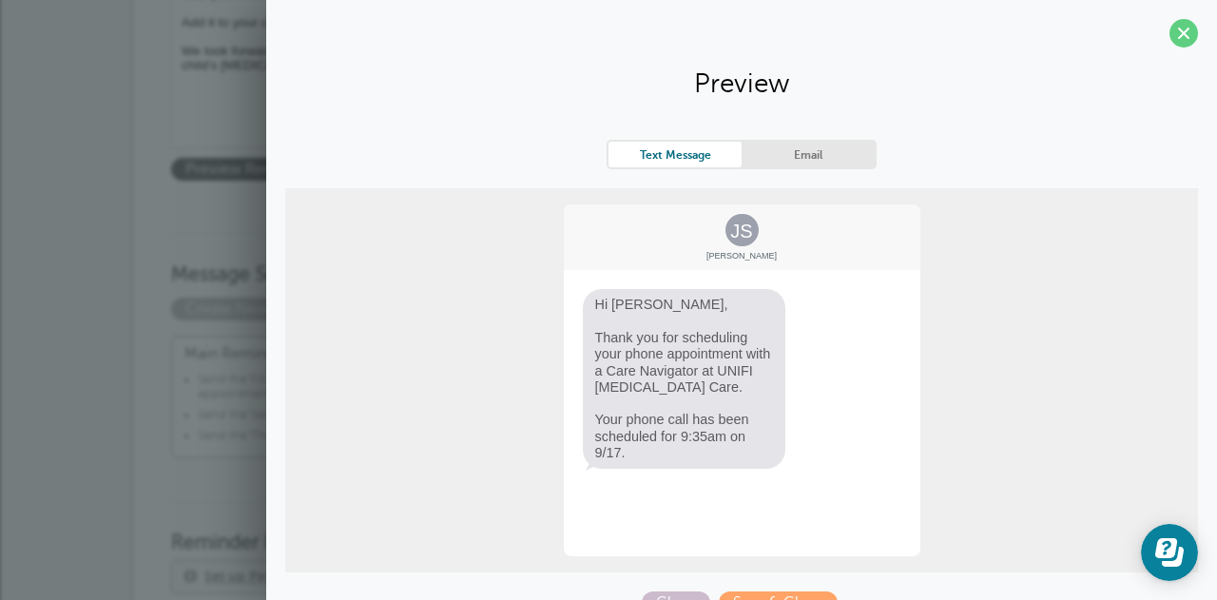
click at [805, 149] on link "Email" at bounding box center [808, 155] width 133 height 26
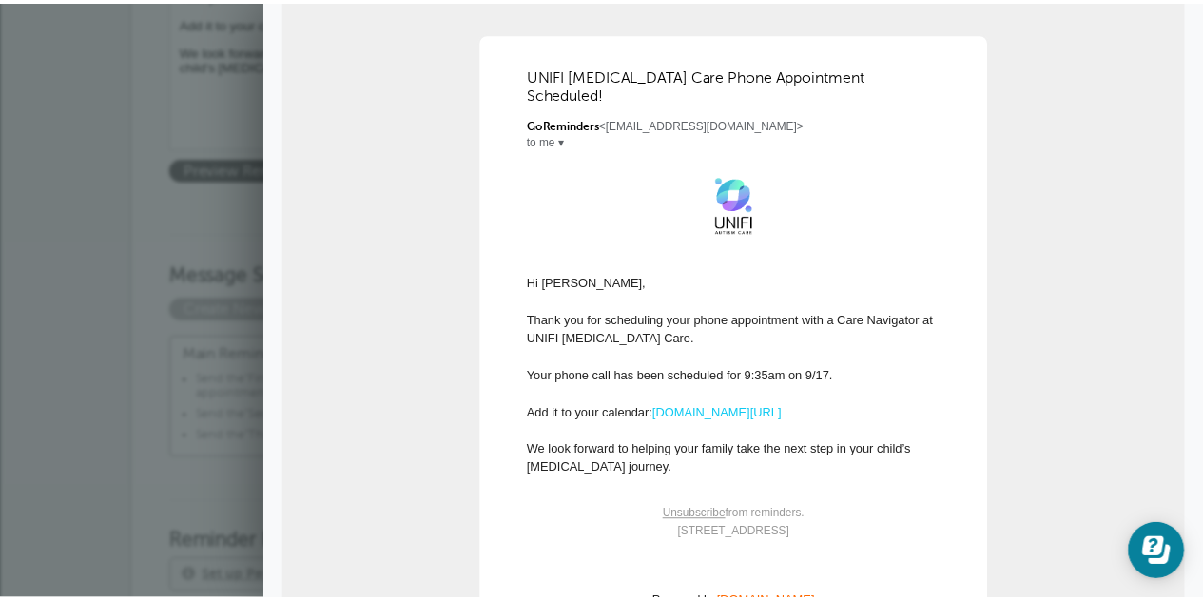
scroll to position [0, 0]
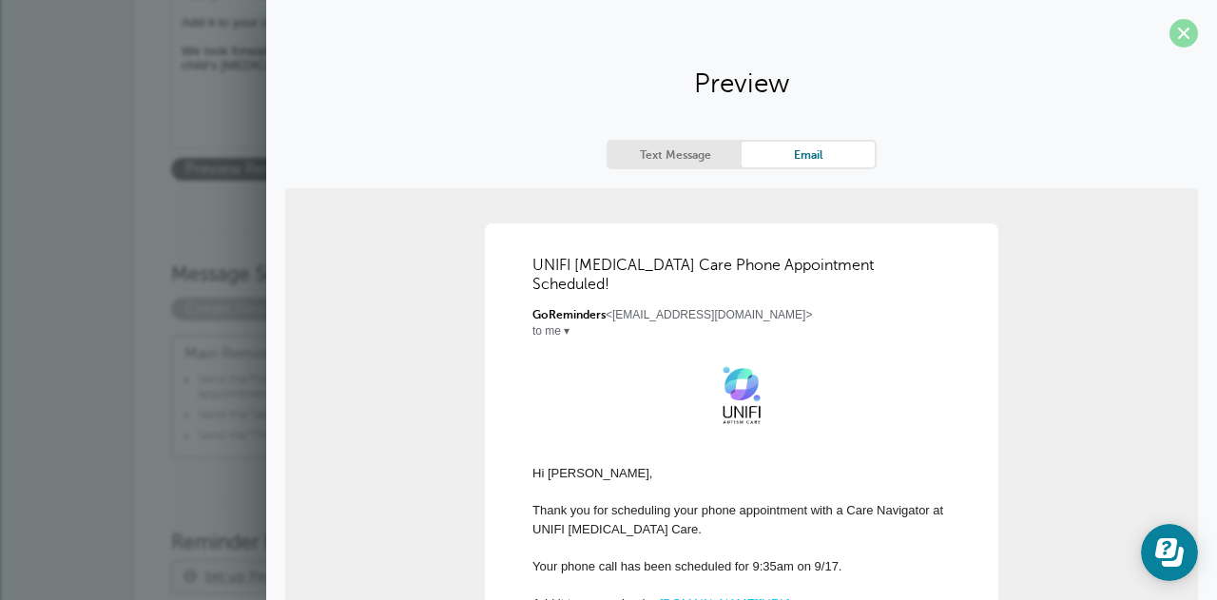
click at [1169, 33] on span at bounding box center [1183, 33] width 29 height 29
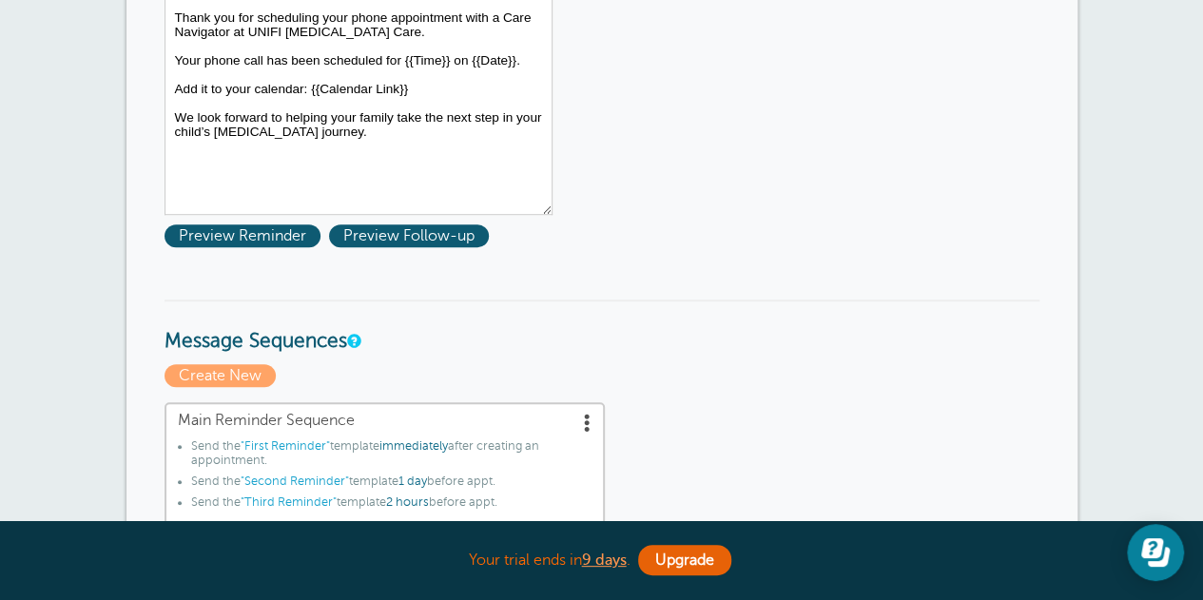
scroll to position [570, 0]
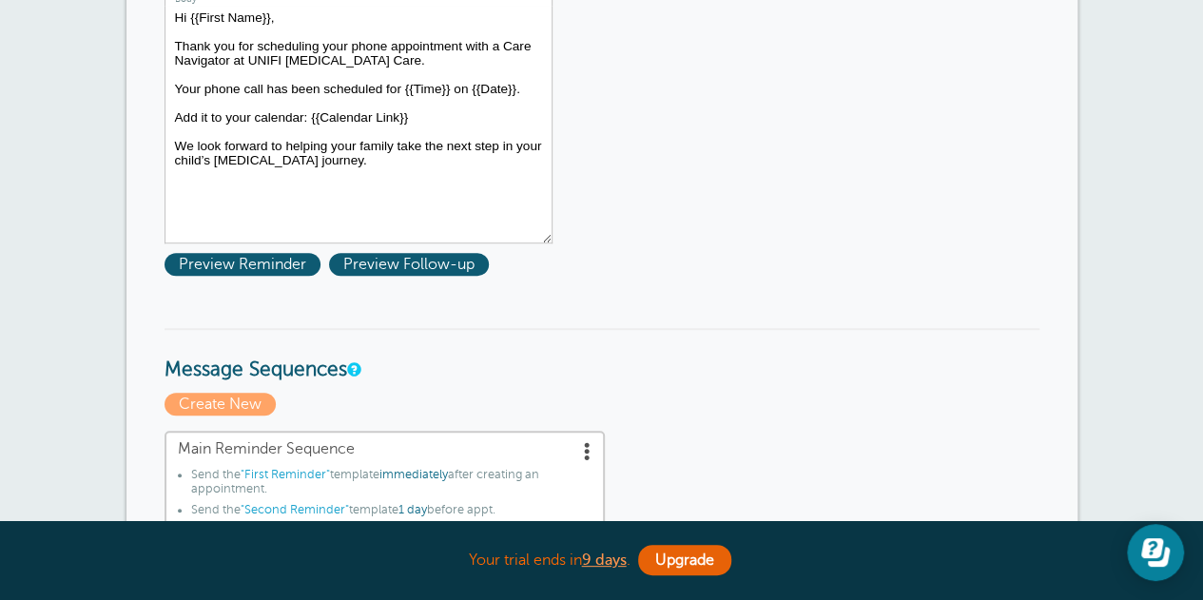
click at [175, 117] on textarea "Hi {{First Name}}, Thank you for scheduling your phone appointment with a Care …" at bounding box center [358, 125] width 388 height 238
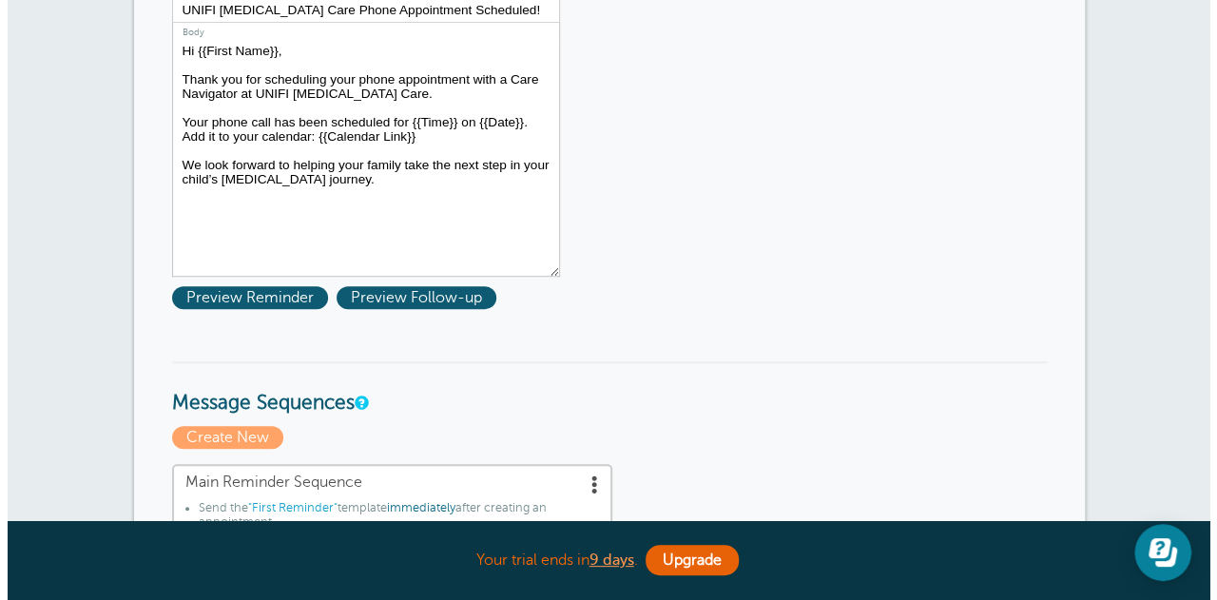
scroll to position [603, 0]
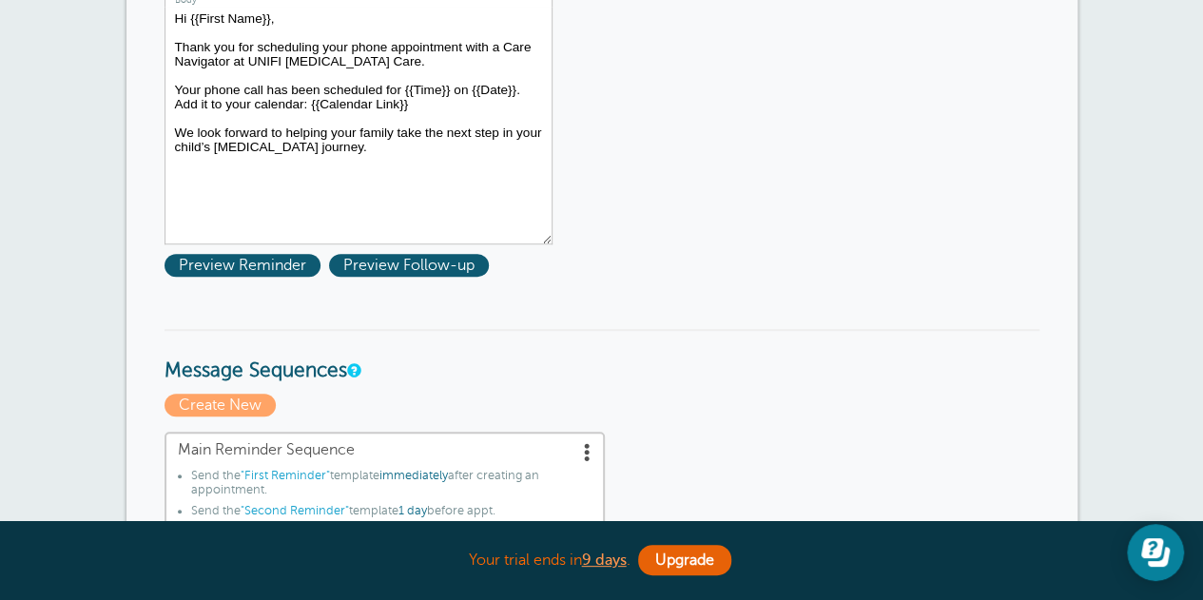
click at [304, 104] on textarea "Hi {{First Name}}, Thank you for scheduling your phone appointment with a Care …" at bounding box center [358, 126] width 388 height 238
type textarea "Hi {{First Name}}, Thank you for scheduling your phone appointment with a Care …"
click at [411, 260] on span "Preview Follow-up" at bounding box center [409, 265] width 160 height 23
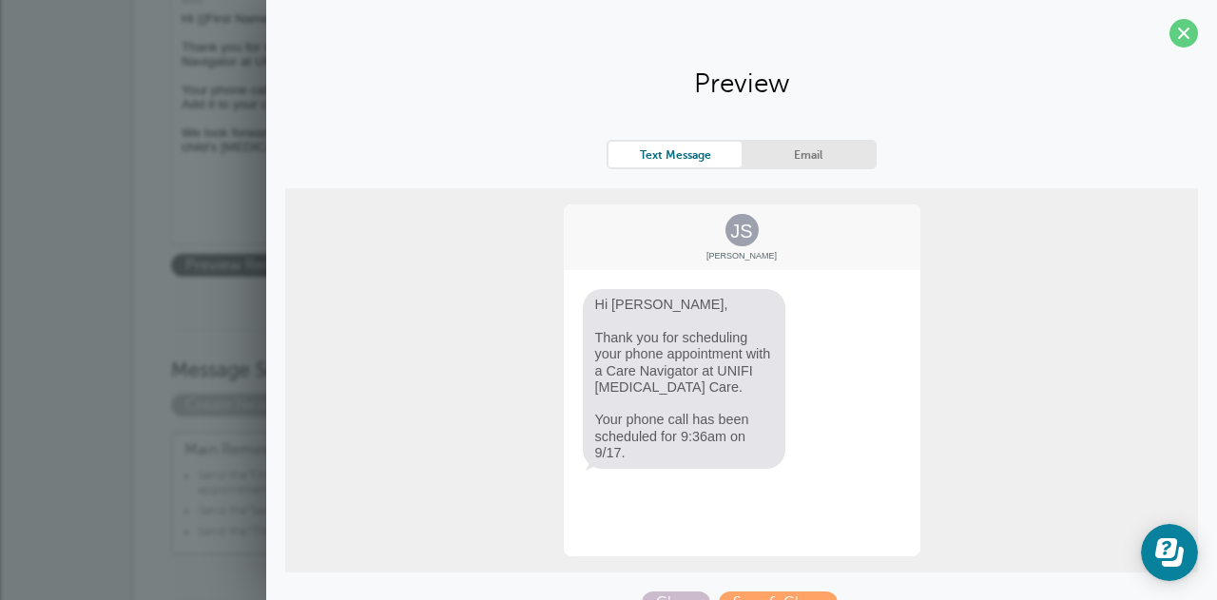
click at [784, 157] on link "Email" at bounding box center [808, 155] width 133 height 26
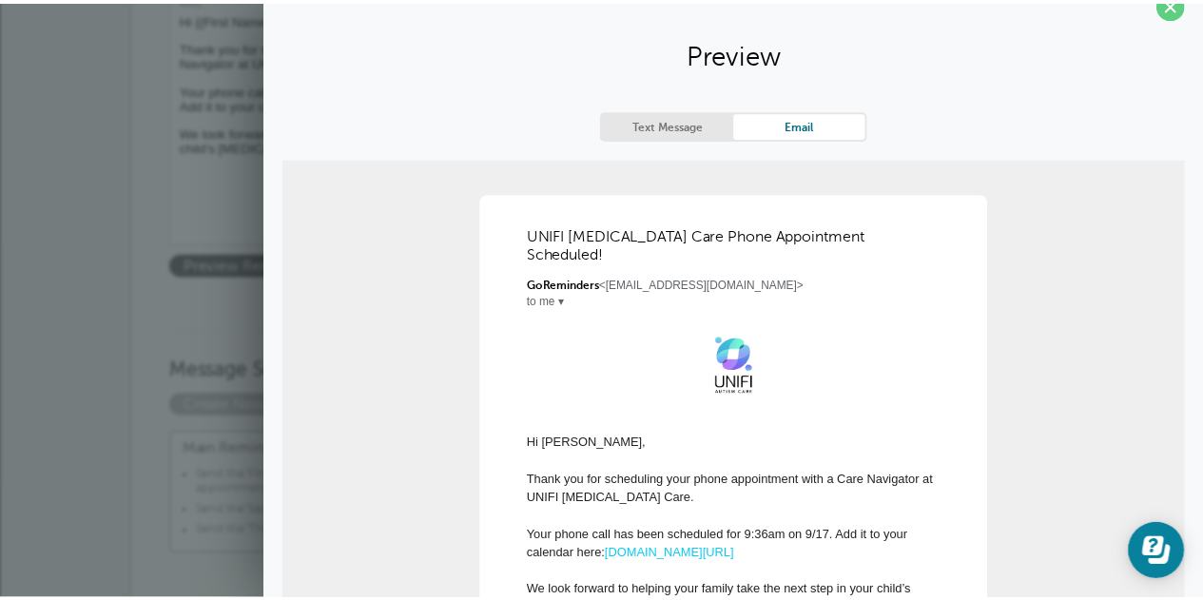
scroll to position [0, 0]
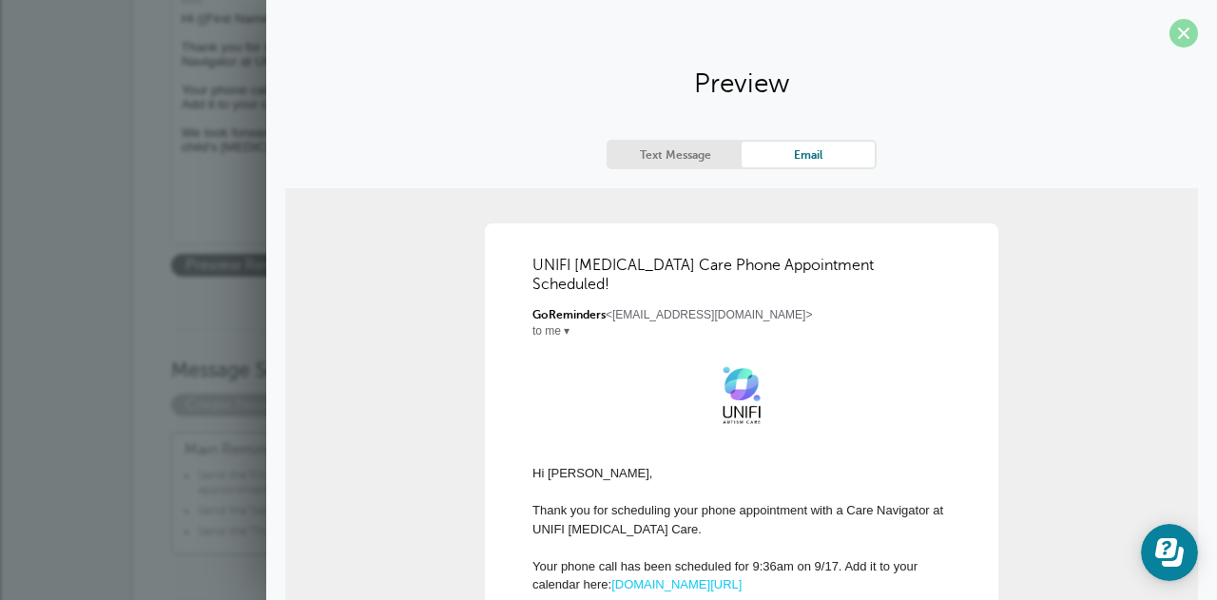
click at [1174, 37] on span at bounding box center [1183, 33] width 29 height 29
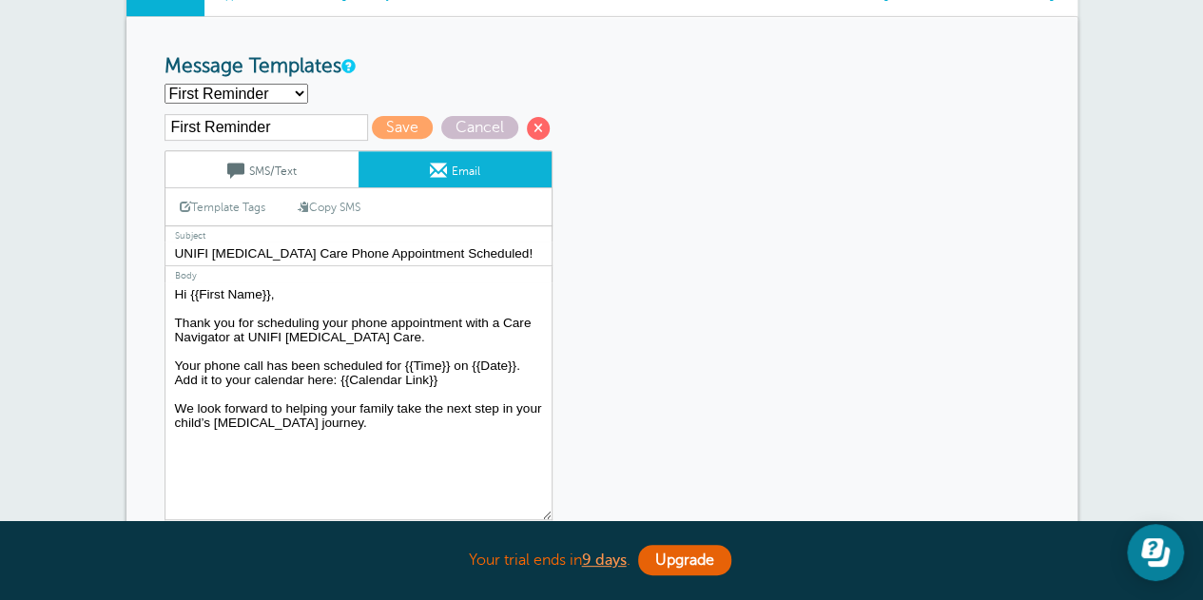
scroll to position [318, 0]
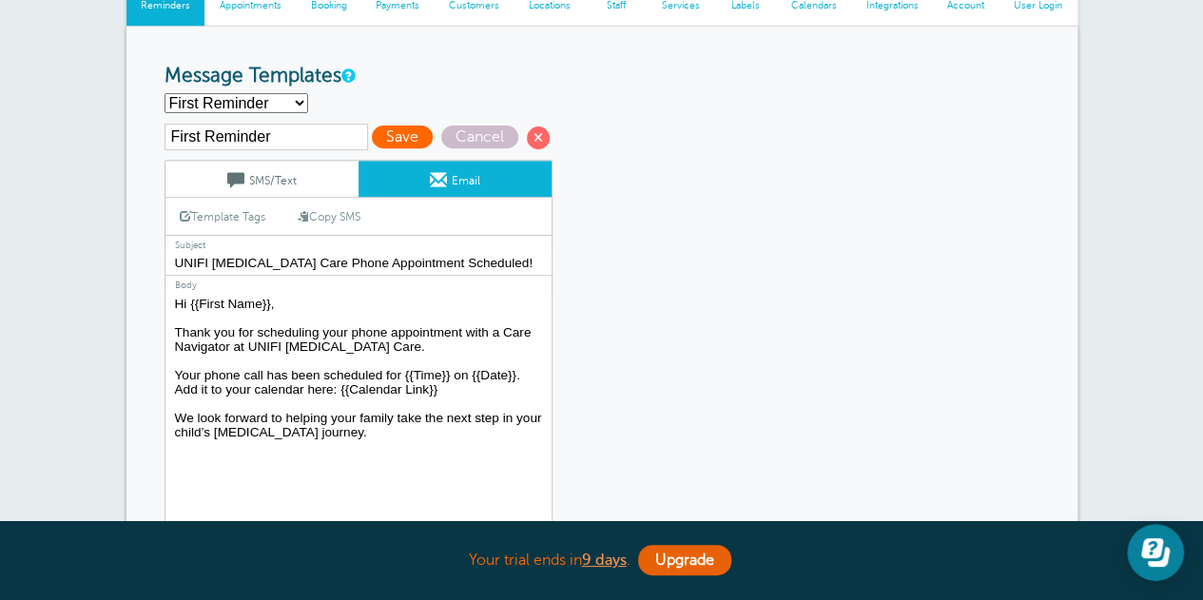
click at [403, 133] on span "Save" at bounding box center [402, 136] width 61 height 23
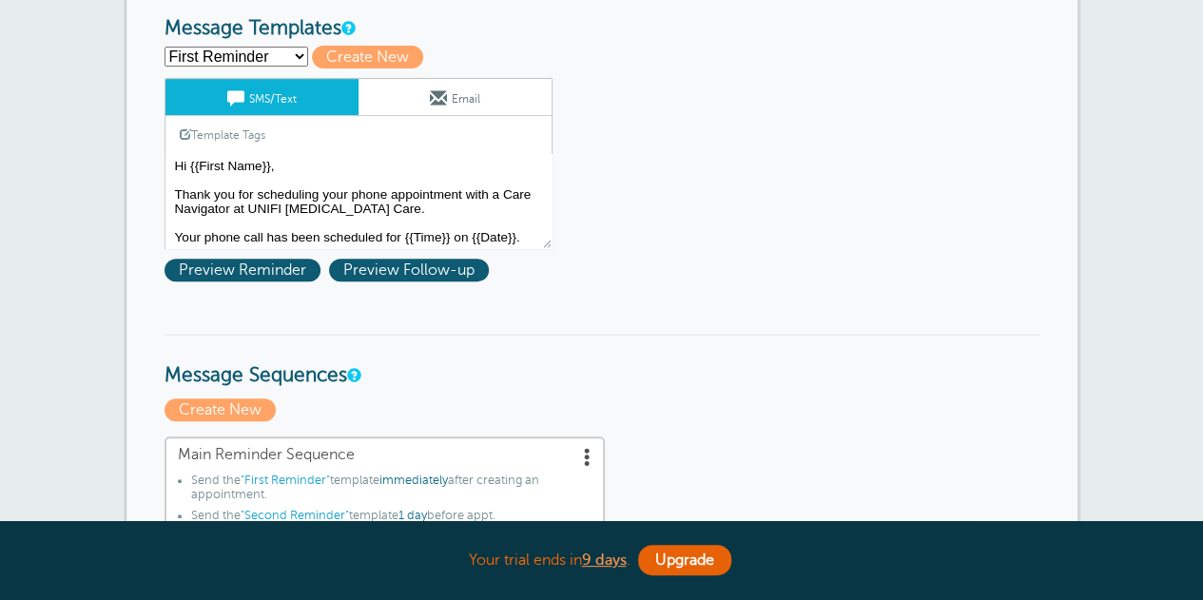
scroll to position [475, 0]
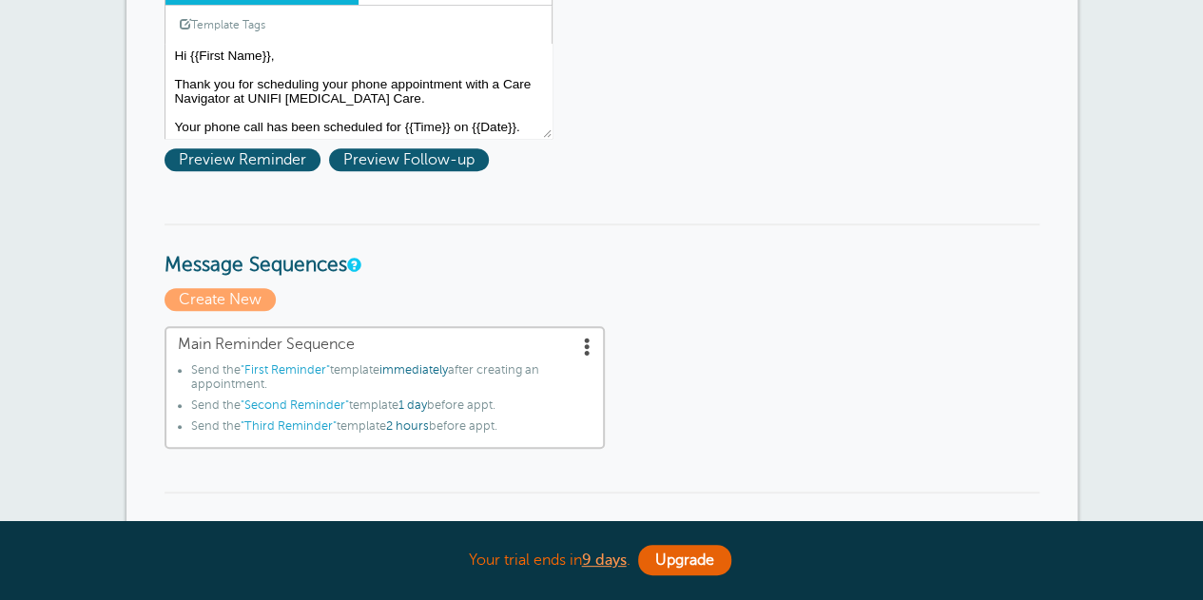
click at [521, 126] on textarea "Hi {{First Name}}, Thank you for scheduling your phone appointment with a Care …" at bounding box center [358, 91] width 388 height 95
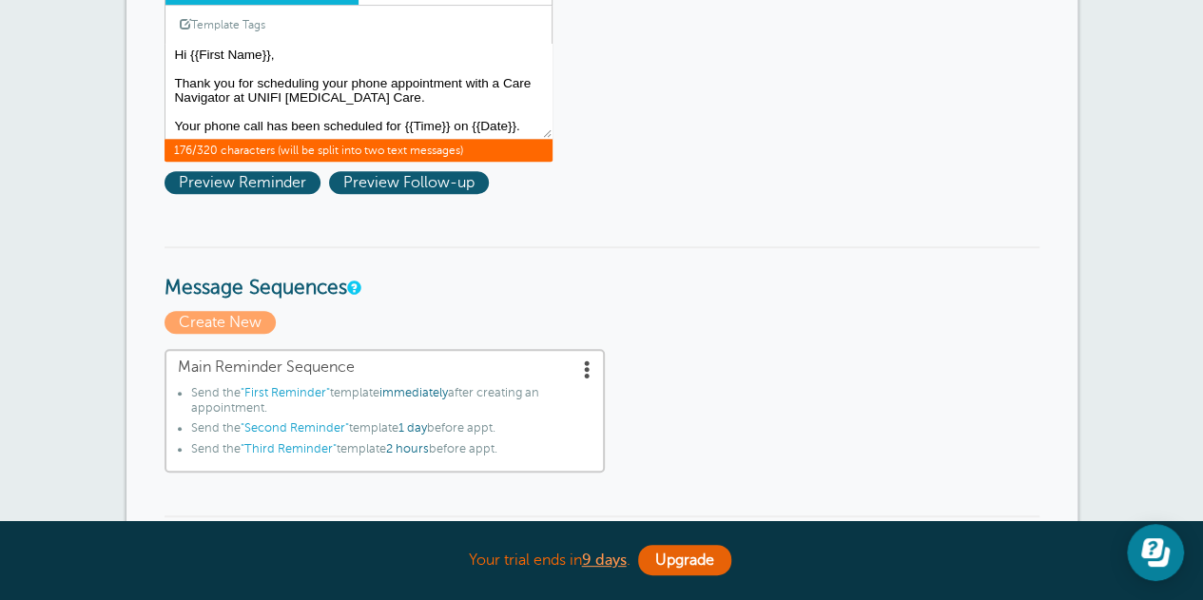
scroll to position [508, 0]
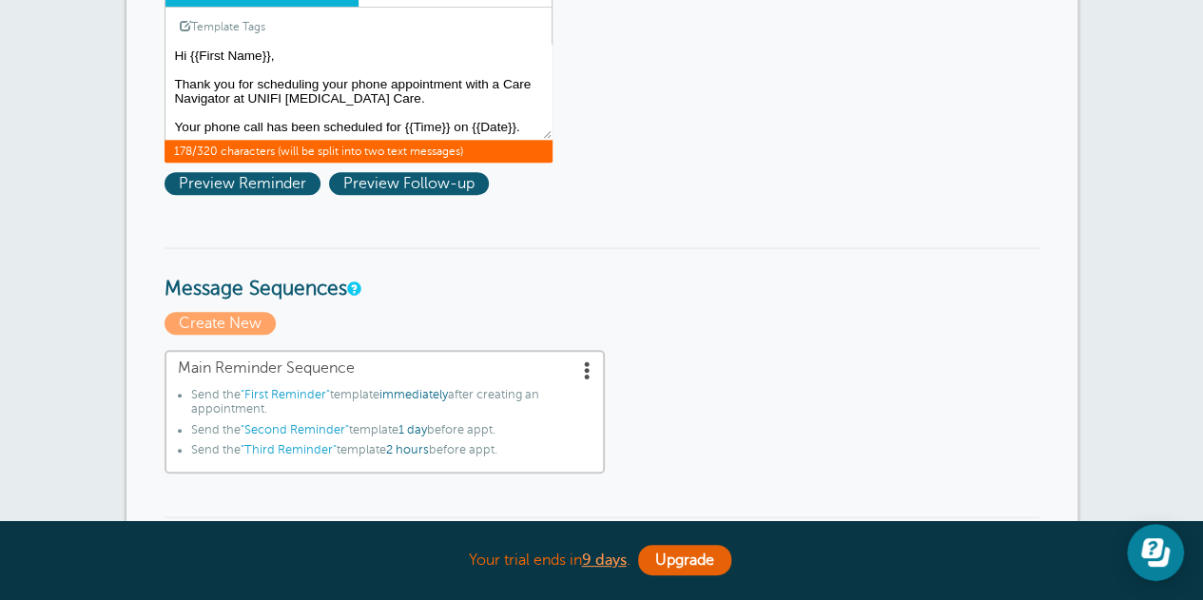
paste textarea "We look forward to helping your family take the next step in your child’s [MEDI…"
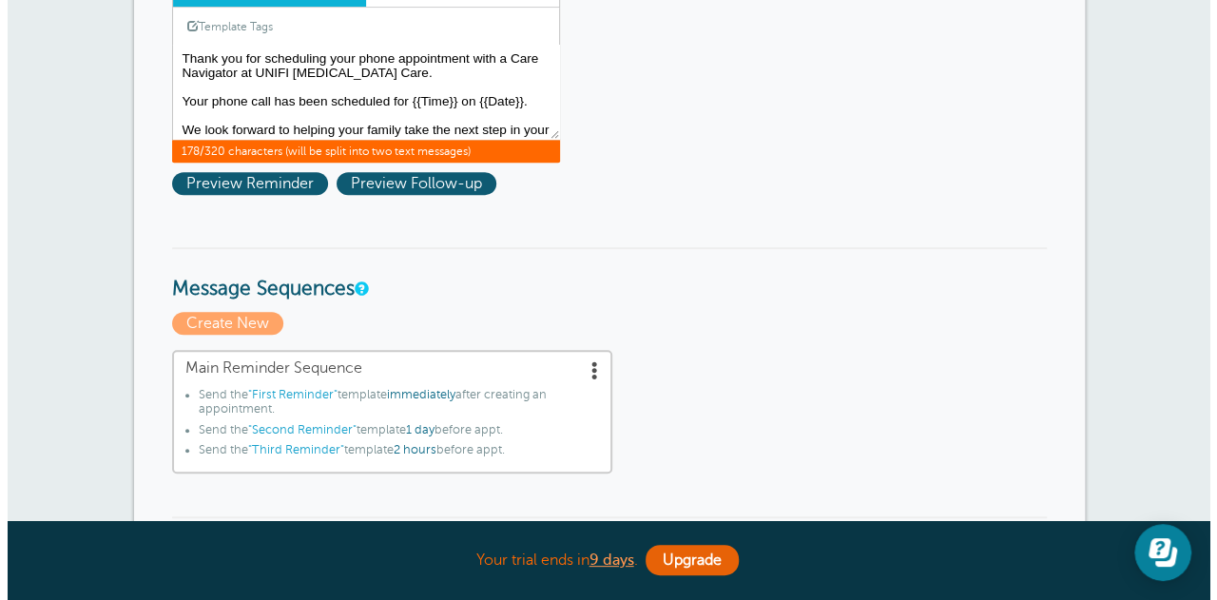
scroll to position [41, 0]
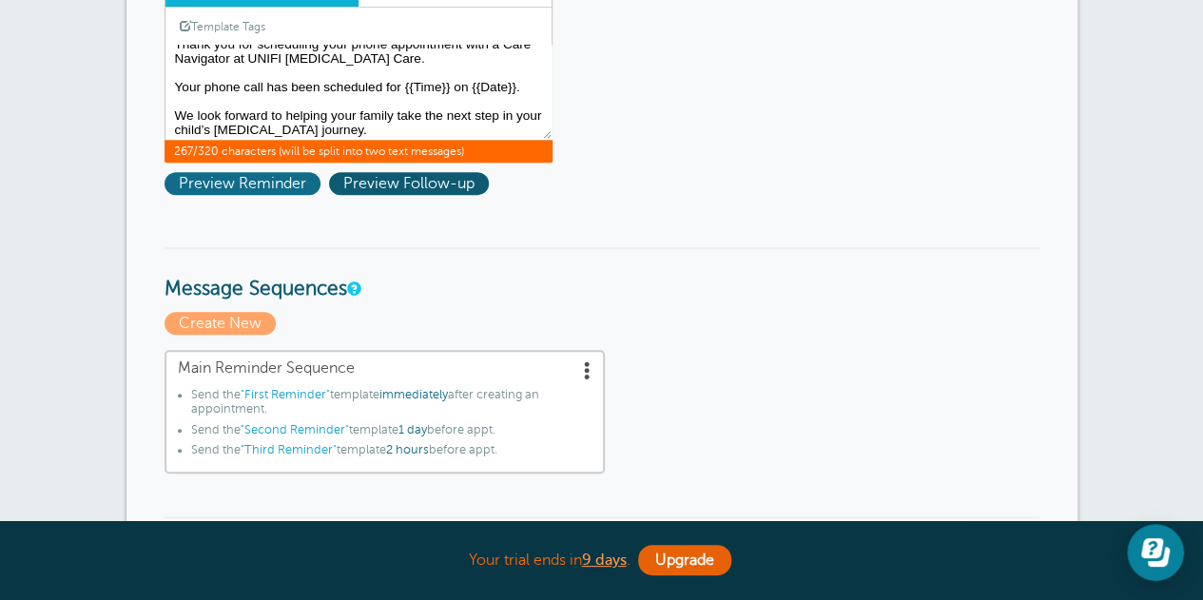
type textarea "Hi {{First Name}}, Thank you for scheduling your phone appointment with a Care …"
click at [285, 187] on span "Preview Reminder" at bounding box center [242, 183] width 156 height 23
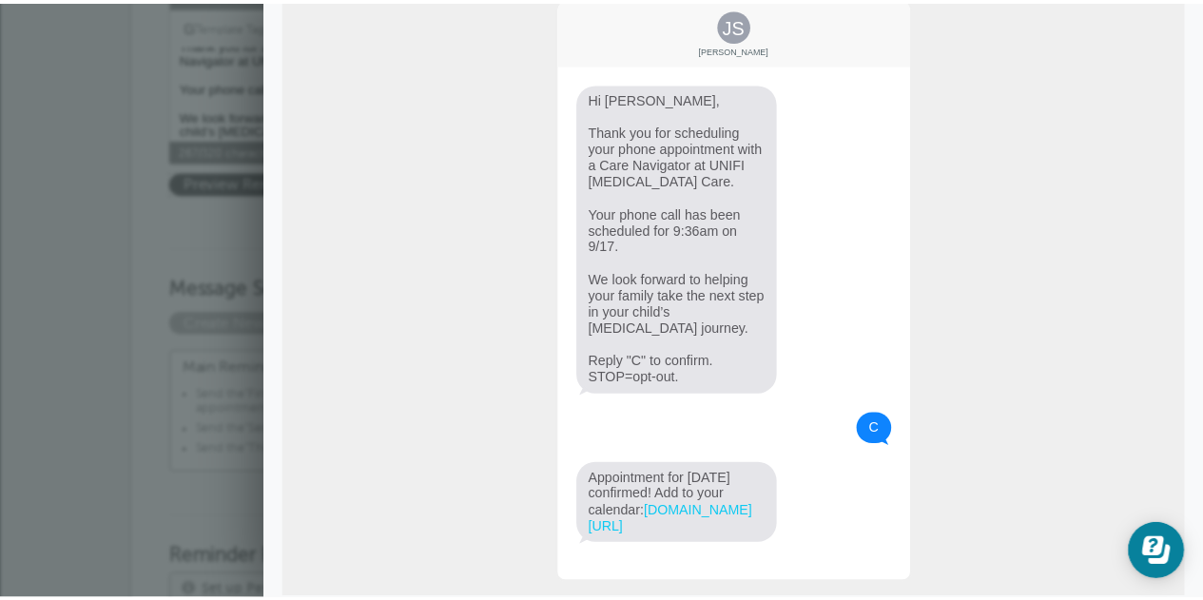
scroll to position [0, 0]
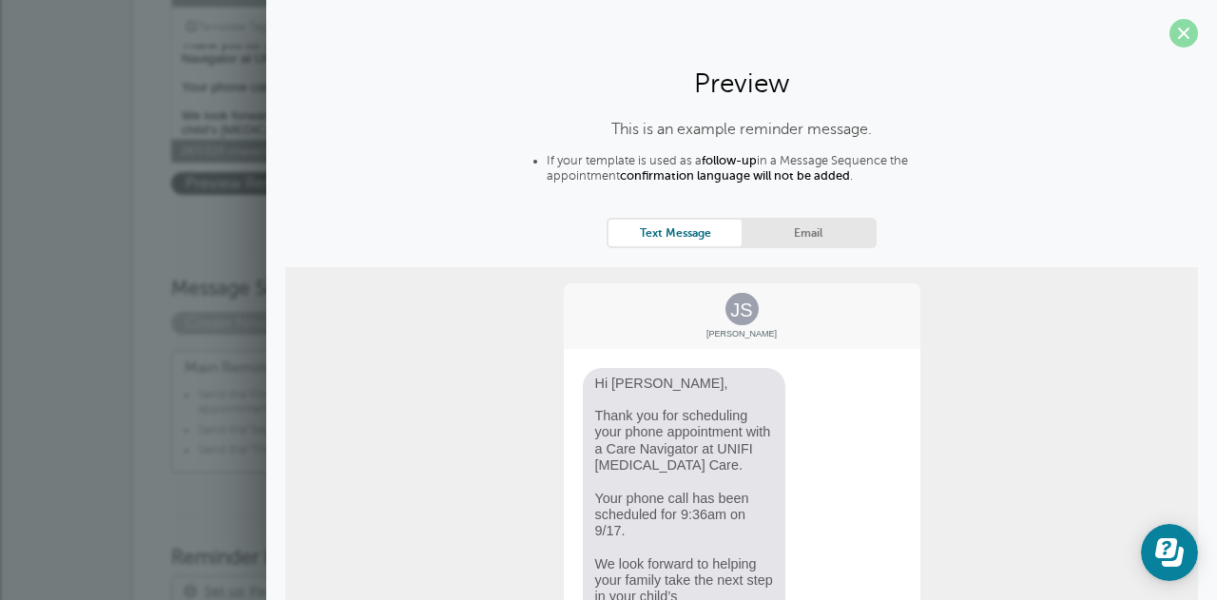
click at [1170, 37] on span at bounding box center [1183, 33] width 29 height 29
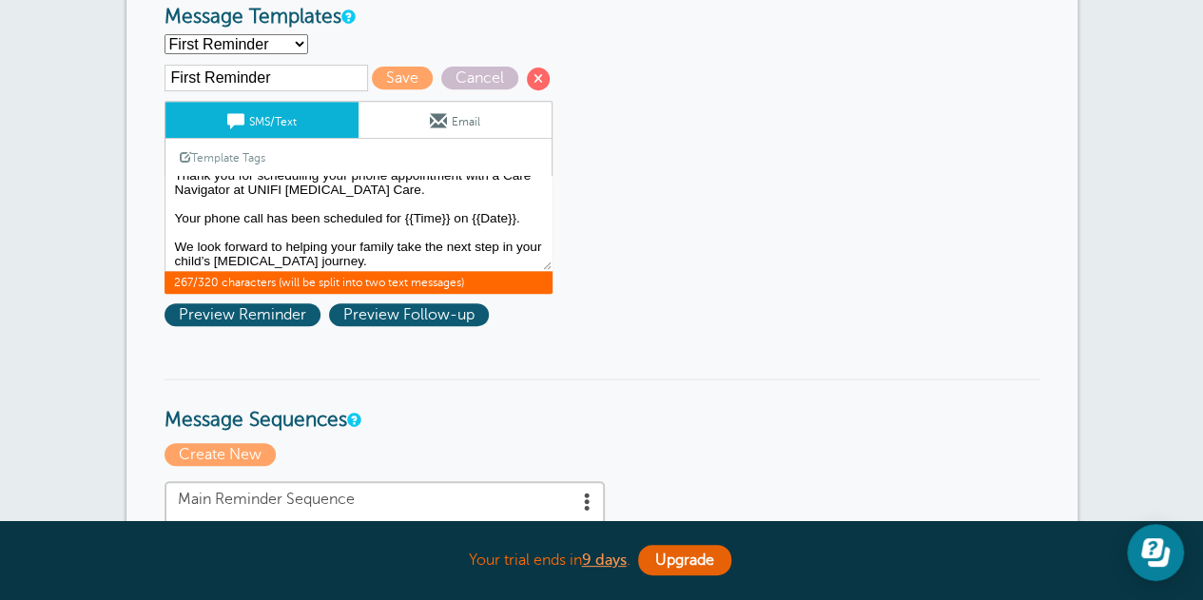
scroll to position [318, 0]
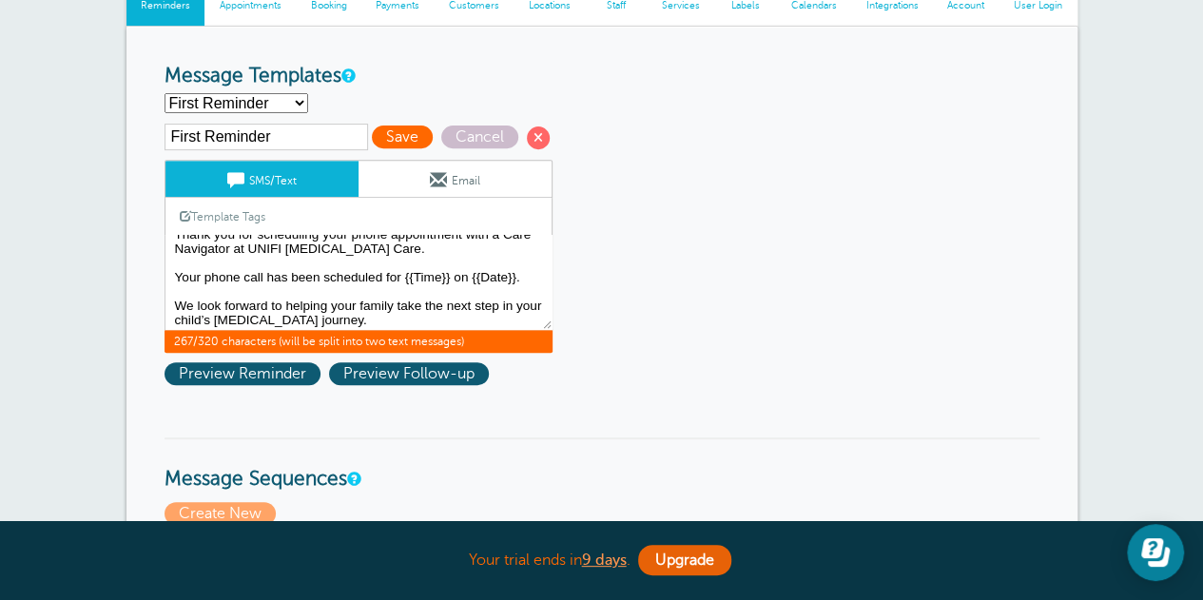
click at [412, 132] on span "Save" at bounding box center [402, 136] width 61 height 23
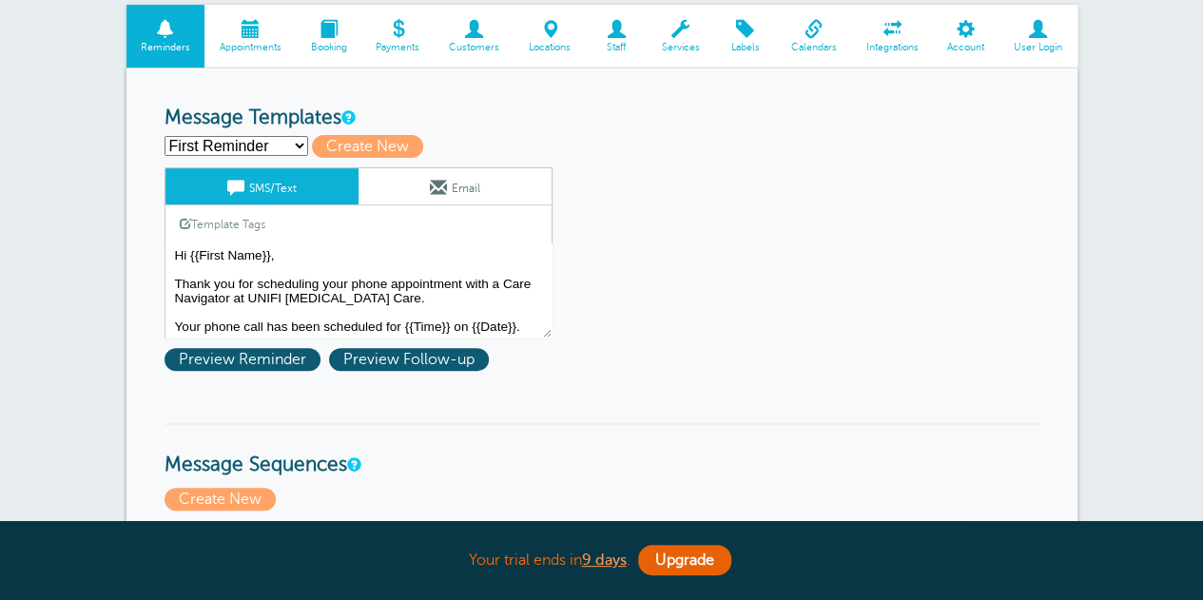
scroll to position [285, 0]
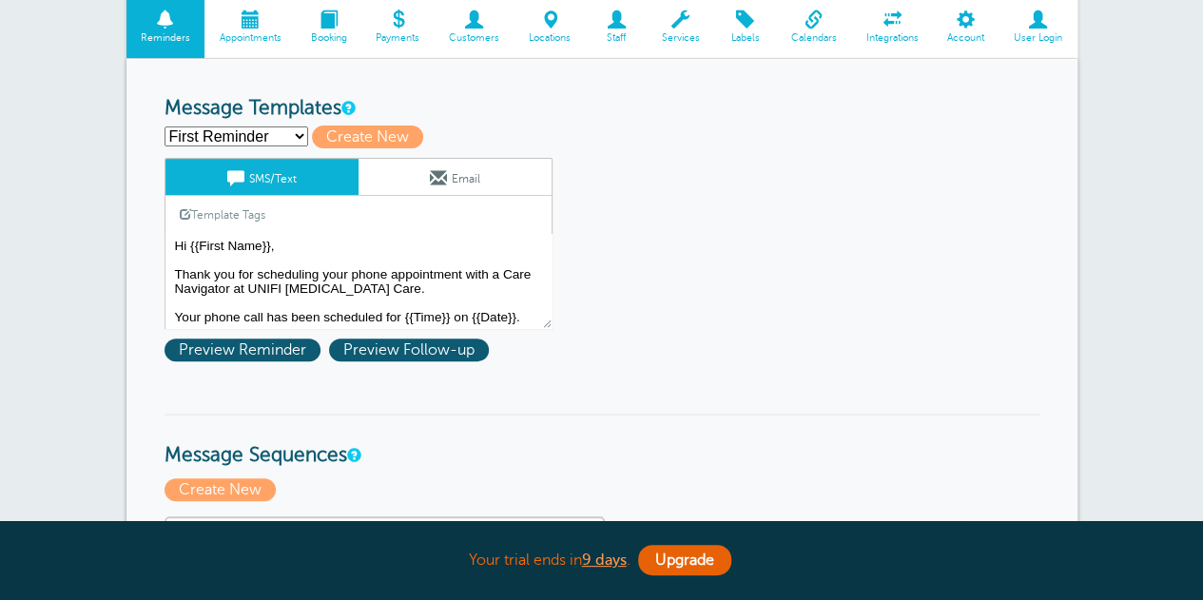
click at [291, 134] on select "First Reminder Second Reminder Third Reminder Create new..." at bounding box center [236, 136] width 144 height 20
select select "161561"
click at [164, 126] on select "First Reminder Second Reminder Third Reminder Create new..." at bounding box center [236, 136] width 144 height 20
type input "Second Reminder"
type textarea "Hi {{First Name}}, You have a phone appointment with UNIFI [MEDICAL_DATA] Care …"
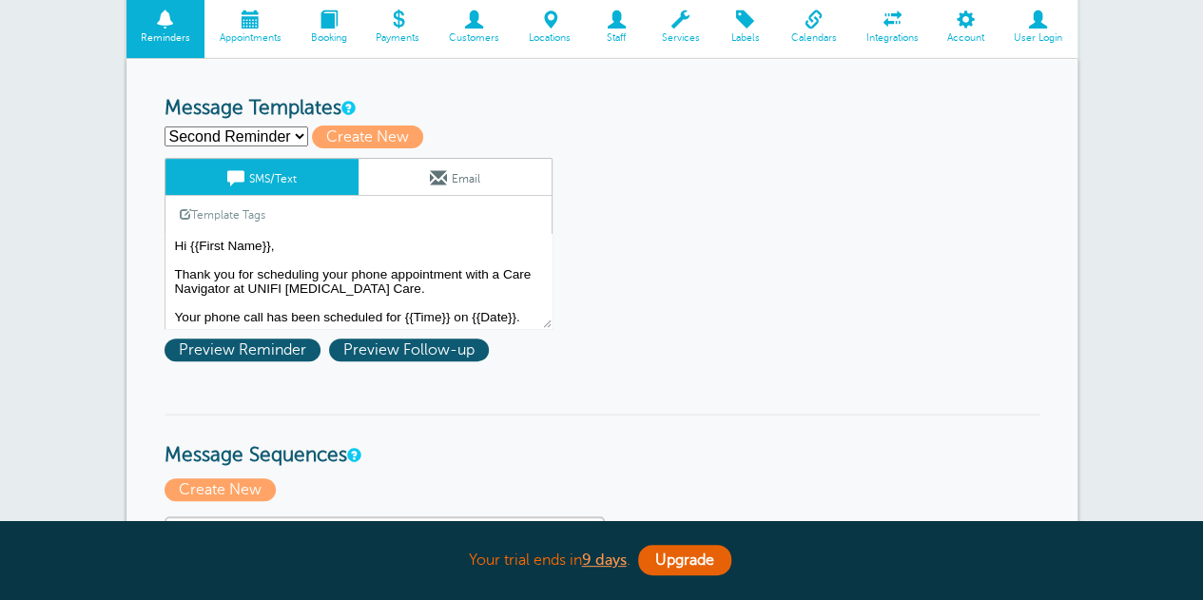
type input "UNIFI [MEDICAL_DATA] Care Phone Appointment [DATE]"
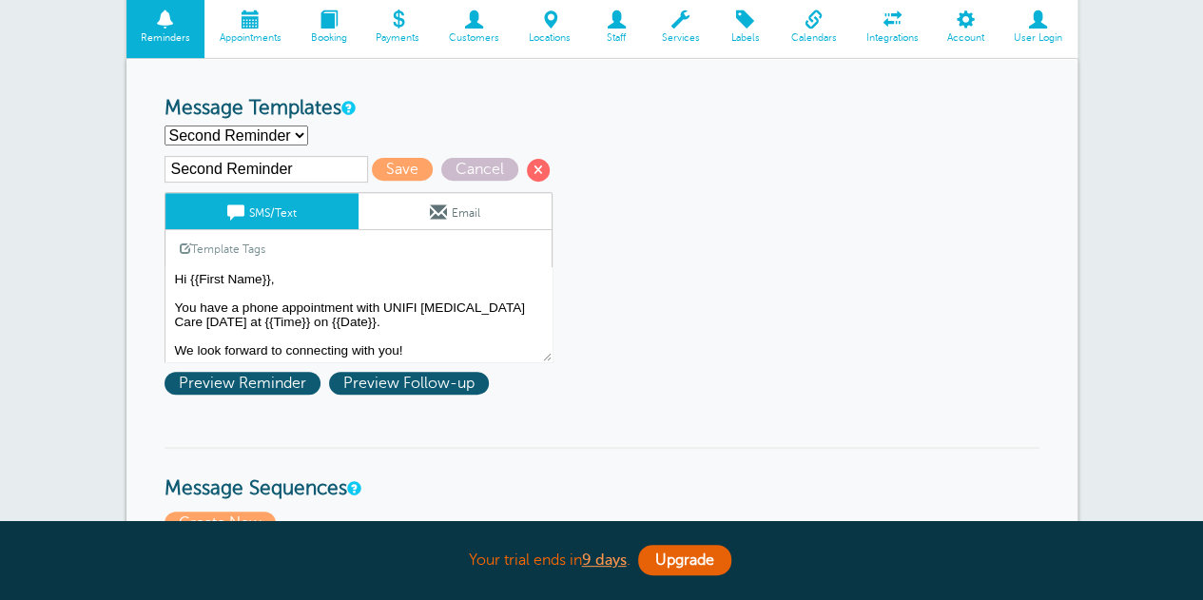
click at [392, 198] on link "Email" at bounding box center [454, 211] width 193 height 36
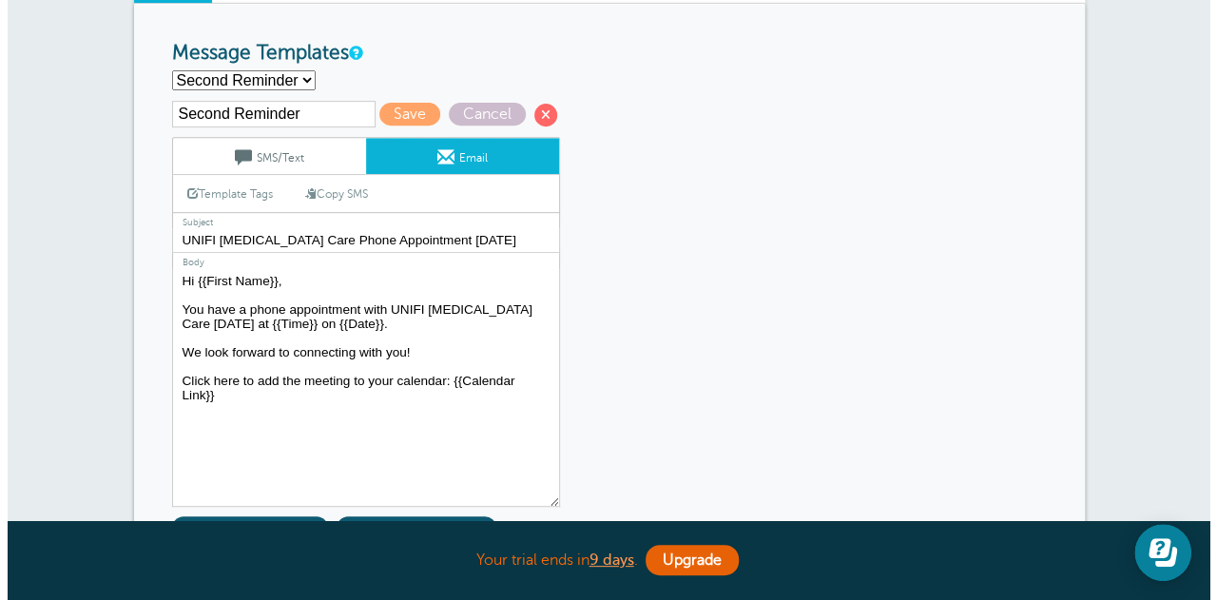
scroll to position [380, 0]
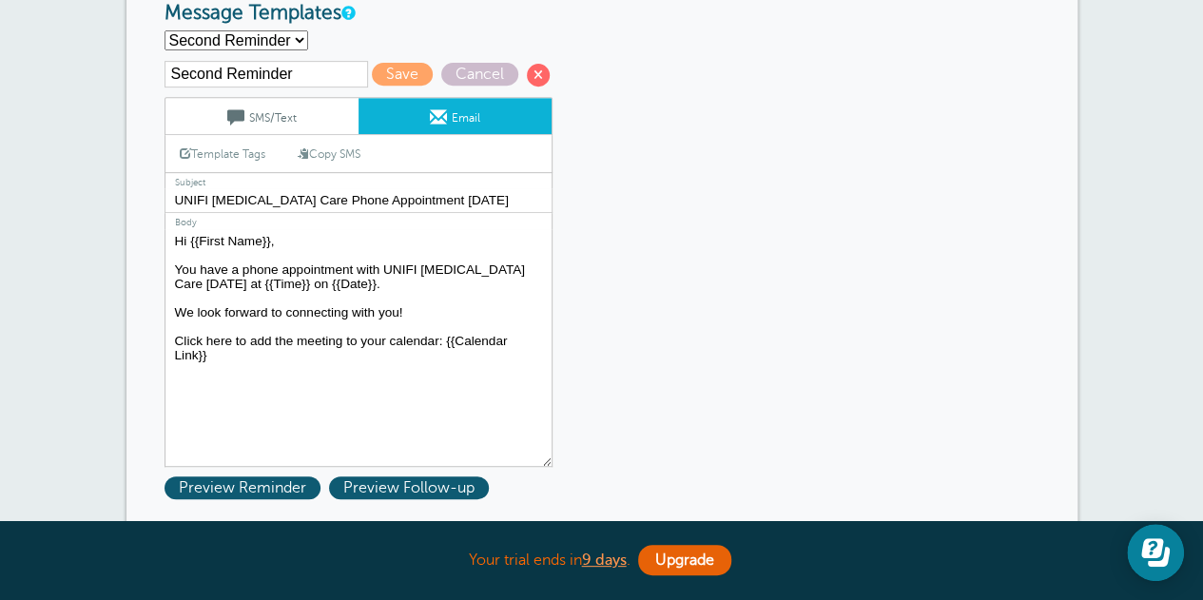
click at [172, 312] on textarea "Hi {{First Name}}, Thank you for scheduling your phone appointment with a Care …" at bounding box center [358, 348] width 388 height 238
click at [284, 366] on textarea "Hi {{First Name}}, Thank you for scheduling your phone appointment with a Care …" at bounding box center [358, 348] width 388 height 238
paste textarea "Our team is ready to walk with your family every step of your child’s autism jo…"
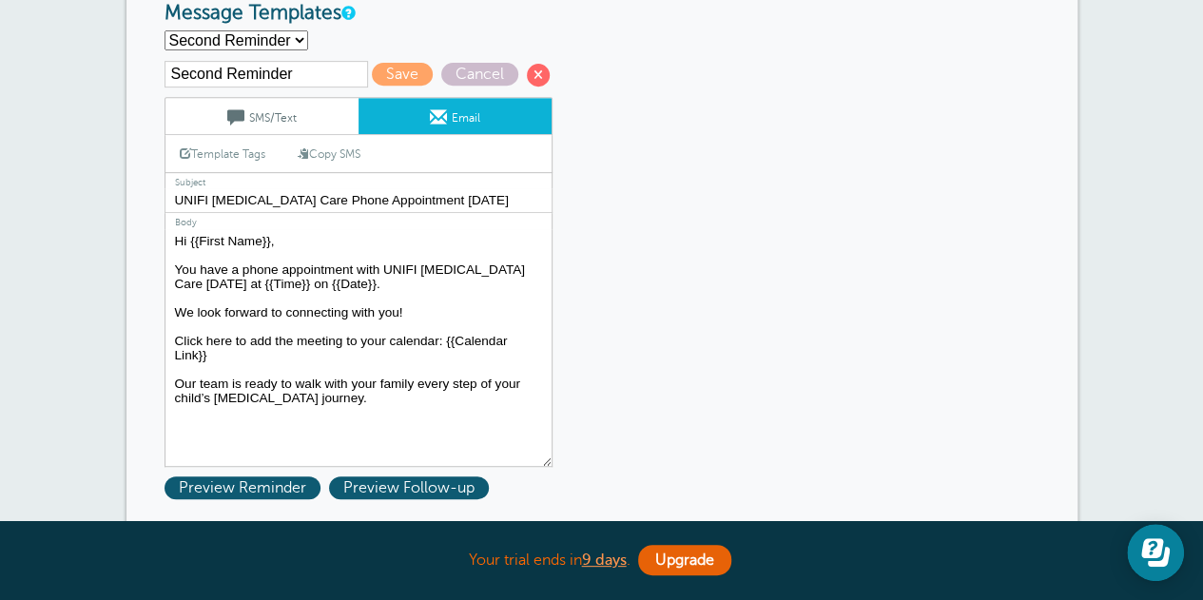
drag, startPoint x: 410, startPoint y: 308, endPoint x: 173, endPoint y: 313, distance: 236.8
click at [173, 313] on textarea "Hi {{First Name}}, Thank you for scheduling your phone appointment with a Care …" at bounding box center [358, 348] width 388 height 238
click at [320, 395] on textarea "Hi {{First Name}}, Thank you for scheduling your phone appointment with a Care …" at bounding box center [358, 348] width 388 height 238
paste textarea "We look forward to connecting with you!"
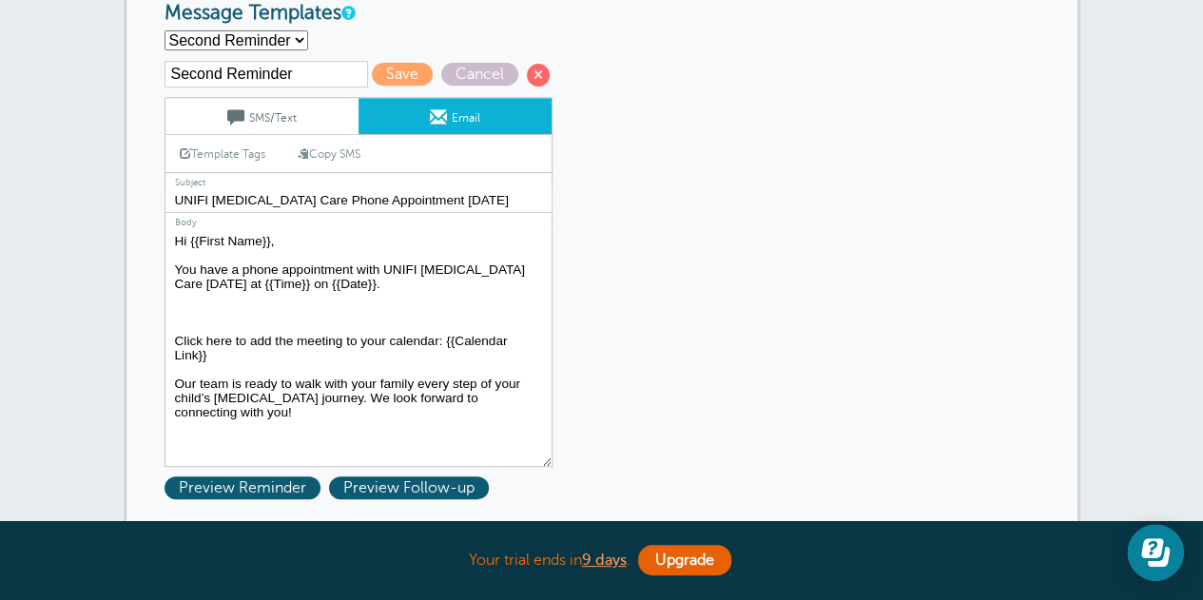
click at [243, 311] on textarea "Hi {{First Name}}, Thank you for scheduling your phone appointment with a Care …" at bounding box center [358, 348] width 388 height 238
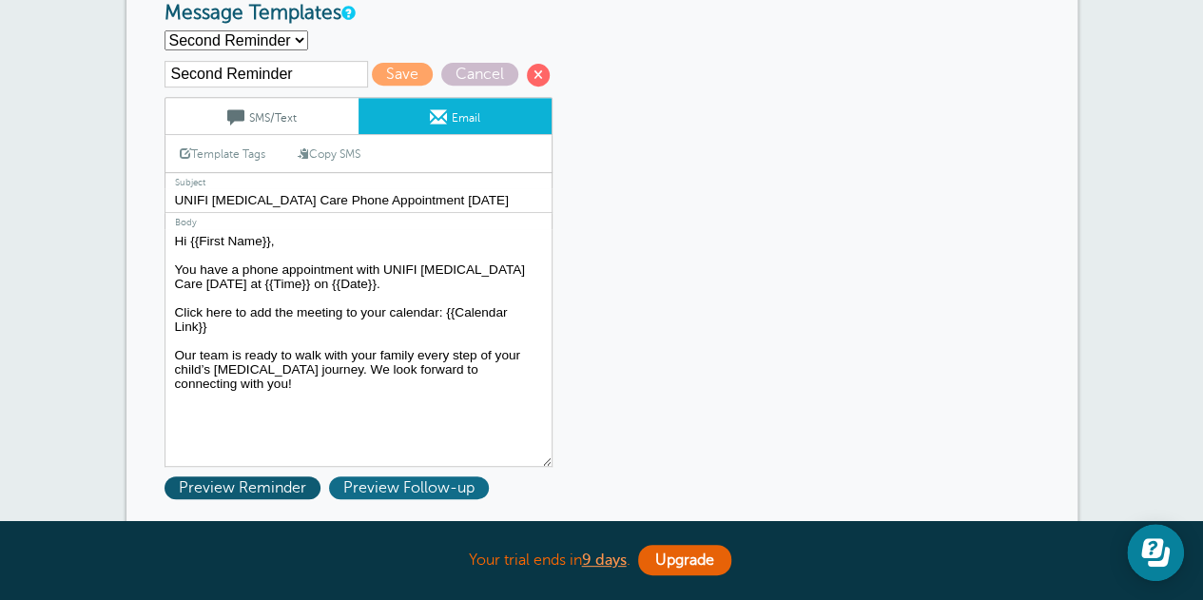
click at [395, 488] on span "Preview Follow-up" at bounding box center [409, 487] width 160 height 23
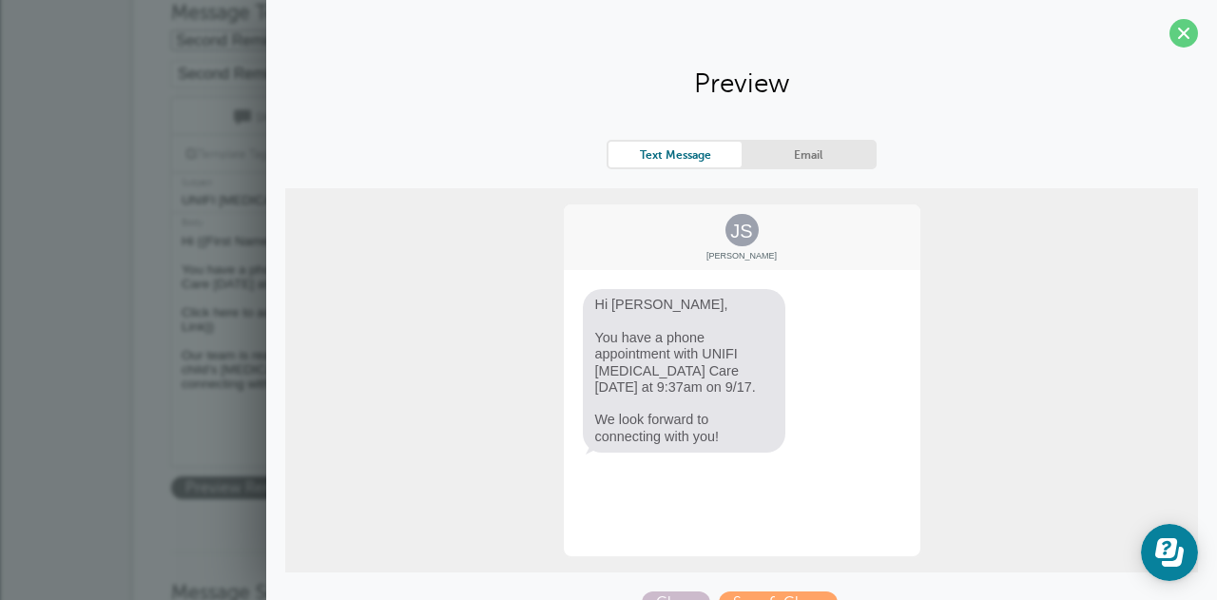
click at [804, 150] on link "Email" at bounding box center [808, 155] width 133 height 26
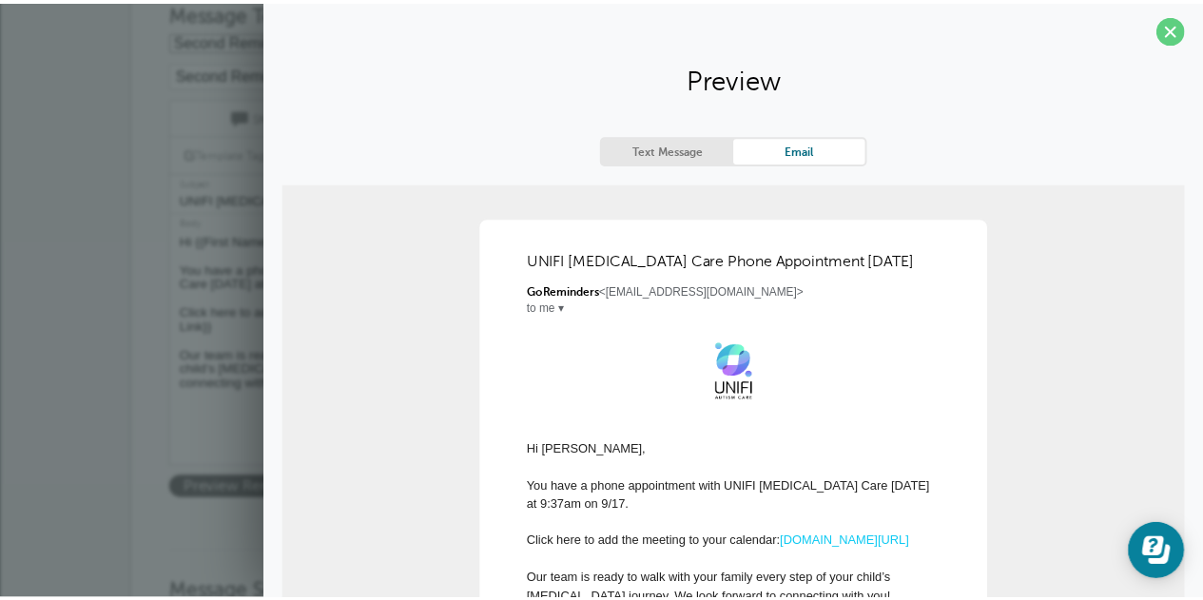
scroll to position [0, 0]
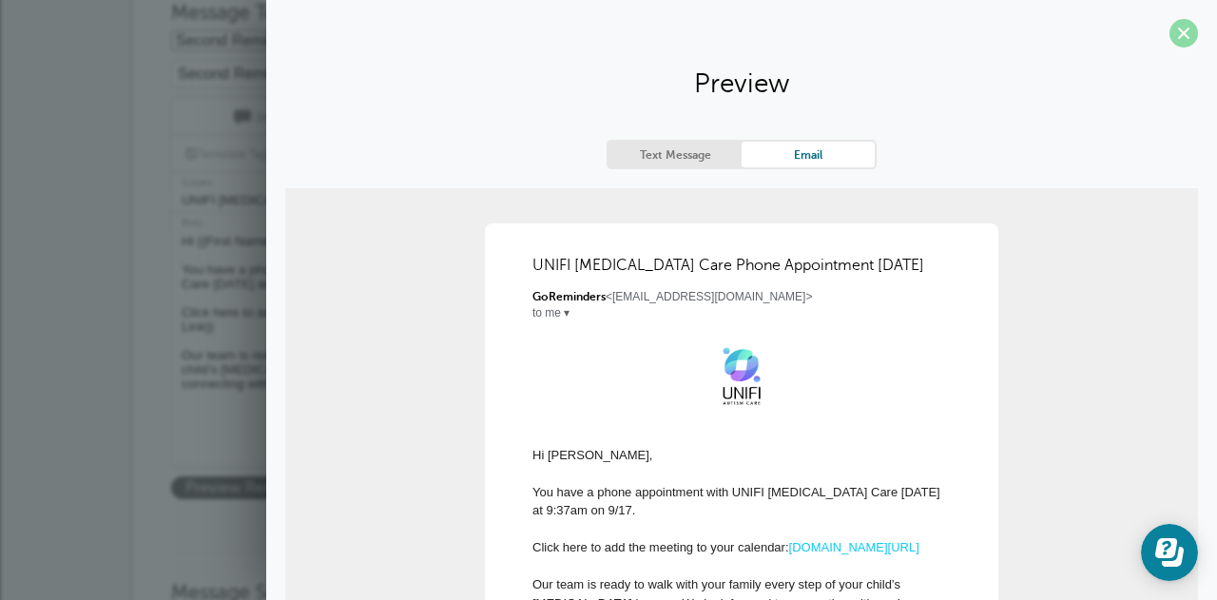
click at [1172, 43] on span at bounding box center [1183, 33] width 29 height 29
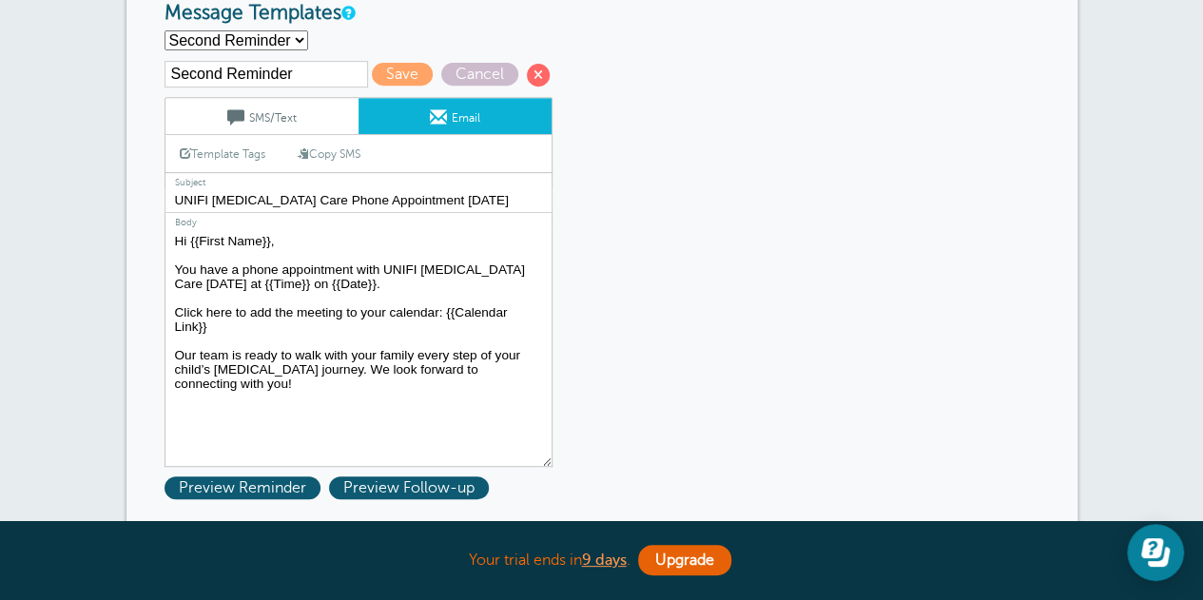
click at [526, 370] on textarea "Hi {{First Name}}, Thank you for scheduling your phone appointment with a Care …" at bounding box center [358, 348] width 388 height 238
type textarea "Hi {{First Name}}, You have a phone appointment with UNIFI Autism Care tomorrow…"
click at [403, 68] on span "Save" at bounding box center [402, 74] width 61 height 23
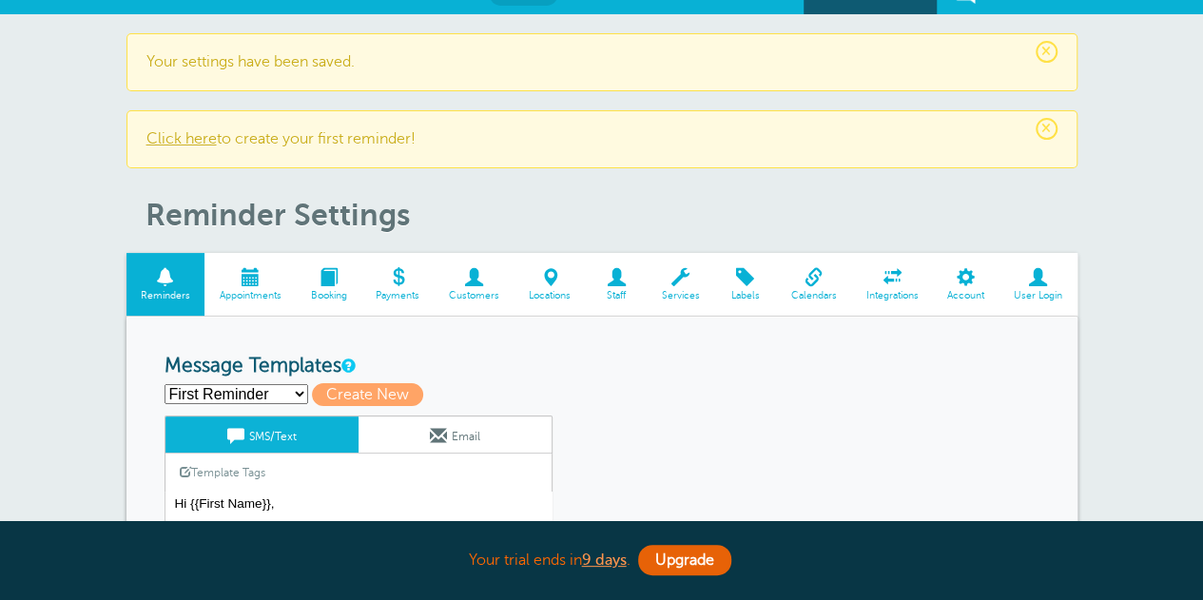
scroll to position [285, 0]
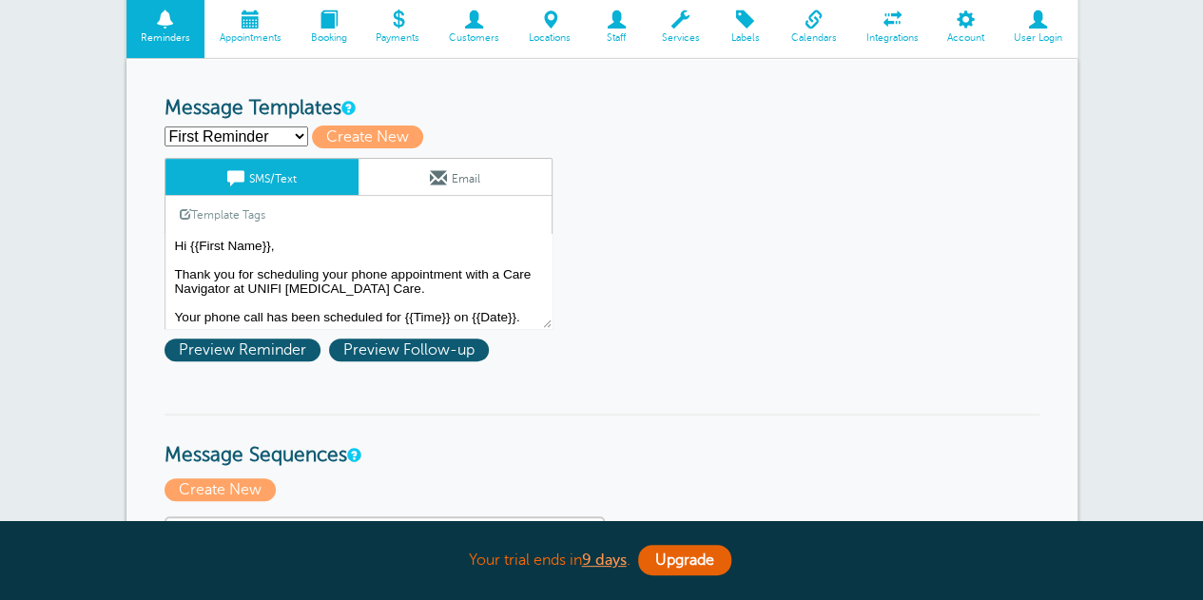
click at [247, 128] on select "First Reminder Second Reminder Third Reminder Create new..." at bounding box center [236, 136] width 144 height 20
select select "161561"
click at [164, 126] on select "First Reminder Second Reminder Third Reminder Create new..." at bounding box center [236, 136] width 144 height 20
type input "Second Reminder"
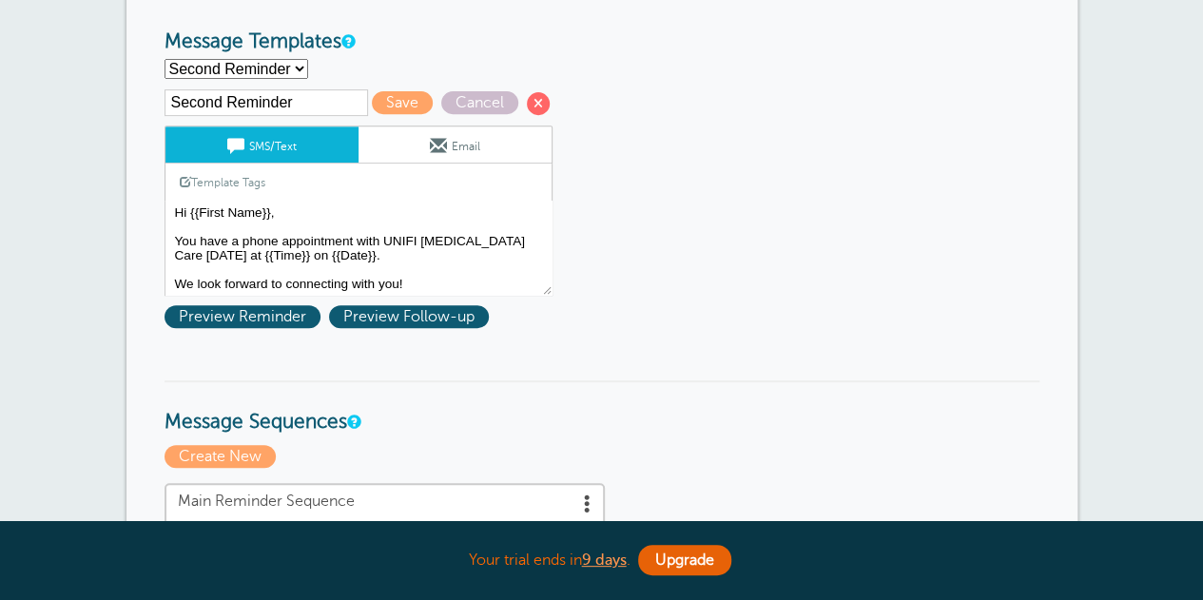
scroll to position [380, 0]
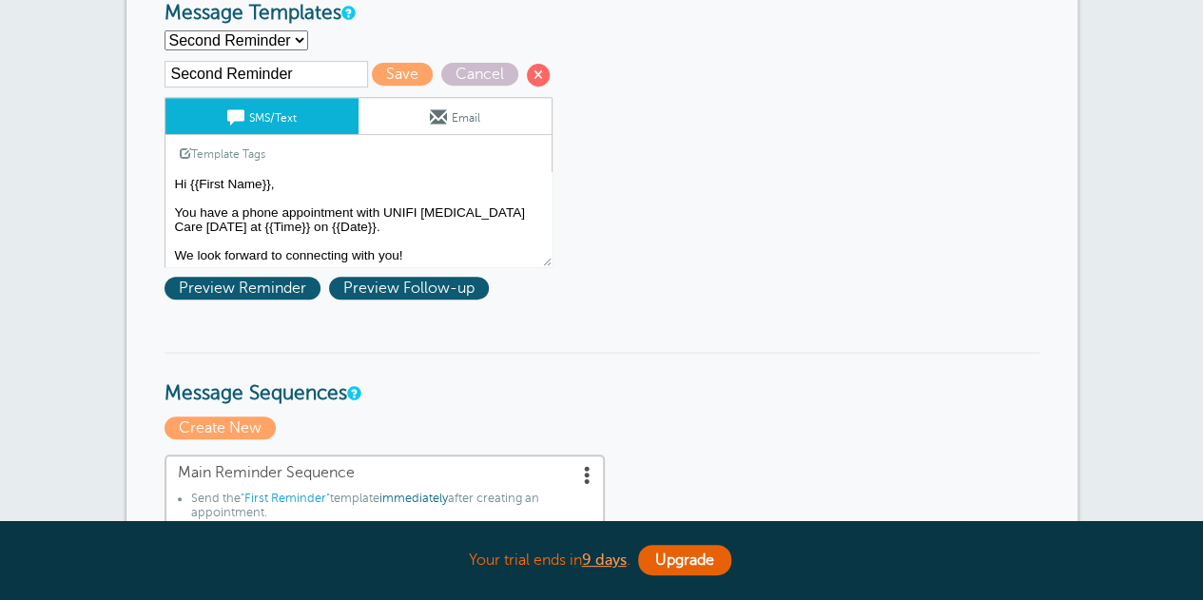
click at [432, 248] on textarea "Hi {{First Name}}, Thank you for scheduling your phone appointment with a Care …" at bounding box center [358, 219] width 388 height 95
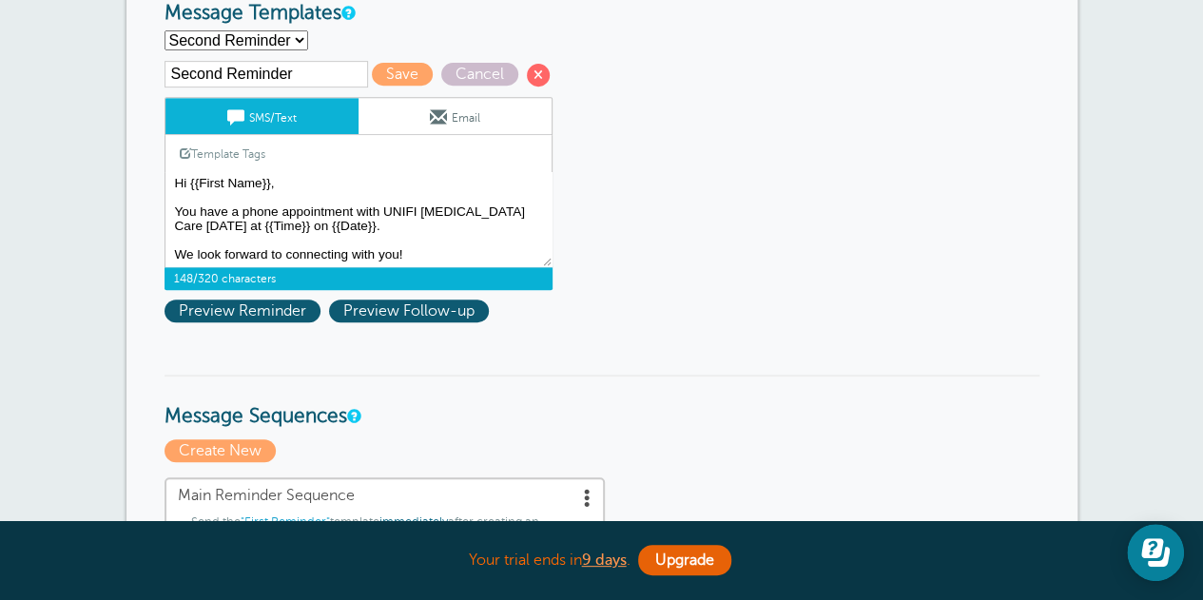
scroll to position [27, 0]
paste textarea "We look forward to connecting with you!"
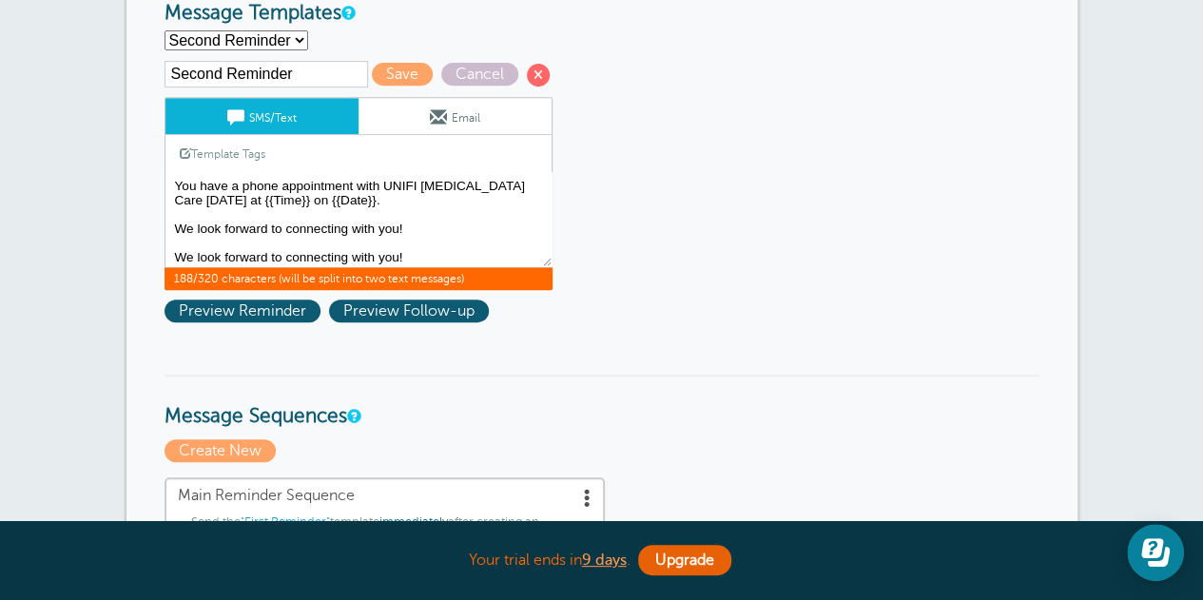
scroll to position [31, 0]
drag, startPoint x: 427, startPoint y: 250, endPoint x: 145, endPoint y: 258, distance: 281.5
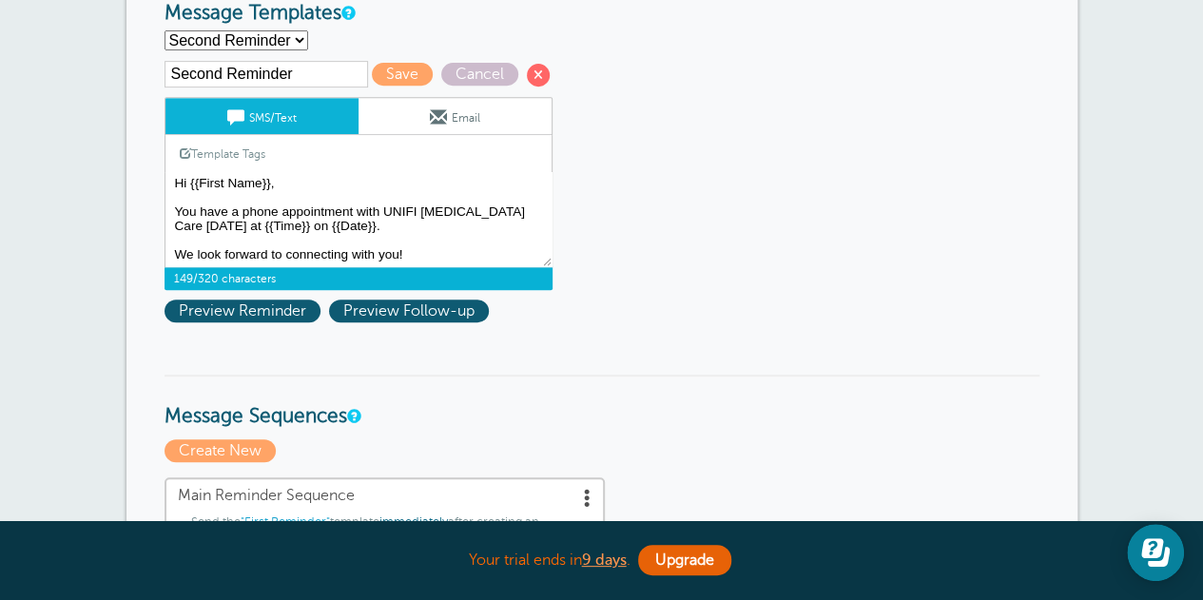
scroll to position [17, 0]
click at [445, 109] on link "Email" at bounding box center [454, 116] width 193 height 36
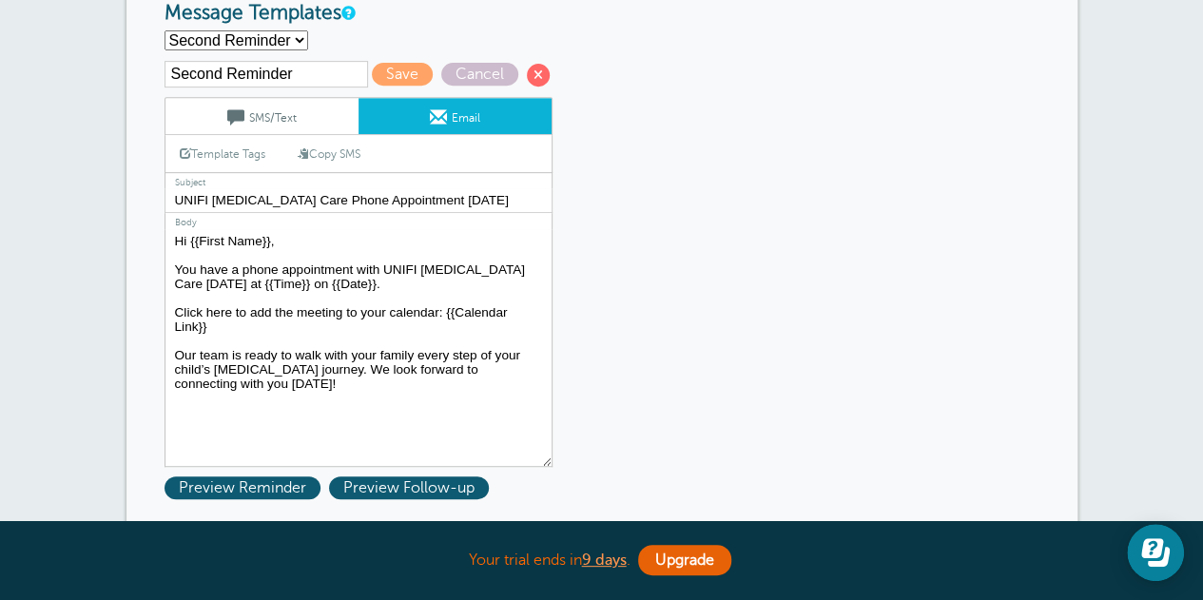
drag, startPoint x: 241, startPoint y: 383, endPoint x: 175, endPoint y: 357, distance: 71.7
click at [175, 357] on textarea "Hi {{First Name}}, Thank you for scheduling your phone appointment with a Care …" at bounding box center [358, 348] width 388 height 238
click at [257, 116] on link "SMS/Text" at bounding box center [261, 116] width 193 height 36
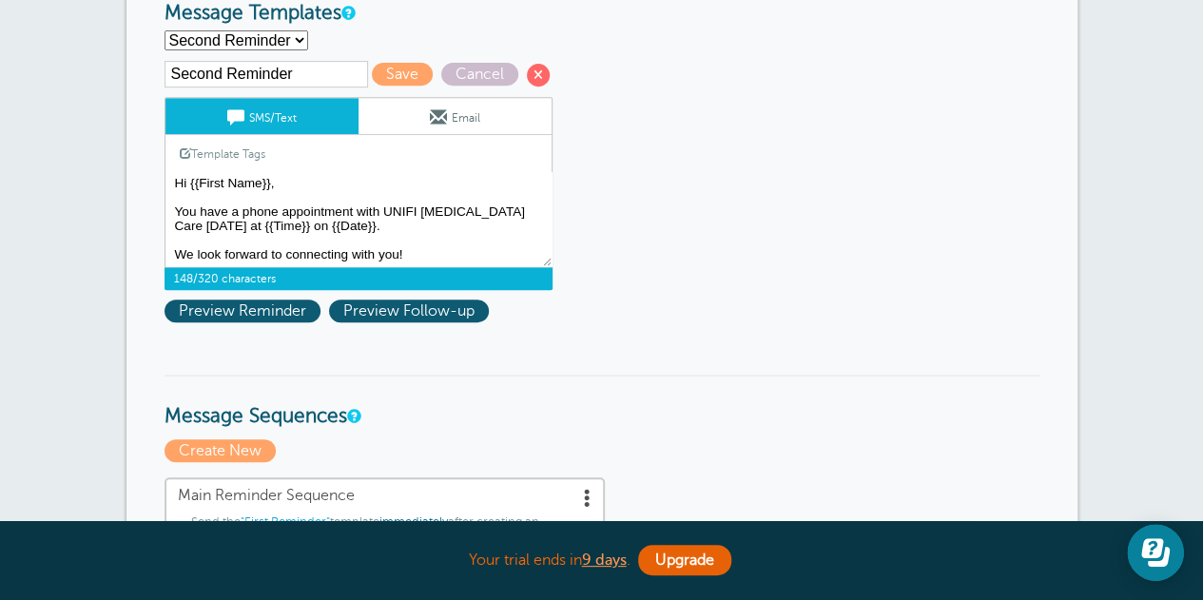
click at [429, 241] on textarea "Hi {{First Name}}, Thank you for scheduling your phone appointment with a Care …" at bounding box center [358, 219] width 388 height 95
paste textarea "Our team is ready to walk with your family every step of your child’s autism jo…"
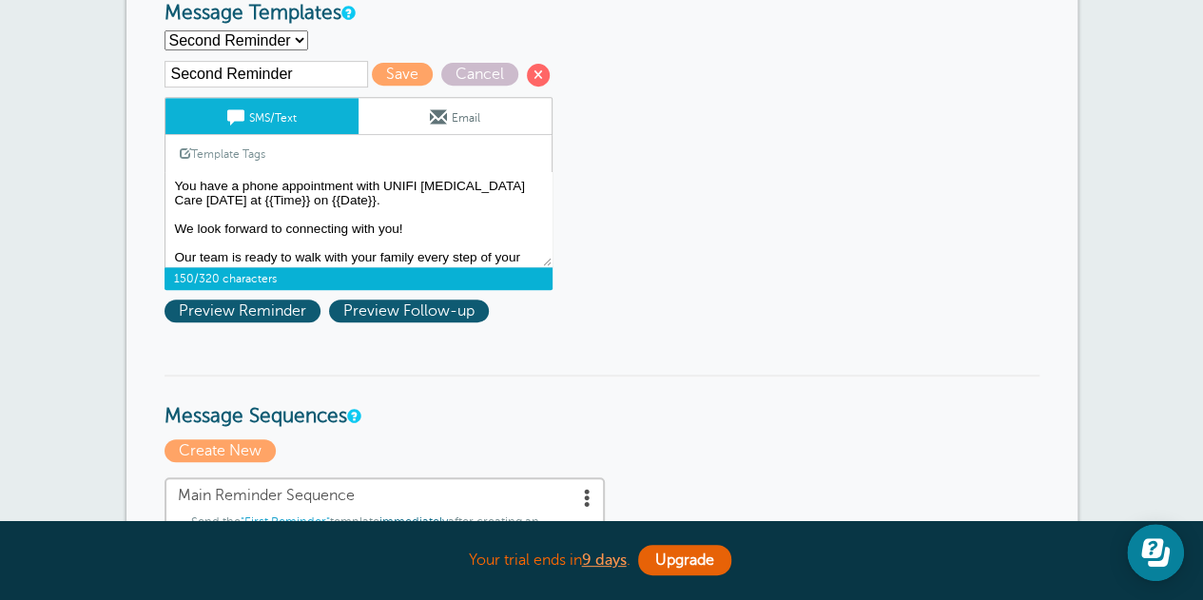
scroll to position [55, 0]
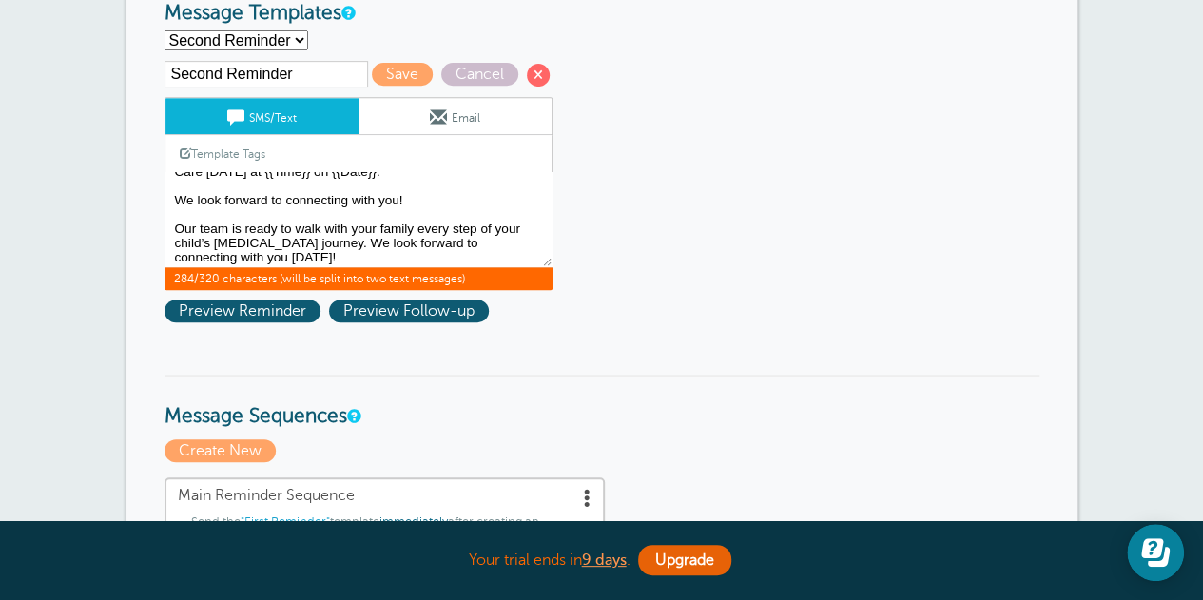
drag, startPoint x: 424, startPoint y: 193, endPoint x: 171, endPoint y: 203, distance: 253.1
click at [171, 203] on textarea "Hi {{First Name}}, Thank you for scheduling your phone appointment with a Care …" at bounding box center [358, 219] width 388 height 95
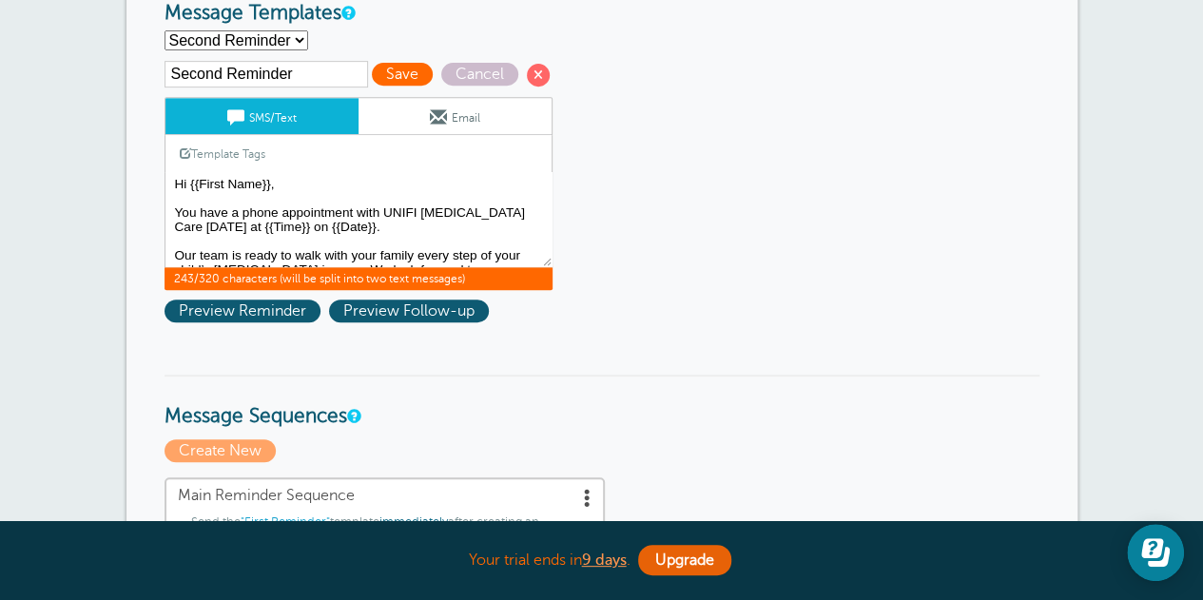
type textarea "Hi {{First Name}}, You have a phone appointment with UNIFI Autism Care tomorrow…"
click at [397, 79] on span "Save" at bounding box center [402, 74] width 61 height 23
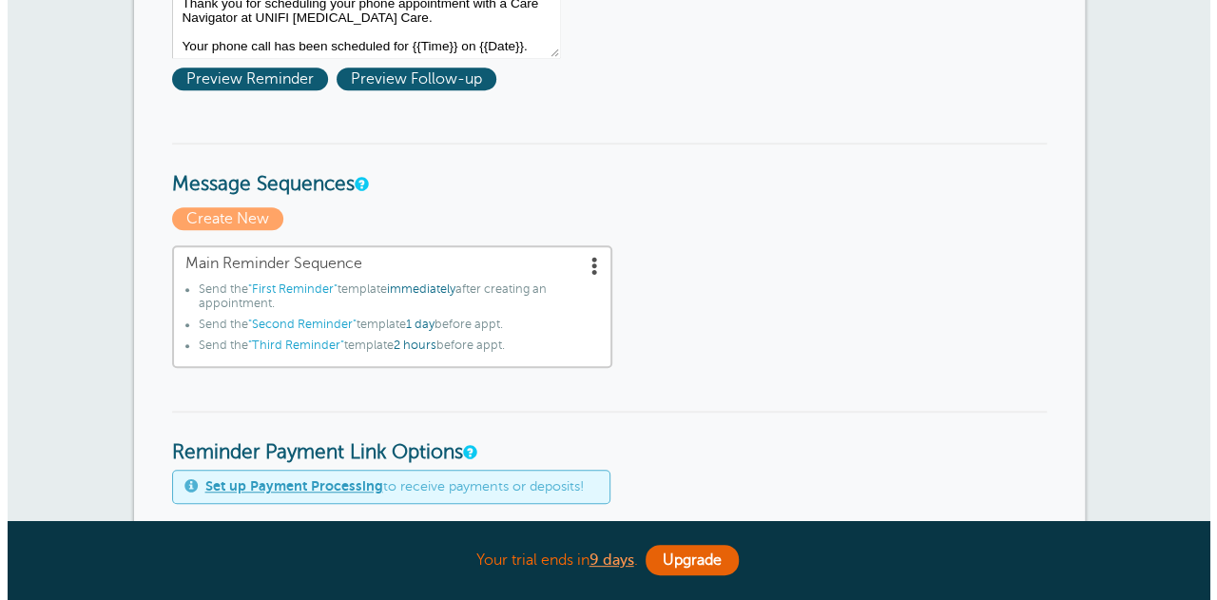
scroll to position [570, 0]
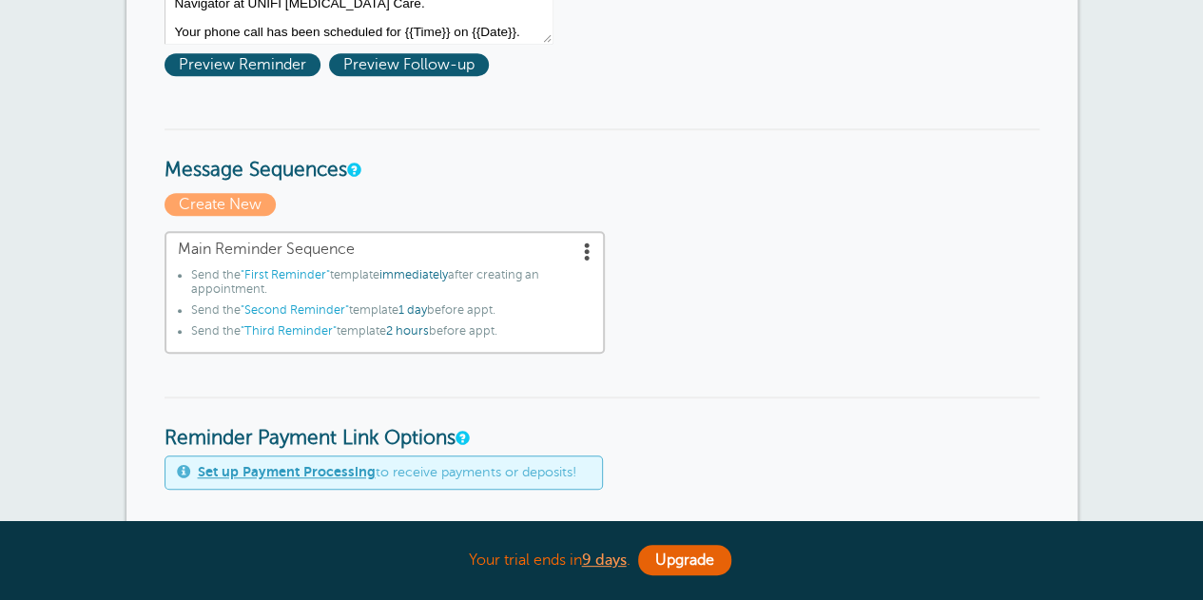
click at [587, 249] on span at bounding box center [587, 250] width 19 height 19
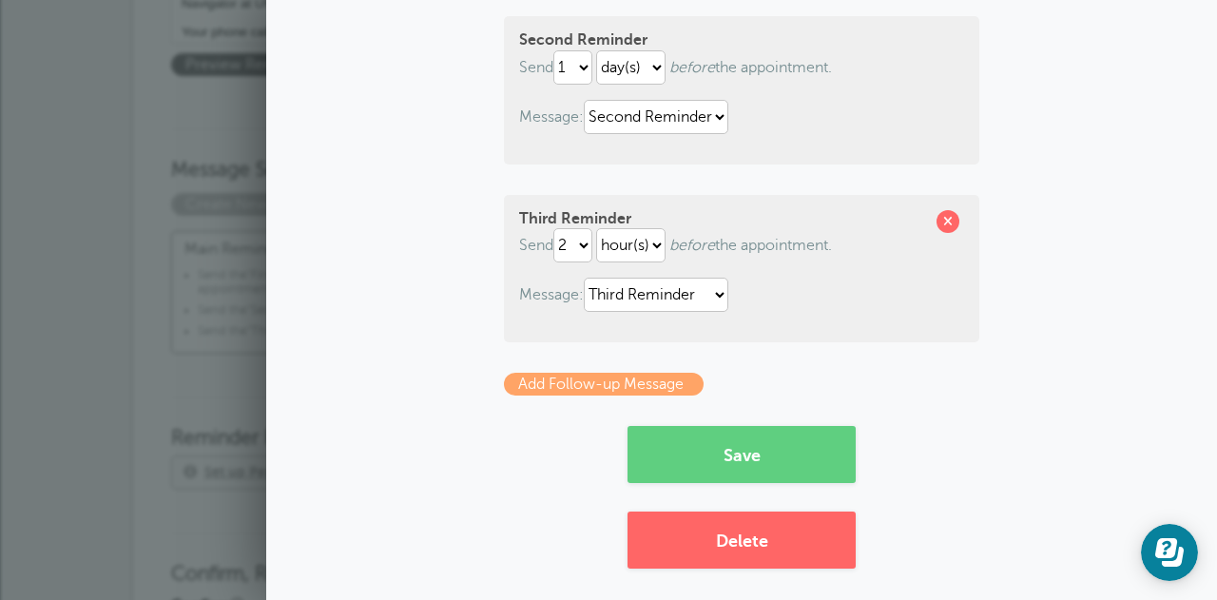
scroll to position [415, 0]
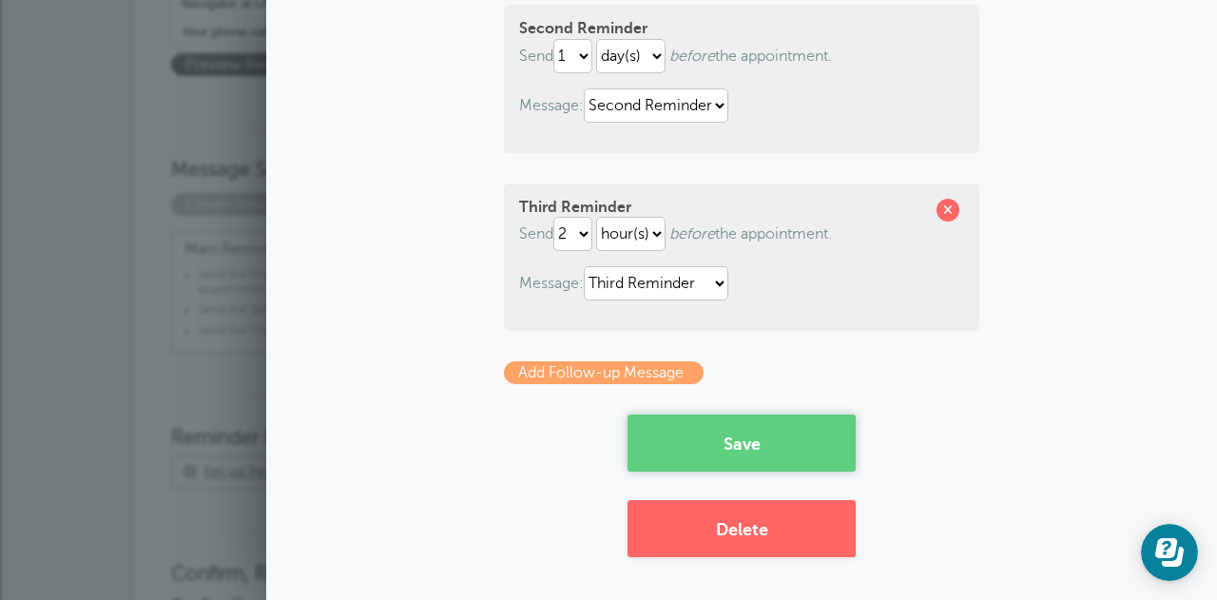
click at [775, 433] on button "Save" at bounding box center [741, 443] width 228 height 57
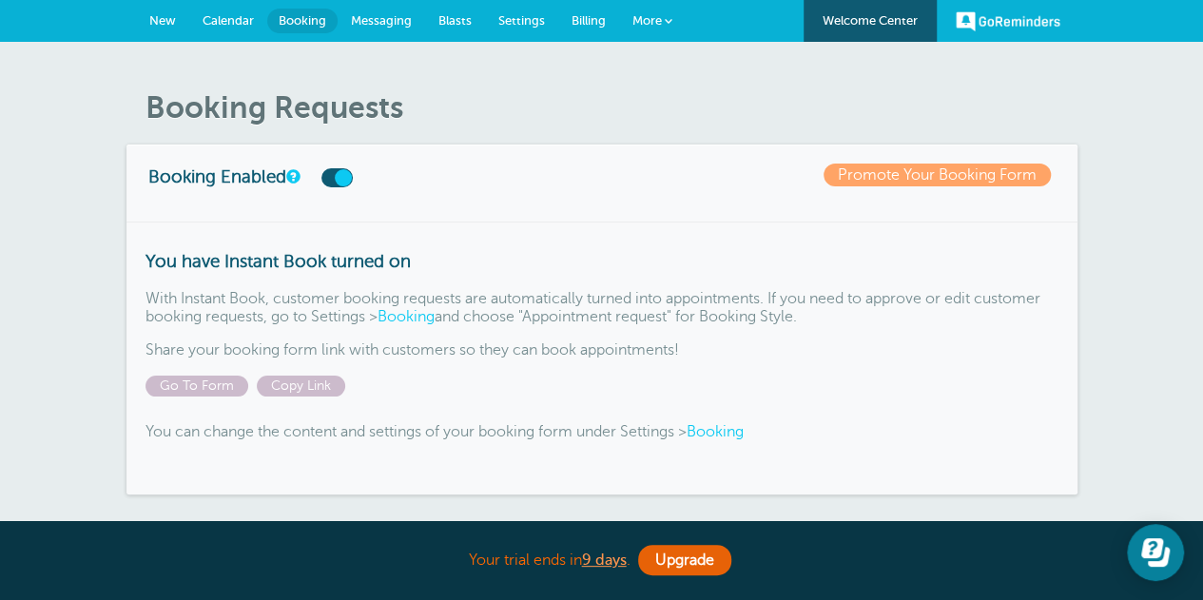
click at [733, 436] on link "Booking" at bounding box center [714, 431] width 57 height 17
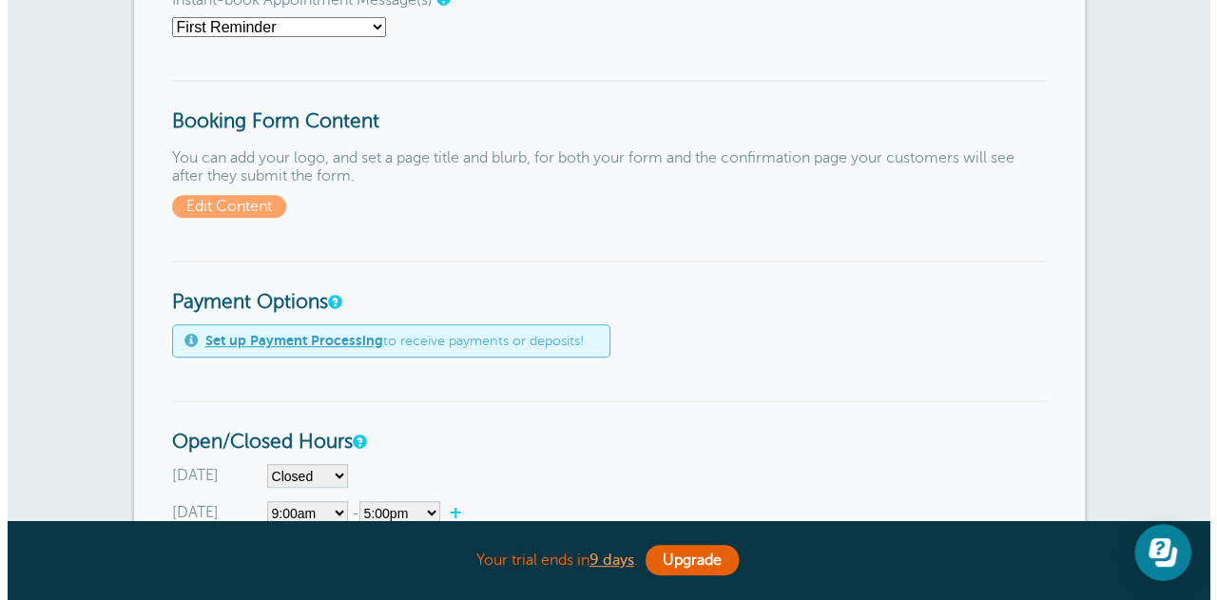
scroll to position [285, 0]
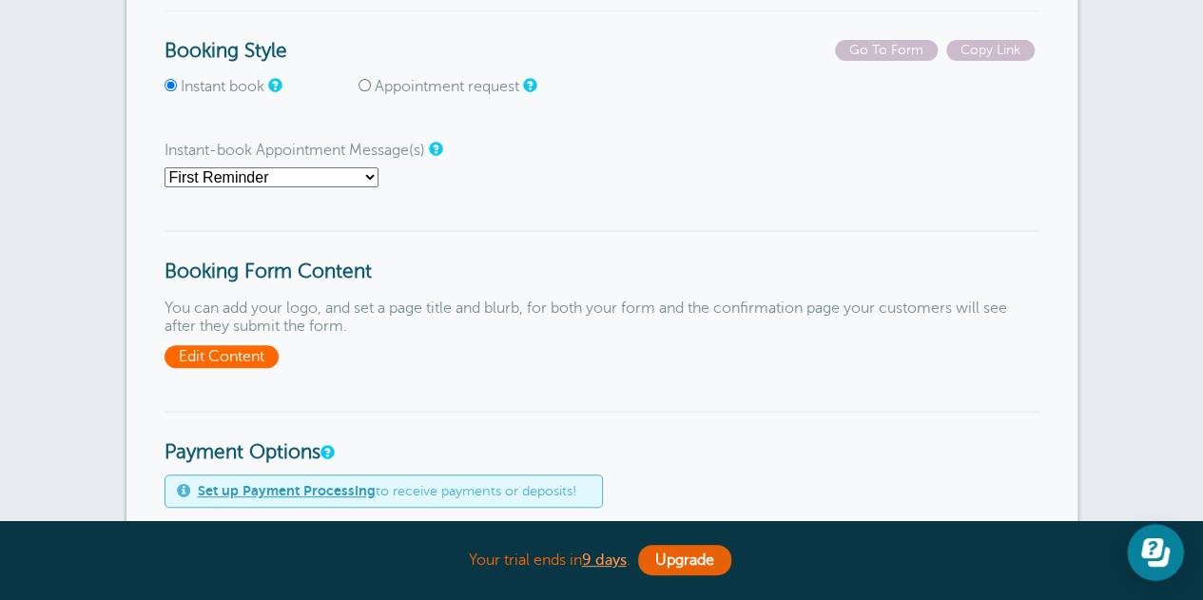
click at [214, 357] on span "Edit Content" at bounding box center [221, 356] width 114 height 23
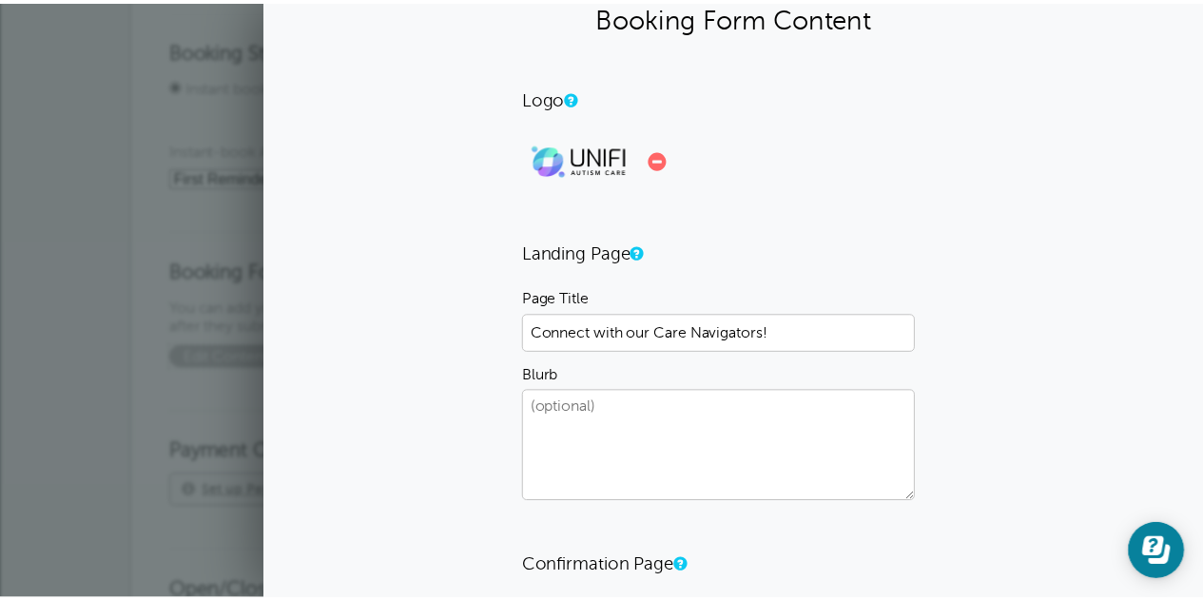
scroll to position [0, 0]
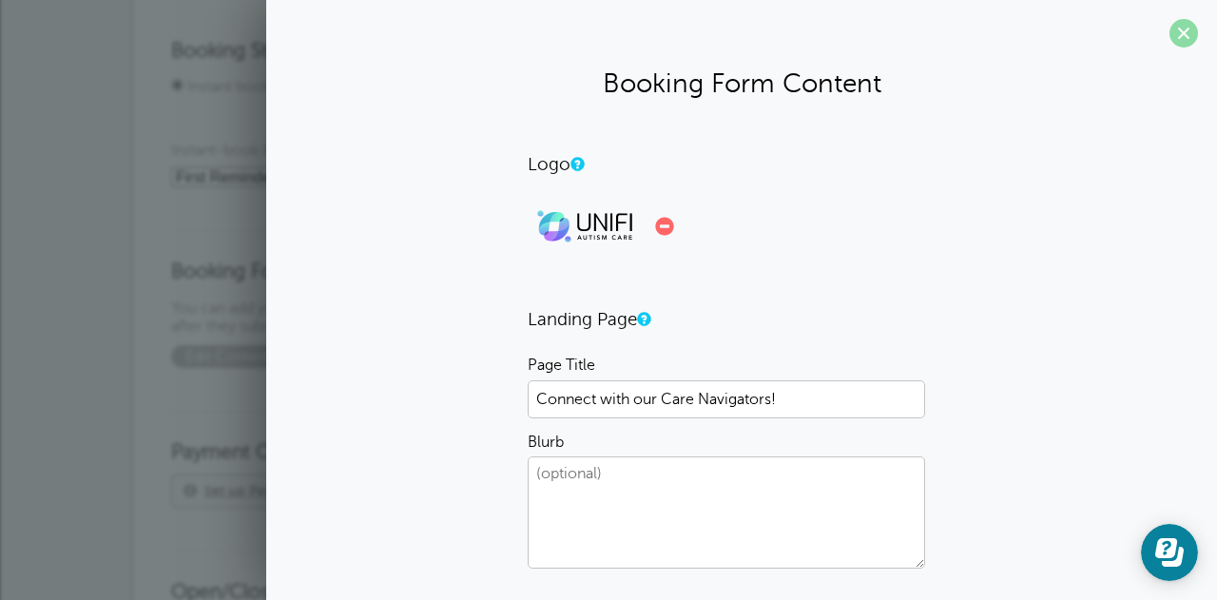
click at [1171, 39] on span at bounding box center [1183, 33] width 29 height 29
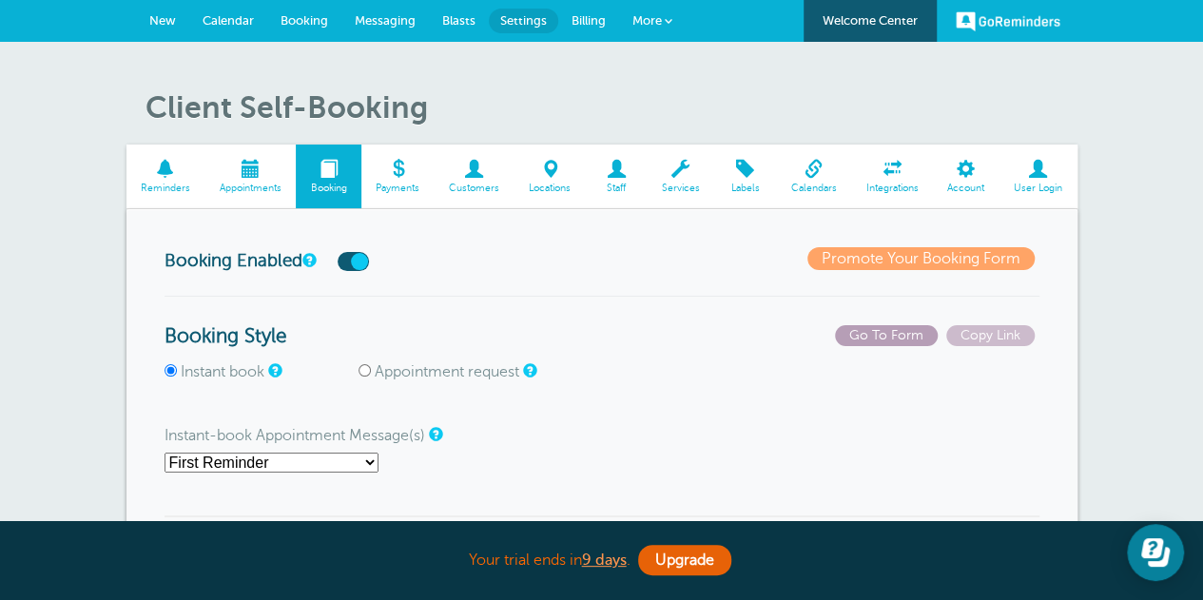
click at [887, 336] on span "Go To Form" at bounding box center [886, 335] width 103 height 21
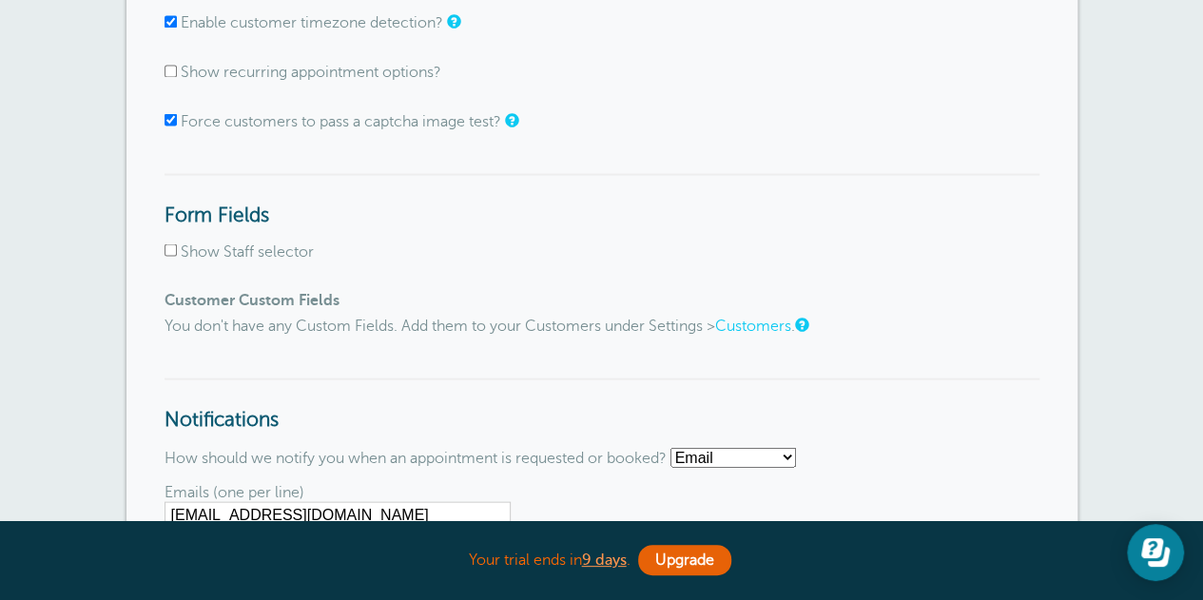
scroll to position [1806, 0]
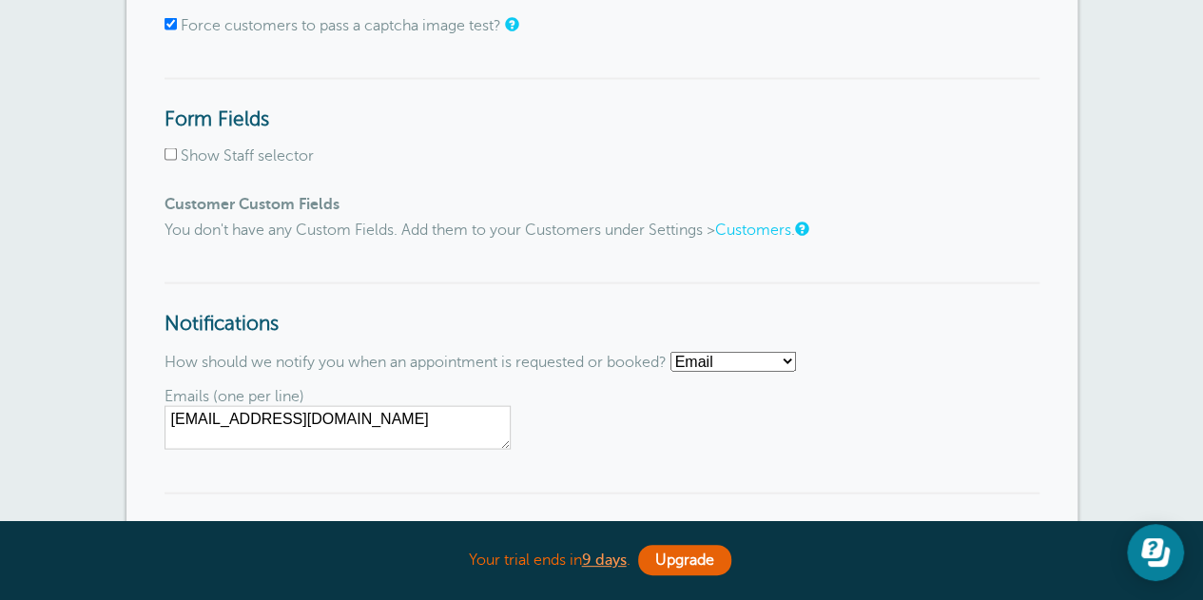
click at [171, 159] on input "Show Staff selector" at bounding box center [170, 154] width 12 height 12
checkbox input "true"
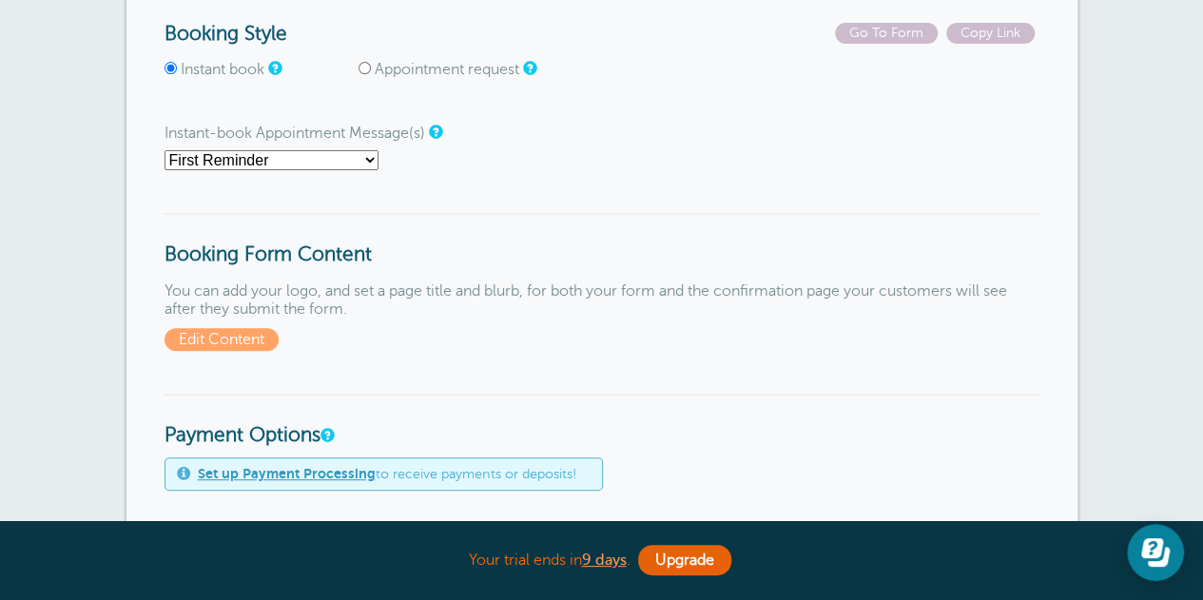
scroll to position [285, 0]
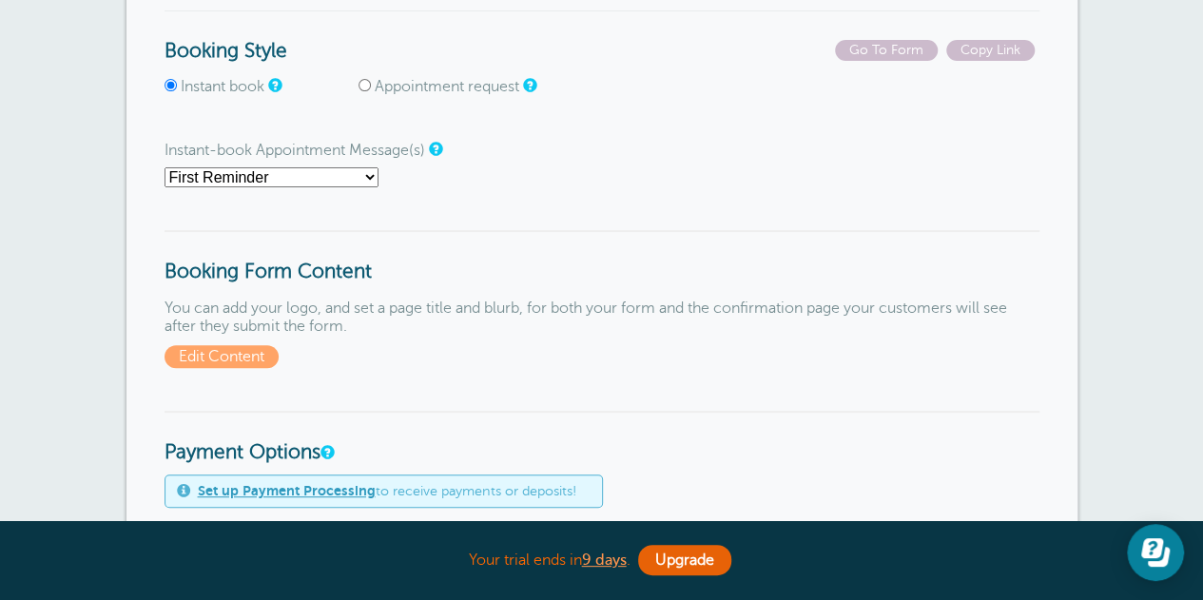
click at [364, 178] on select "First Reminder Second Reminder Third Reminder Main Reminder Sequence" at bounding box center [271, 177] width 214 height 20
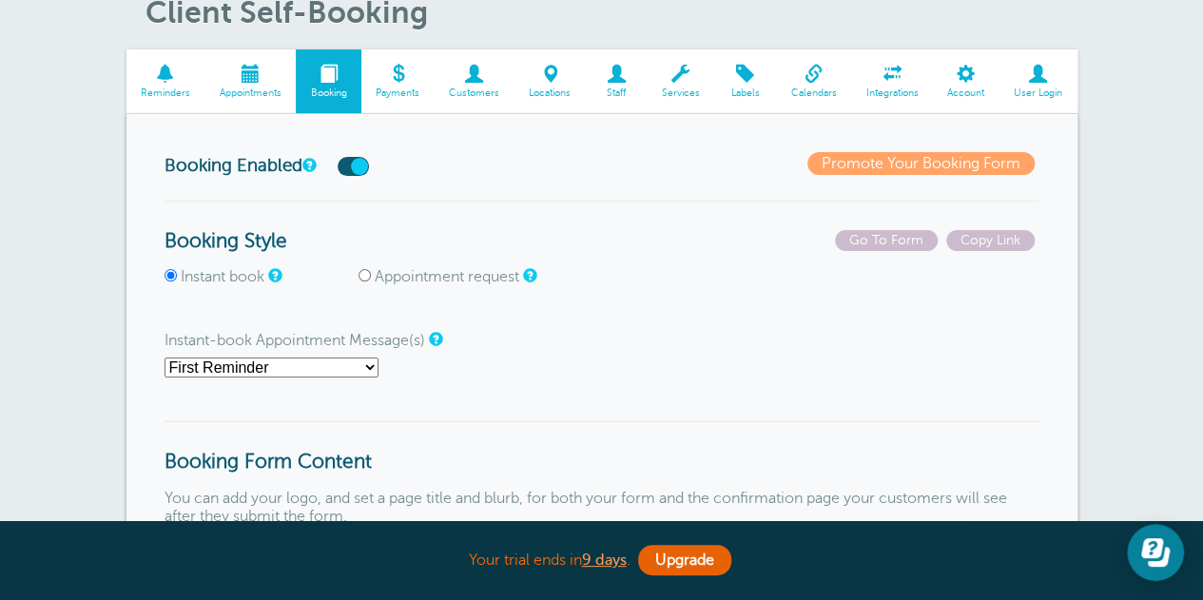
click at [839, 164] on link "Promote Your Booking Form" at bounding box center [920, 163] width 227 height 23
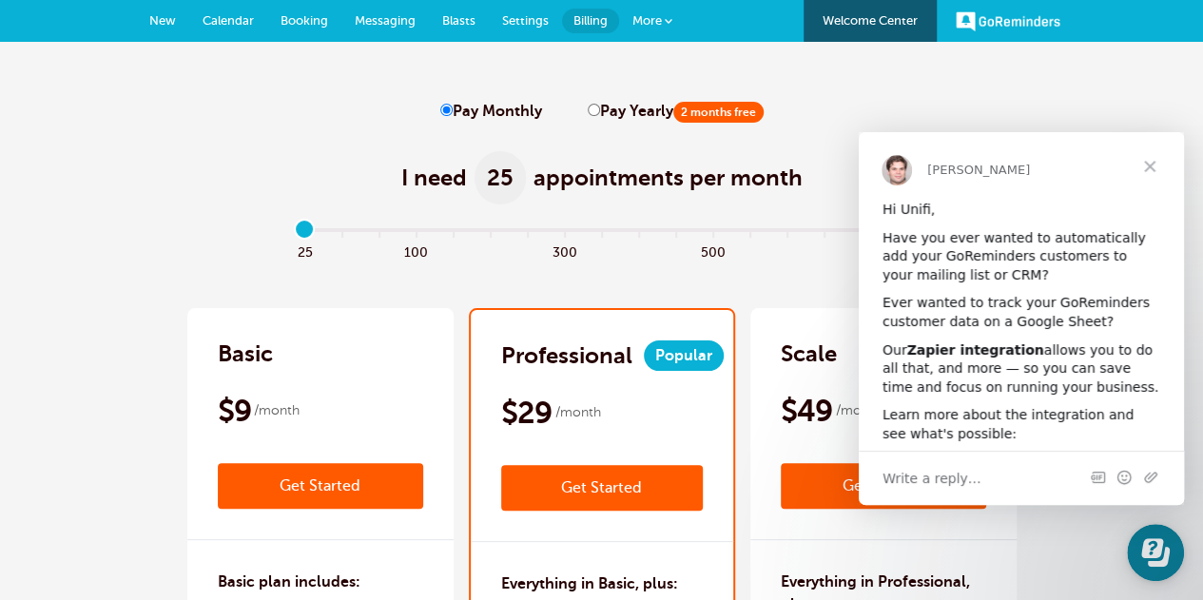
click at [529, 12] on link "Settings" at bounding box center [525, 21] width 73 height 42
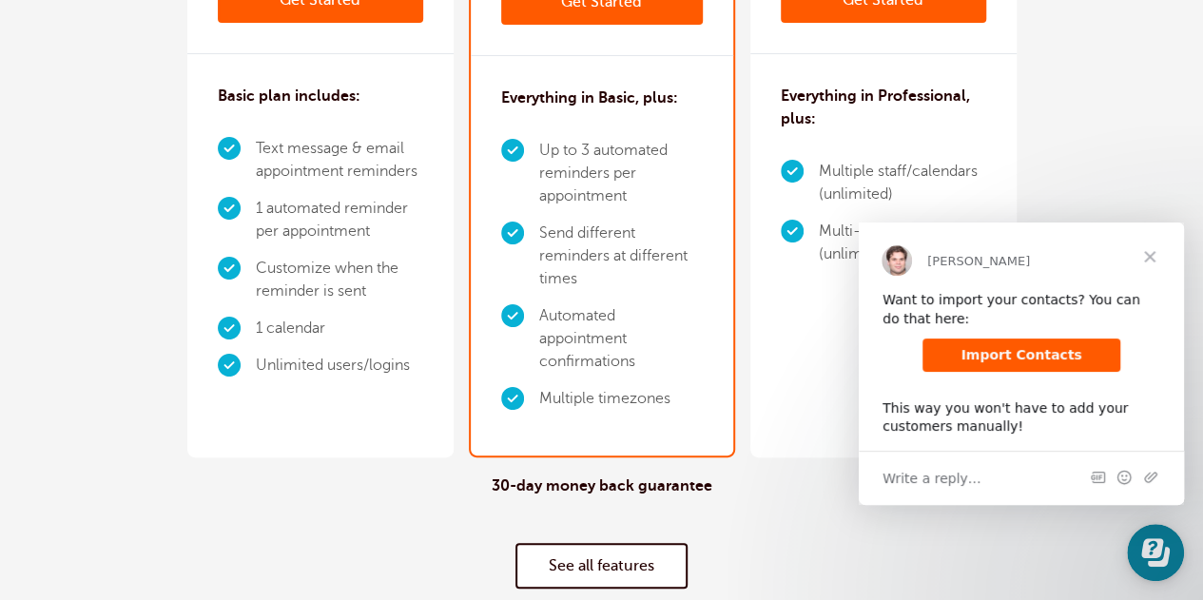
scroll to position [666, 0]
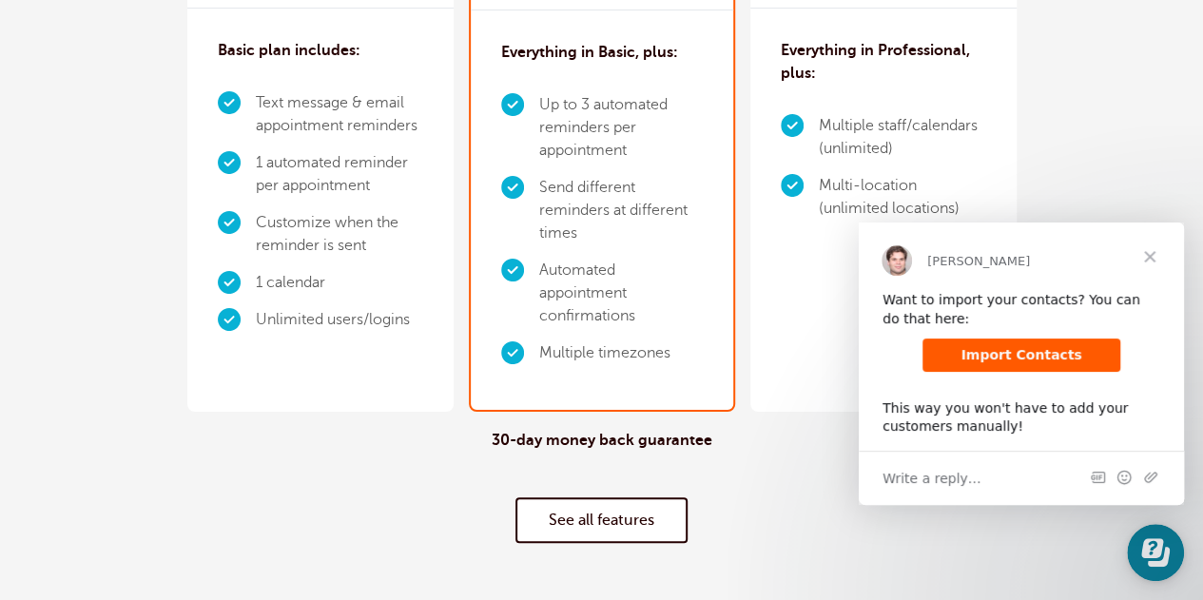
click at [1155, 257] on span "Close" at bounding box center [1149, 256] width 68 height 68
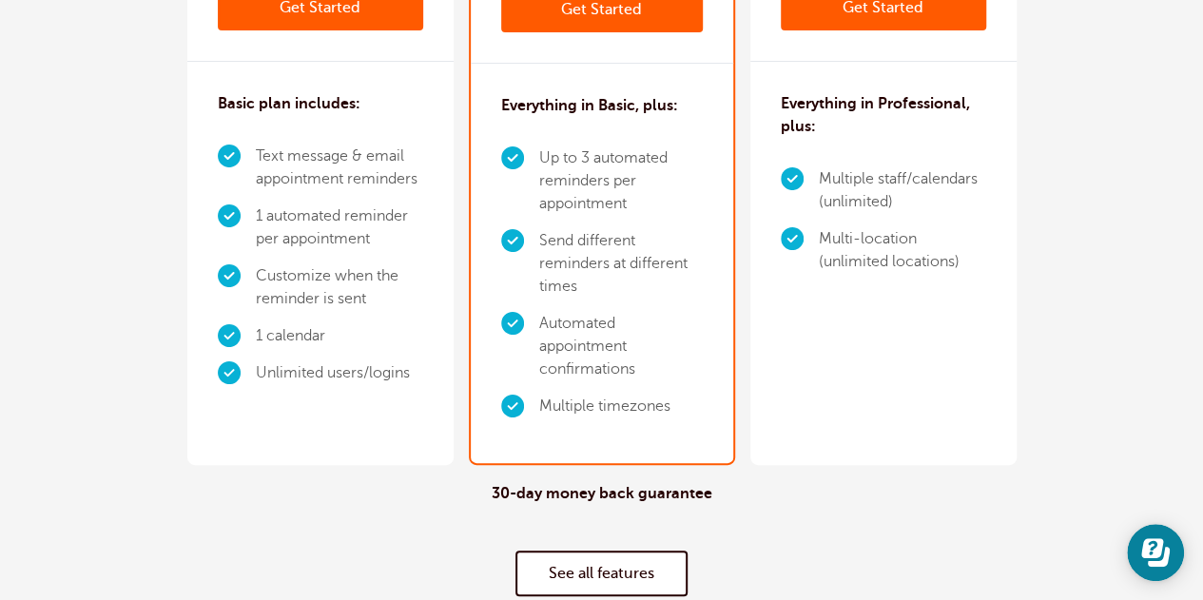
scroll to position [570, 0]
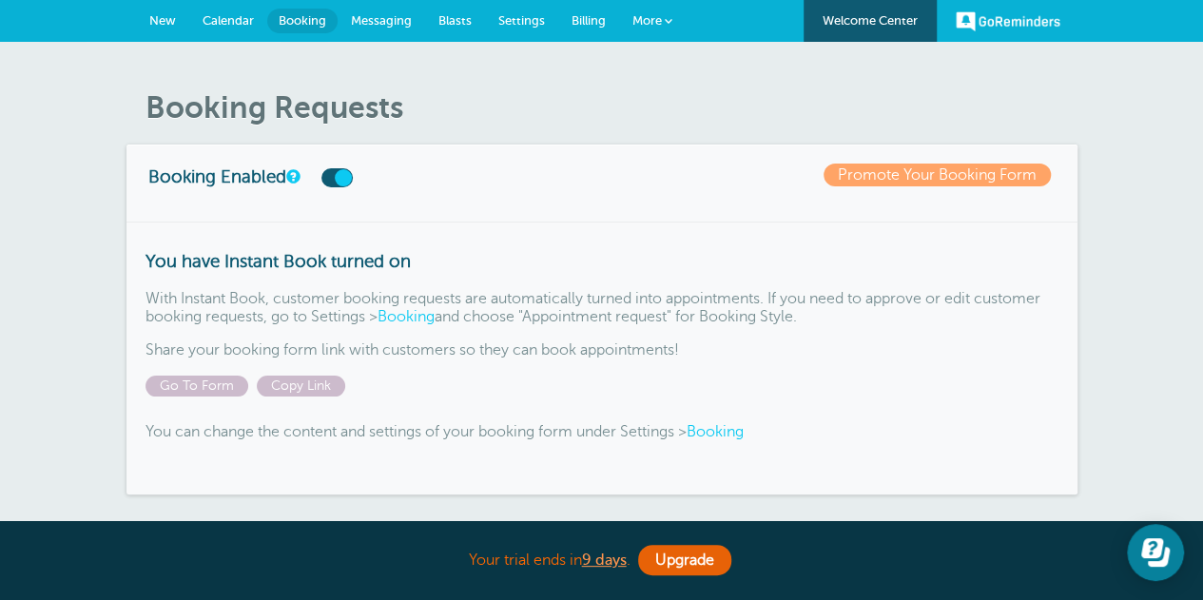
click at [726, 431] on link "Booking" at bounding box center [714, 431] width 57 height 17
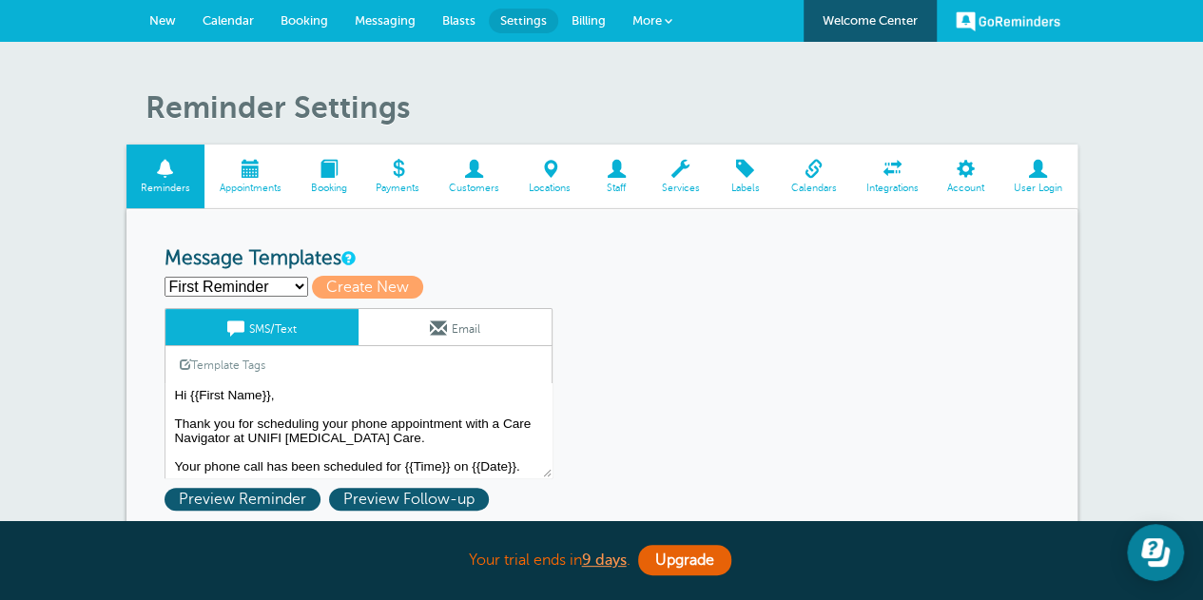
click at [617, 178] on span at bounding box center [616, 169] width 62 height 18
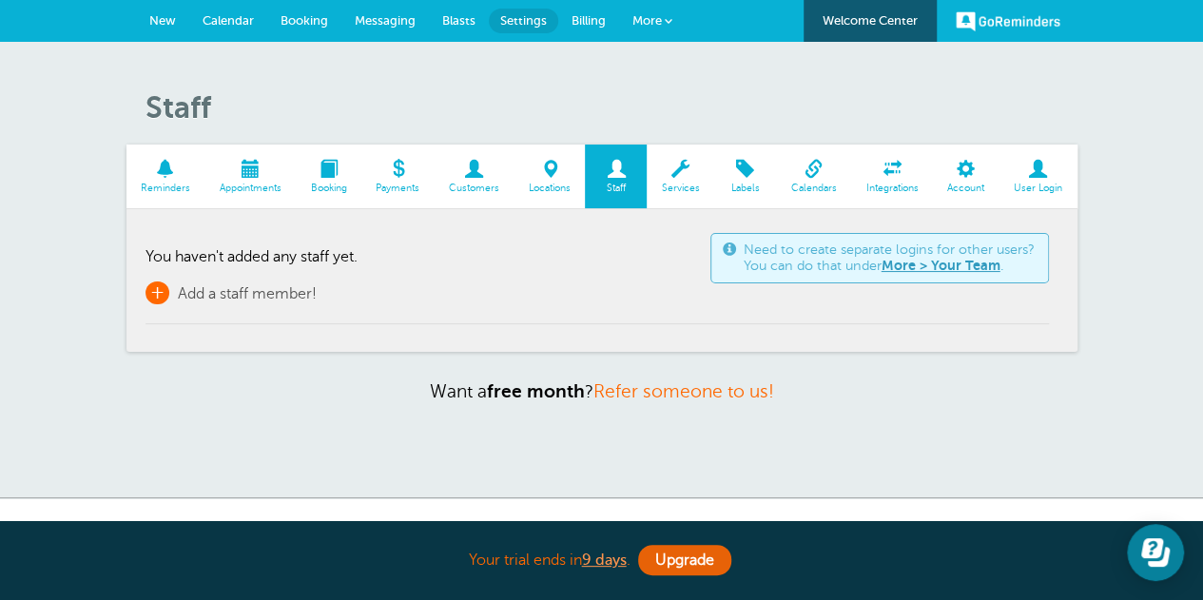
click at [167, 288] on span "+" at bounding box center [157, 292] width 24 height 23
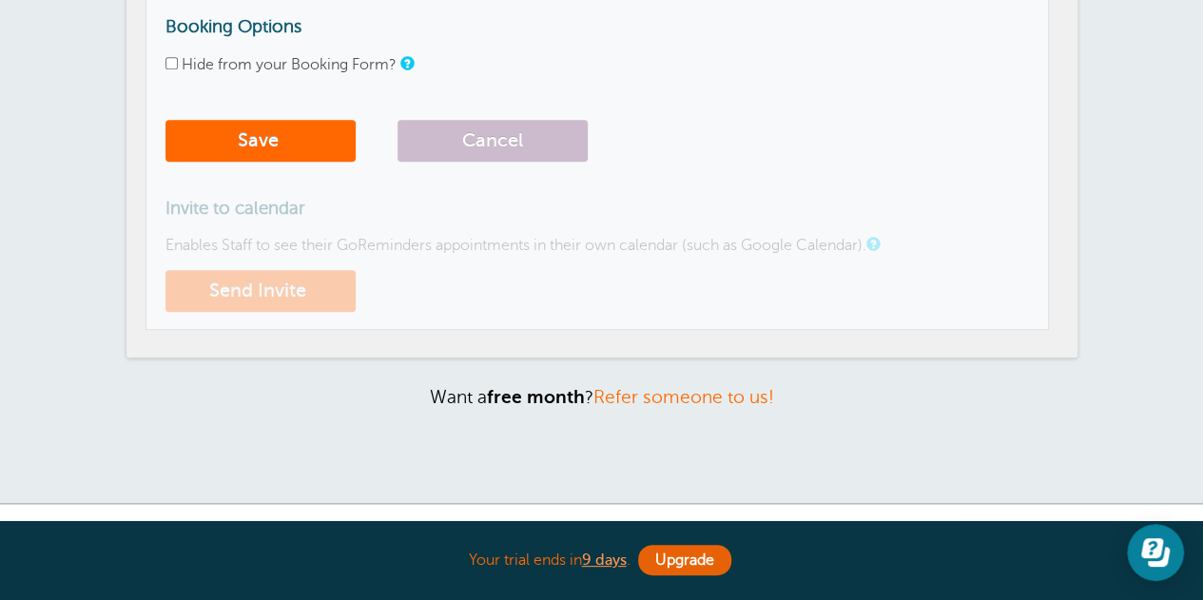
scroll to position [570, 0]
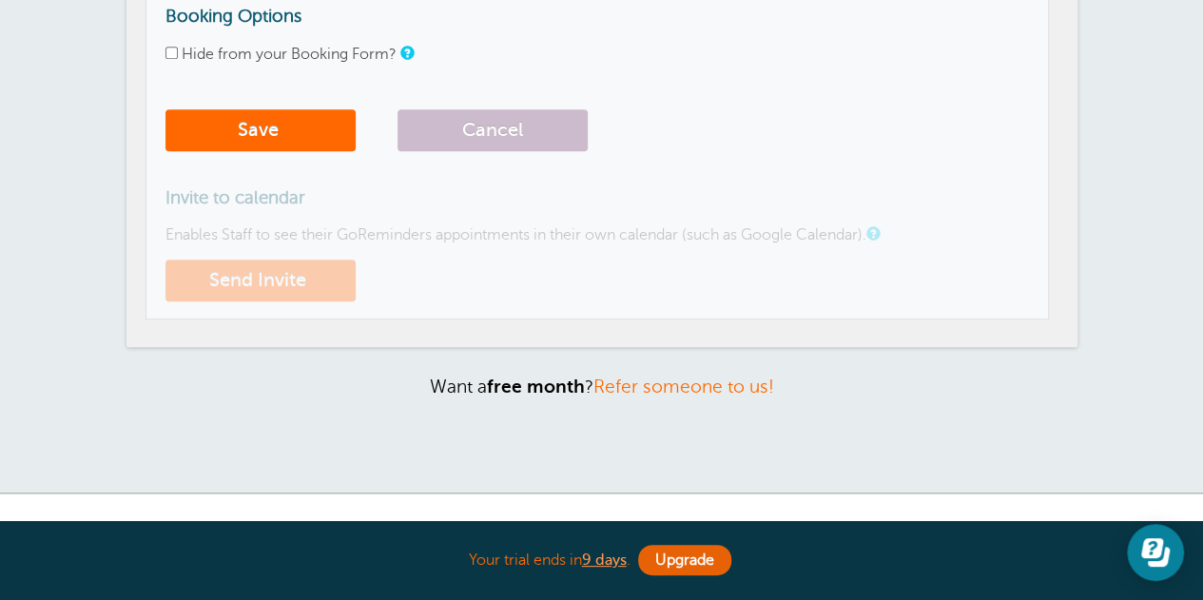
click at [170, 54] on input "Hide from your Booking Form?" at bounding box center [171, 53] width 12 height 12
checkbox input "true"
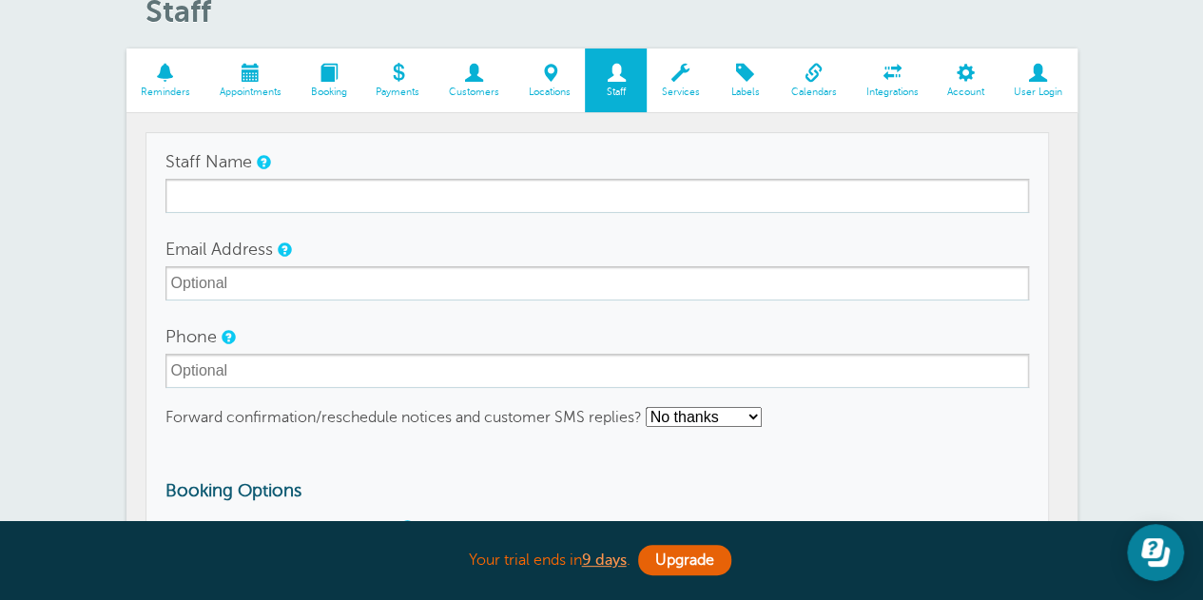
scroll to position [95, 0]
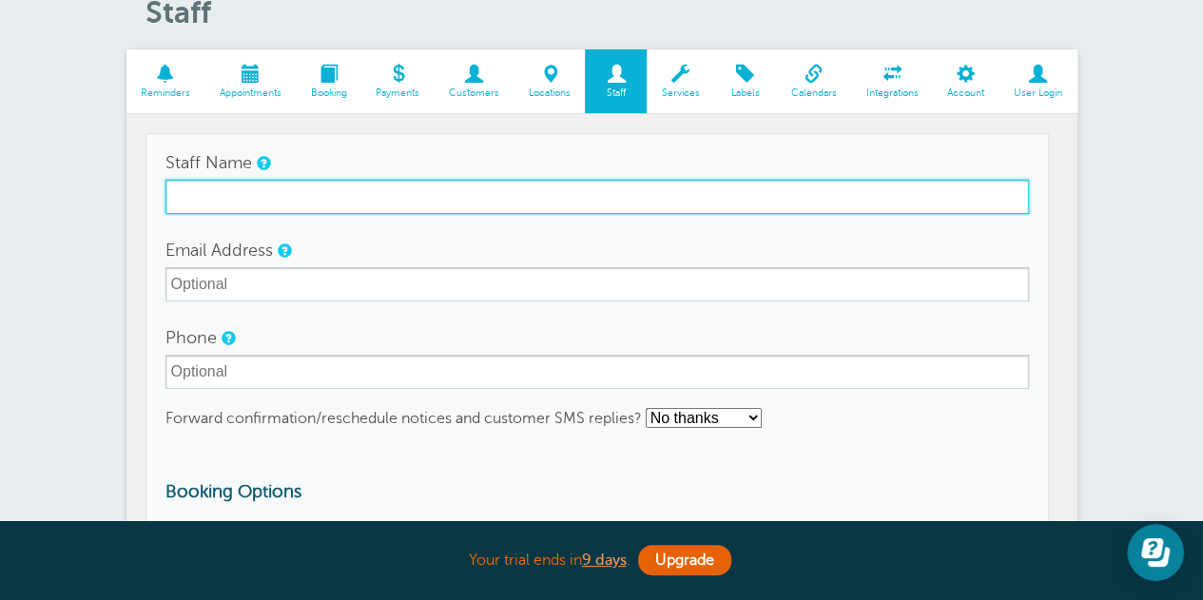
click at [371, 201] on input "Staff Name" at bounding box center [596, 197] width 863 height 34
type input "[PERSON_NAME]"
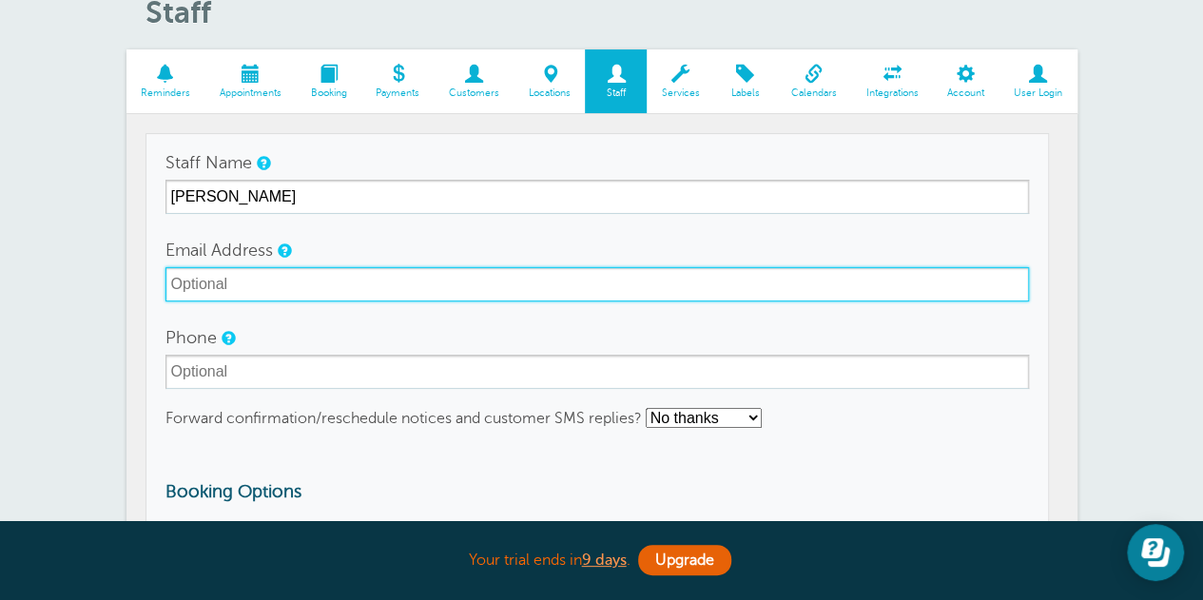
click at [282, 281] on input "Email Address" at bounding box center [596, 284] width 863 height 34
paste input "[EMAIL_ADDRESS][DOMAIN_NAME]"
type input "[EMAIL_ADDRESS][DOMAIN_NAME]"
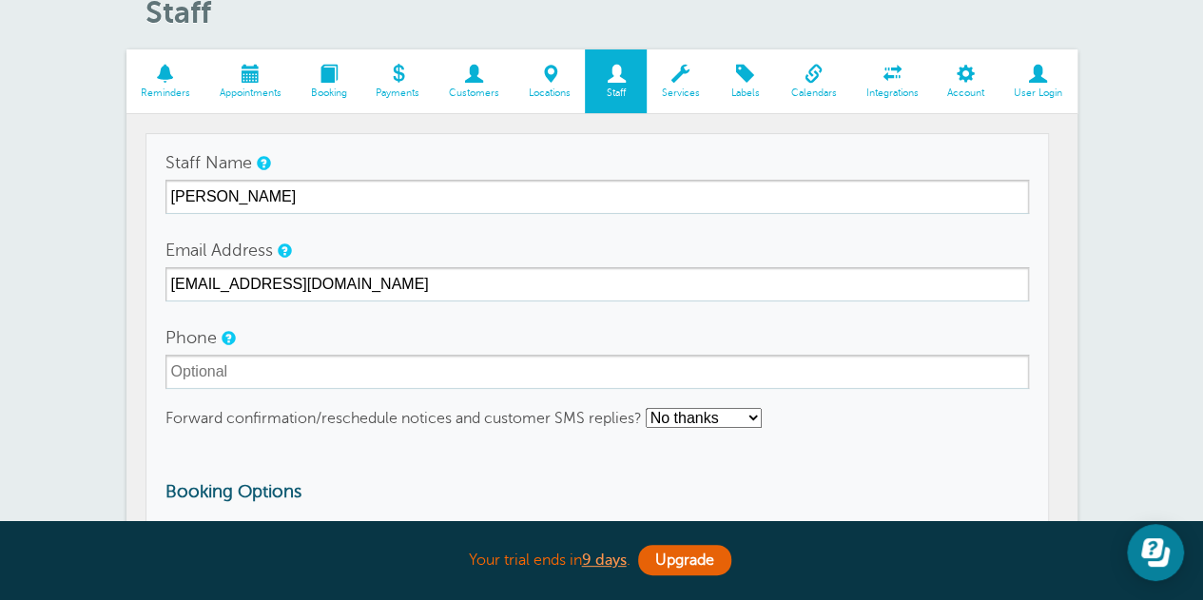
click at [510, 446] on form "Staff Name [PERSON_NAME] Email Address [EMAIL_ADDRESS][DOMAIN_NAME] Phone Forwa…" at bounding box center [596, 390] width 863 height 491
click at [666, 75] on span at bounding box center [680, 74] width 68 height 18
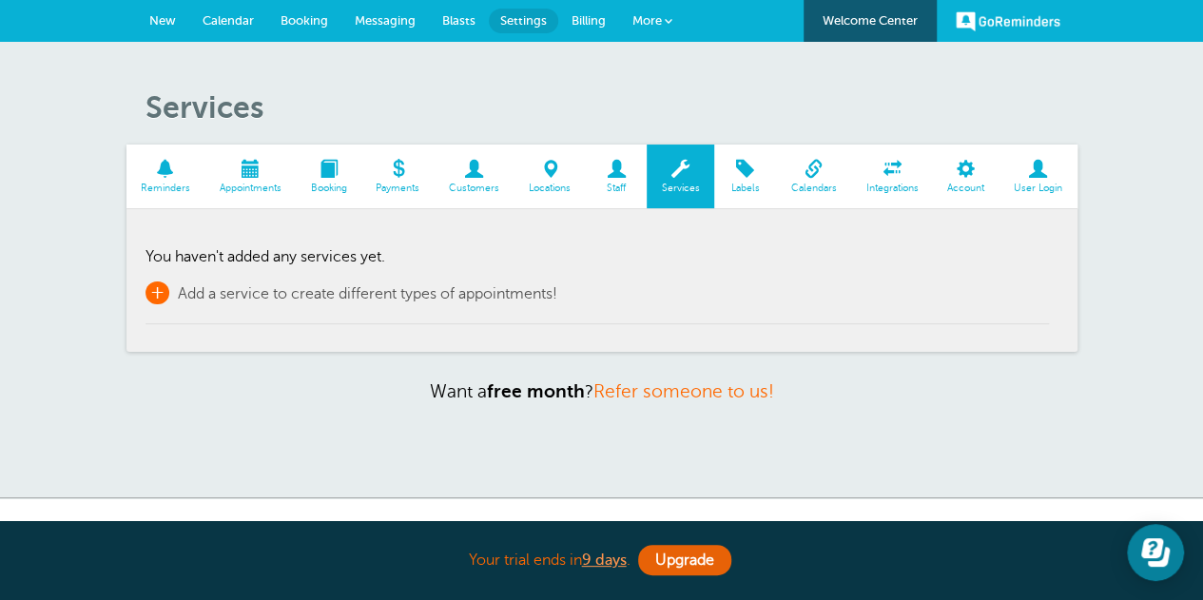
click at [164, 294] on span "+" at bounding box center [157, 292] width 24 height 23
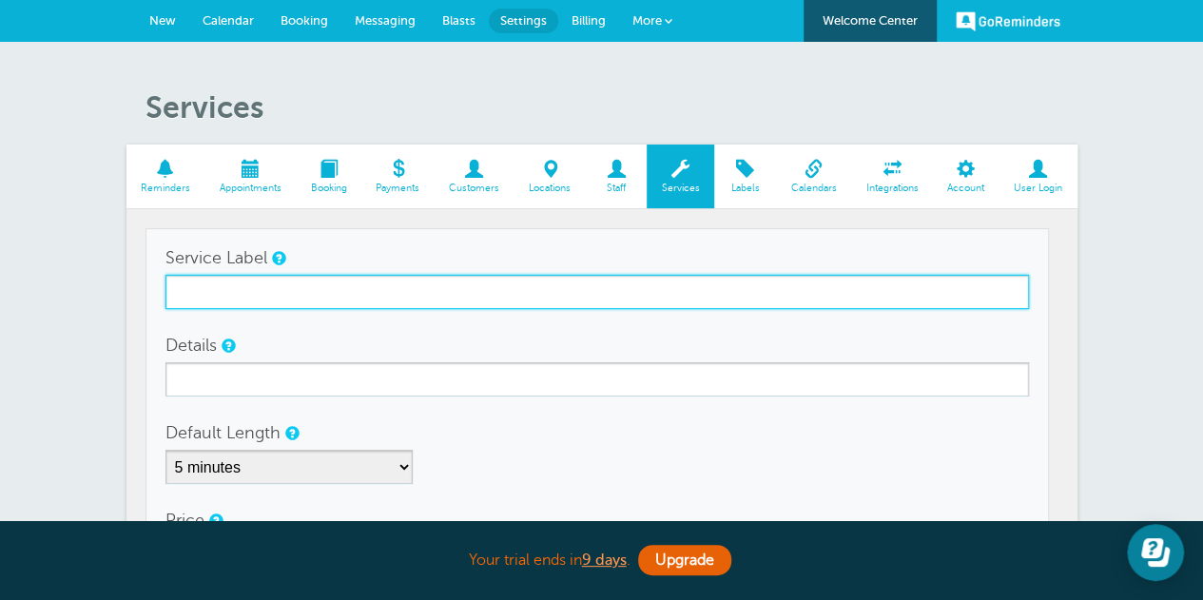
click at [274, 292] on input "Service Label" at bounding box center [596, 292] width 863 height 34
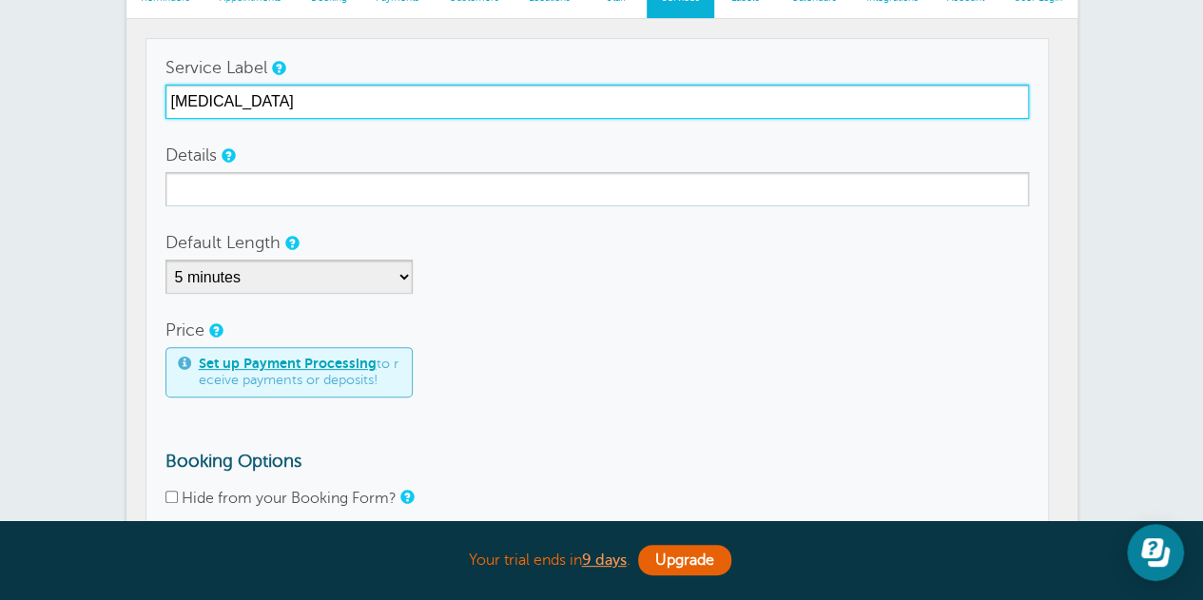
scroll to position [285, 0]
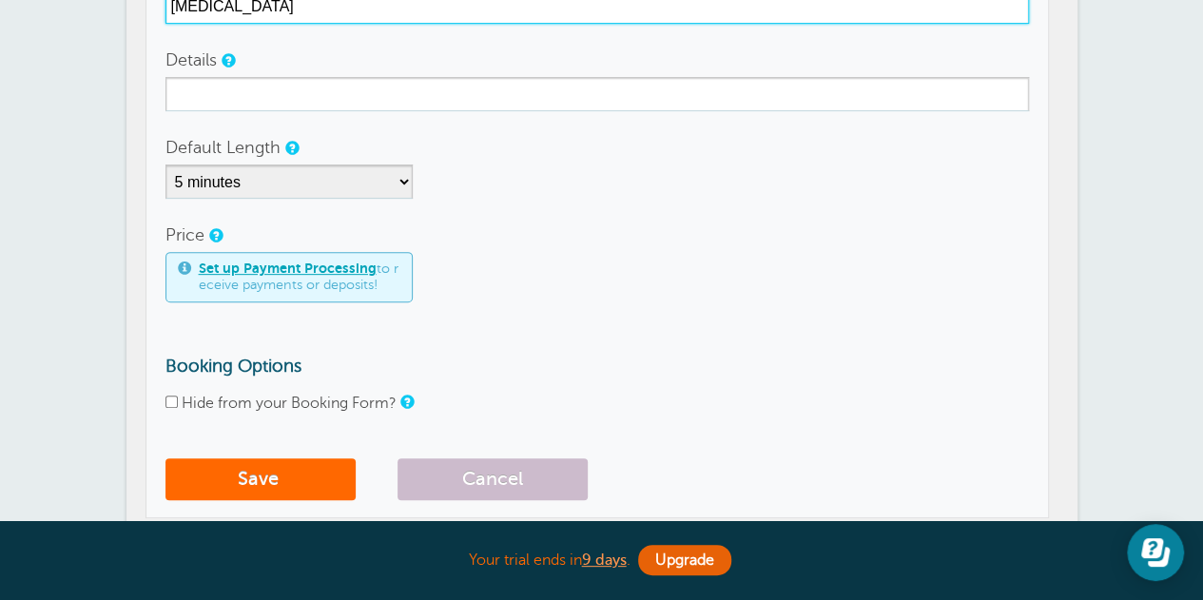
type input "[MEDICAL_DATA]"
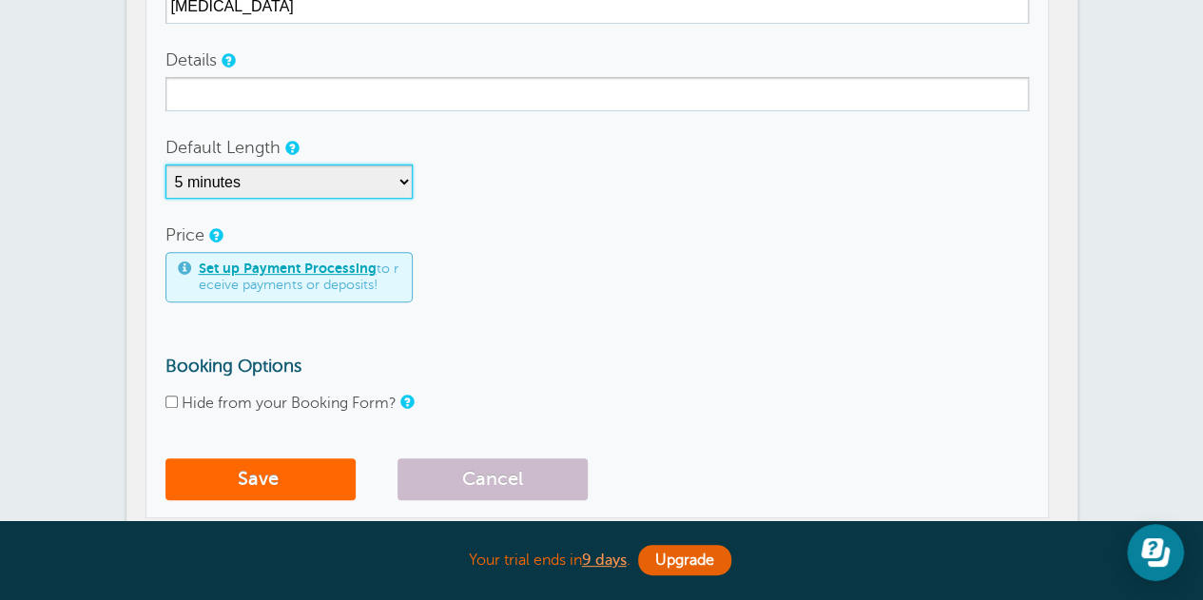
click at [399, 182] on select "5 minutes 10 minutes 15 minutes 20 minutes 25 minutes 30 minutes 35 minutes 40 …" at bounding box center [288, 181] width 247 height 34
select select "30"
click at [165, 164] on select "5 minutes 10 minutes 15 minutes 20 minutes 25 minutes 30 minutes 35 minutes 40 …" at bounding box center [288, 181] width 247 height 34
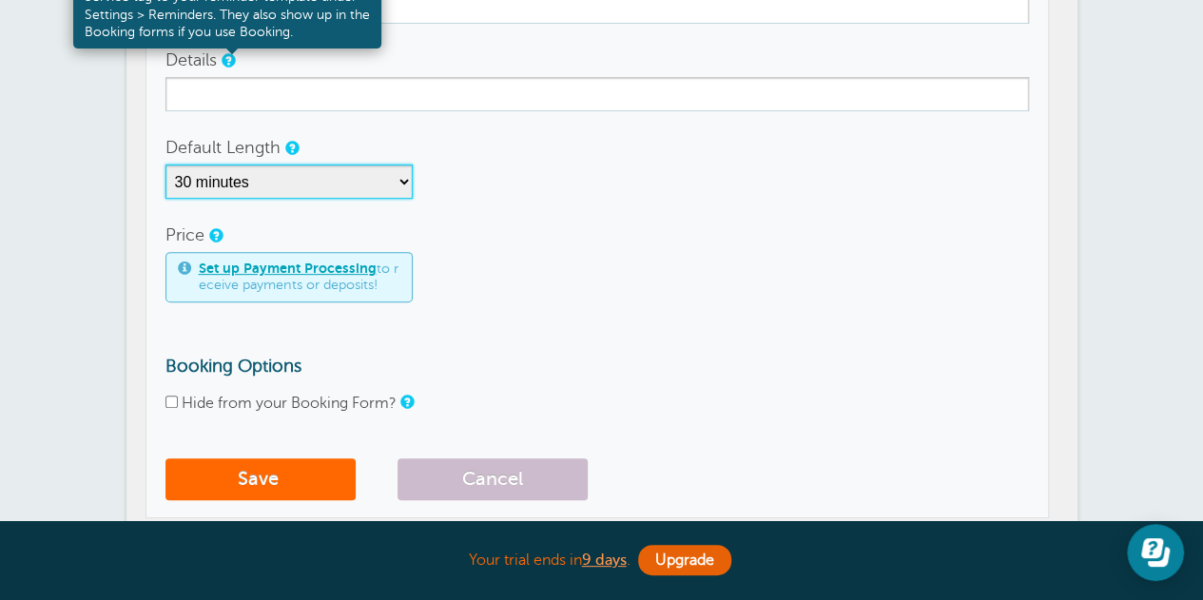
scroll to position [190, 0]
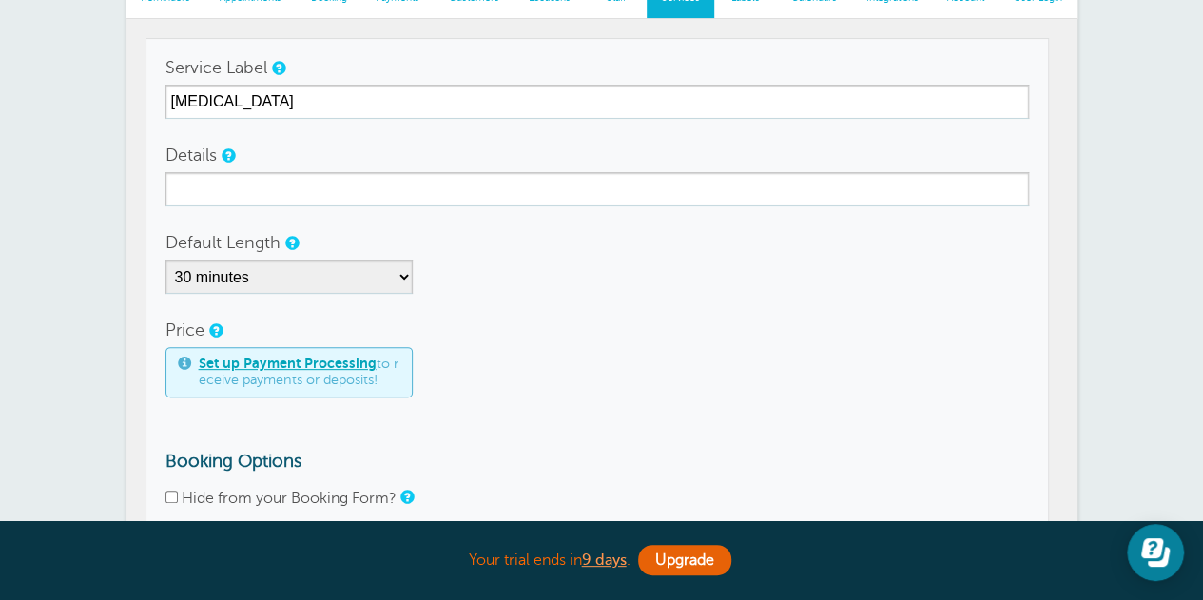
click at [591, 256] on div "Default Length 5 minutes 10 minutes 15 minutes 20 minutes 25 minutes 30 minutes…" at bounding box center [596, 259] width 863 height 68
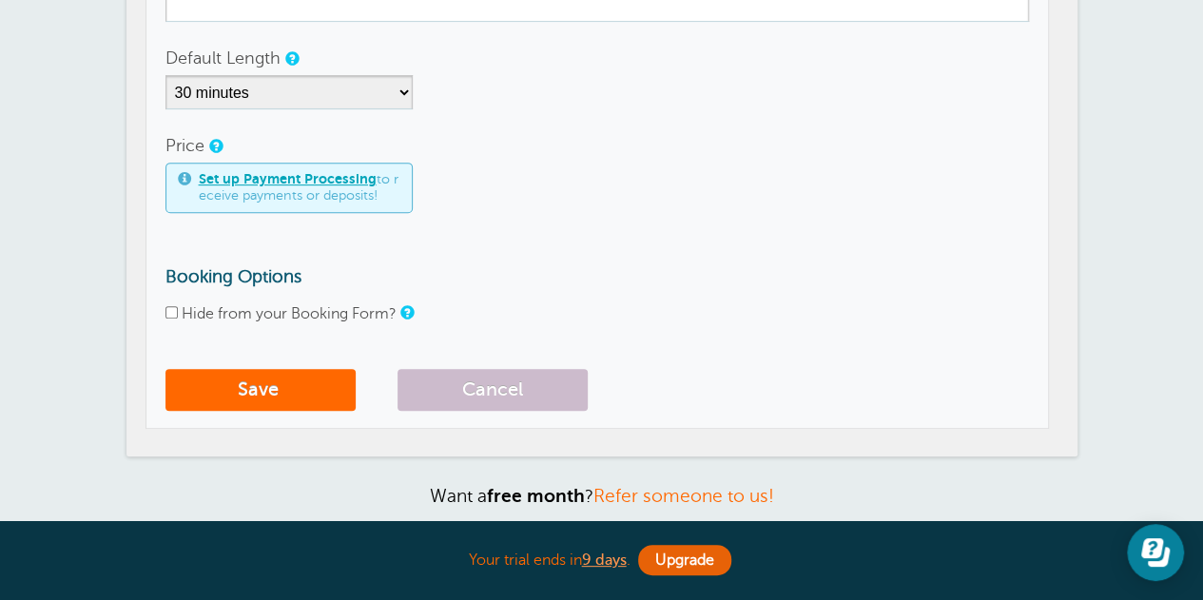
scroll to position [380, 0]
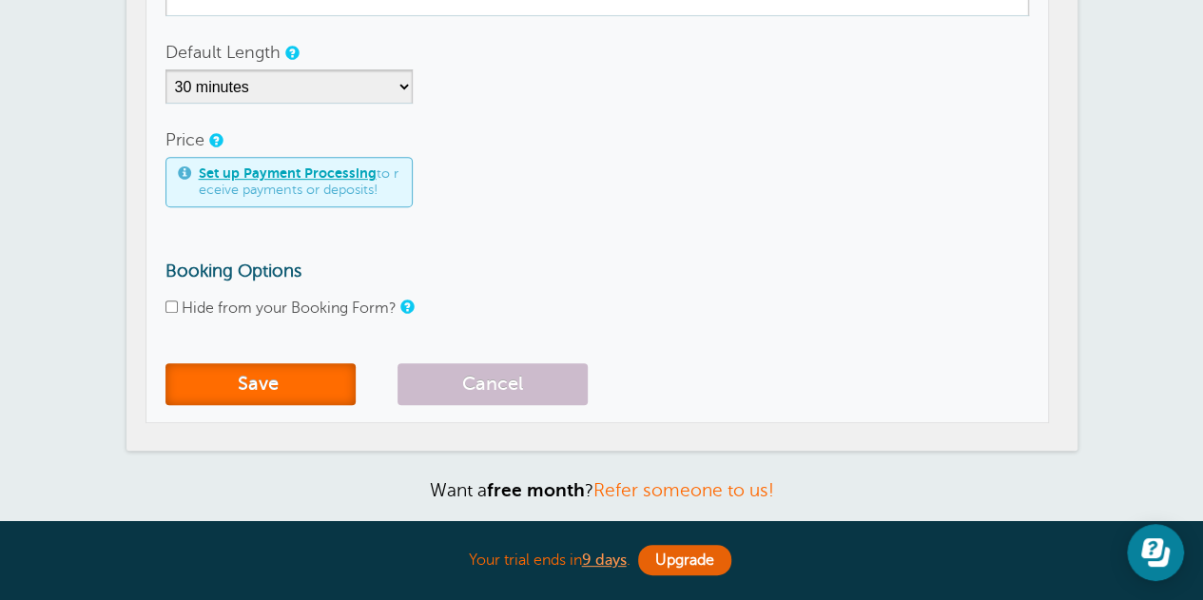
click at [313, 381] on button "Save" at bounding box center [260, 384] width 190 height 42
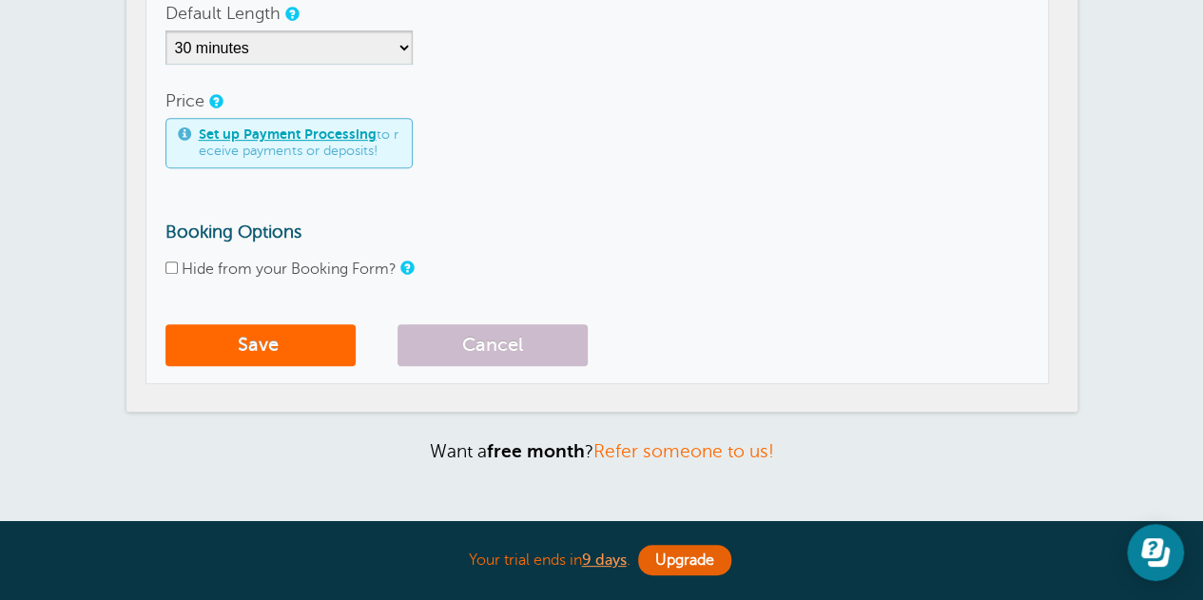
scroll to position [456, 0]
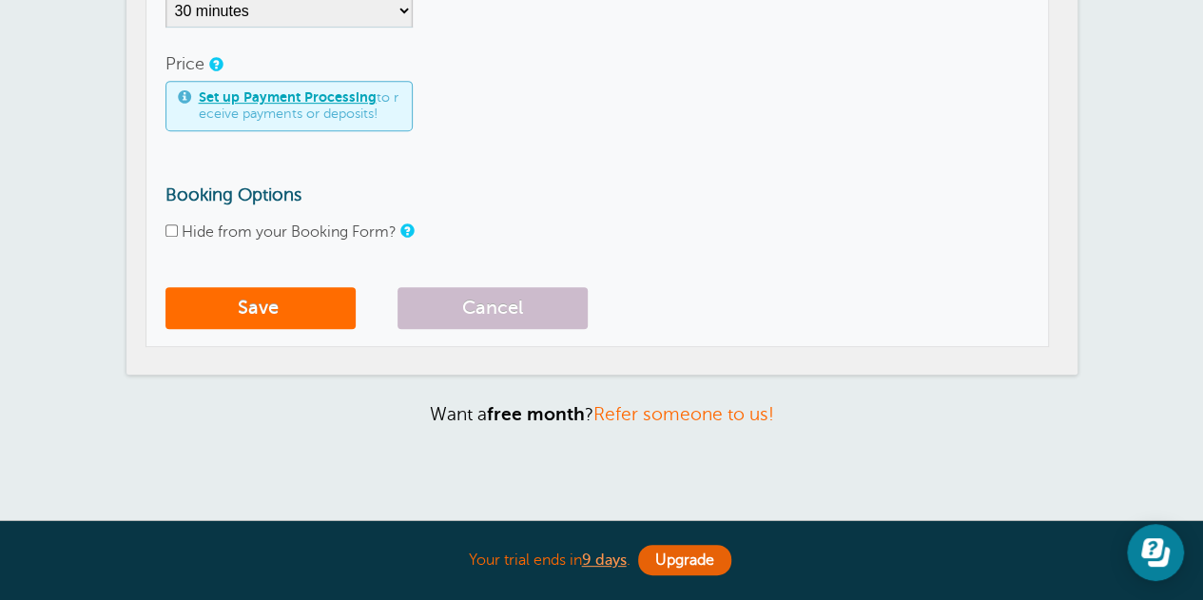
type input "[MEDICAL_DATA]"
click at [296, 302] on button "Save" at bounding box center [260, 308] width 190 height 42
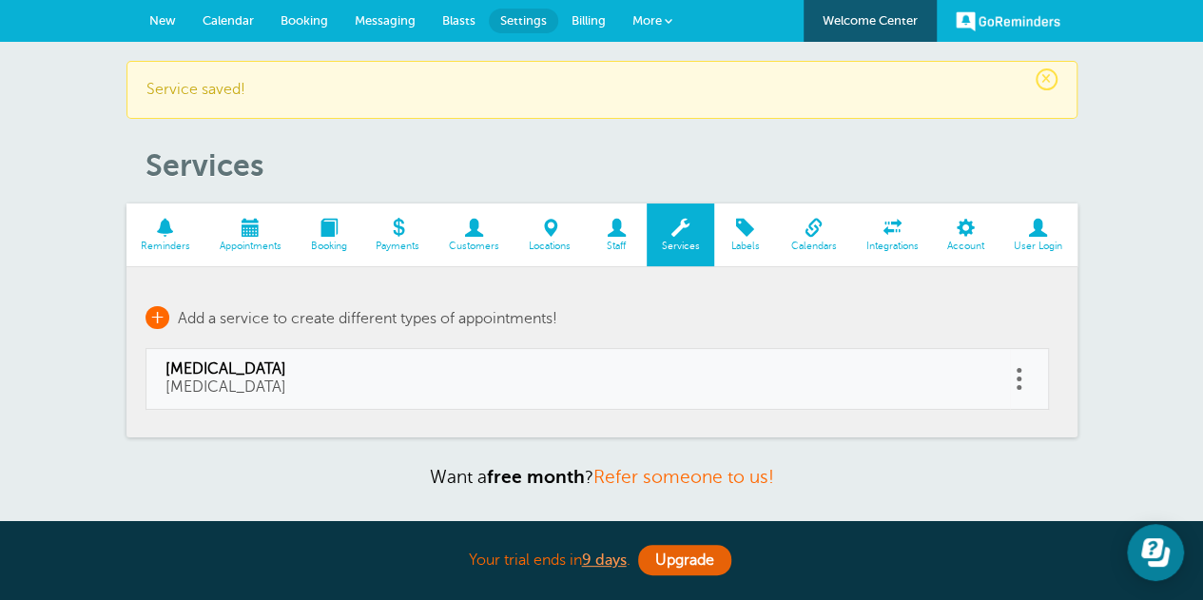
click at [160, 314] on span "+" at bounding box center [157, 317] width 24 height 23
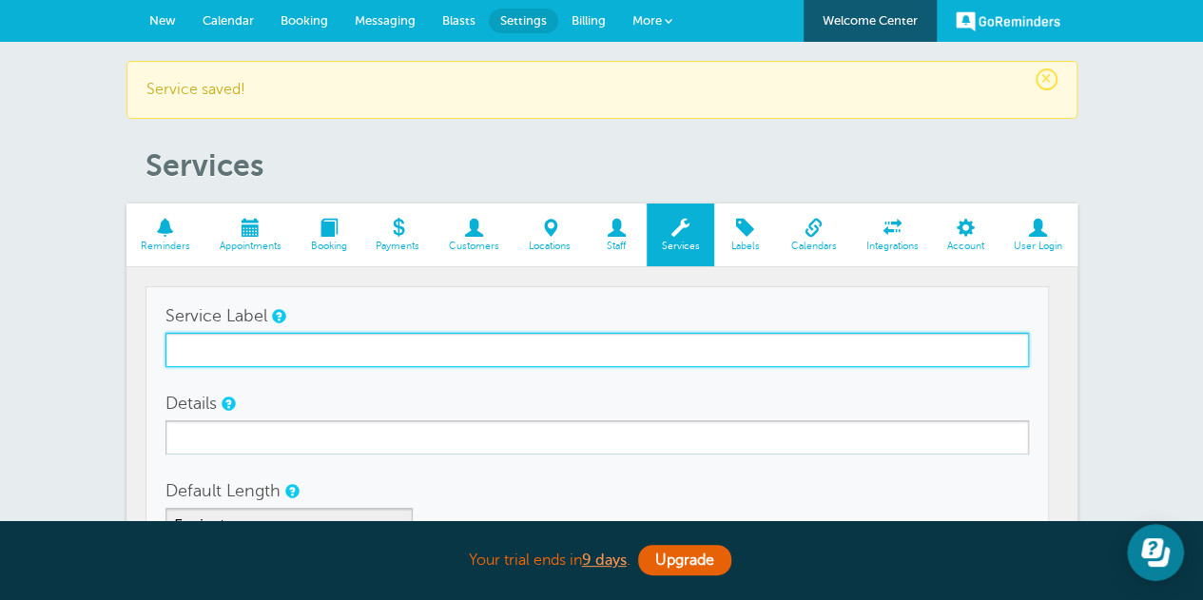
click at [522, 357] on input "Service Label" at bounding box center [596, 350] width 863 height 34
type input "B"
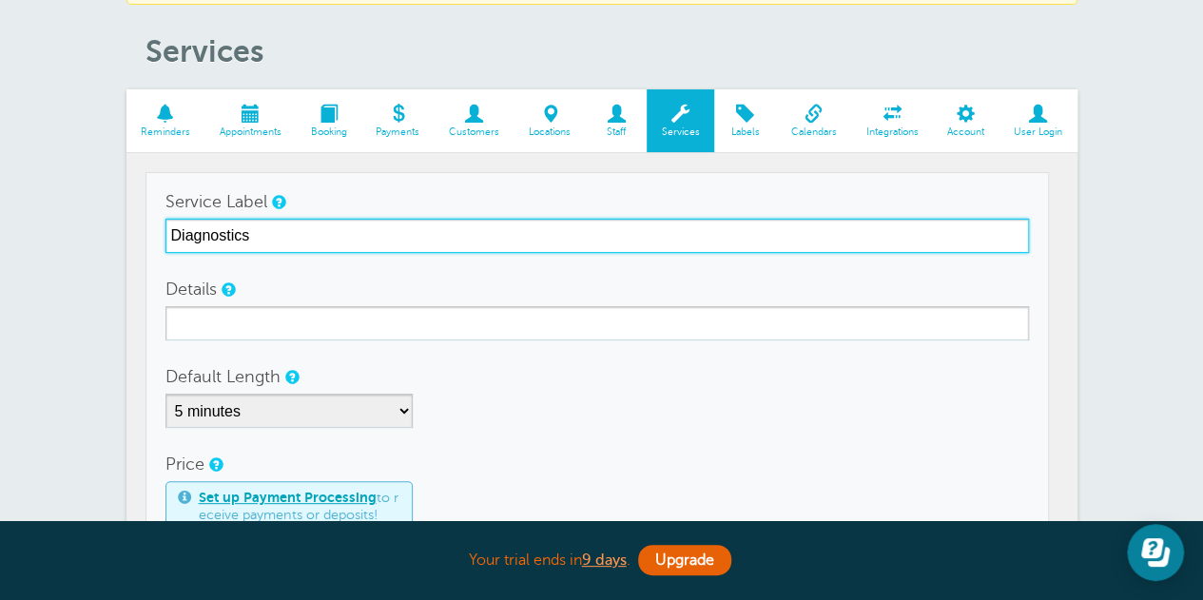
scroll to position [190, 0]
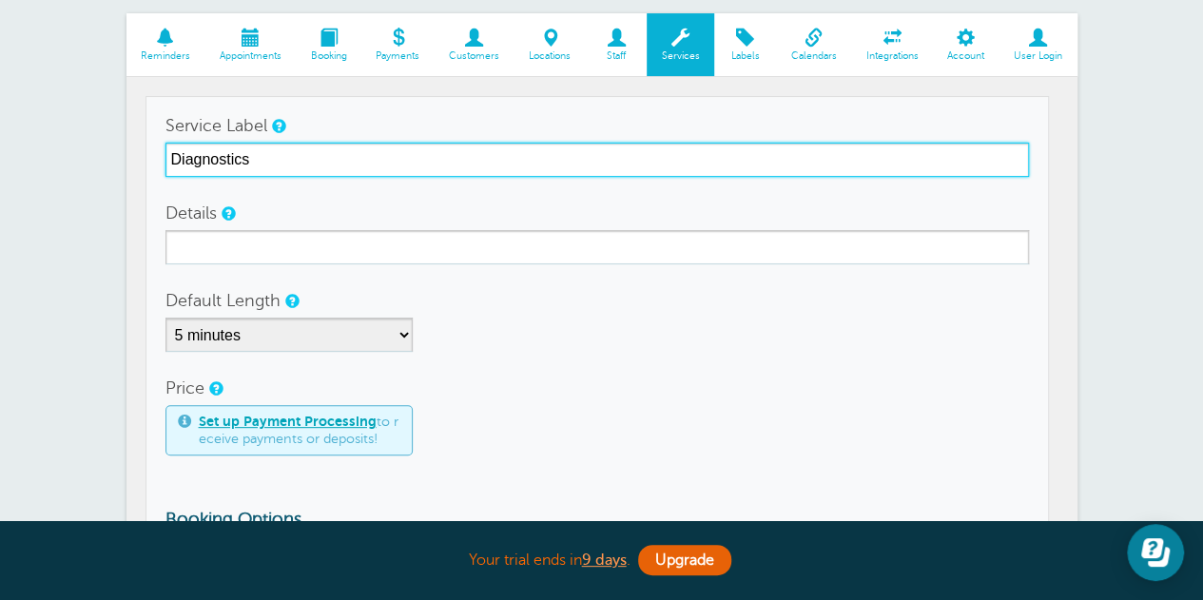
drag, startPoint x: 255, startPoint y: 157, endPoint x: 145, endPoint y: 161, distance: 110.3
click at [145, 161] on td "Service Label Diagnostics Details Default Length 5 minutes 10 minutes 15 minute…" at bounding box center [596, 383] width 903 height 575
type input "Diagnostics"
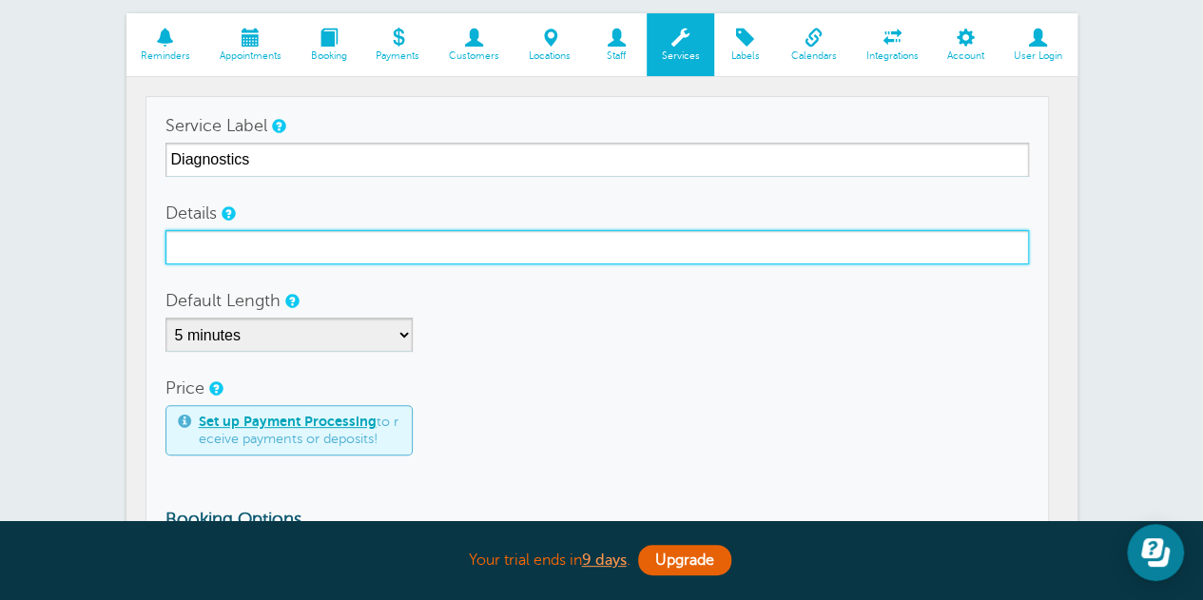
click at [219, 242] on input "Details" at bounding box center [596, 247] width 863 height 34
paste input "Diagnostics"
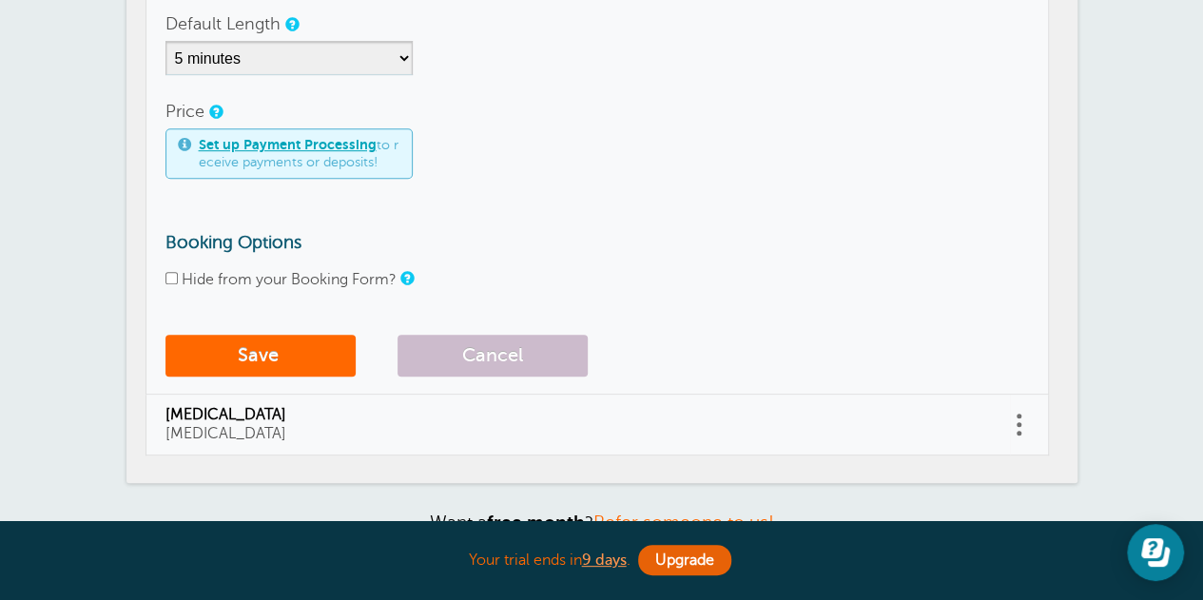
scroll to position [475, 0]
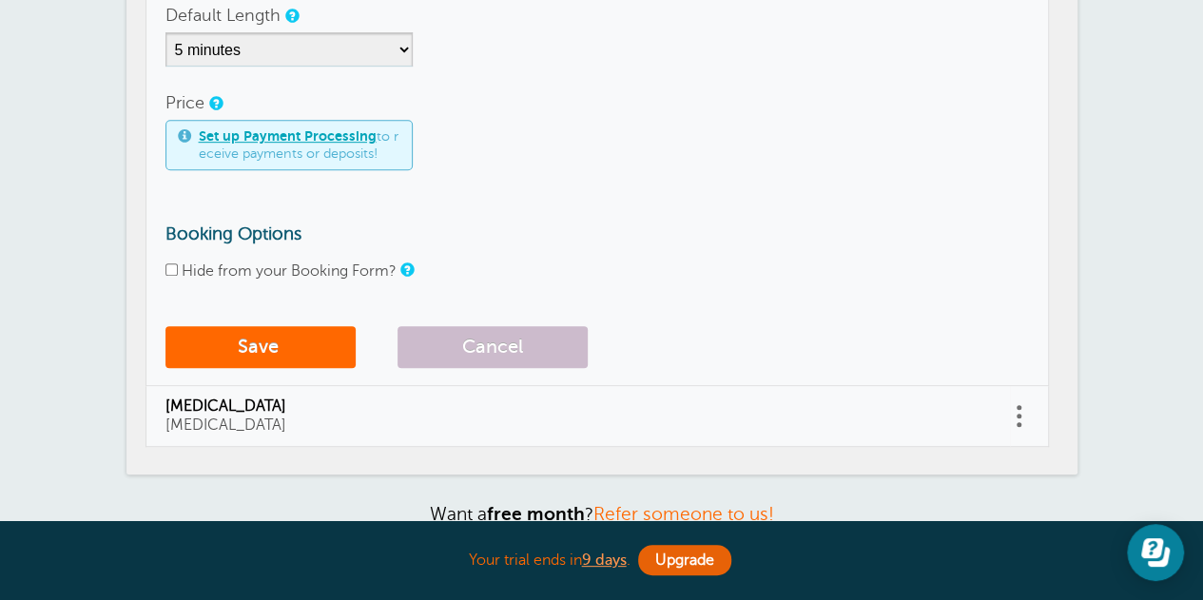
type input "Diagnostics"
click at [289, 48] on select "5 minutes 10 minutes 15 minutes 20 minutes 25 minutes 30 minutes 35 minutes 40 …" at bounding box center [288, 49] width 247 height 34
select select "30"
click at [165, 32] on select "5 minutes 10 minutes 15 minutes 20 minutes 25 minutes 30 minutes 35 minutes 40 …" at bounding box center [288, 49] width 247 height 34
click at [241, 354] on button "Save" at bounding box center [260, 347] width 190 height 42
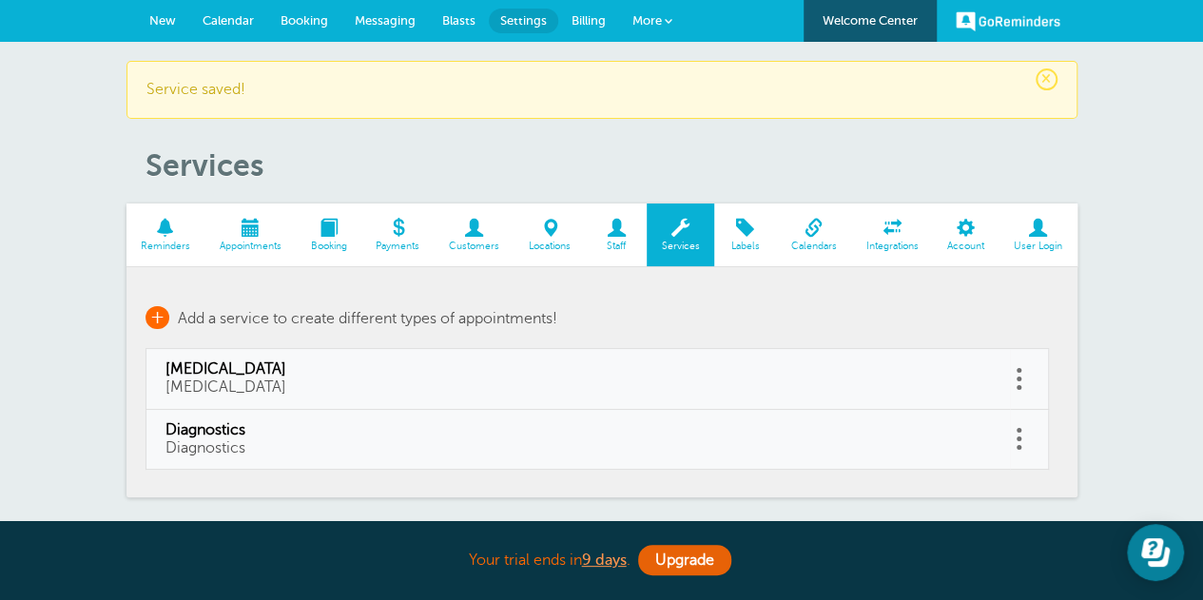
click at [157, 315] on span "+" at bounding box center [157, 317] width 24 height 23
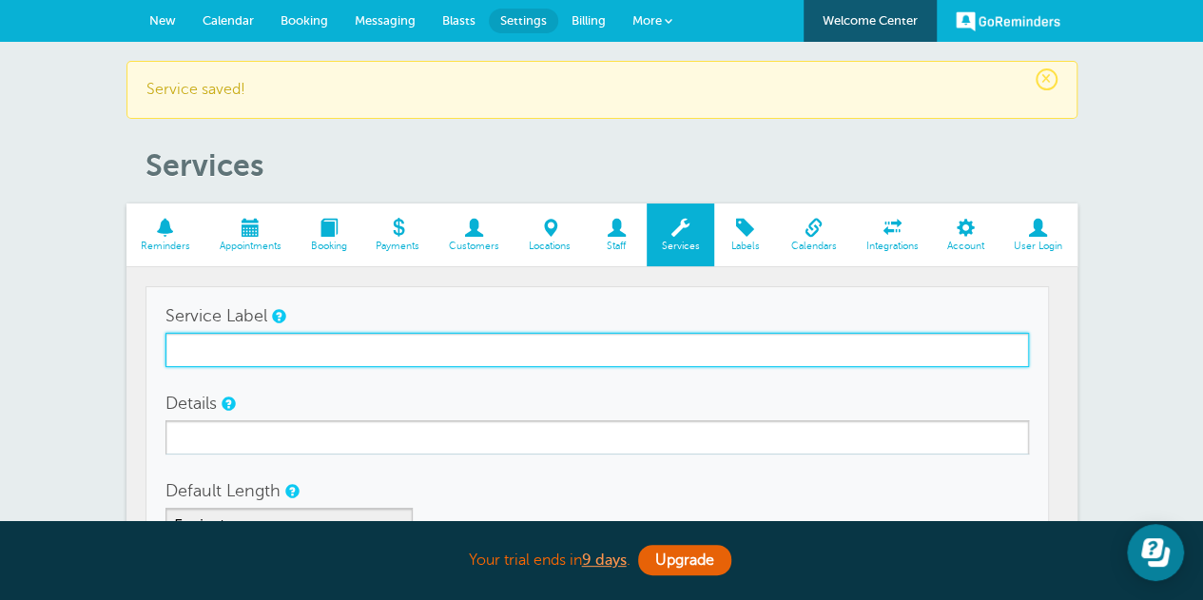
click at [297, 346] on input "Service Label" at bounding box center [596, 350] width 863 height 34
drag, startPoint x: 481, startPoint y: 357, endPoint x: 164, endPoint y: 360, distance: 317.6
click at [164, 360] on td "Service Label Life Family Interactive Training (LifeFIT) Details Default Length…" at bounding box center [596, 573] width 903 height 575
type input "Life Family Interactive Training (LifeFIT)"
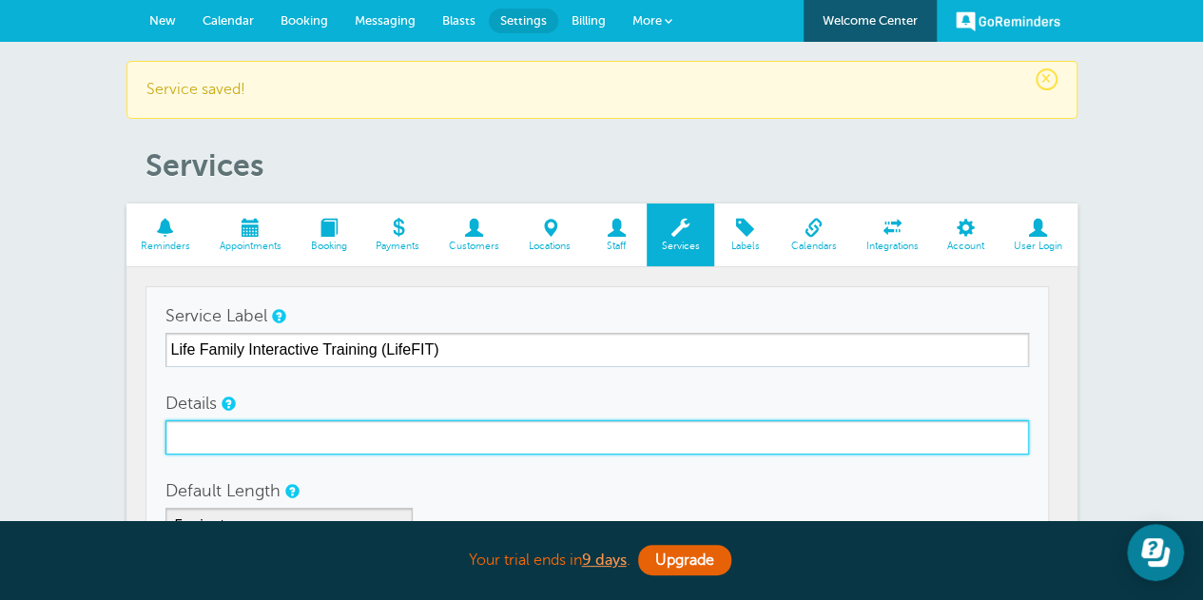
click at [226, 430] on input "Details" at bounding box center [596, 437] width 863 height 34
paste input "Life Family Interactive Training (LifeFIT)"
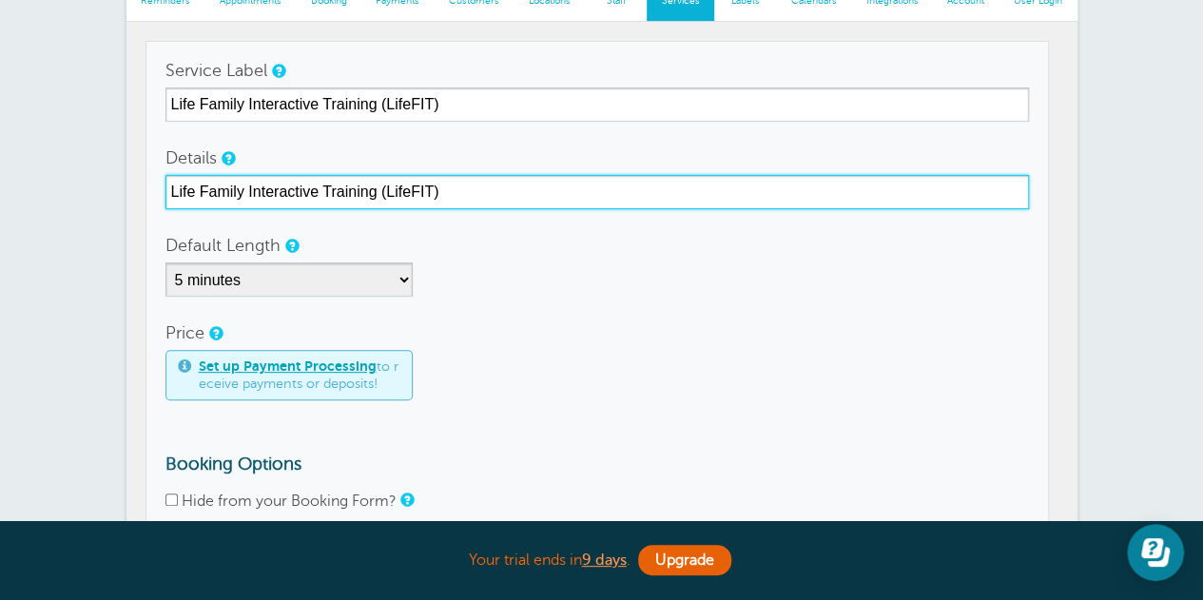
scroll to position [285, 0]
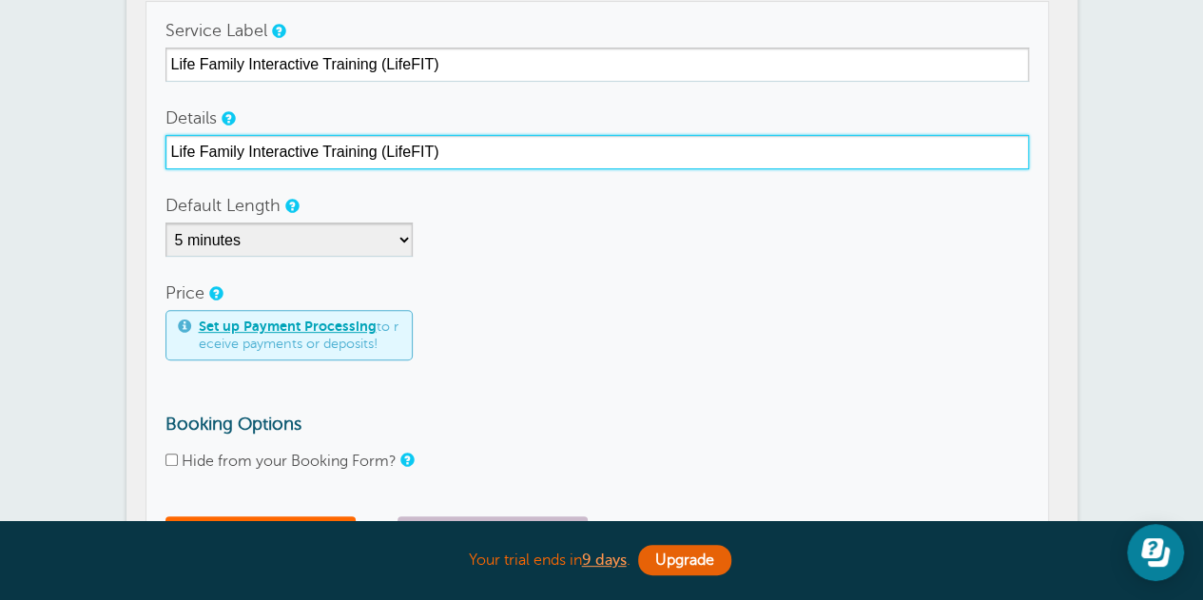
type input "Life Family Interactive Training (LifeFIT)"
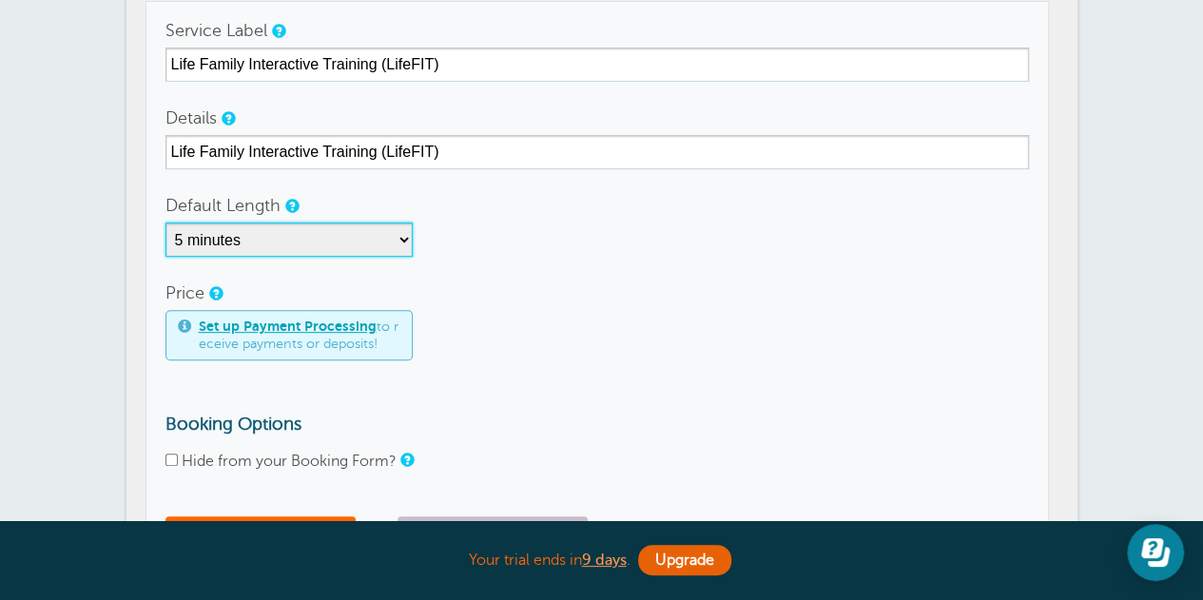
click at [336, 236] on select "5 minutes 10 minutes 15 minutes 20 minutes 25 minutes 30 minutes 35 minutes 40 …" at bounding box center [288, 239] width 247 height 34
select select "30"
click at [165, 222] on select "5 minutes 10 minutes 15 minutes 20 minutes 25 minutes 30 minutes 35 minutes 40 …" at bounding box center [288, 239] width 247 height 34
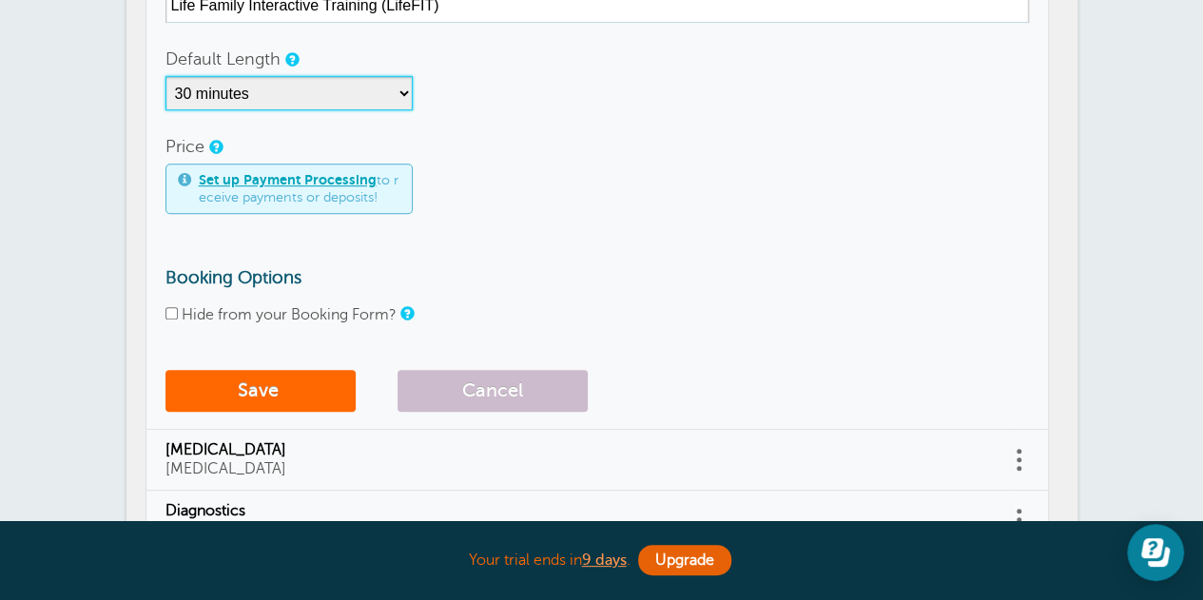
scroll to position [475, 0]
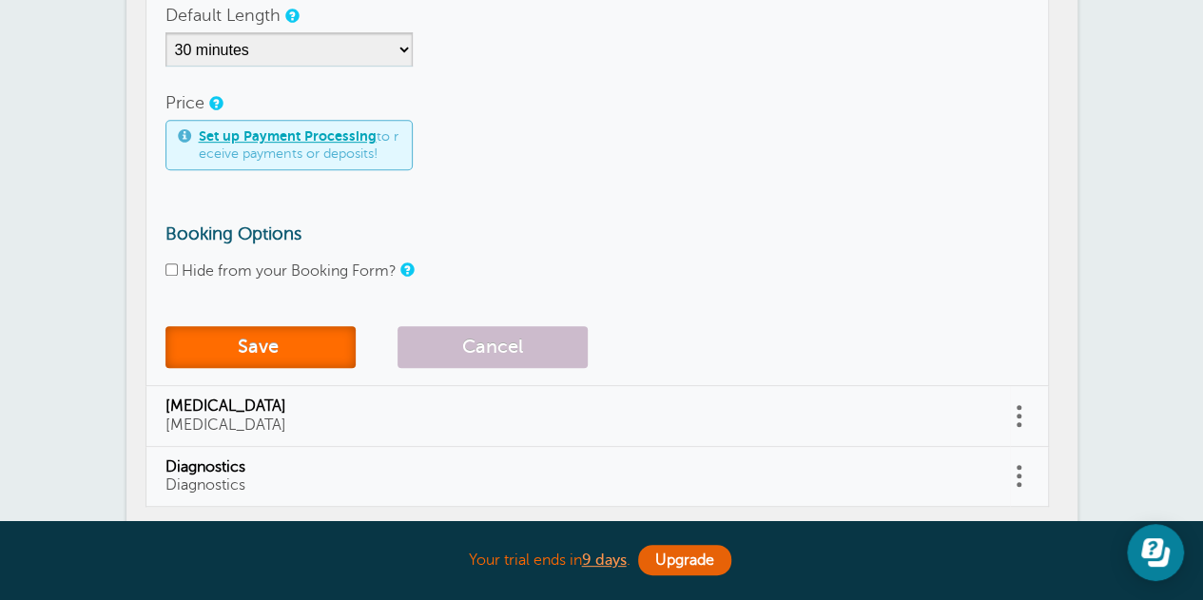
click at [290, 349] on button "Save" at bounding box center [260, 347] width 190 height 42
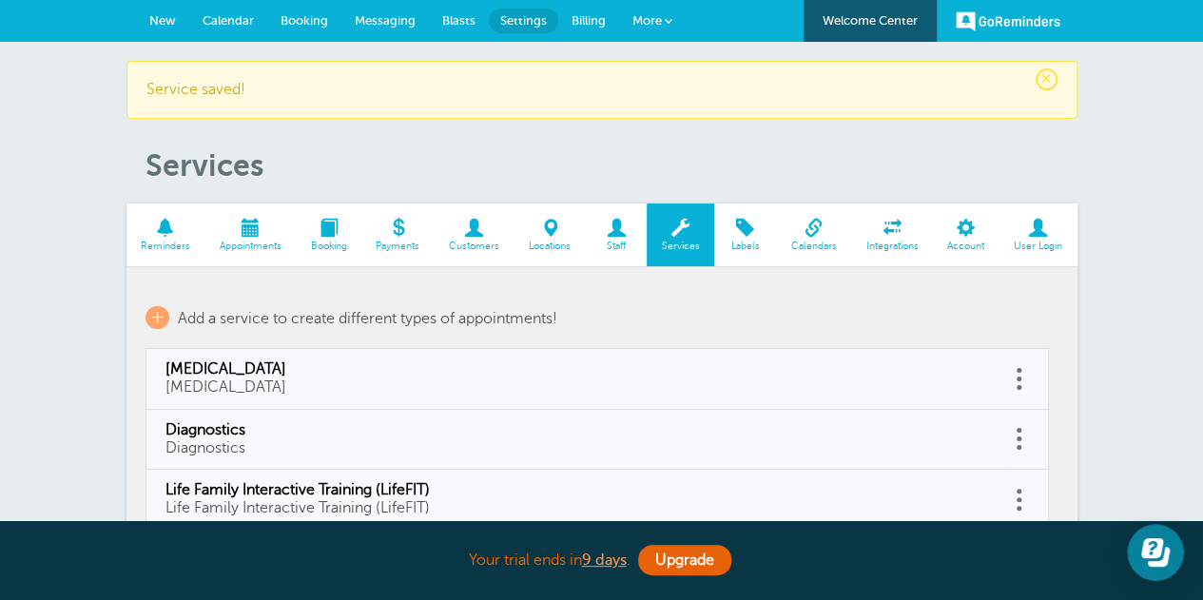
click at [744, 221] on span at bounding box center [745, 228] width 62 height 18
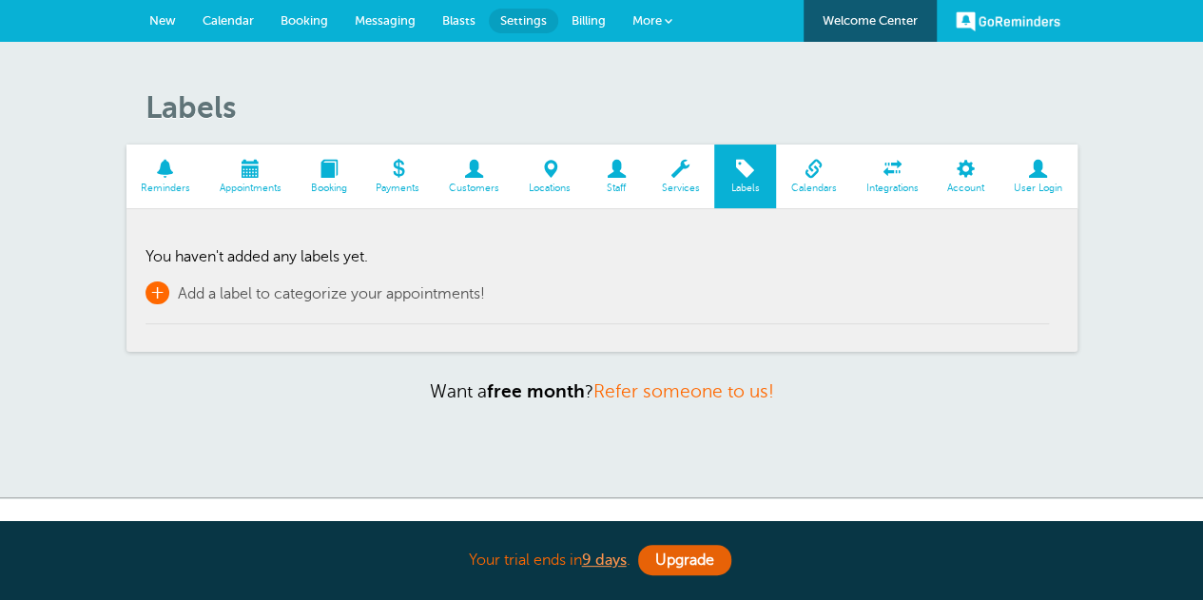
click at [159, 291] on span "+" at bounding box center [157, 292] width 24 height 23
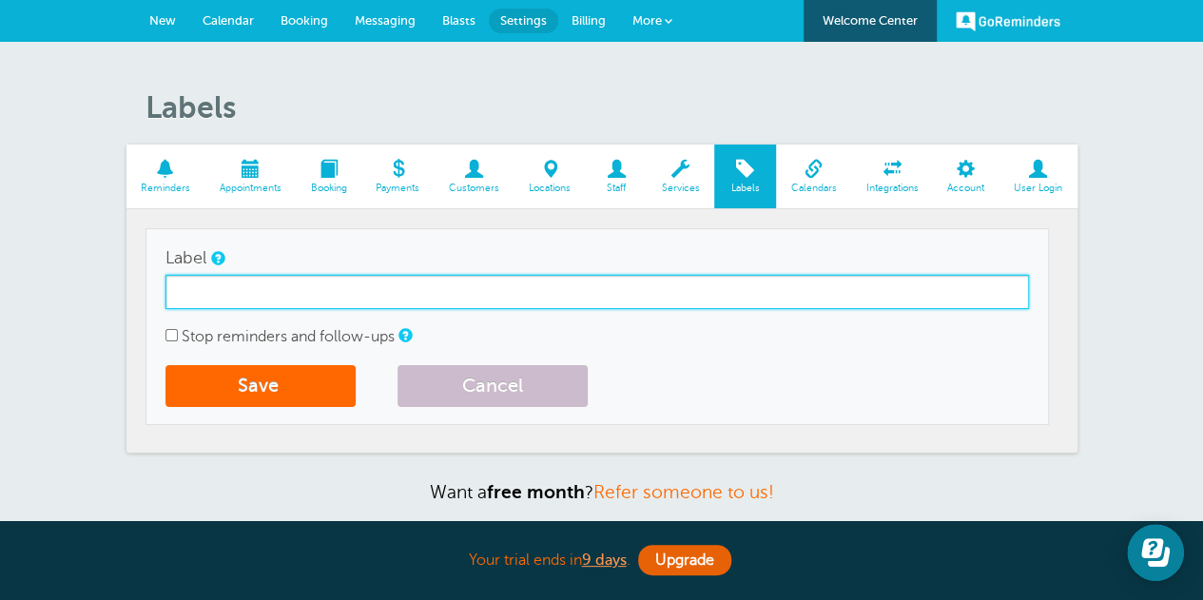
click at [207, 290] on input "Label" at bounding box center [596, 292] width 863 height 34
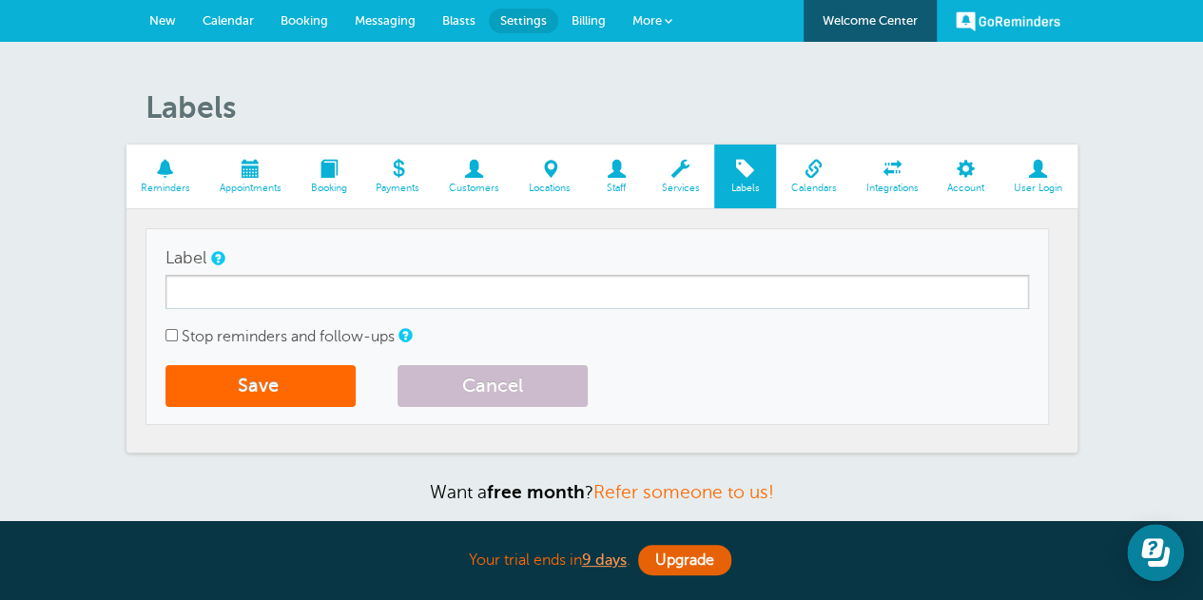
click at [817, 178] on span at bounding box center [813, 169] width 75 height 18
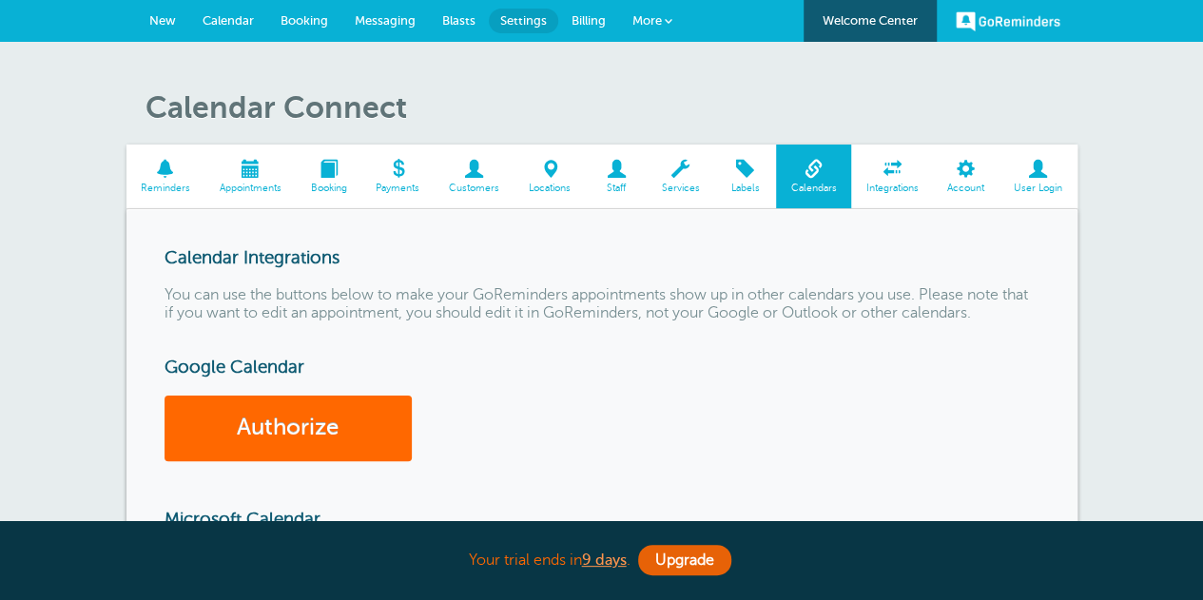
click at [880, 173] on span at bounding box center [892, 169] width 82 height 18
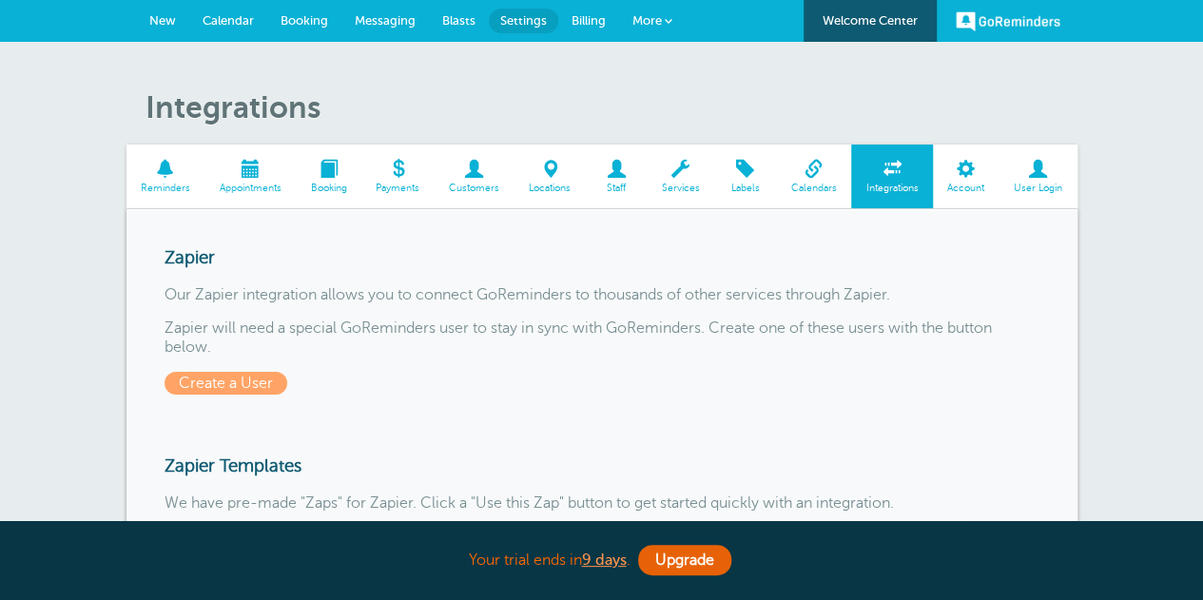
click at [960, 178] on span at bounding box center [966, 169] width 67 height 18
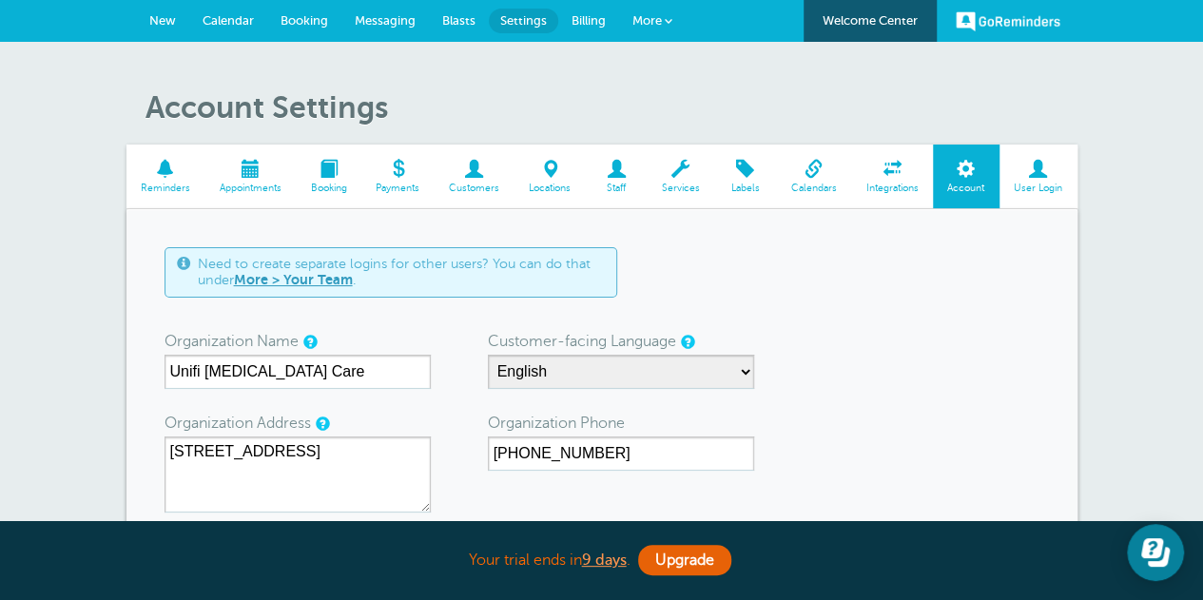
click at [329, 177] on span at bounding box center [329, 169] width 66 height 18
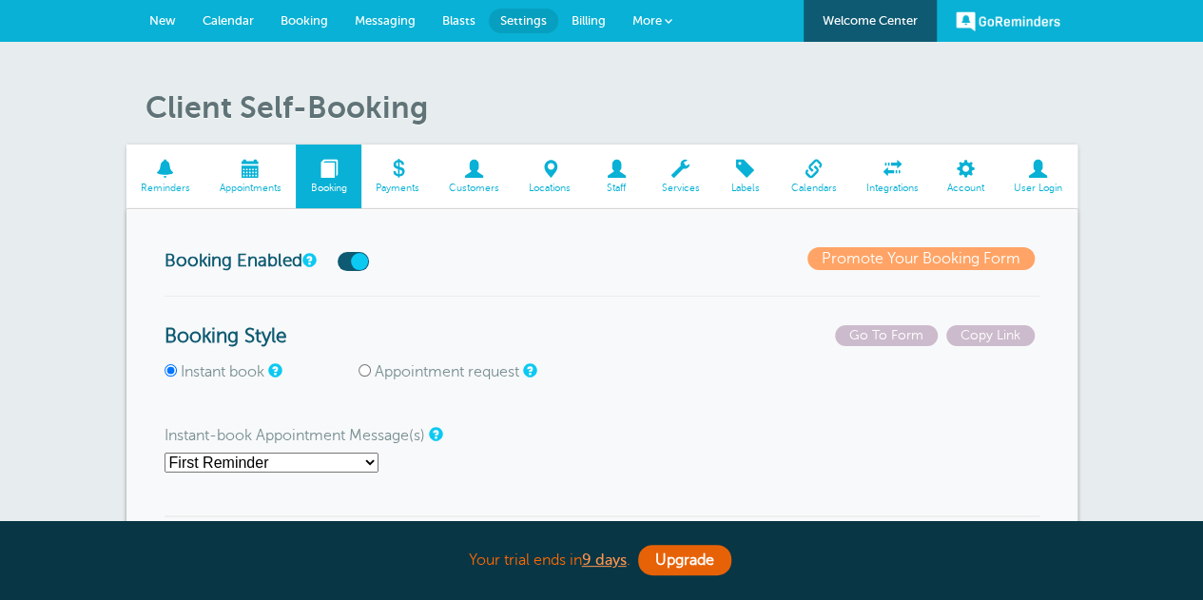
click at [469, 172] on span at bounding box center [474, 169] width 80 height 18
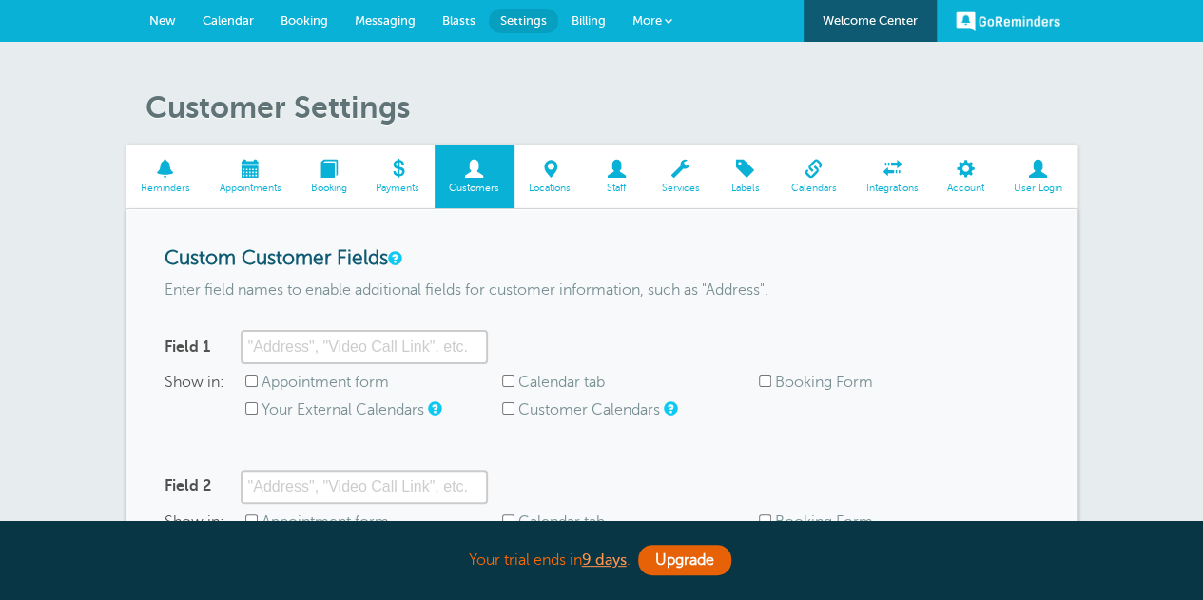
click at [536, 172] on span at bounding box center [549, 169] width 71 height 18
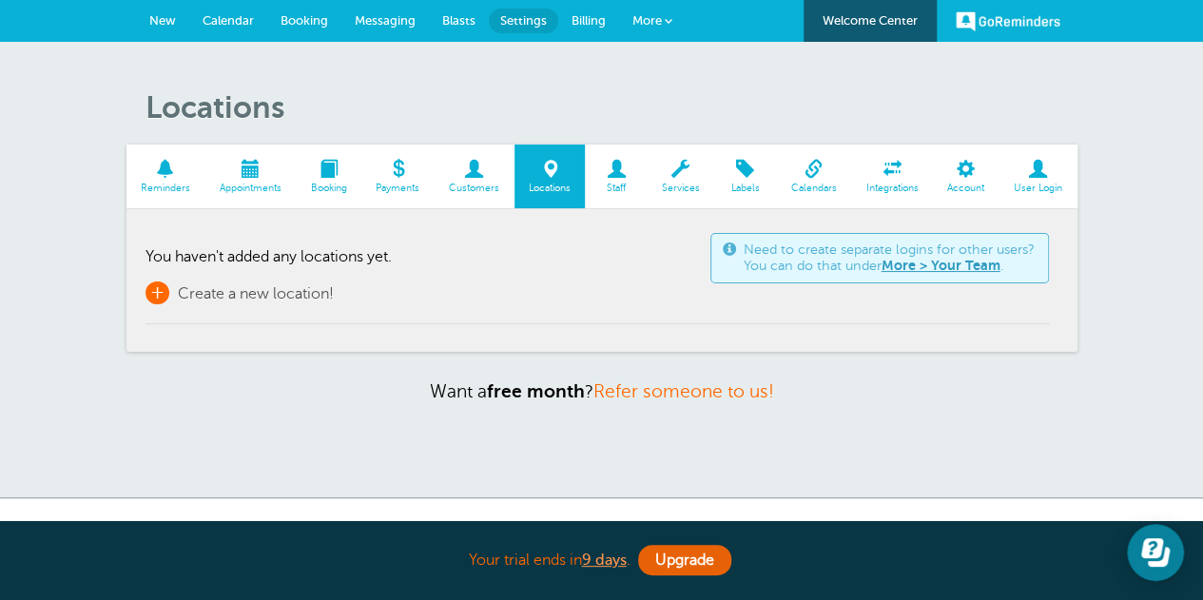
click at [159, 294] on span "+" at bounding box center [157, 292] width 24 height 23
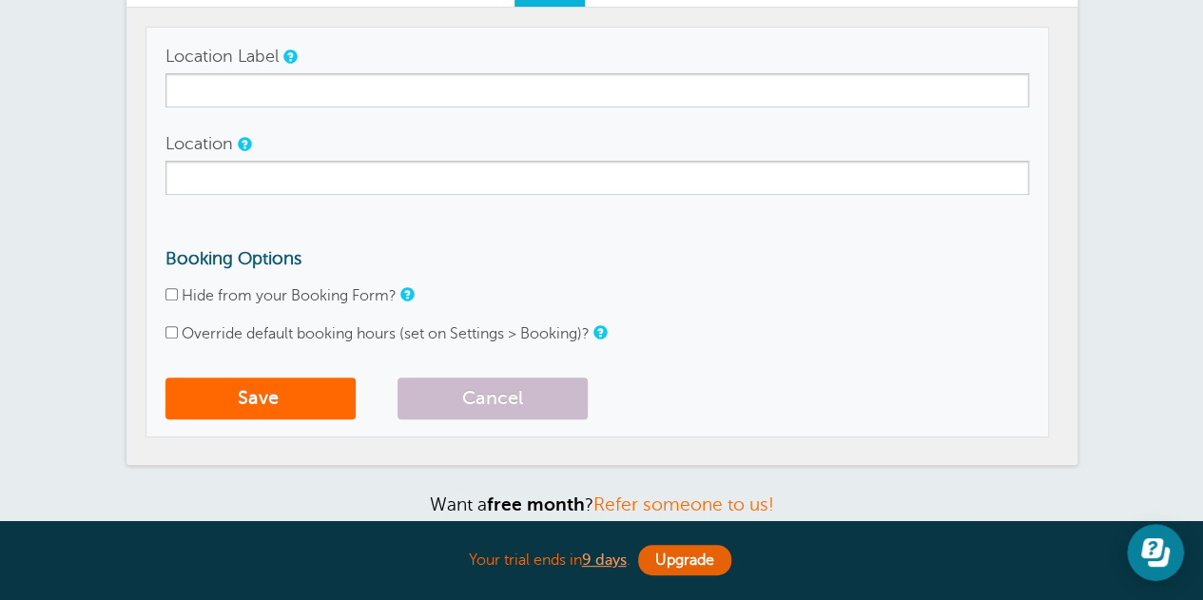
scroll to position [95, 0]
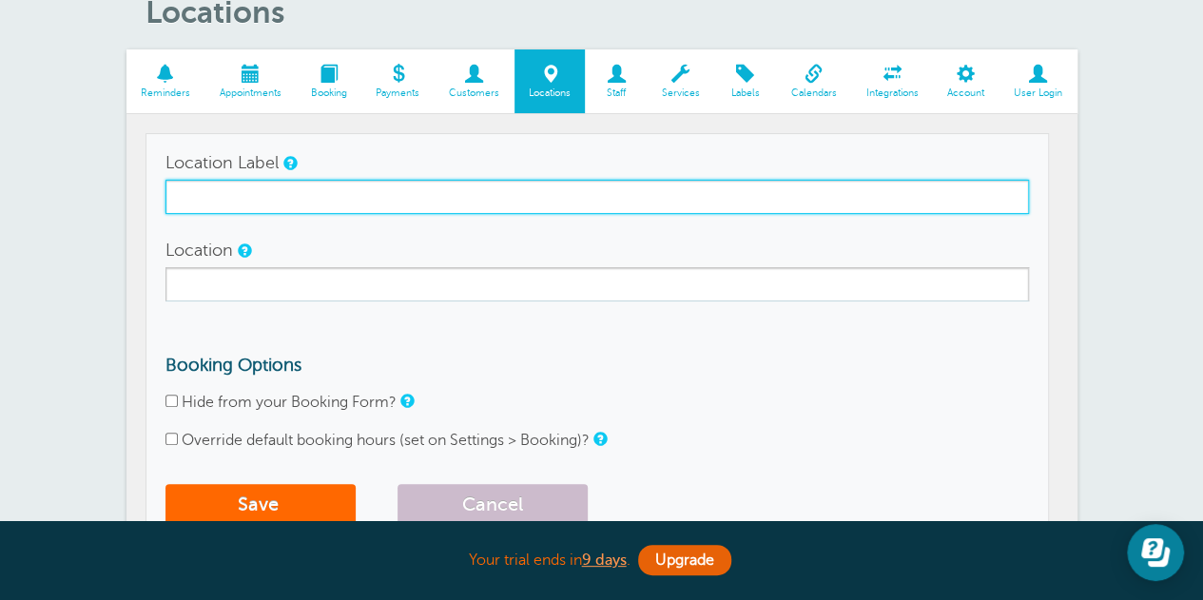
click at [276, 201] on input "Location Label" at bounding box center [596, 197] width 863 height 34
type input "Evansville"
drag, startPoint x: 284, startPoint y: 199, endPoint x: 141, endPoint y: 202, distance: 143.6
click at [141, 202] on section "Reminders Appointments Booking Payments Customers Locations Staff Services Labe…" at bounding box center [601, 310] width 951 height 522
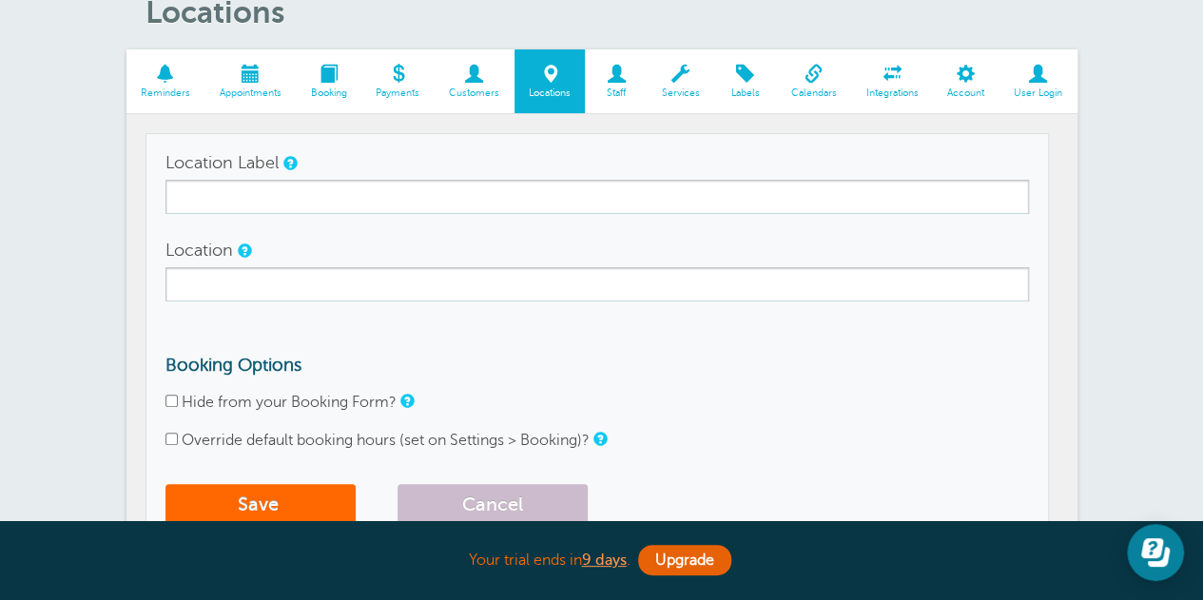
click at [406, 89] on span "Payments" at bounding box center [398, 92] width 54 height 11
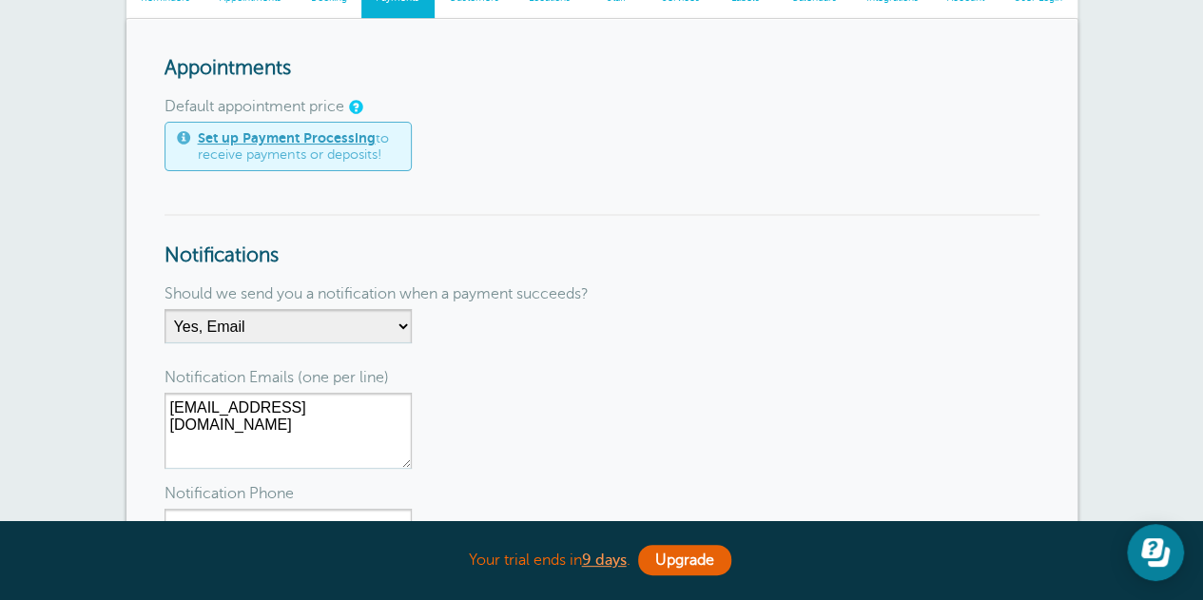
scroll to position [95, 0]
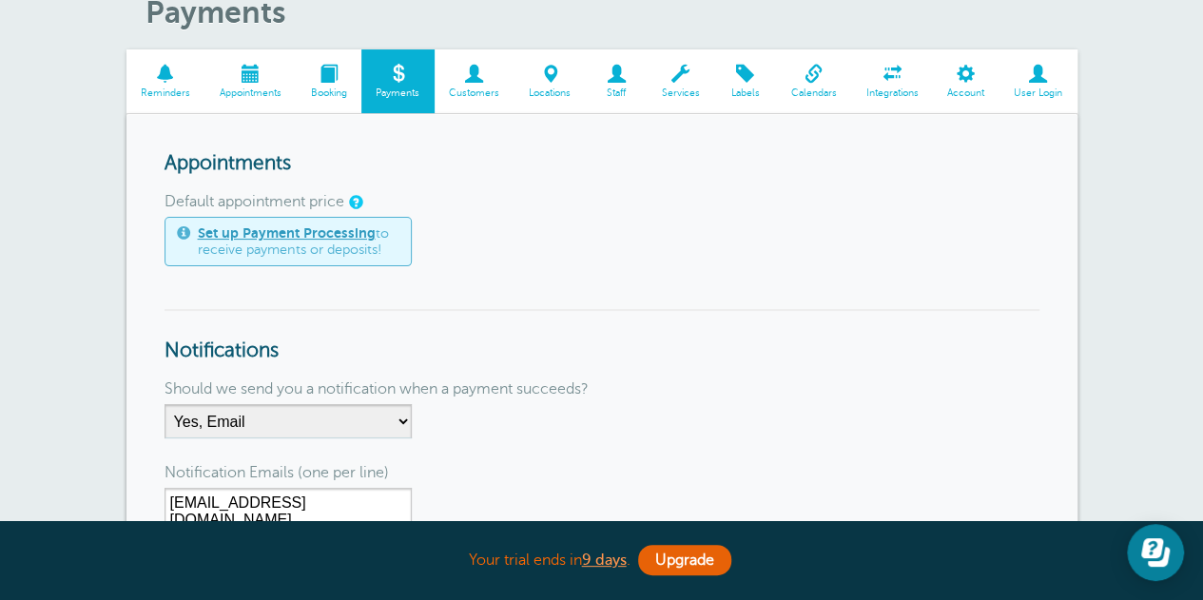
click at [461, 83] on link "Customers" at bounding box center [474, 81] width 80 height 64
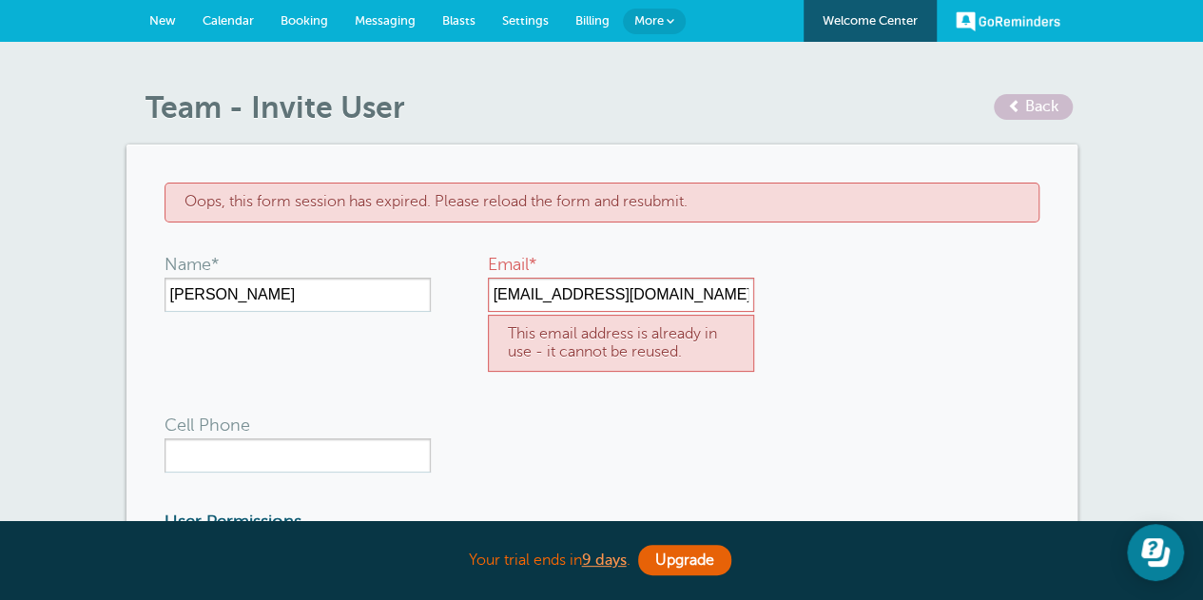
click at [630, 394] on form "Oops, this form session has expired. Please reload the form and resubmit. Name*…" at bounding box center [601, 529] width 875 height 692
click at [721, 282] on input "[EMAIL_ADDRESS][DOMAIN_NAME]" at bounding box center [621, 295] width 266 height 34
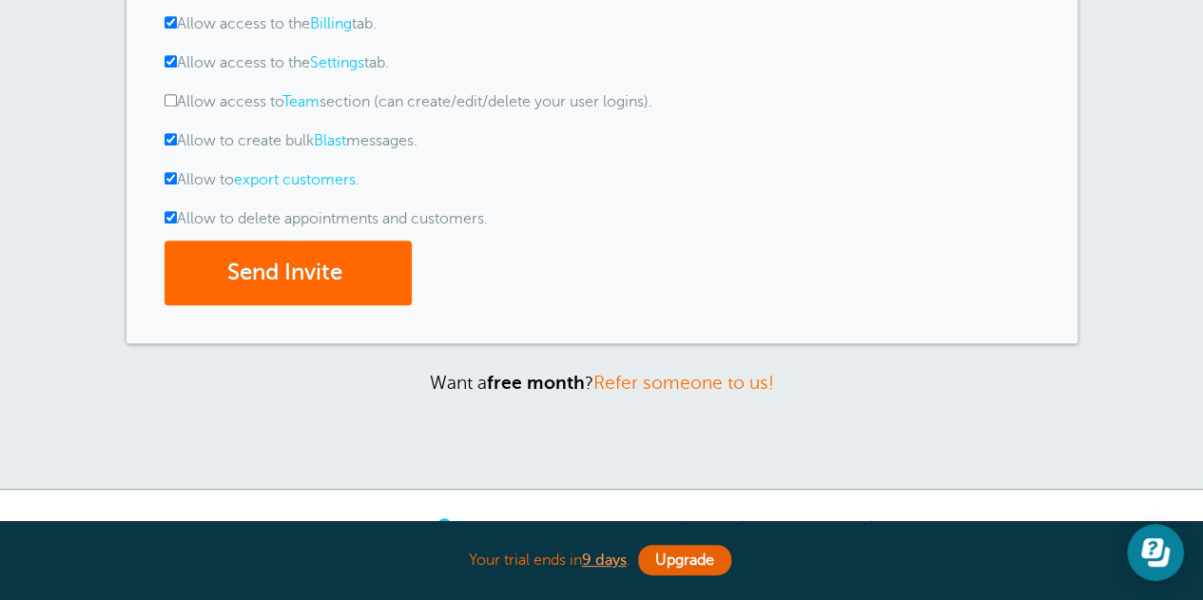
scroll to position [570, 0]
click at [329, 279] on button "Send Invite" at bounding box center [287, 273] width 247 height 66
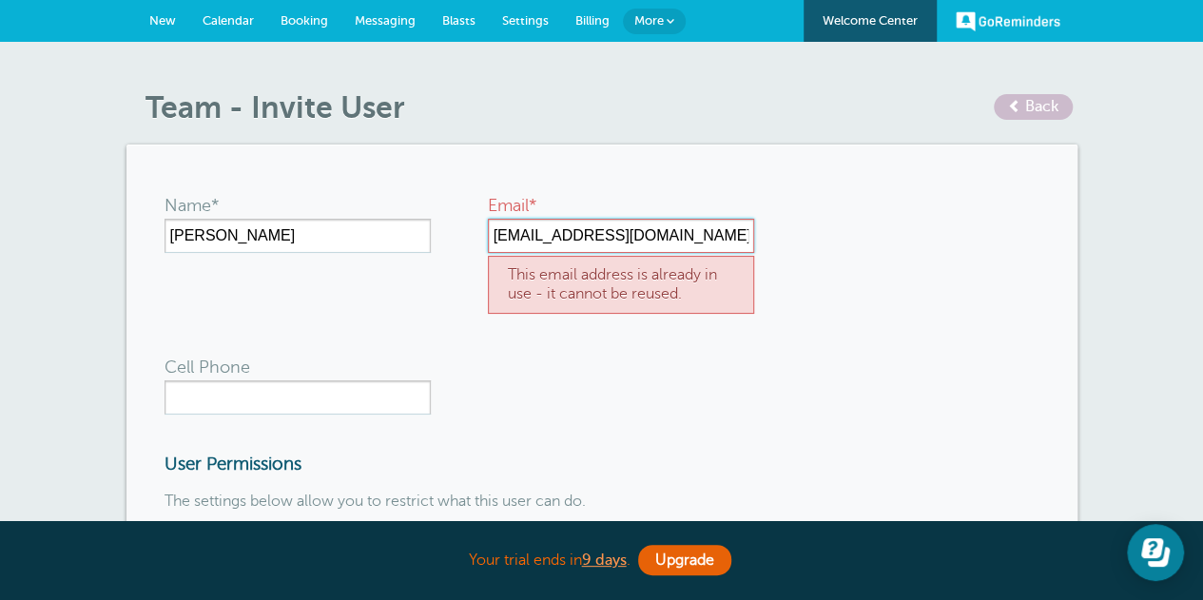
click at [660, 236] on input "[EMAIL_ADDRESS][DOMAIN_NAME]" at bounding box center [621, 236] width 266 height 34
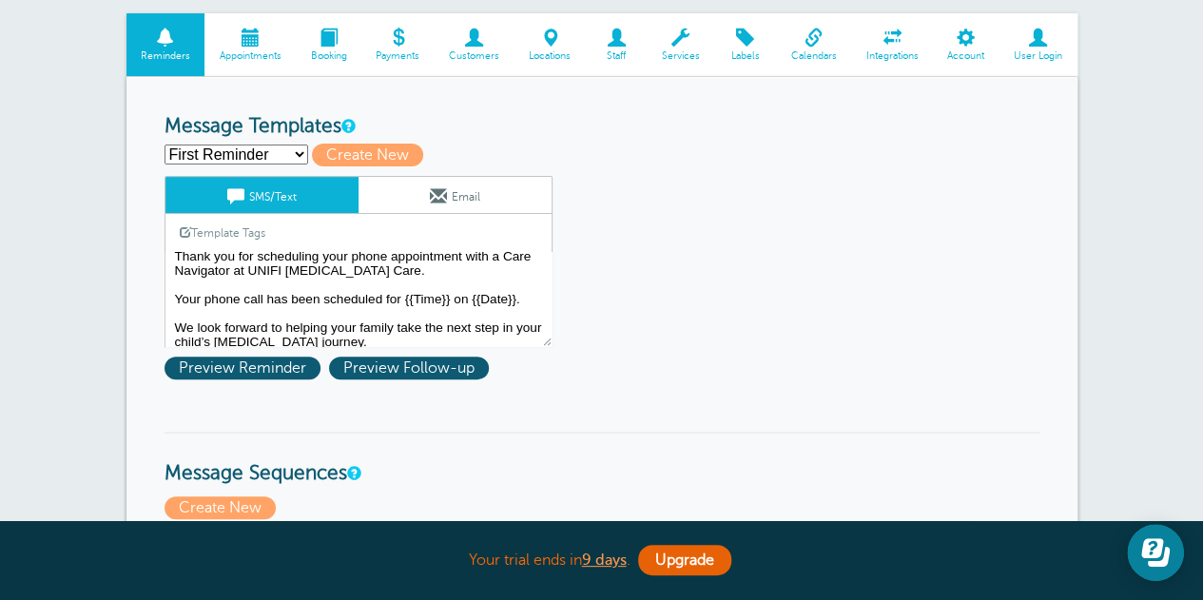
scroll to position [46, 0]
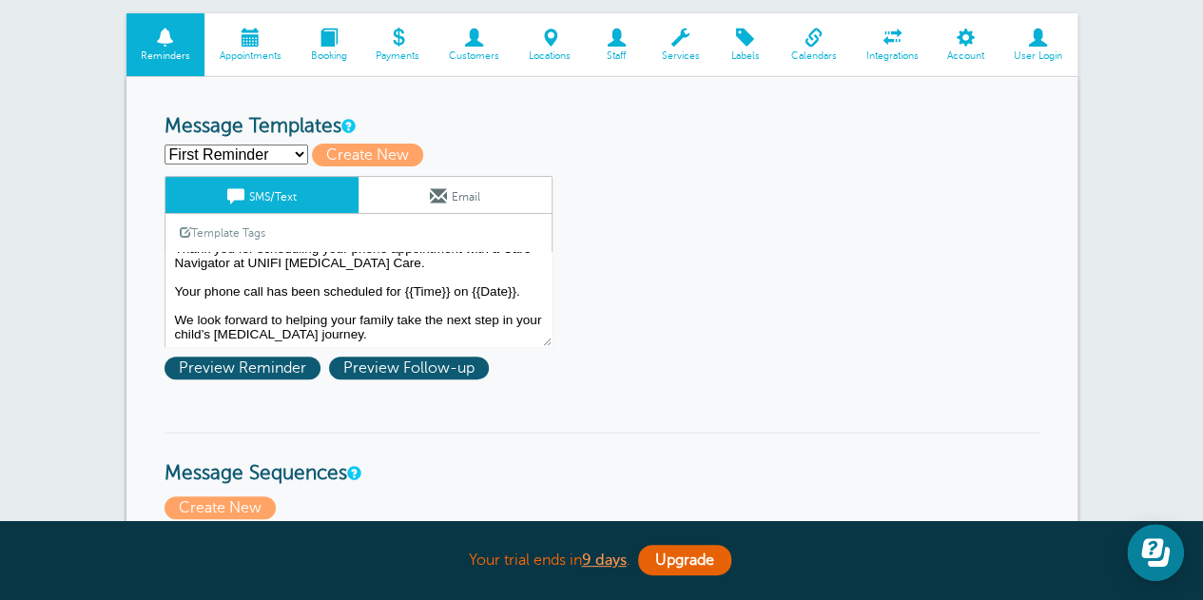
click at [291, 159] on select "First Reminder Second Reminder Third Reminder Create new..." at bounding box center [236, 155] width 144 height 20
select select "161561"
click at [164, 145] on select "First Reminder Second Reminder Third Reminder Create new..." at bounding box center [236, 155] width 144 height 20
type input "Second Reminder"
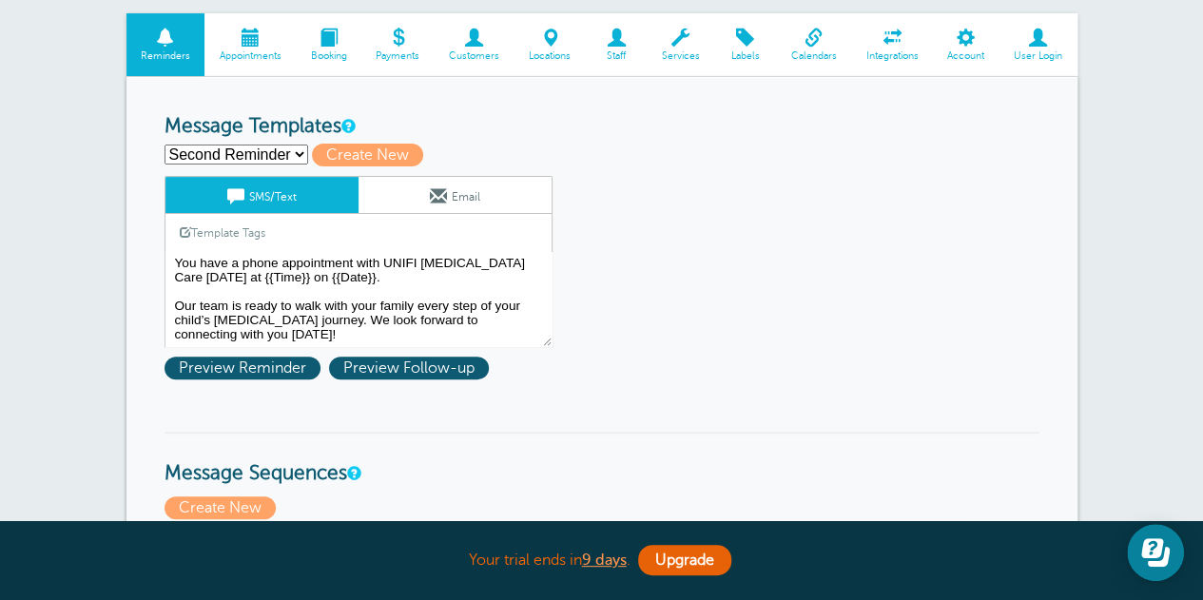
scroll to position [31, 0]
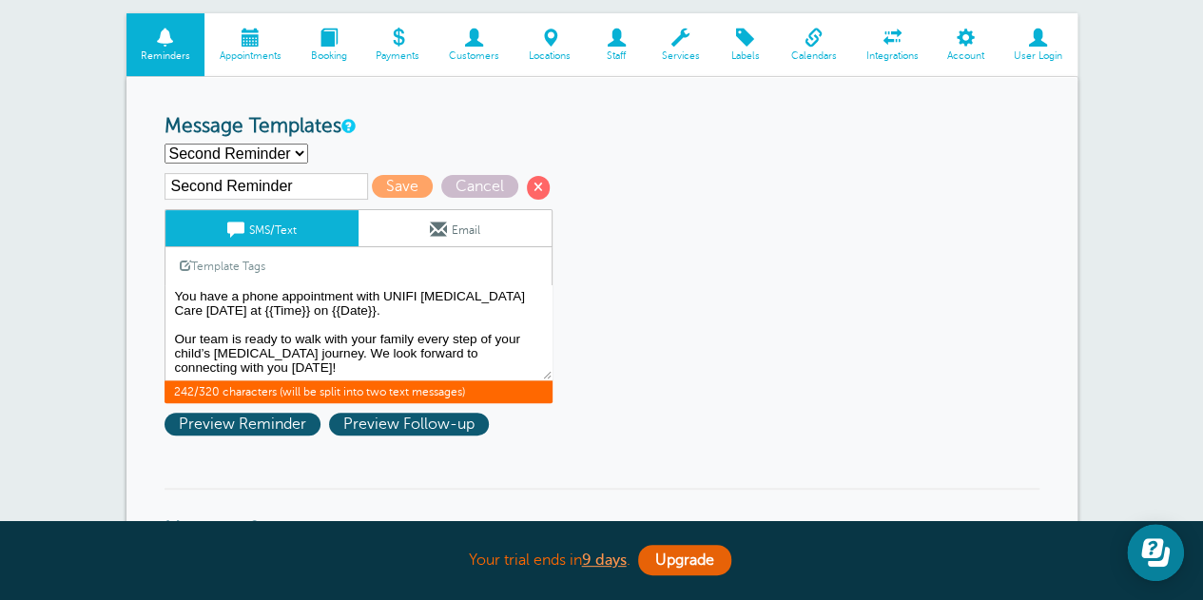
click at [376, 311] on textarea "Hi {{First Name}}, Thank you for scheduling your phone appointment with a Care …" at bounding box center [358, 332] width 388 height 95
type textarea "Hi {{First Name}}, You have a phone appointment with UNIFI Autism Care tomorrow…"
click at [340, 37] on span at bounding box center [329, 38] width 66 height 18
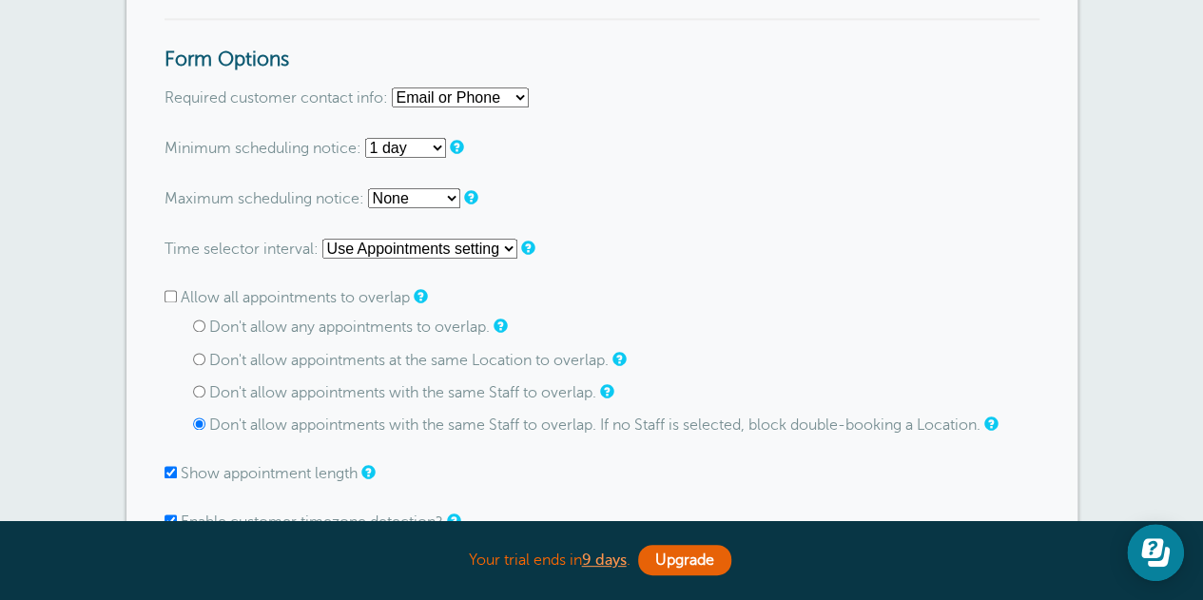
scroll to position [1236, 0]
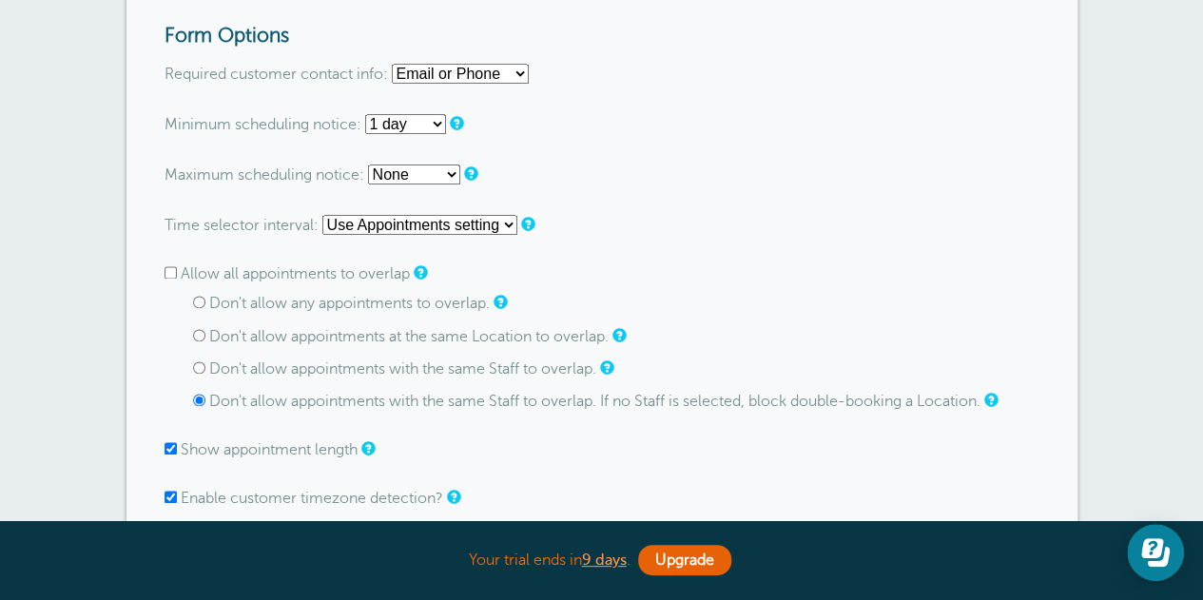
click at [459, 231] on select "Use Appointments setting 1 minute 5 minutes 10 minutes 15 minutes 20 minutes 30…" at bounding box center [419, 225] width 195 height 20
select select "30"
click at [322, 215] on select "Use Appointments setting 1 minute 5 minutes 10 minutes 15 minutes 20 minutes 30…" at bounding box center [419, 225] width 195 height 20
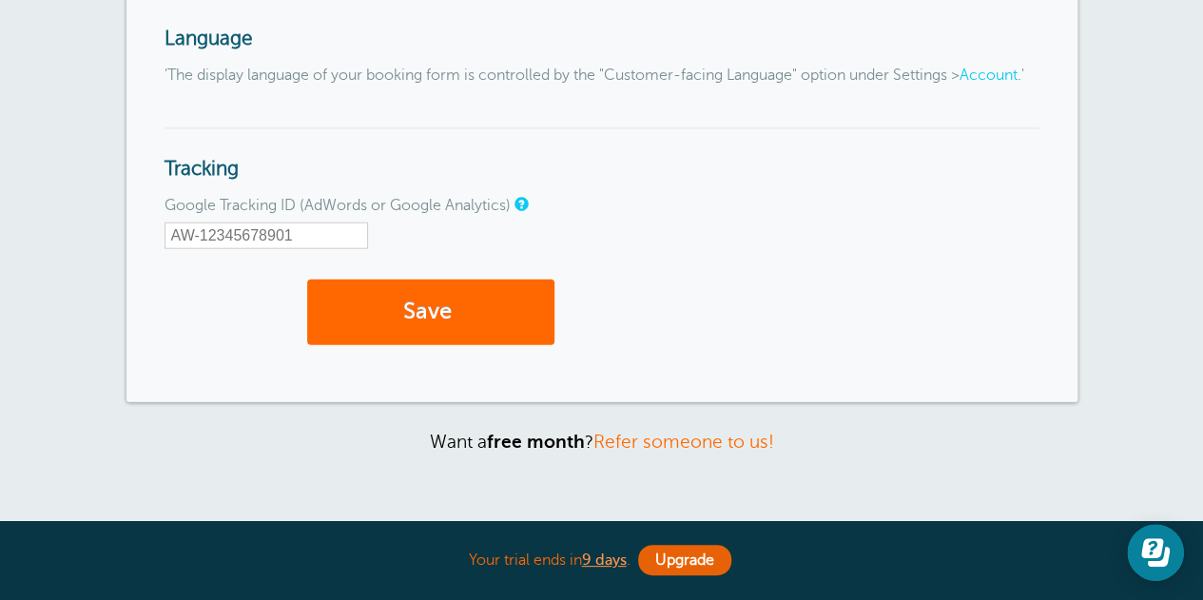
scroll to position [2472, 0]
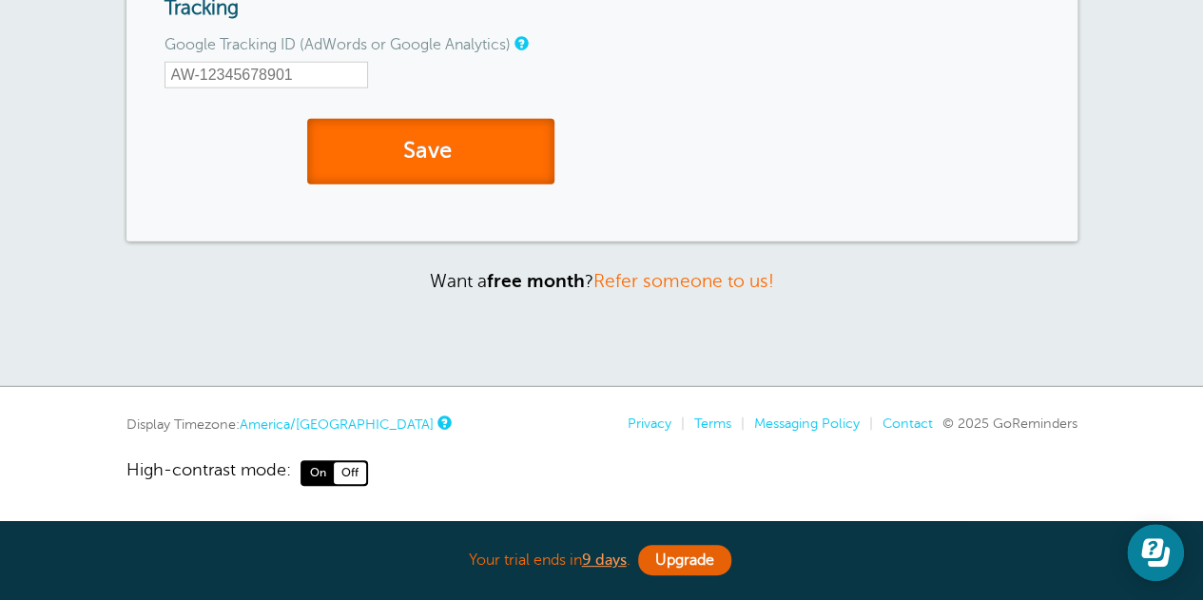
click at [422, 177] on button "Save" at bounding box center [430, 152] width 247 height 66
